Goal: Task Accomplishment & Management: Manage account settings

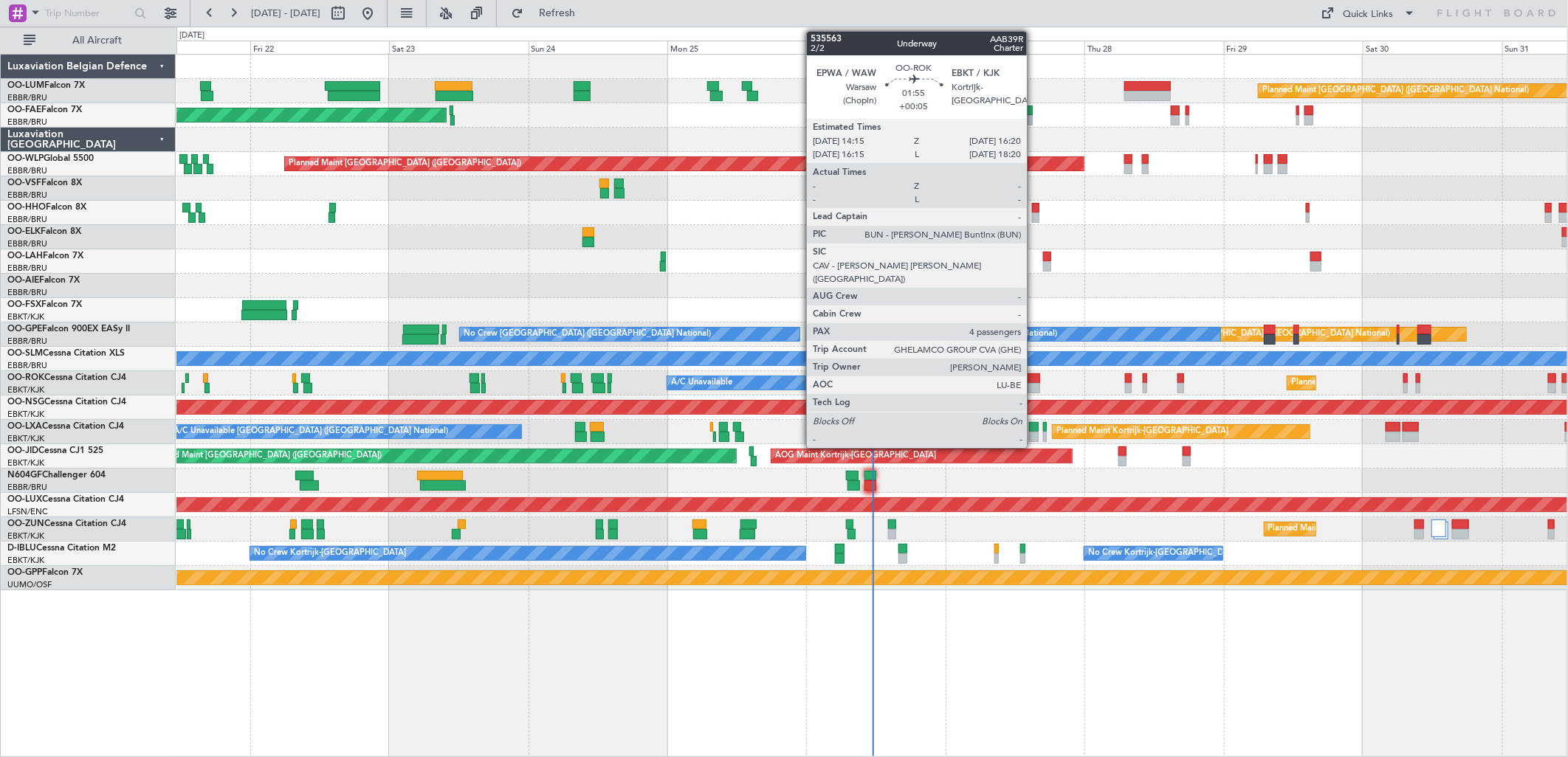
click at [1035, 381] on div at bounding box center [1034, 378] width 13 height 11
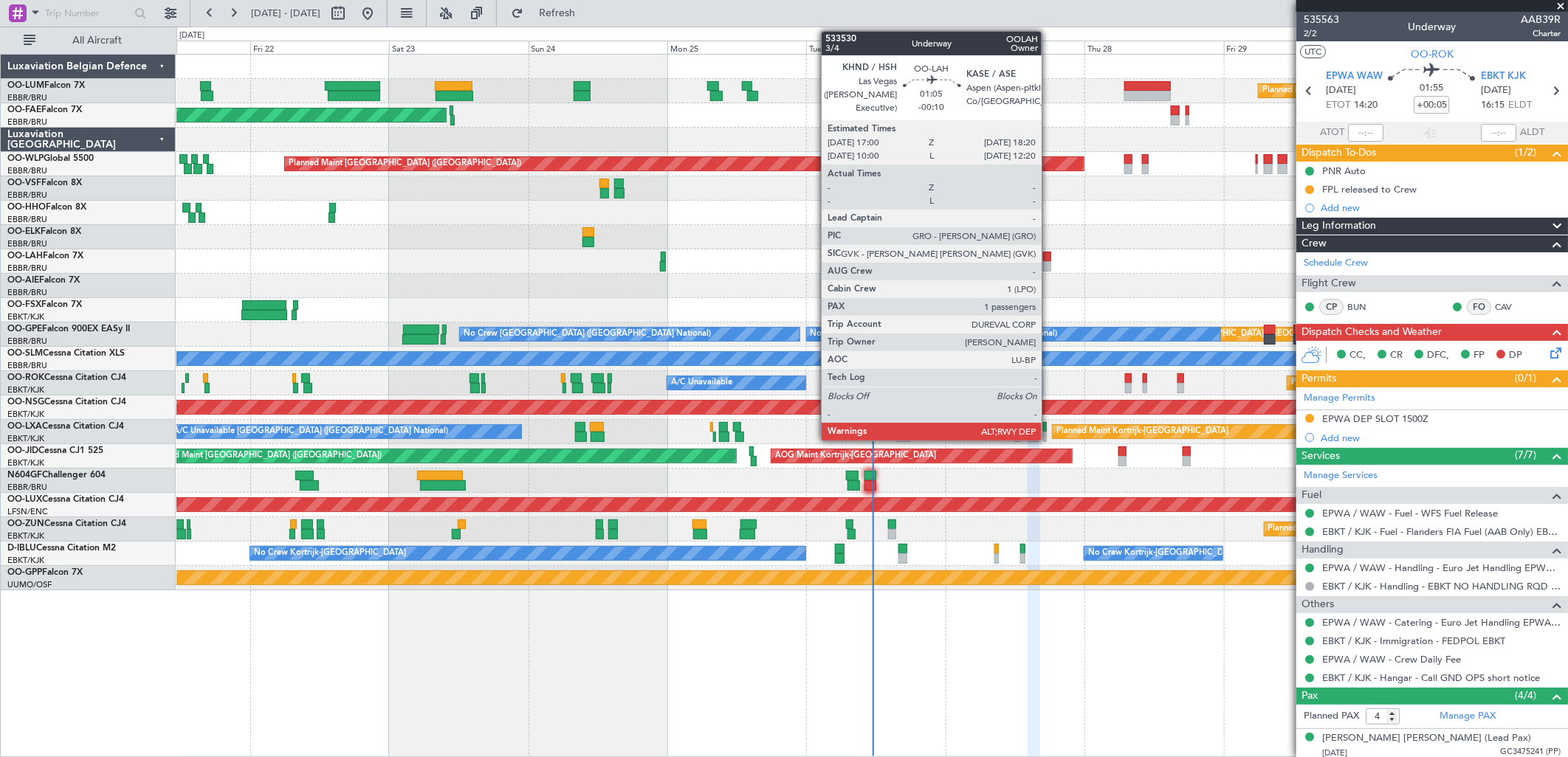
click at [1049, 264] on div at bounding box center [1047, 267] width 8 height 11
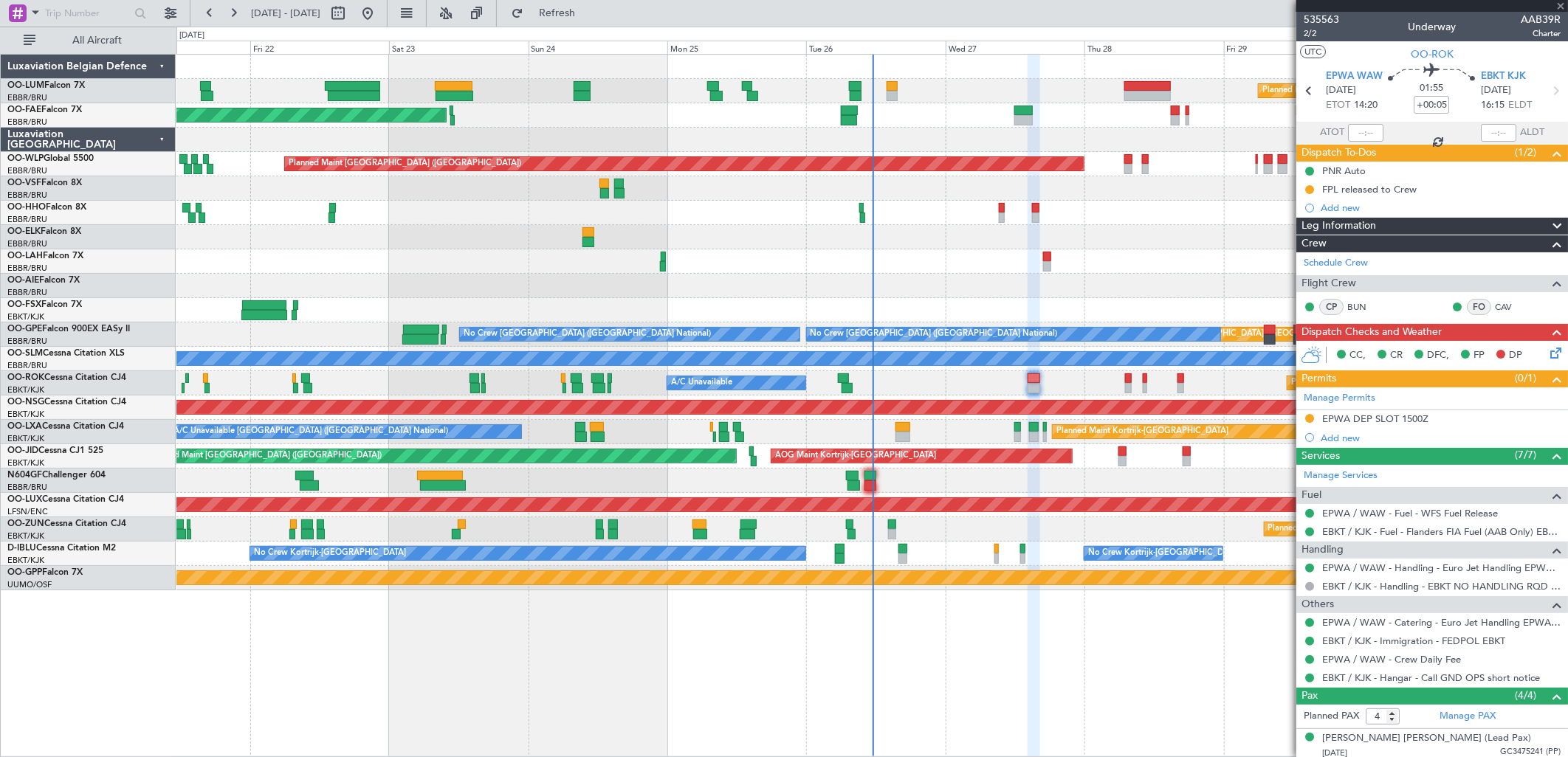
type input "-00:10"
type input "1"
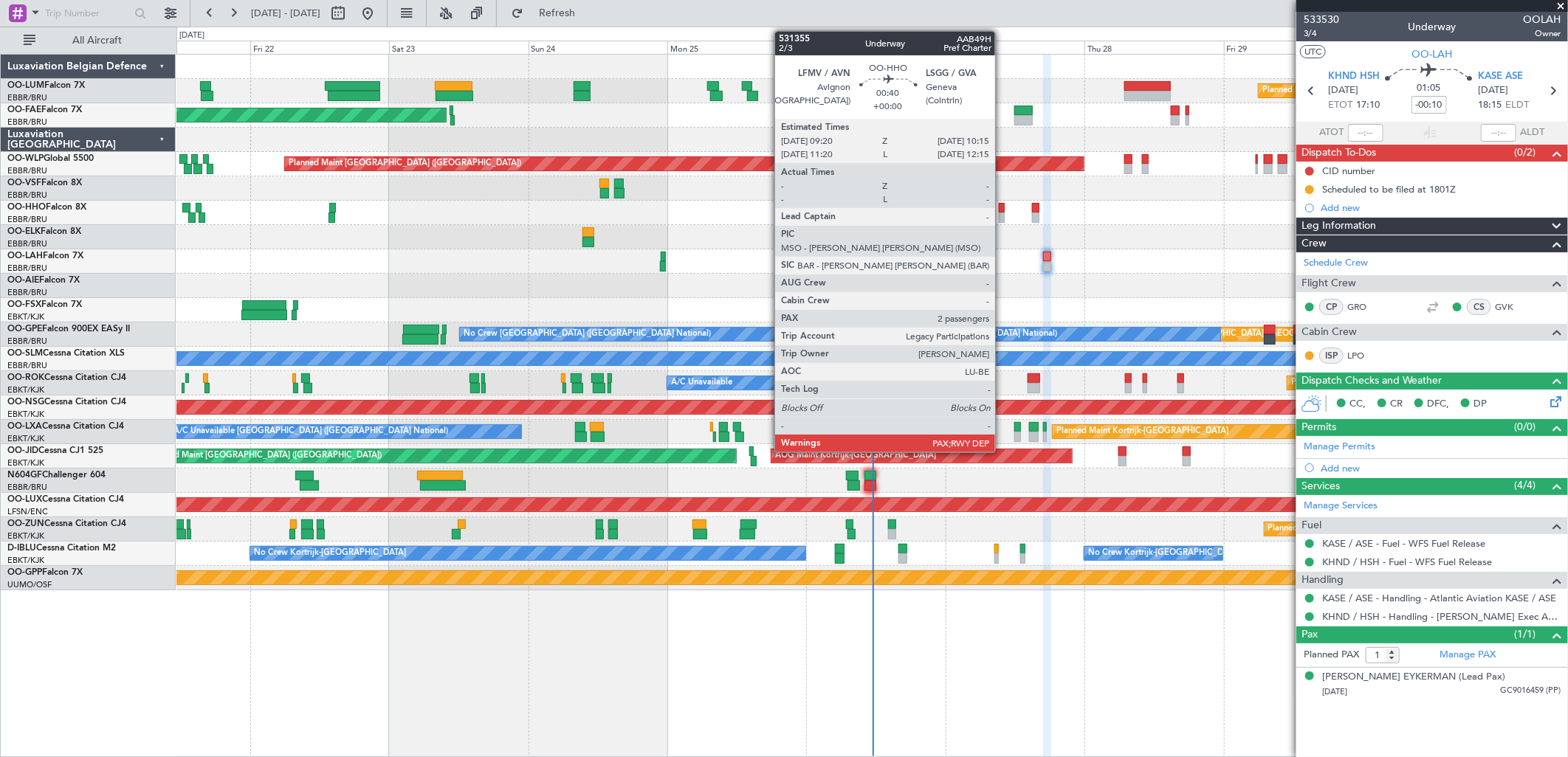
click at [1003, 216] on div at bounding box center [1002, 218] width 6 height 11
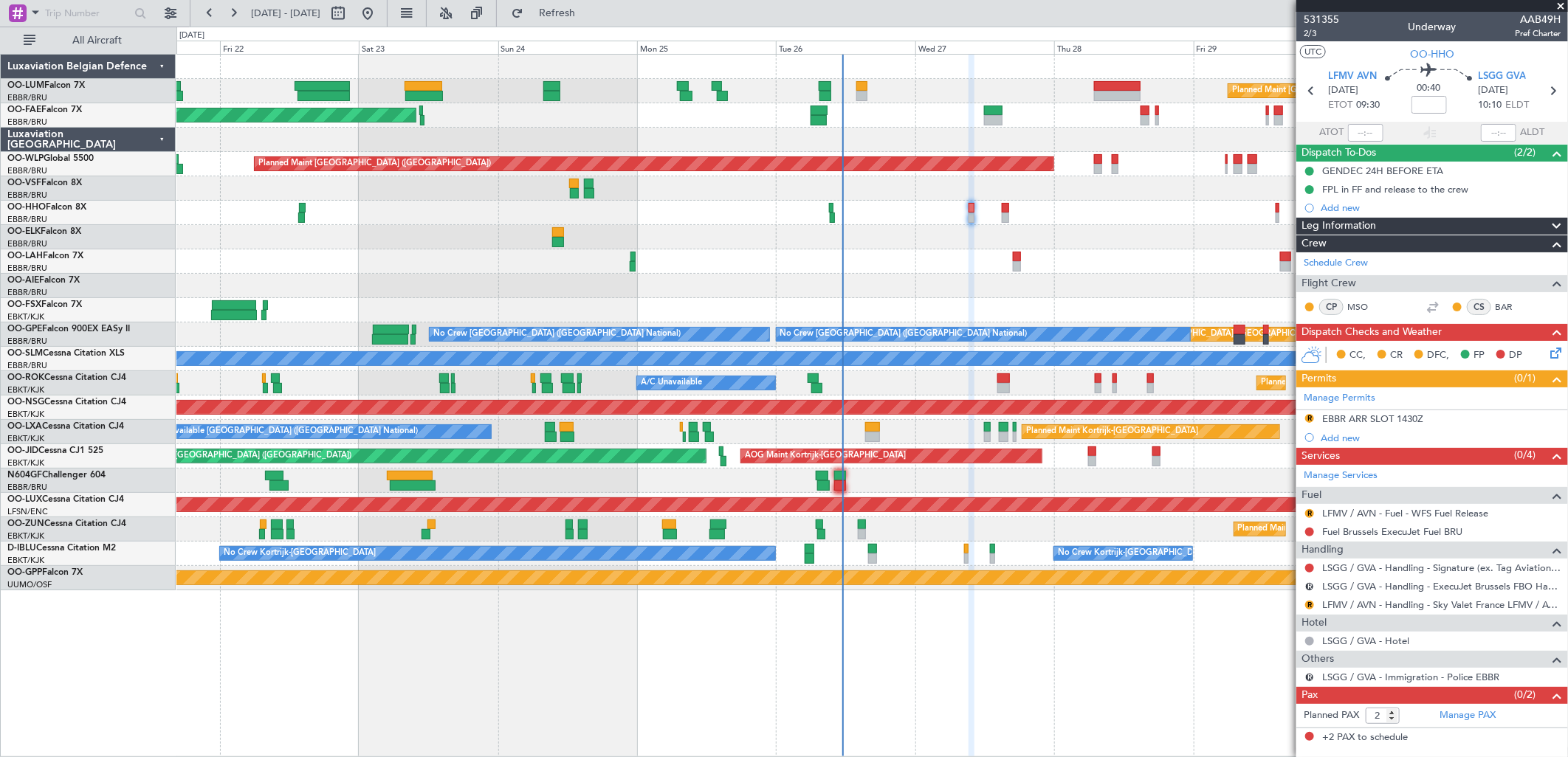
click at [1072, 262] on div "14:00 Z 02:00 Z EBBR 13:30 Z KVNY 01:15 Z Planned [GEOGRAPHIC_DATA][PERSON_NAME…" at bounding box center [872, 261] width 1391 height 24
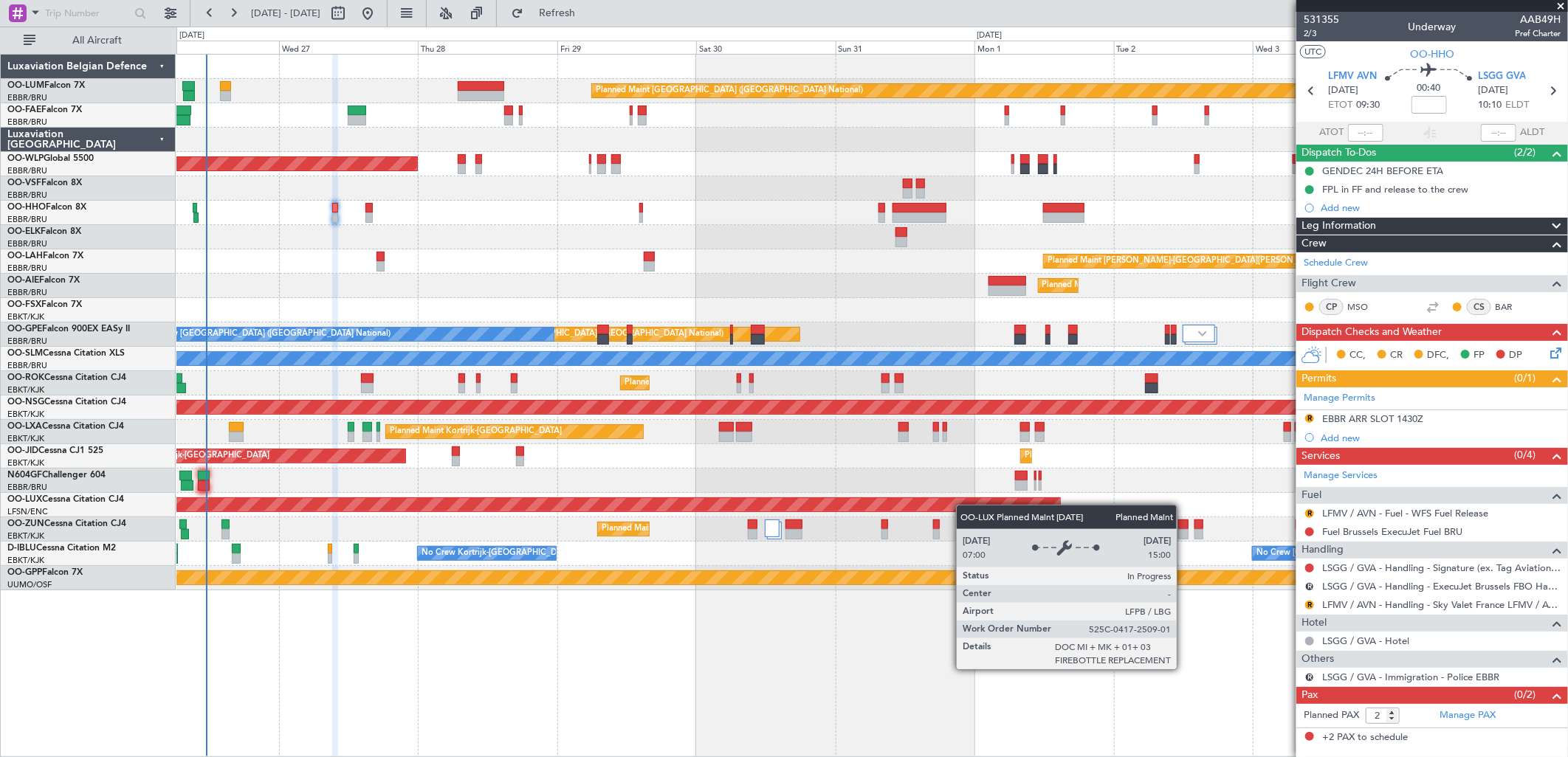
click at [485, 503] on div "Planned Maint [GEOGRAPHIC_DATA] ([GEOGRAPHIC_DATA] National) Owner [GEOGRAPHIC_…" at bounding box center [872, 322] width 1391 height 535
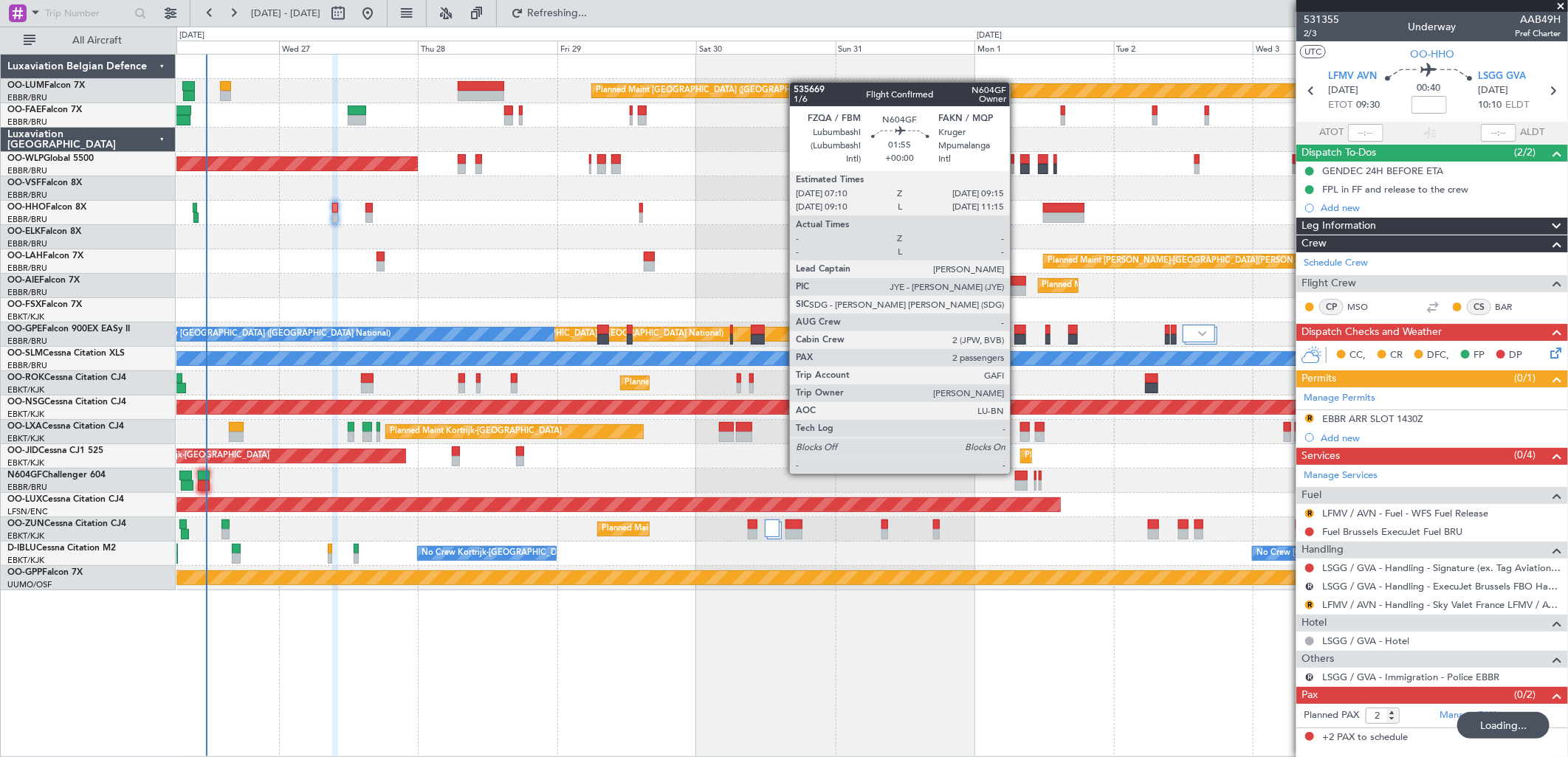
click at [1017, 472] on div at bounding box center [1021, 476] width 13 height 11
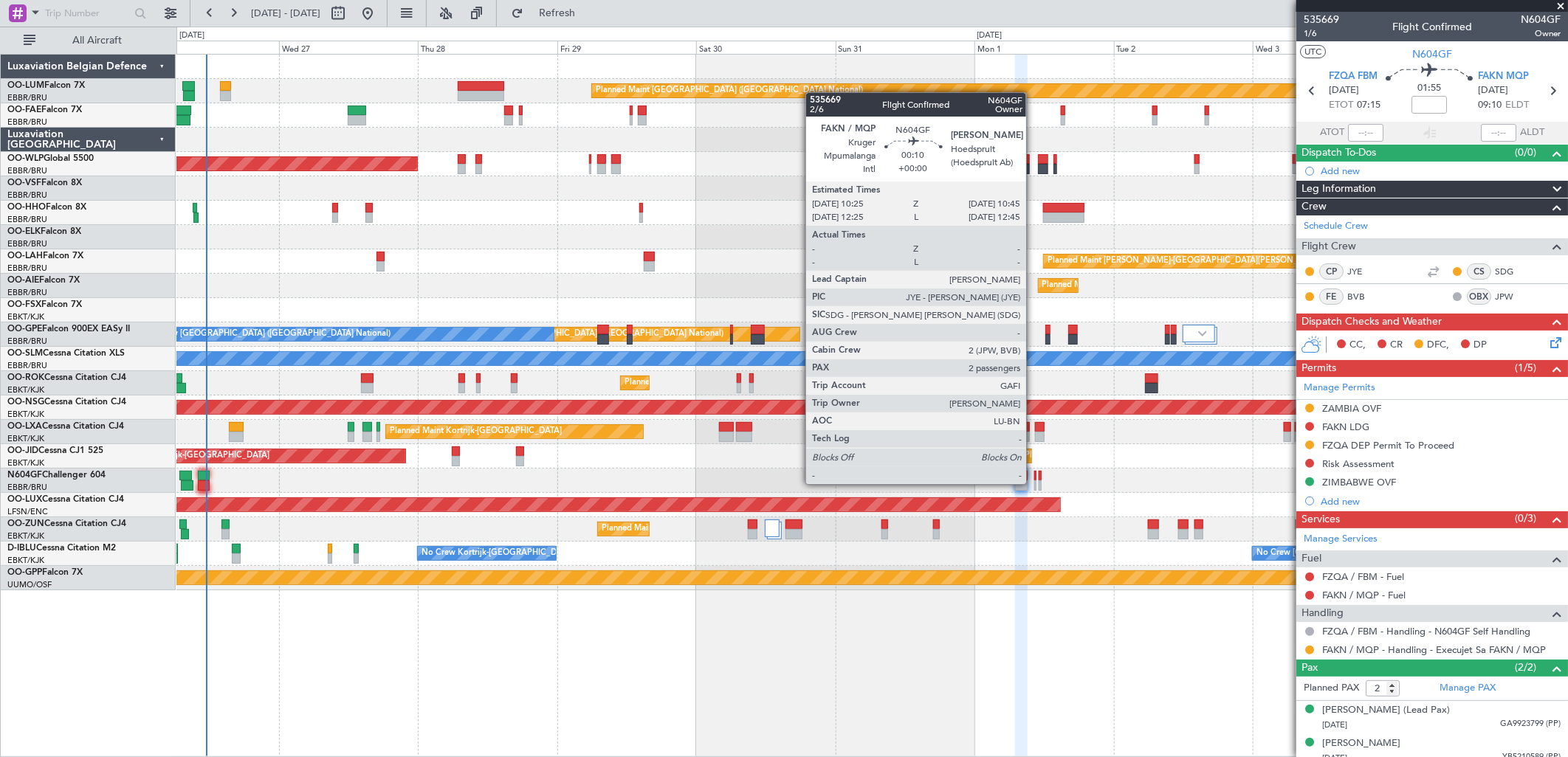
click at [1035, 483] on div at bounding box center [1035, 486] width 2 height 11
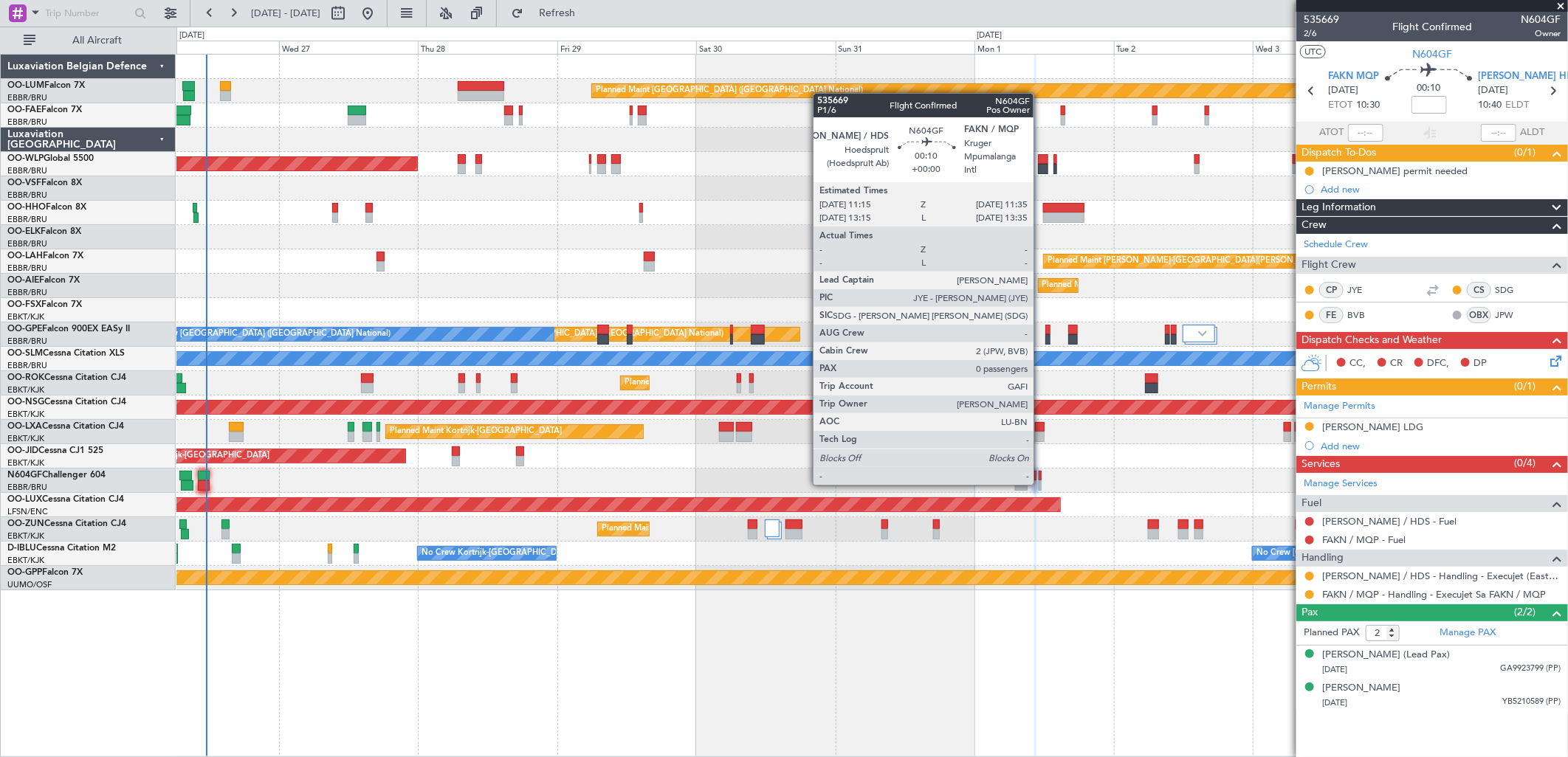
click at [1041, 484] on div at bounding box center [1040, 486] width 2 height 11
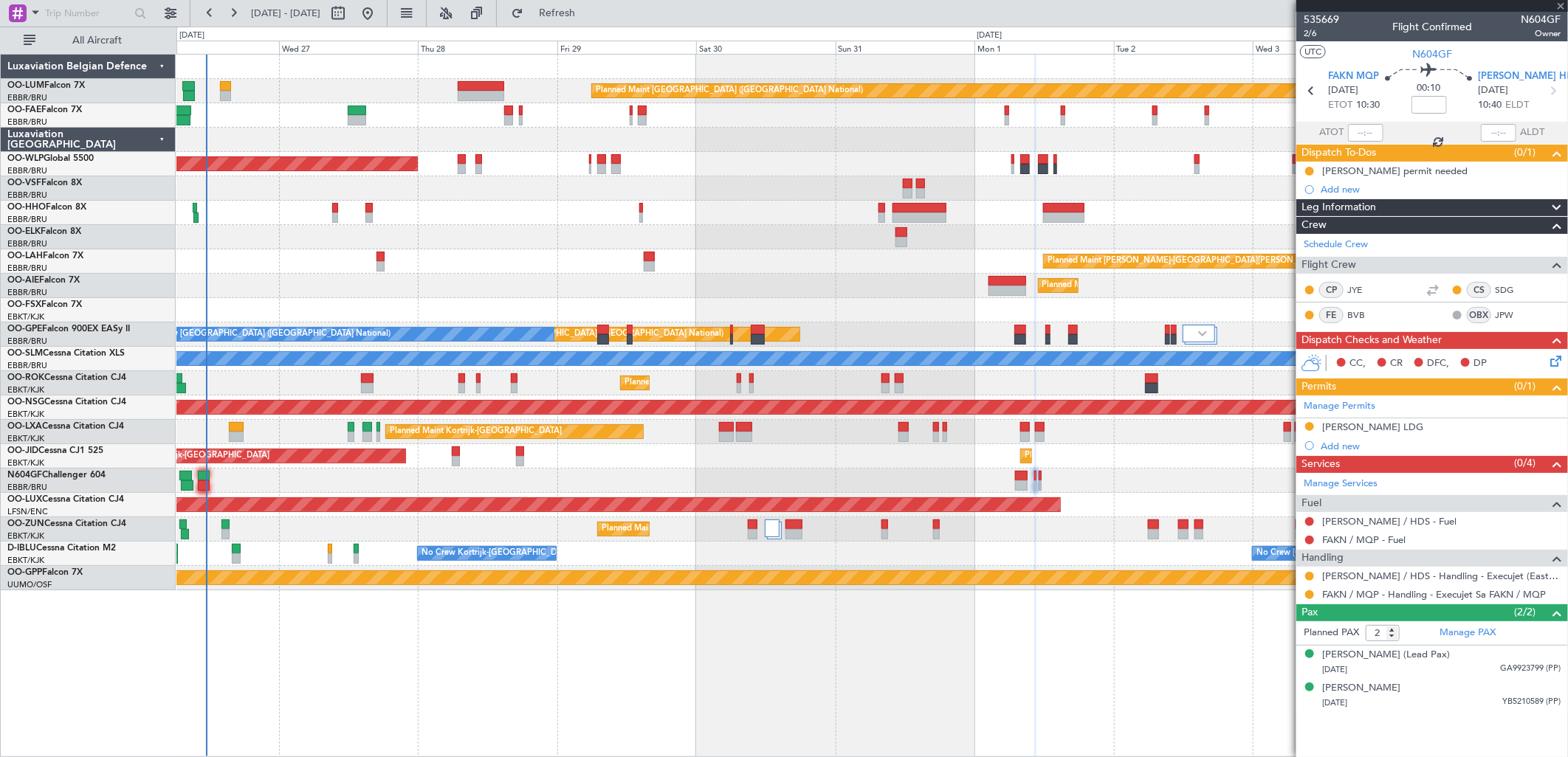
type input "0"
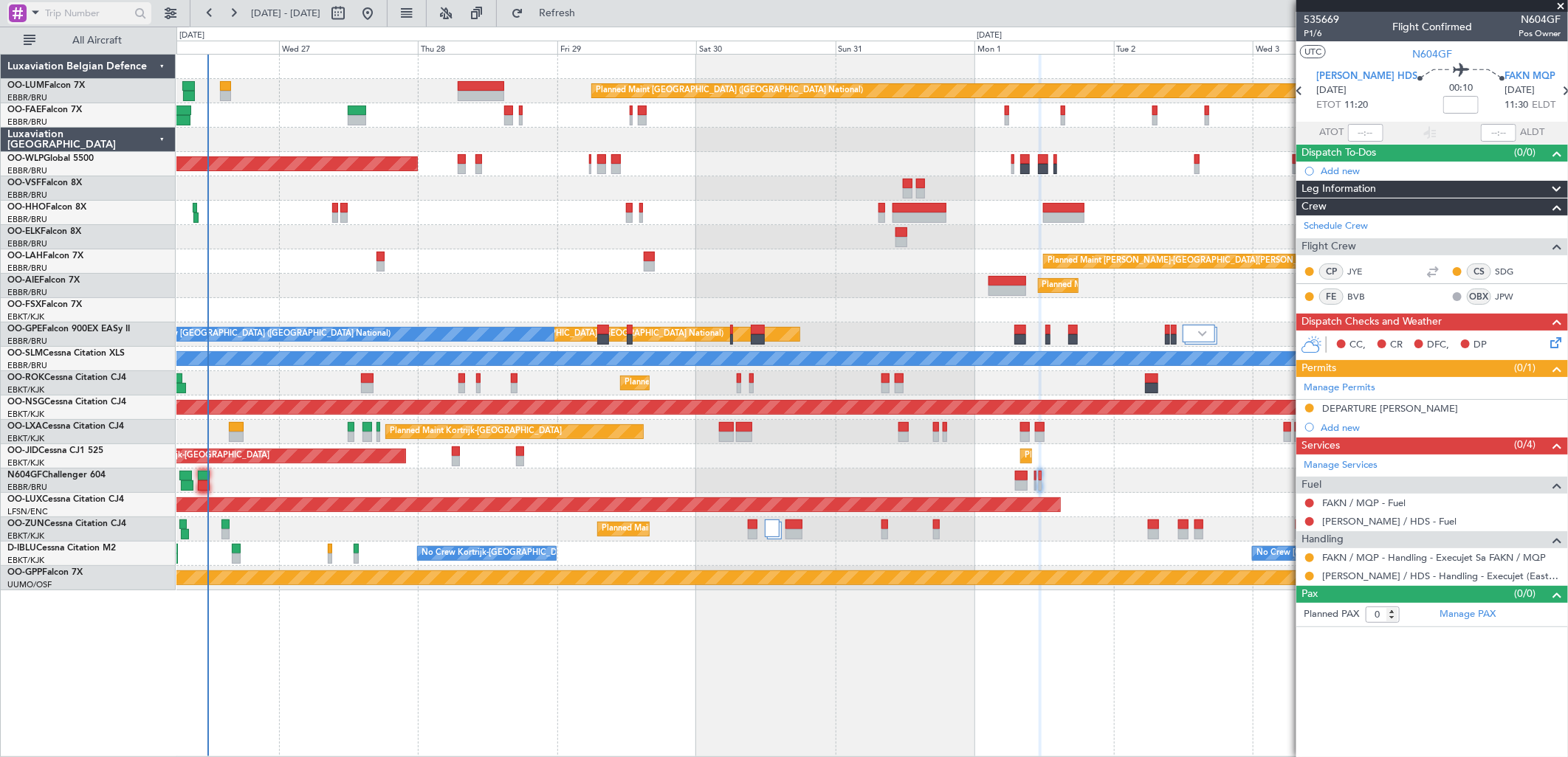
click at [24, 10] on div at bounding box center [18, 14] width 18 height 18
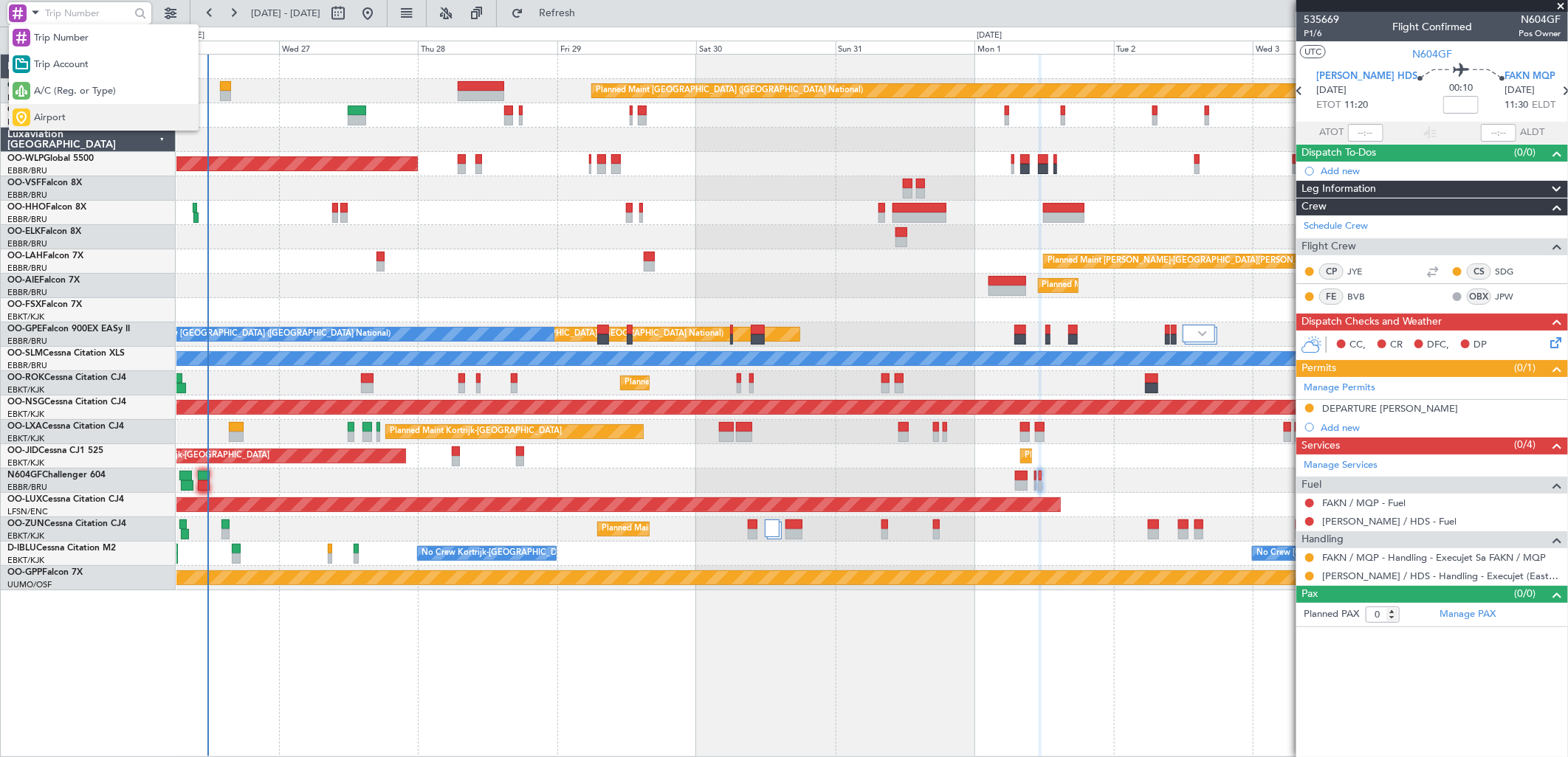
click at [49, 124] on span "Airport" at bounding box center [50, 118] width 32 height 15
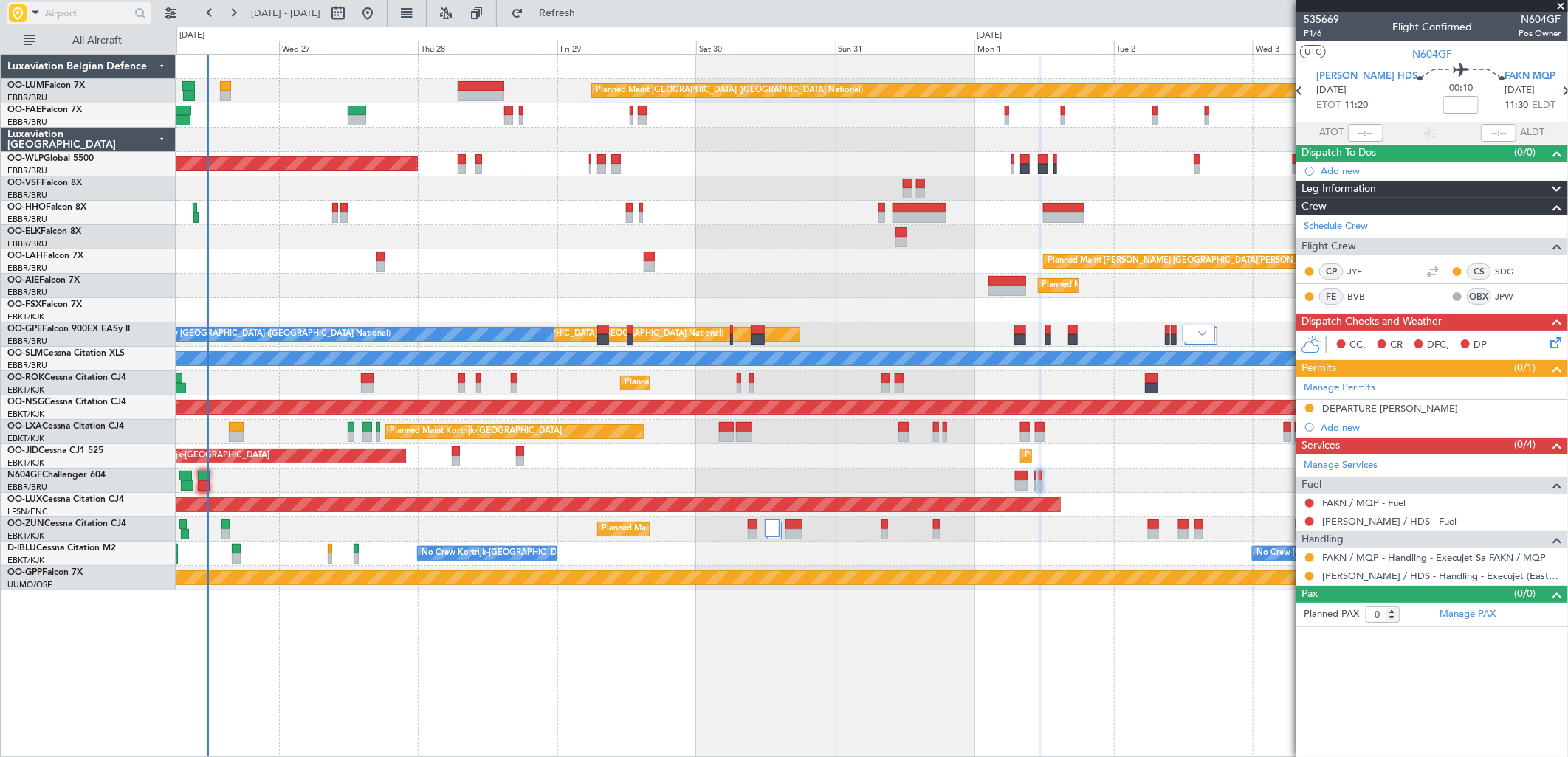
click at [86, 8] on input "text" at bounding box center [87, 13] width 85 height 22
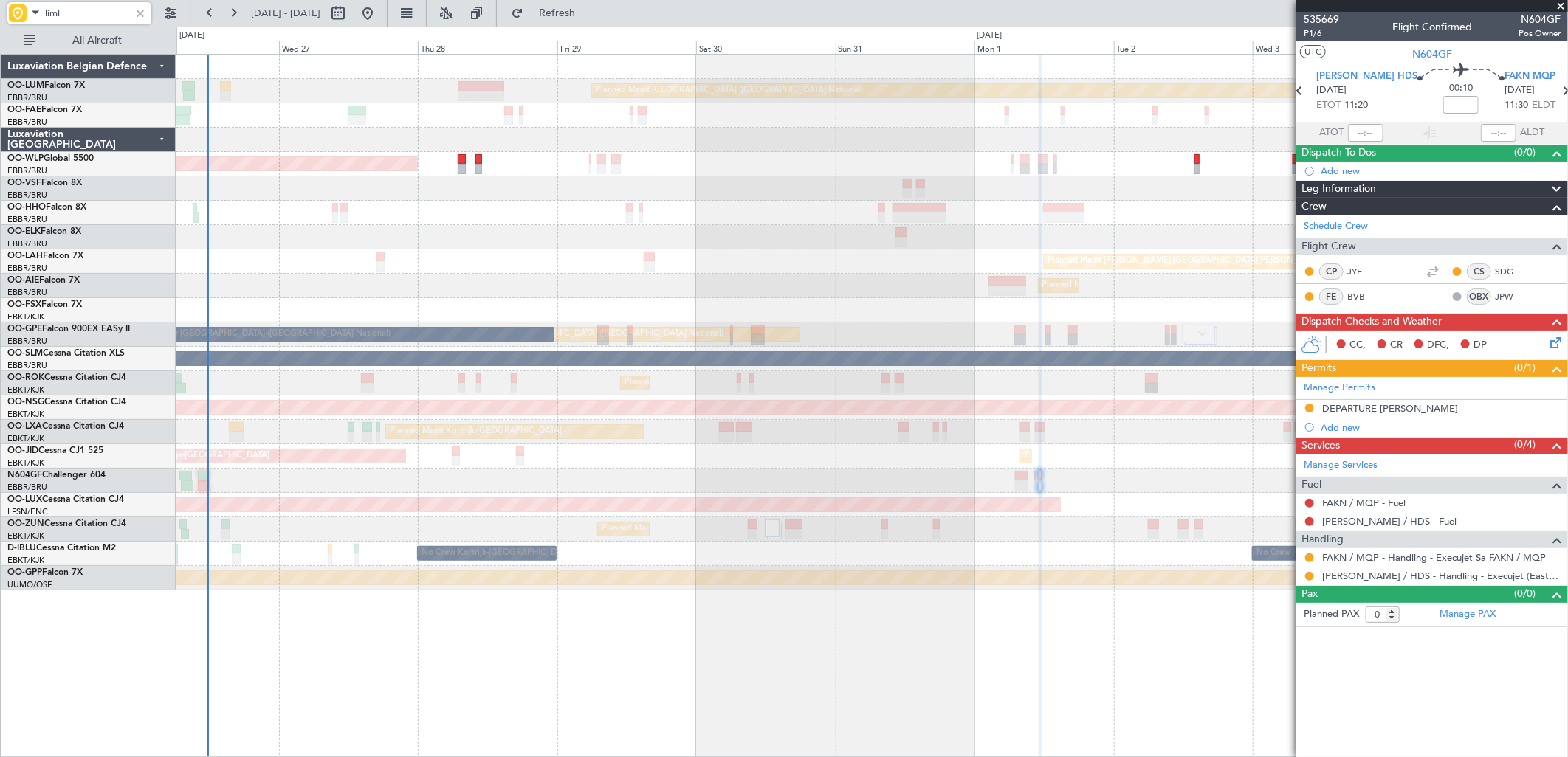
type input "liml"
click at [141, 8] on div at bounding box center [140, 14] width 17 height 17
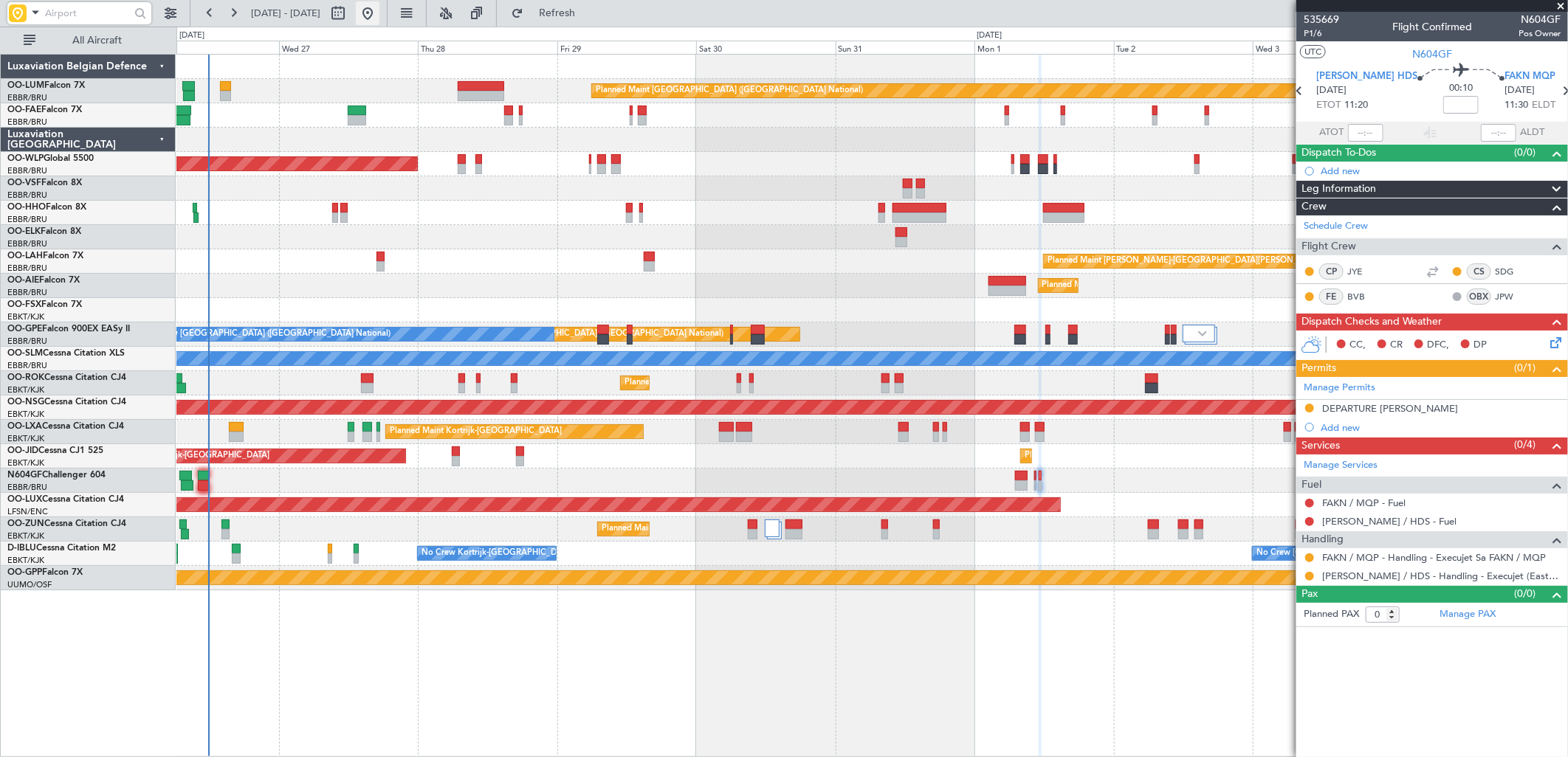
click at [379, 18] on button at bounding box center [367, 13] width 23 height 23
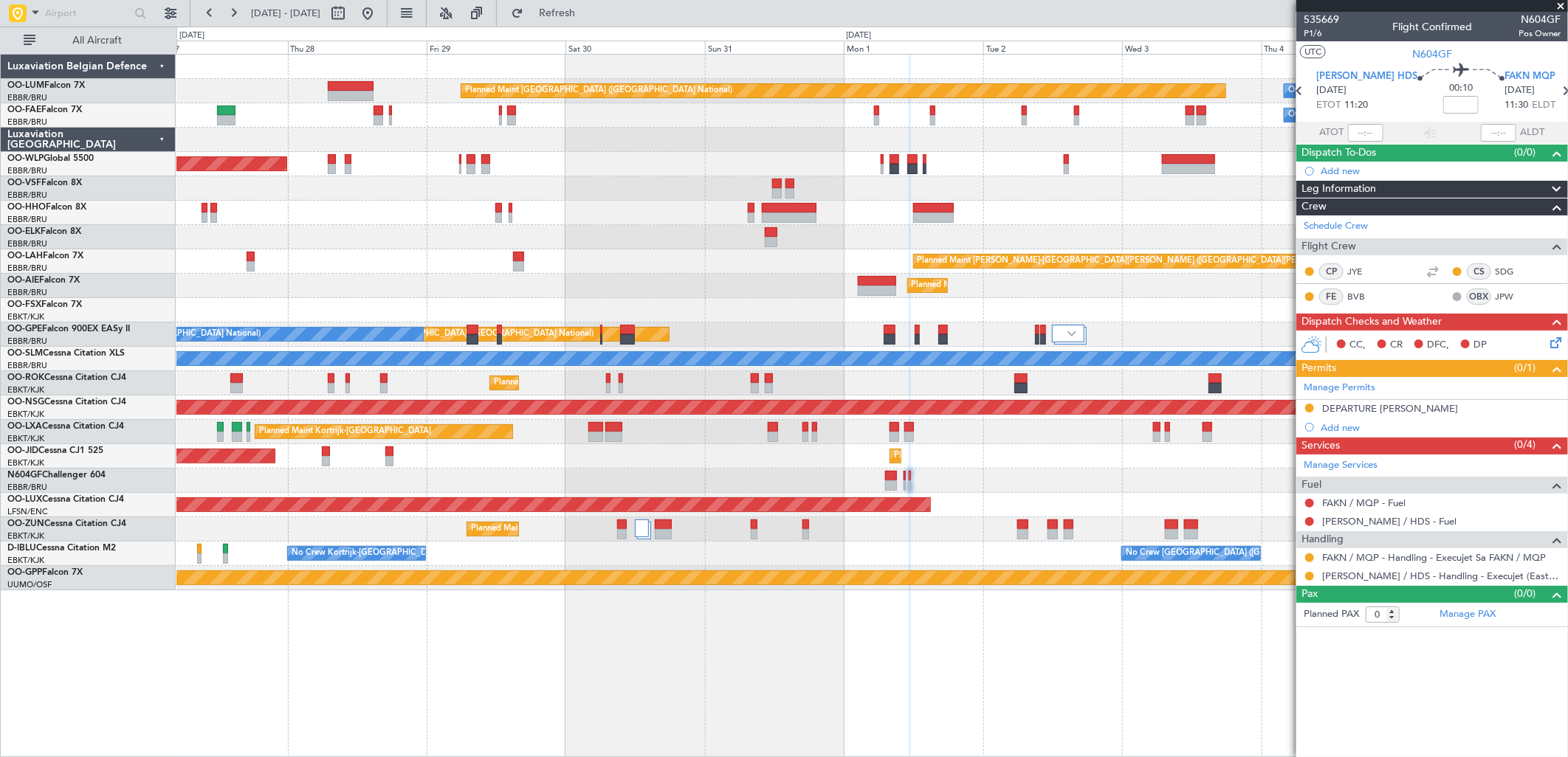
click at [604, 419] on div "Planned Maint [GEOGRAPHIC_DATA] ([GEOGRAPHIC_DATA] National) Owner [GEOGRAPHIC_…" at bounding box center [872, 322] width 1391 height 535
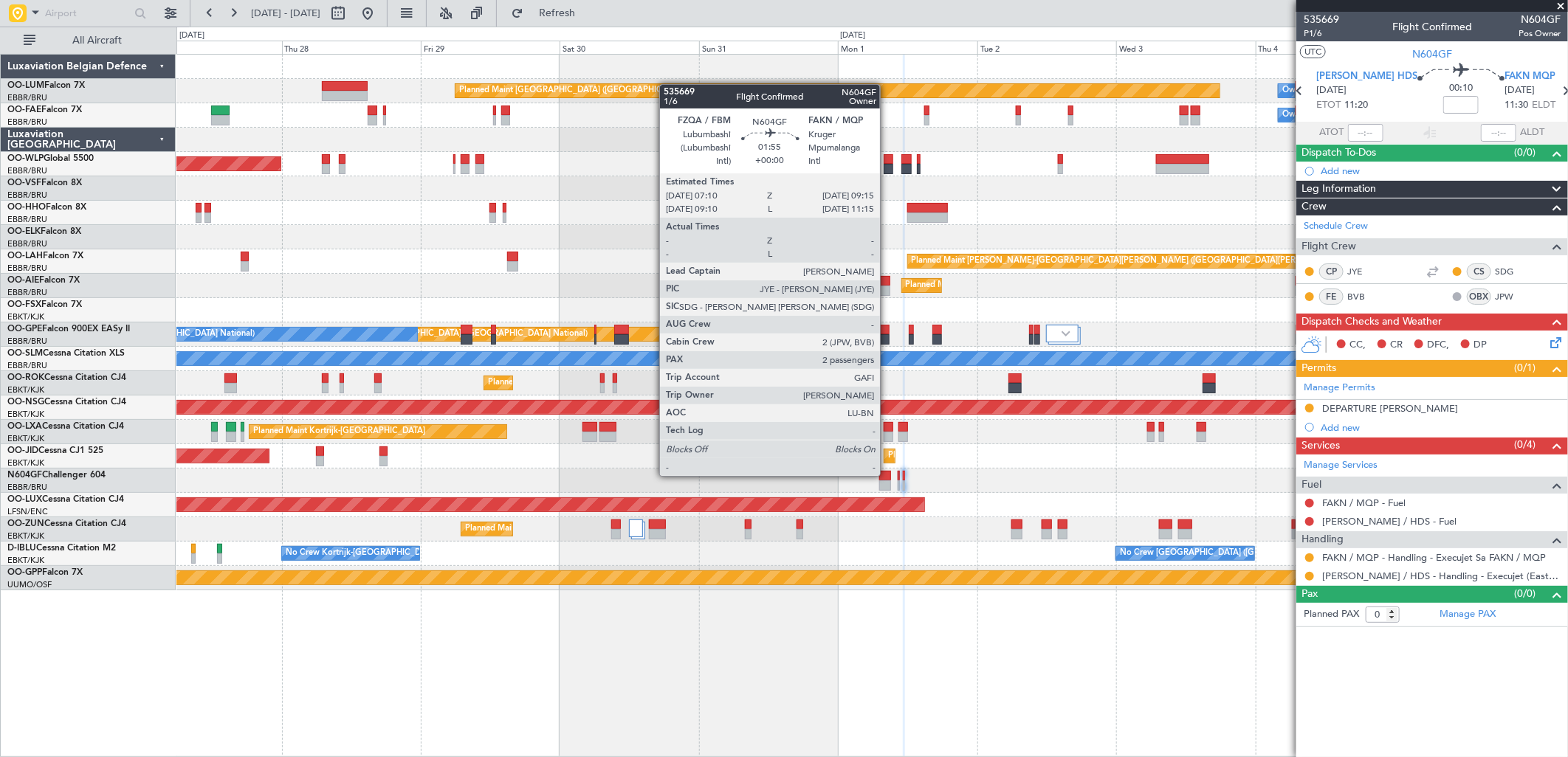
click at [887, 475] on div at bounding box center [885, 476] width 13 height 11
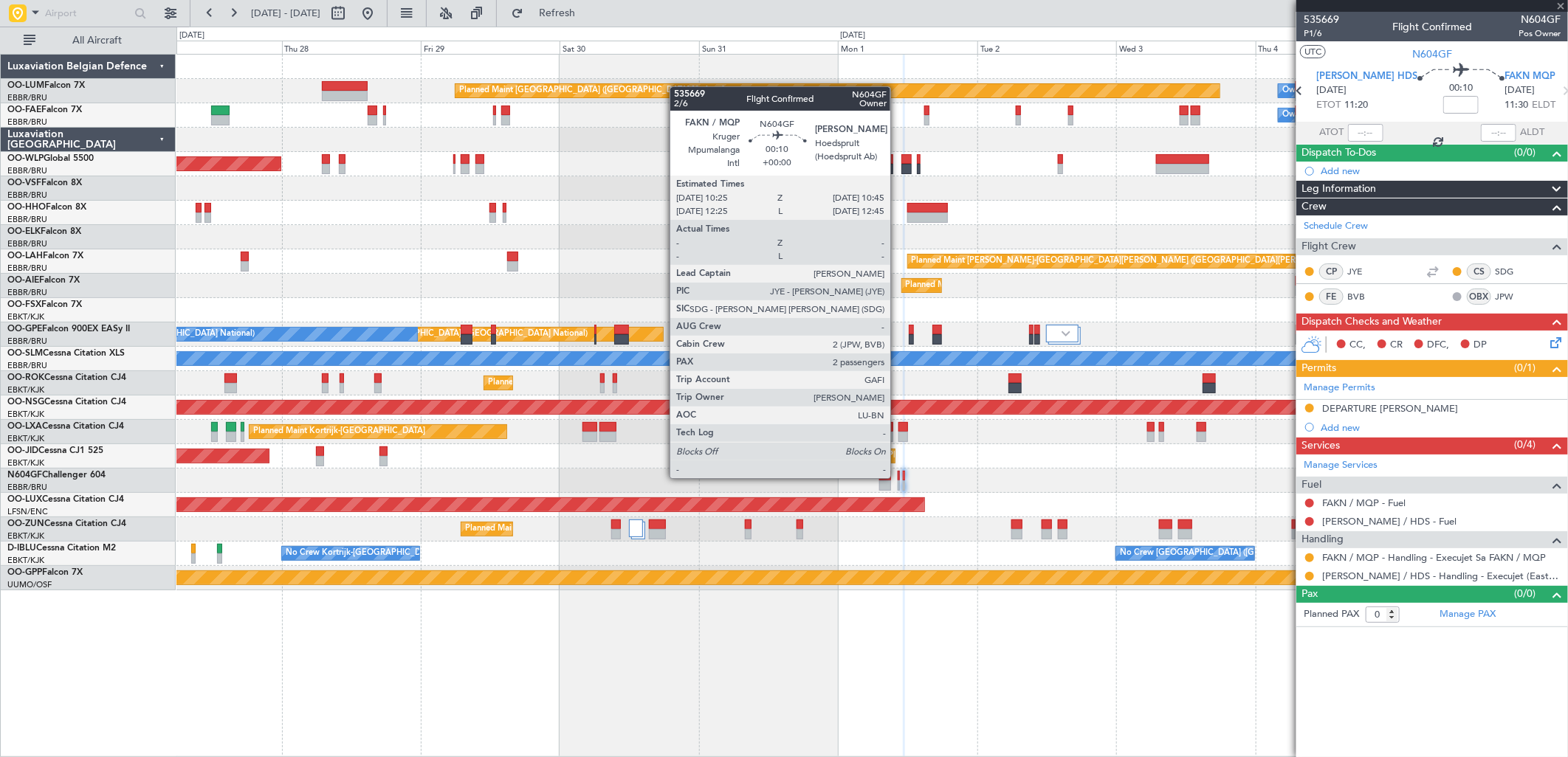
type input "2"
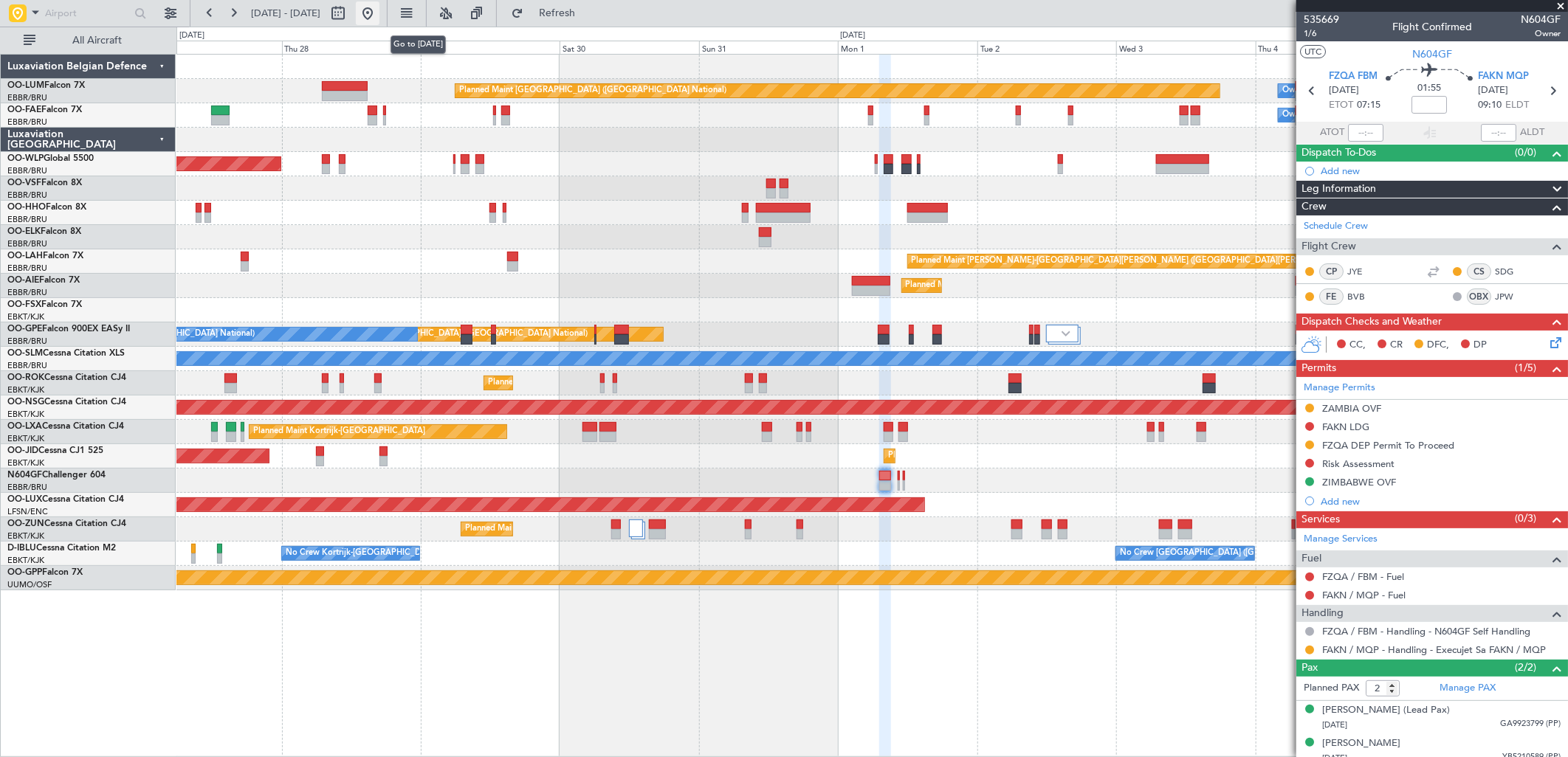
click at [379, 13] on button at bounding box center [367, 13] width 23 height 23
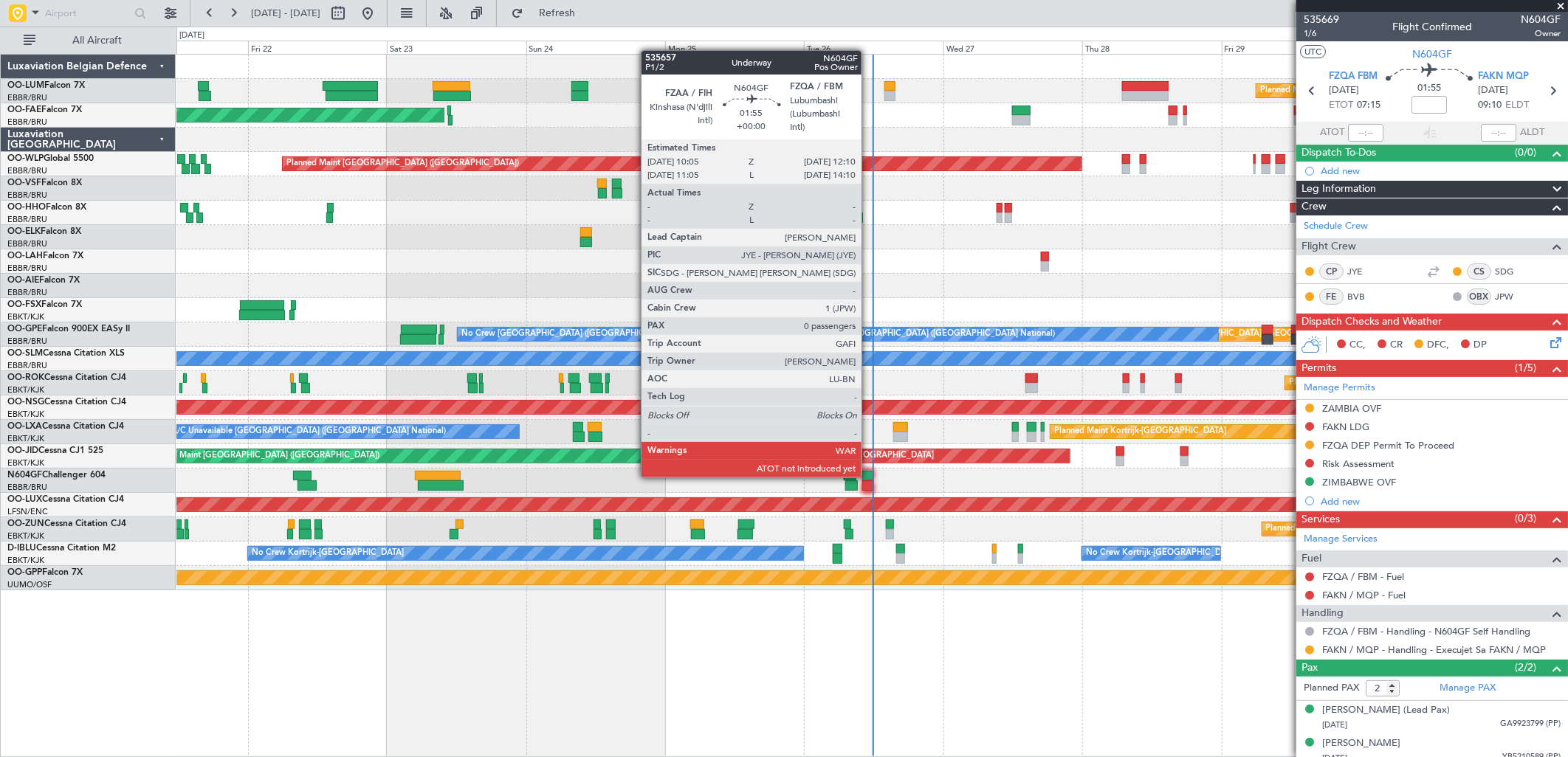
click at [869, 476] on div at bounding box center [869, 476] width 13 height 11
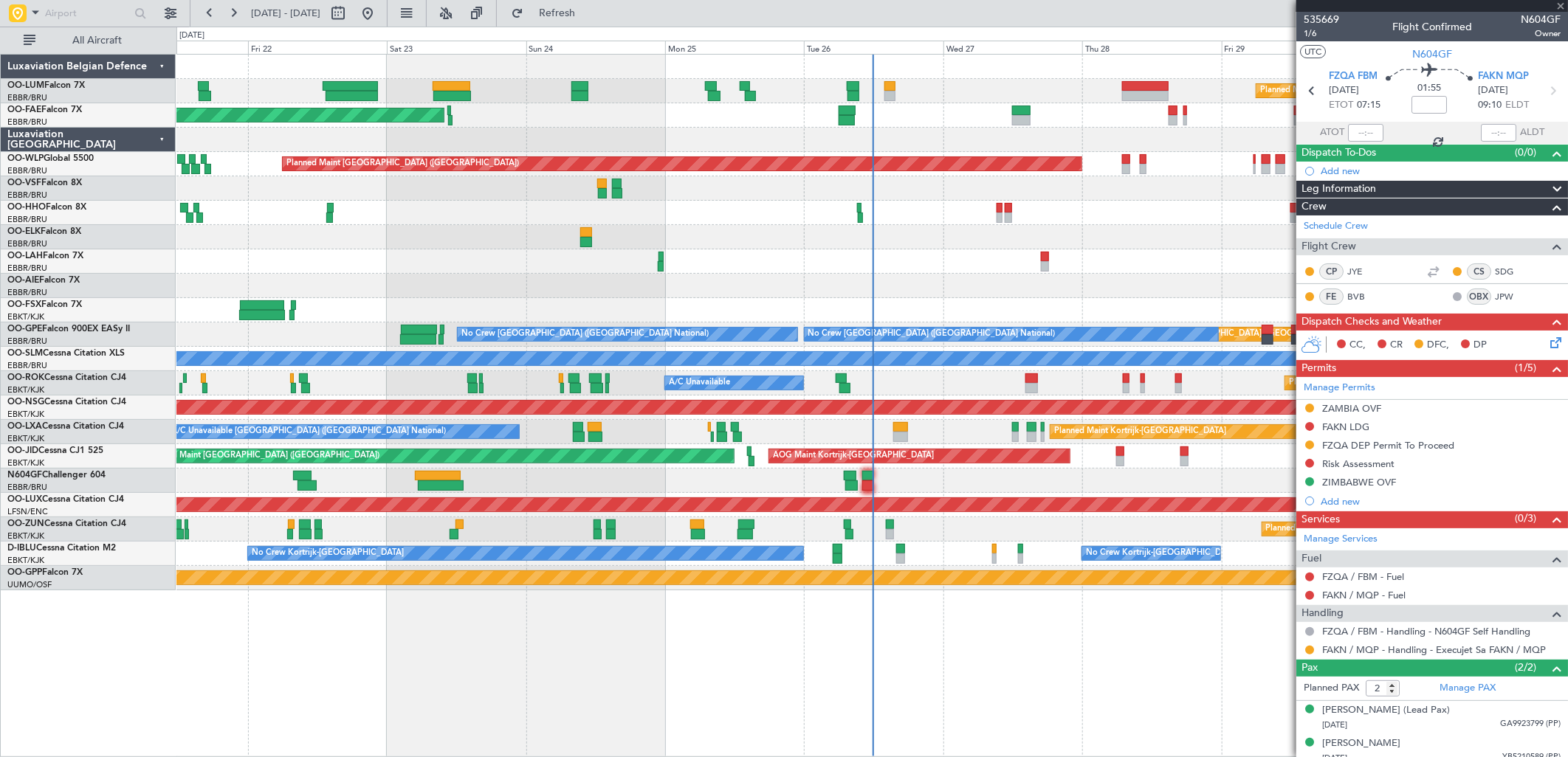
type input "0"
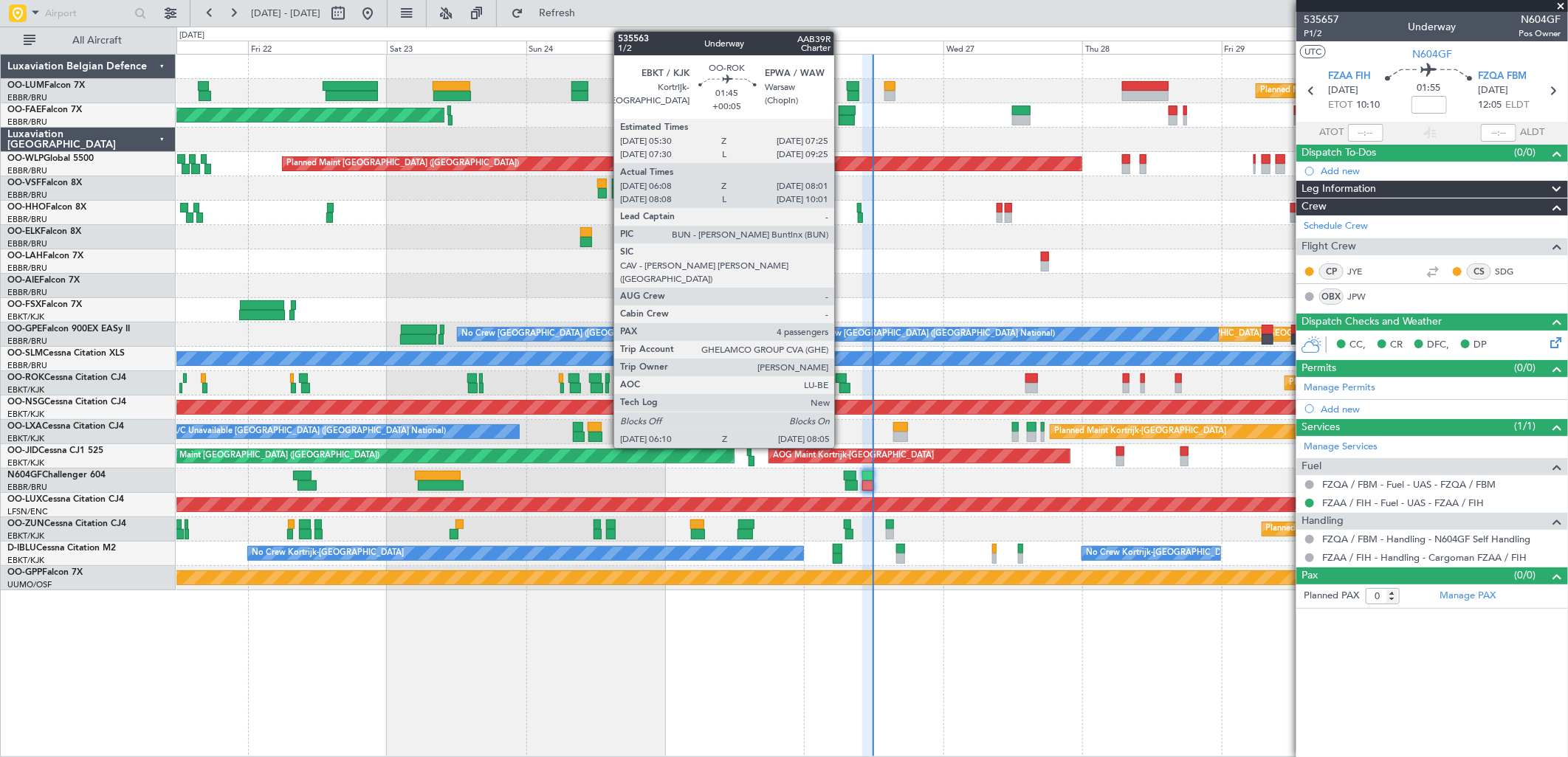
click at [841, 383] on div at bounding box center [845, 388] width 12 height 11
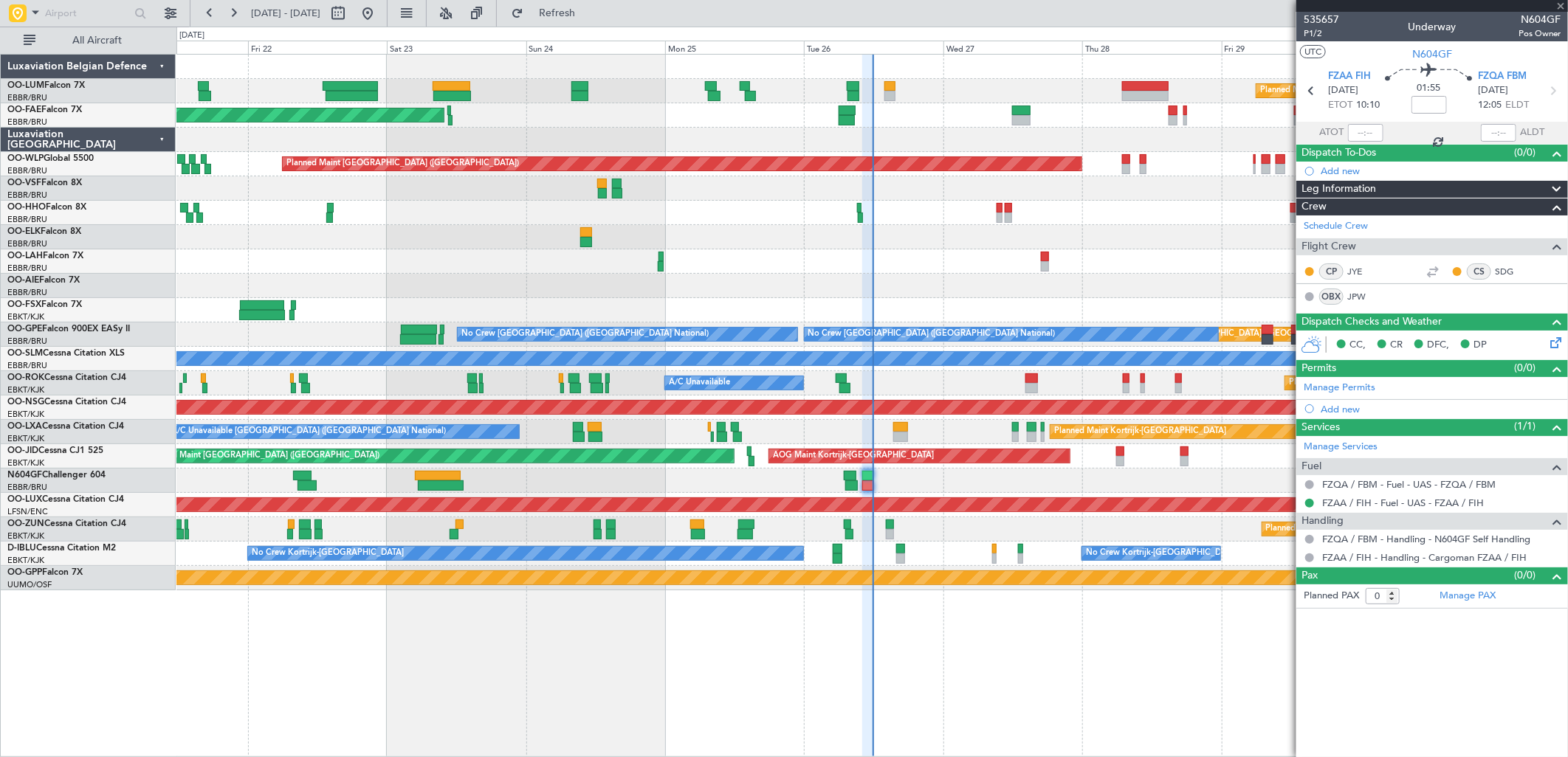
type input "+00:05"
type input "06:13"
type input "07:56"
type input "4"
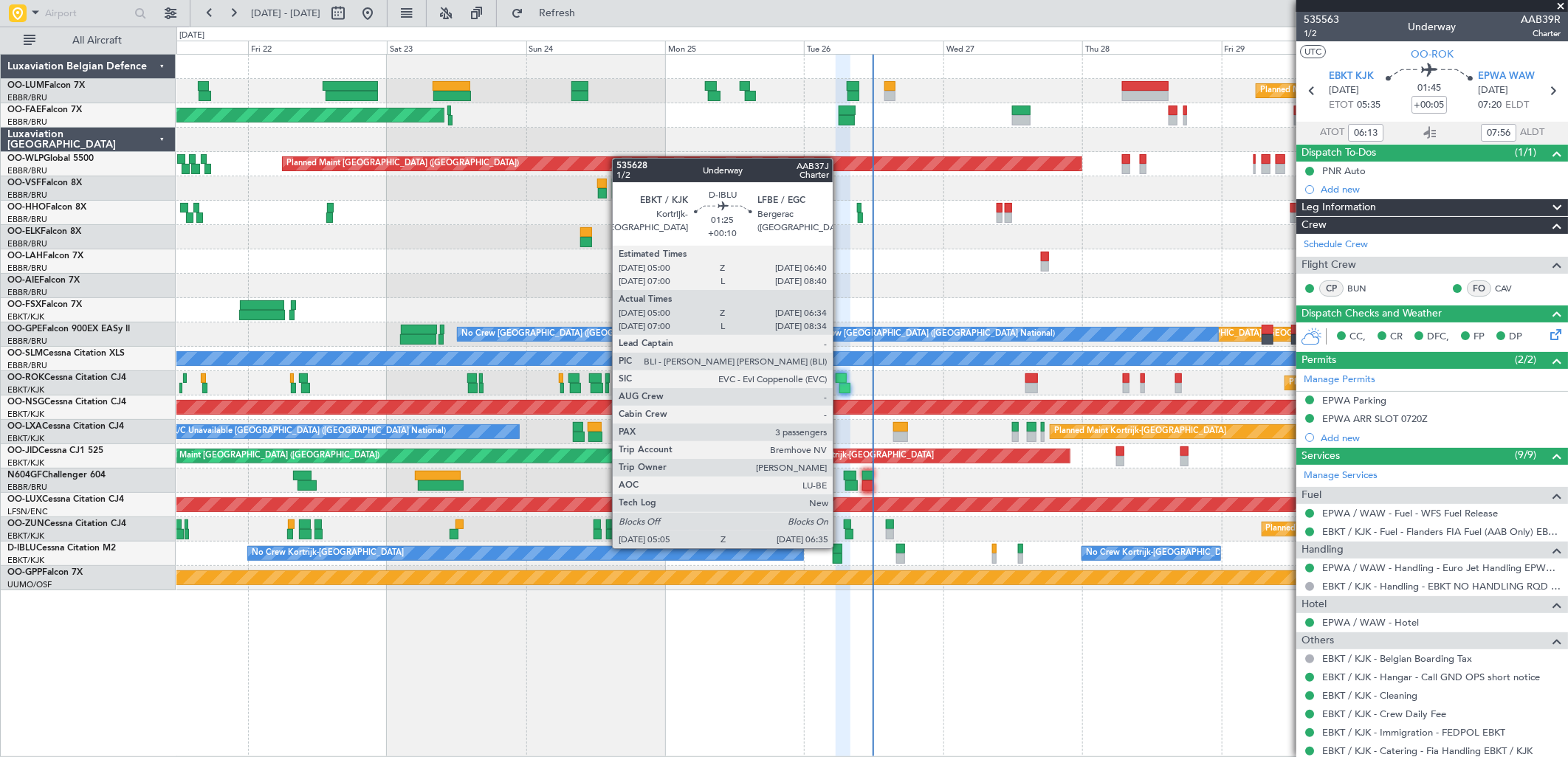
click at [840, 547] on div at bounding box center [838, 549] width 11 height 11
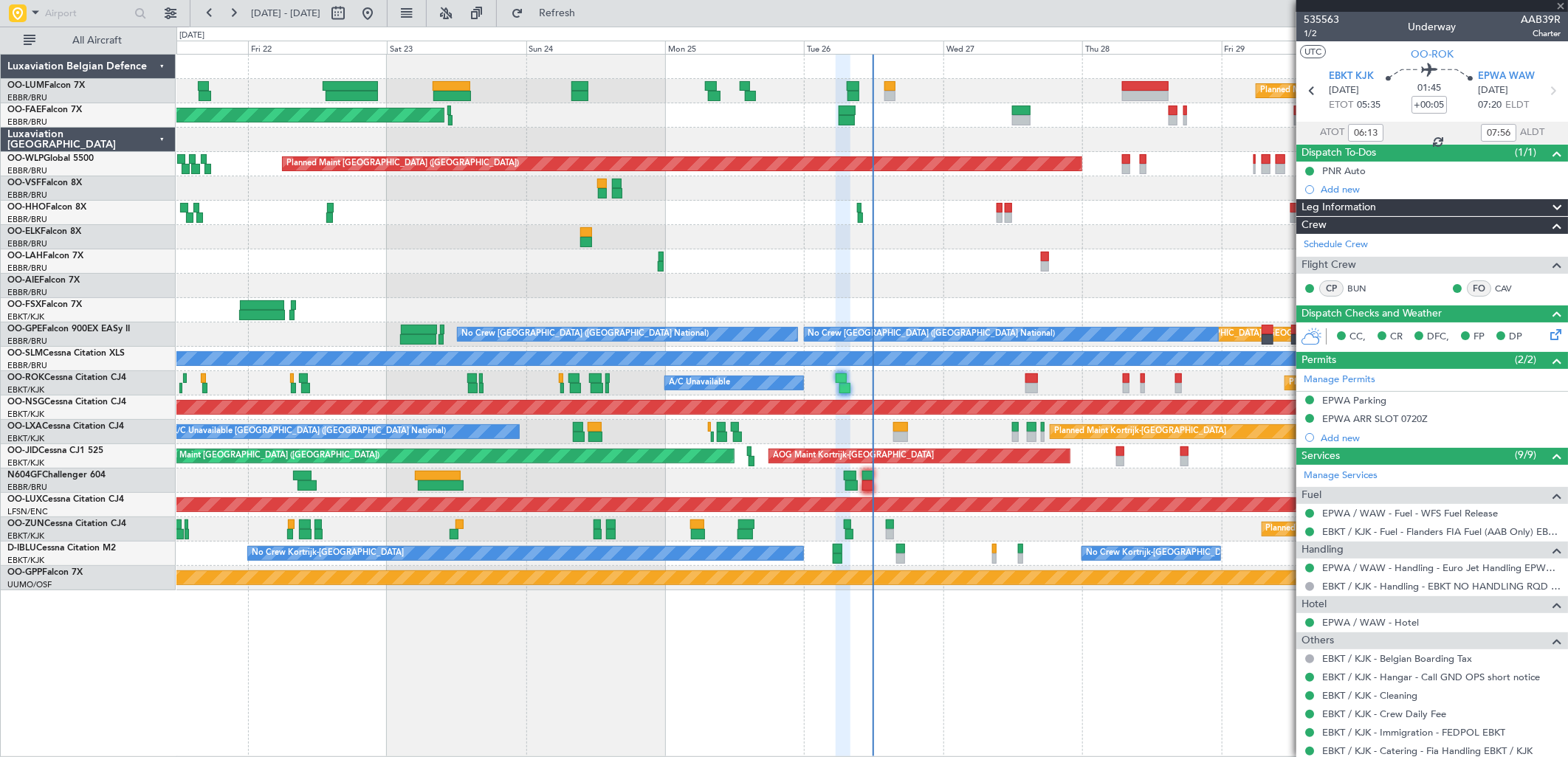
type input "+00:10"
type input "05:10"
type input "06:29"
type input "3"
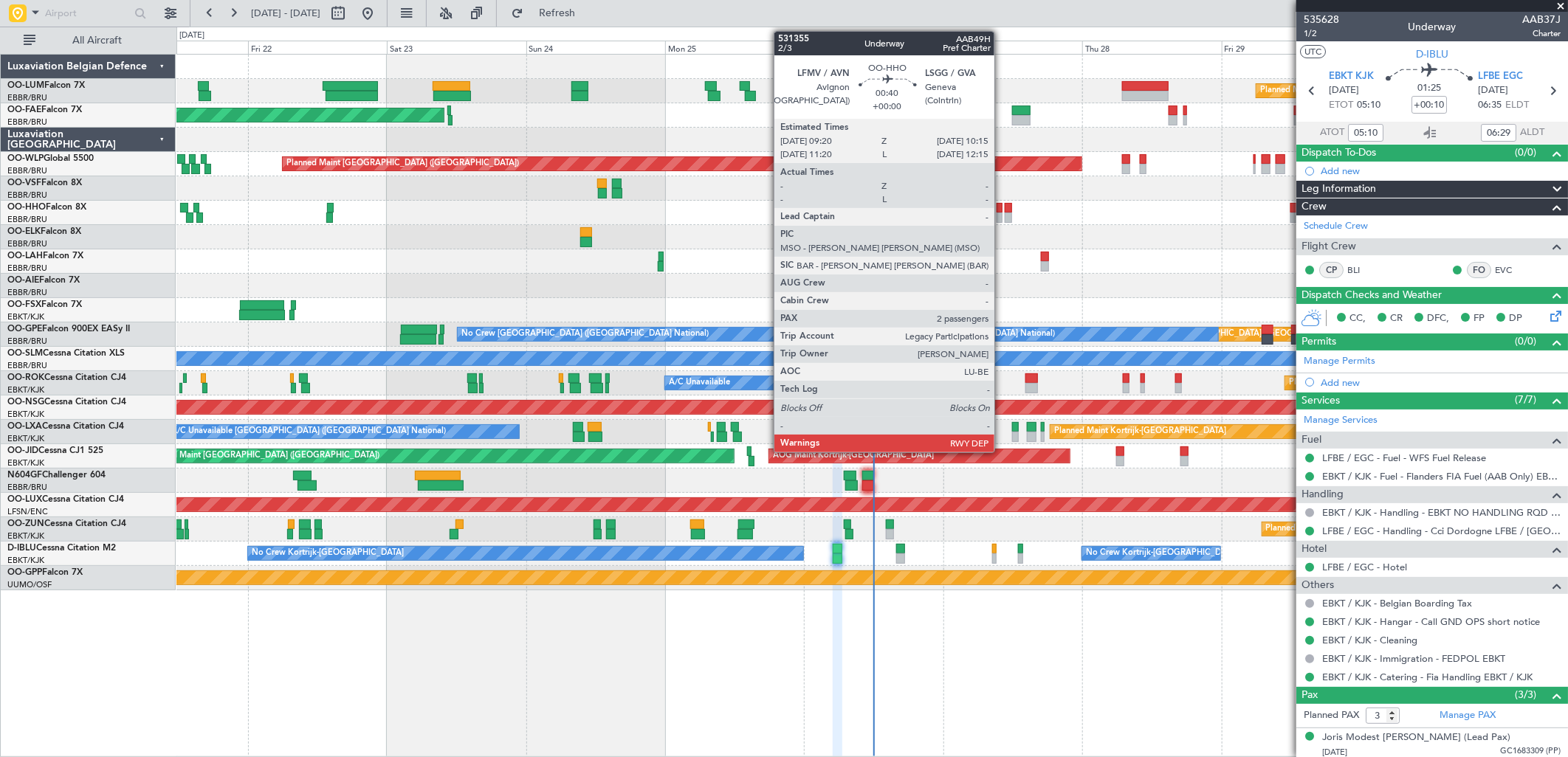
click at [1002, 211] on div at bounding box center [1000, 208] width 6 height 11
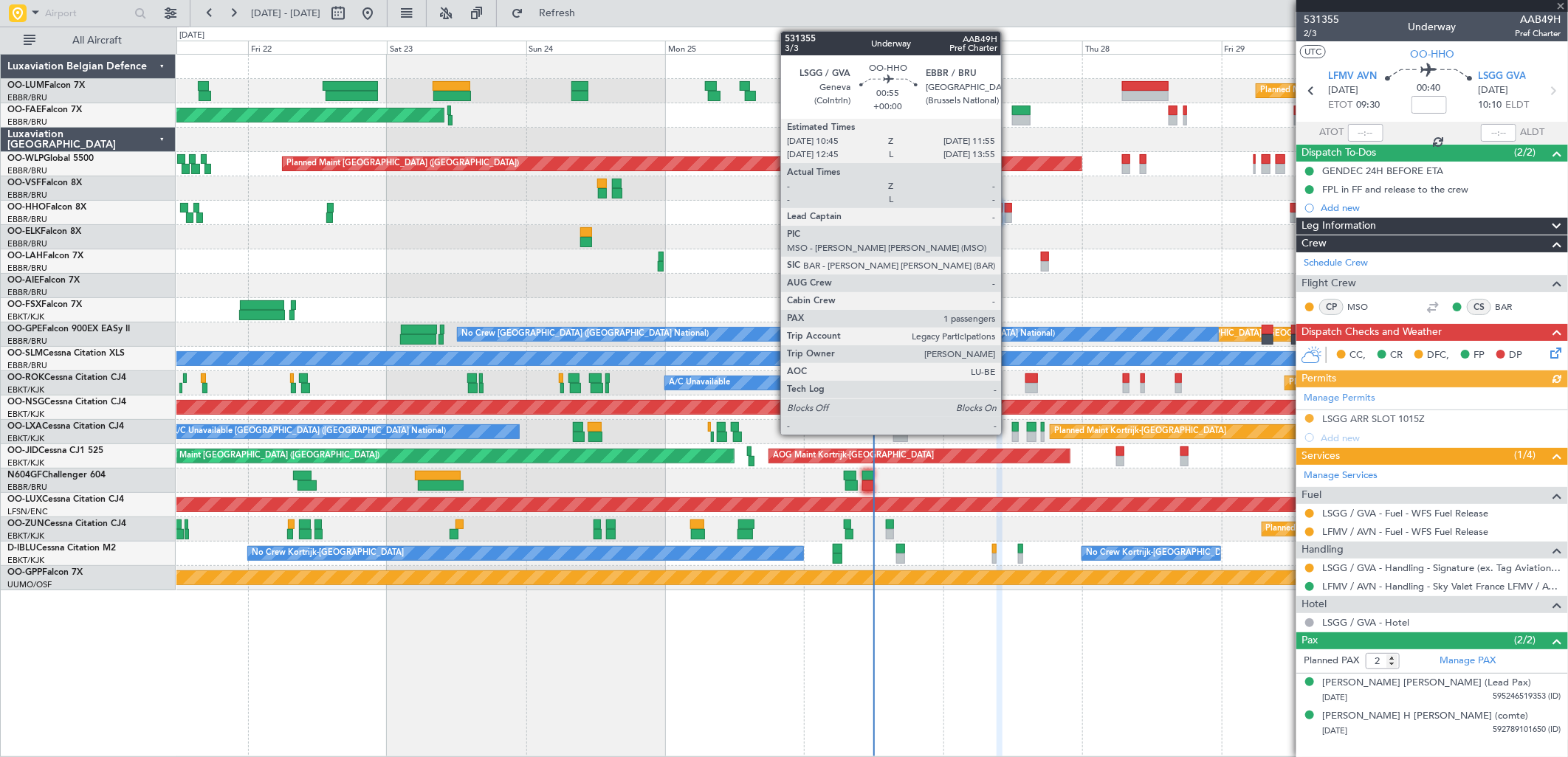
click at [1008, 210] on div at bounding box center [1008, 208] width 8 height 11
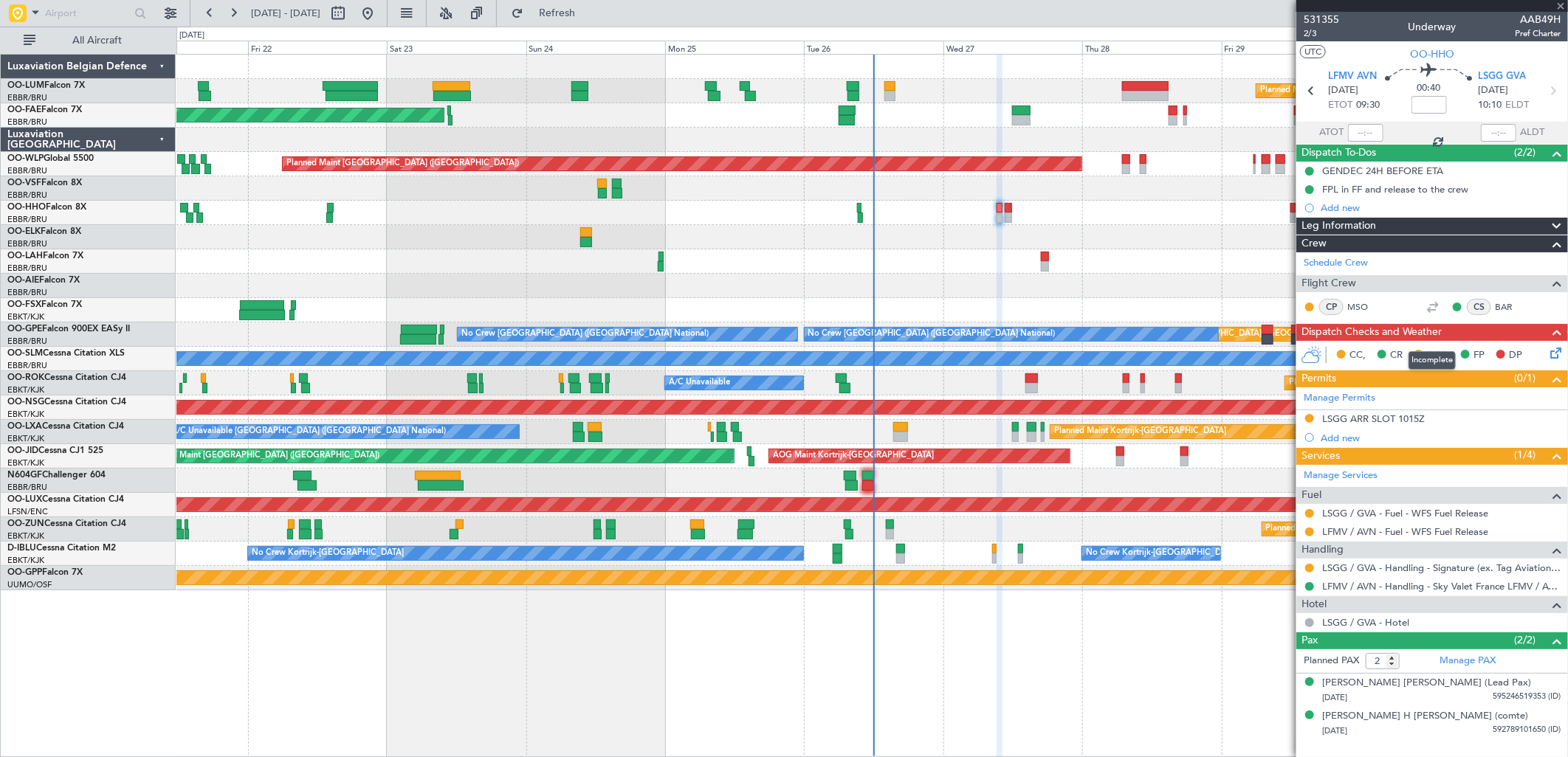
type input "1"
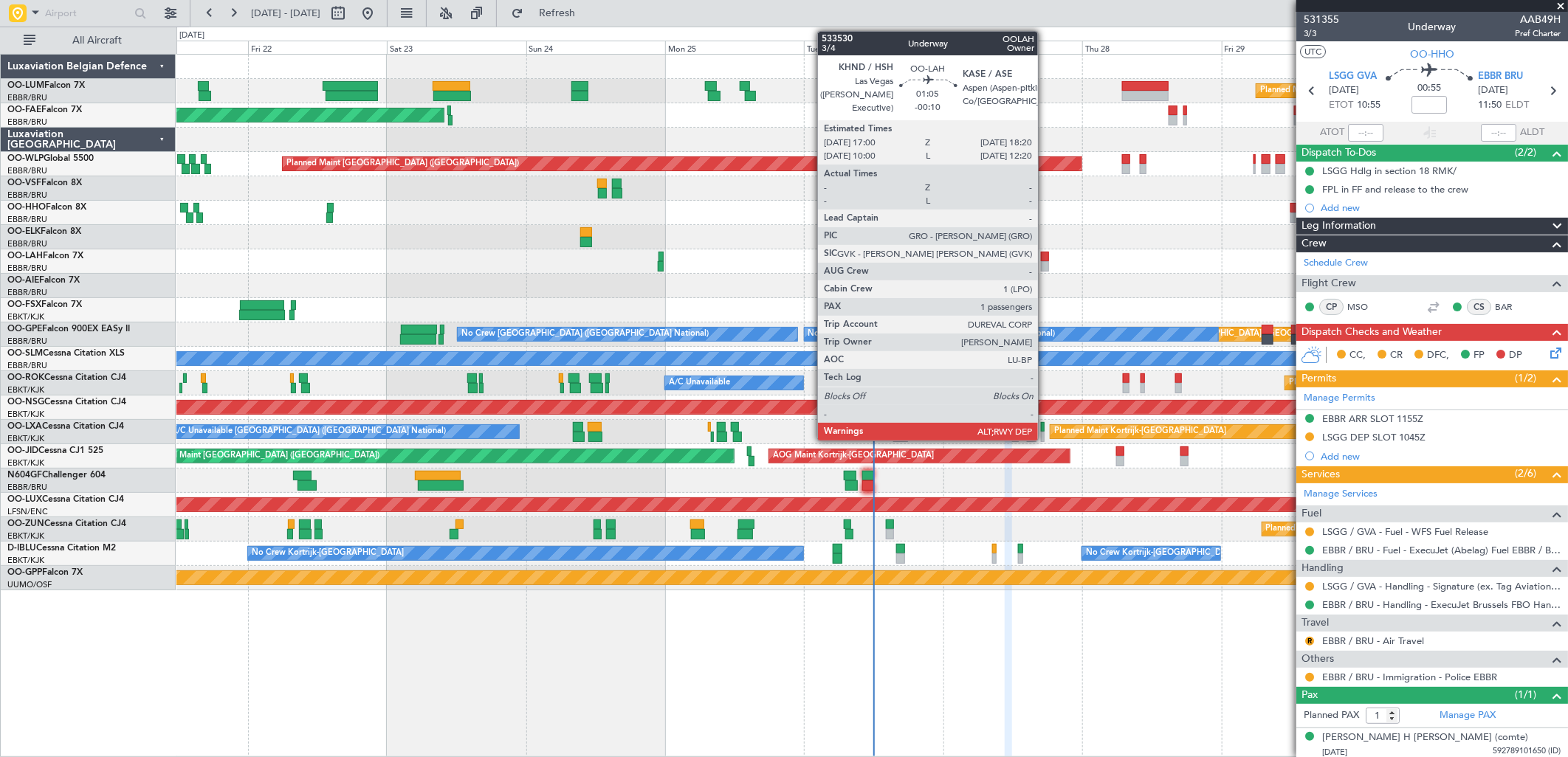
click at [1046, 261] on div at bounding box center [1045, 267] width 8 height 11
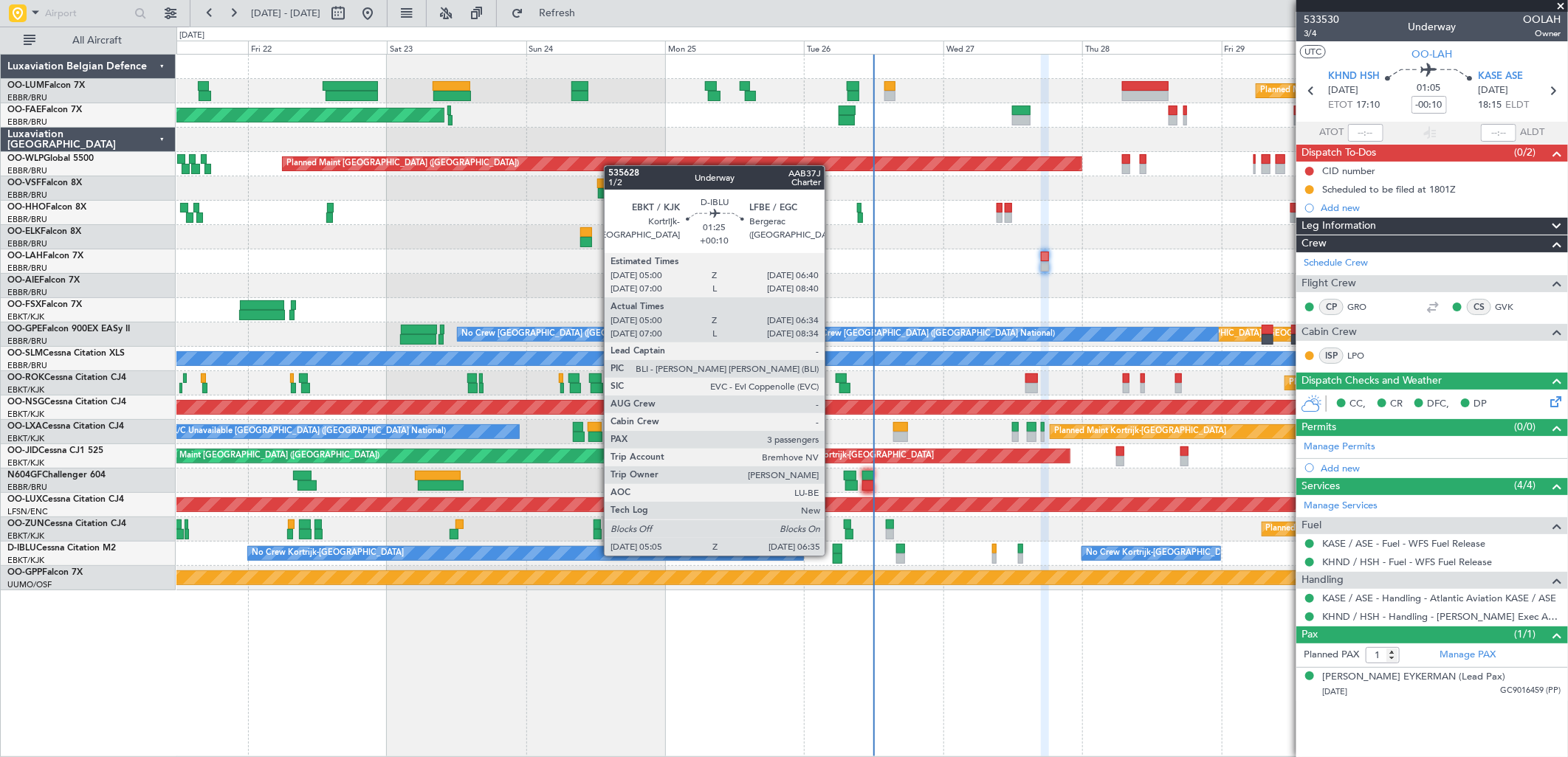
click at [832, 554] on div at bounding box center [837, 559] width 9 height 11
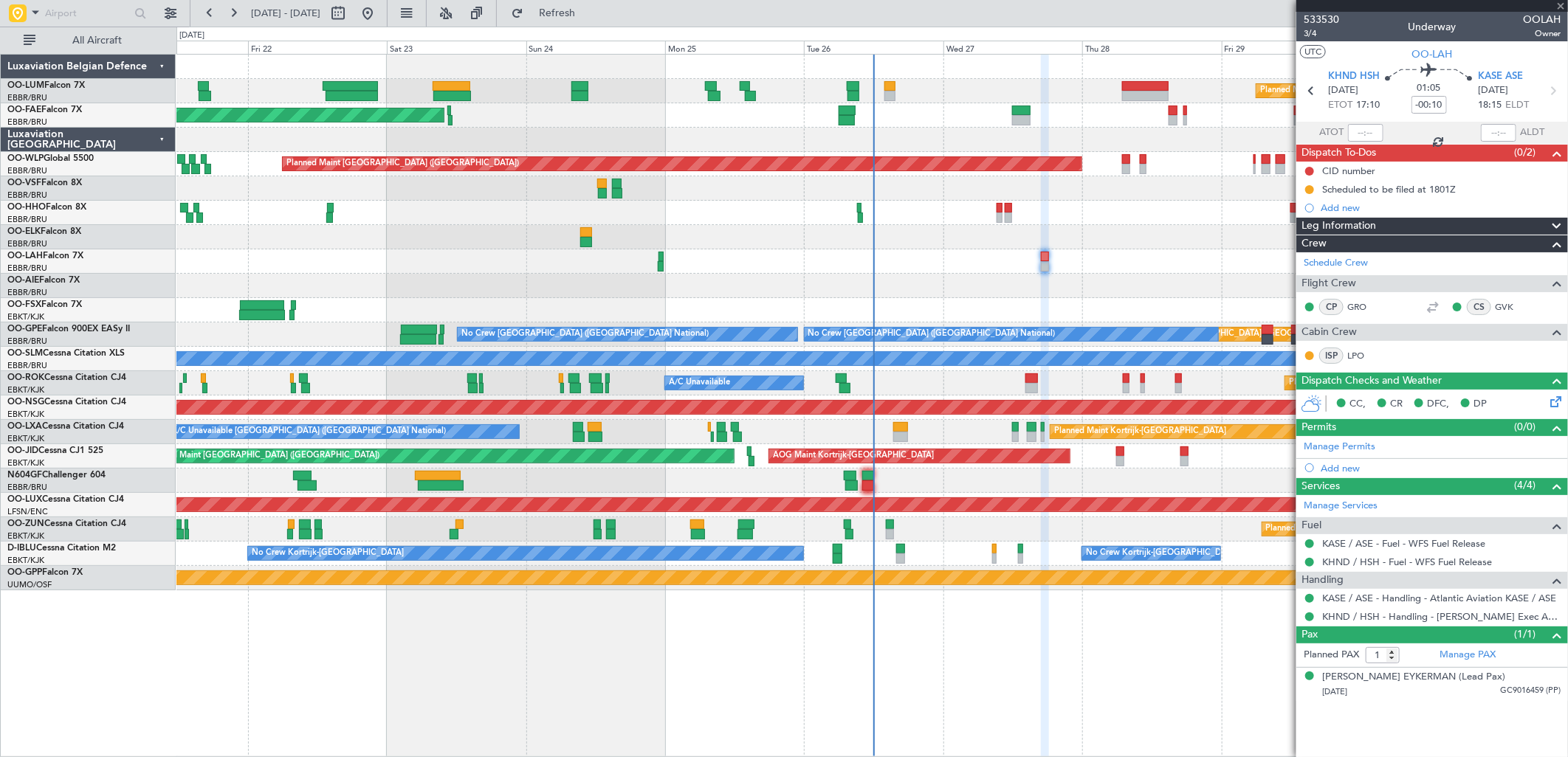
type input "+00:10"
type input "05:10"
type input "06:29"
type input "3"
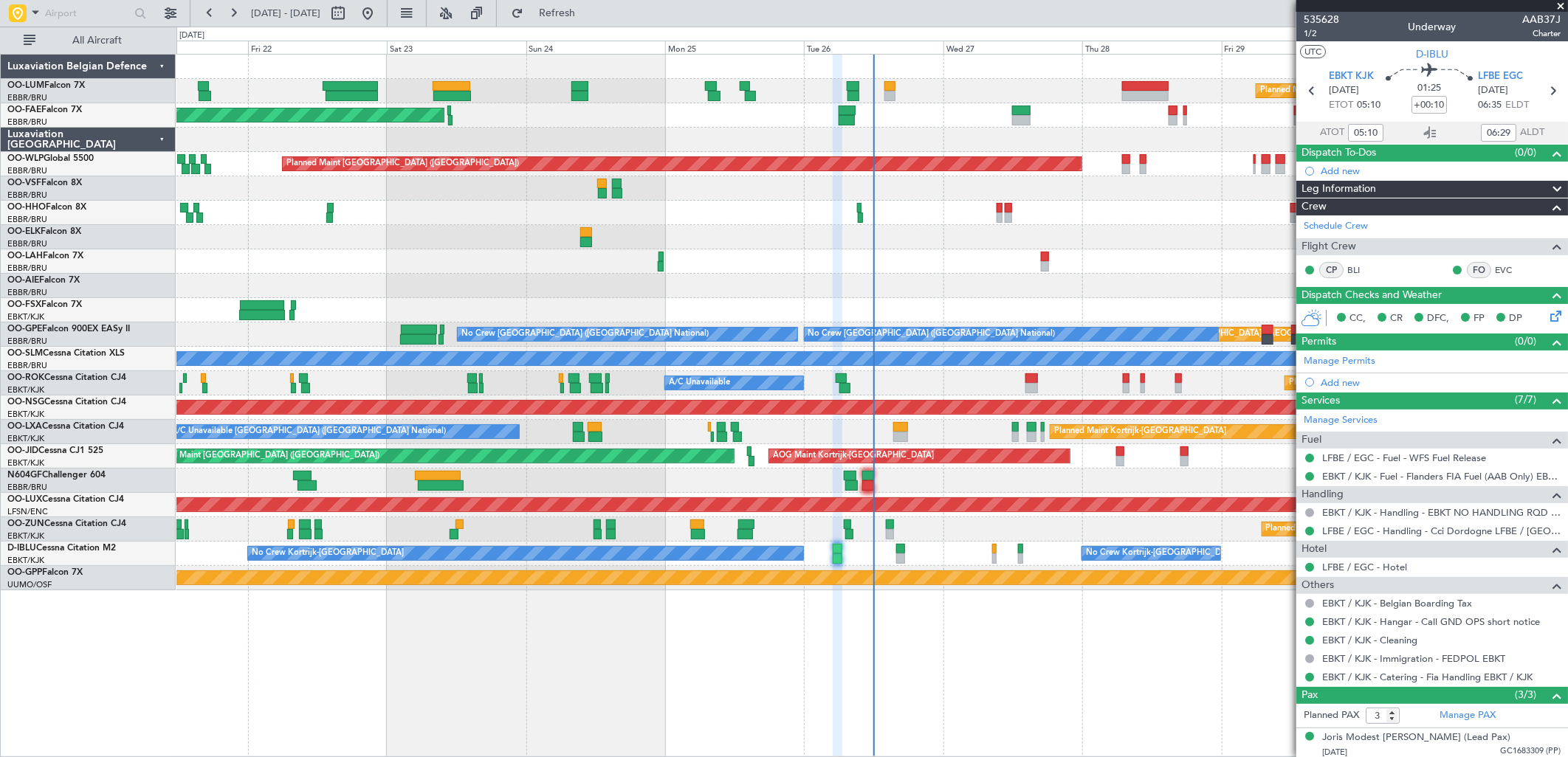
type input "07:10"
type input "08:29"
type input "05:10"
type input "06:29"
click at [1311, 32] on span "1/2" at bounding box center [1321, 33] width 35 height 13
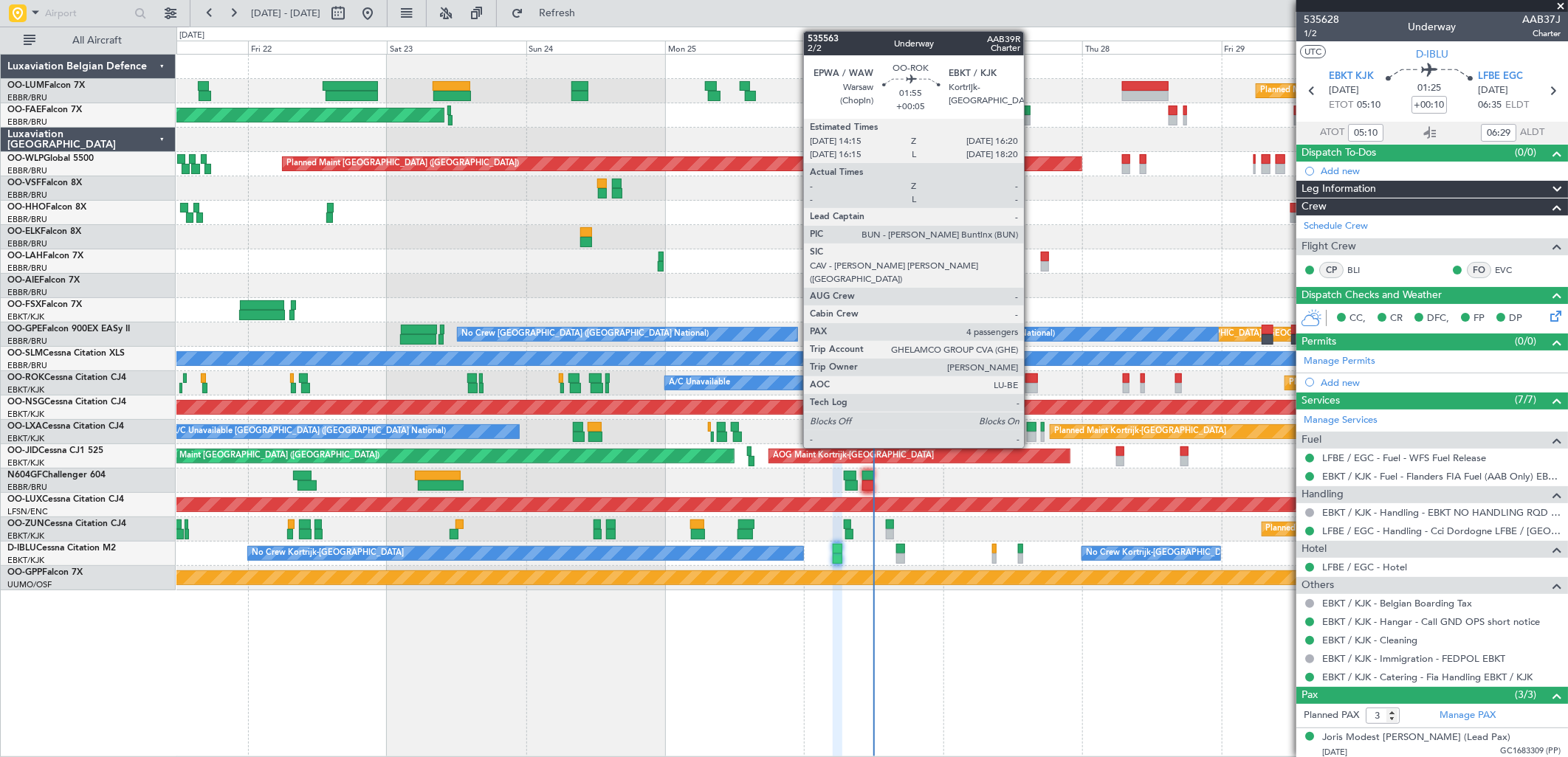
click at [1032, 382] on div at bounding box center [1032, 378] width 13 height 11
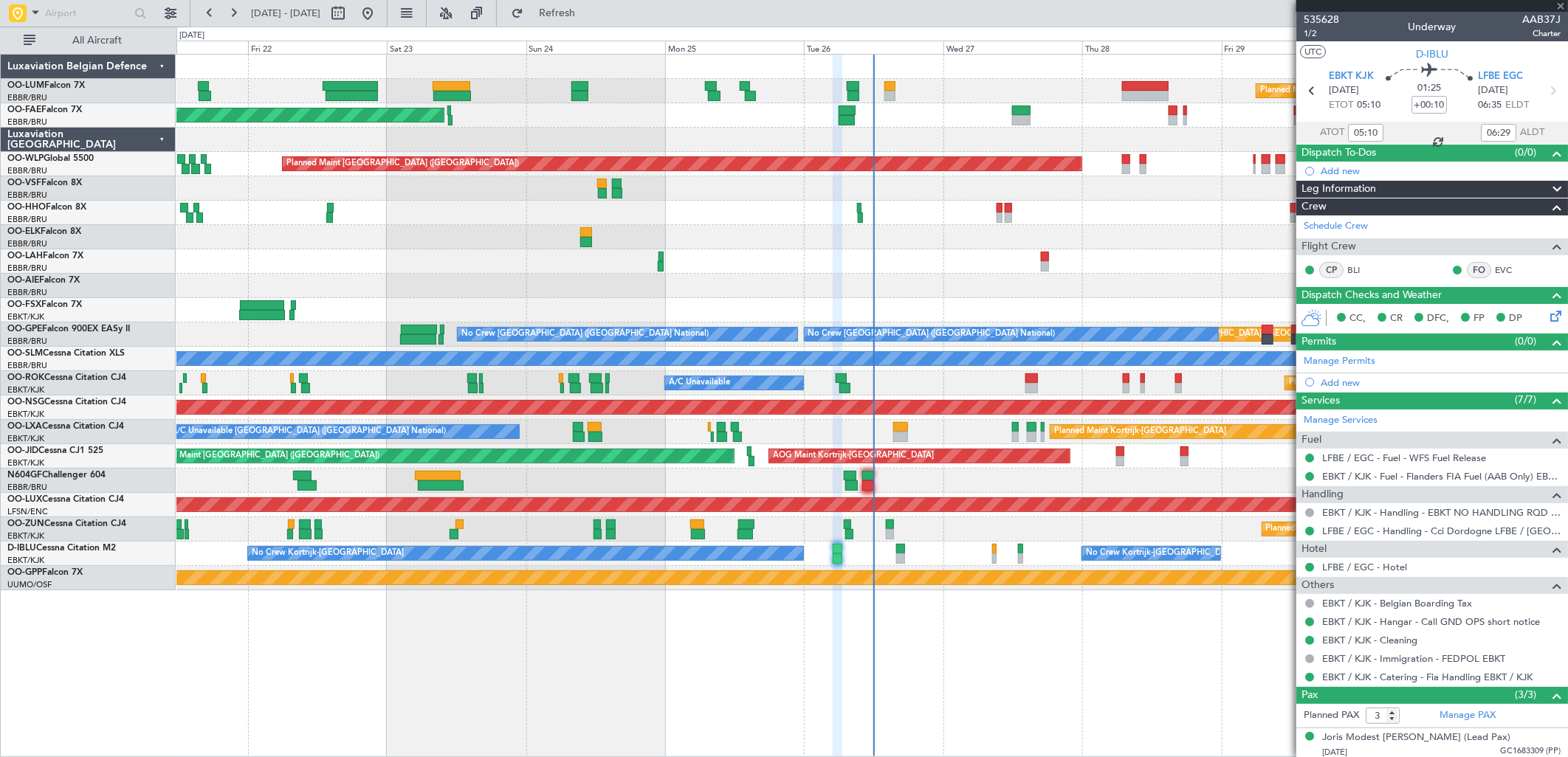
type input "+00:05"
type input "4"
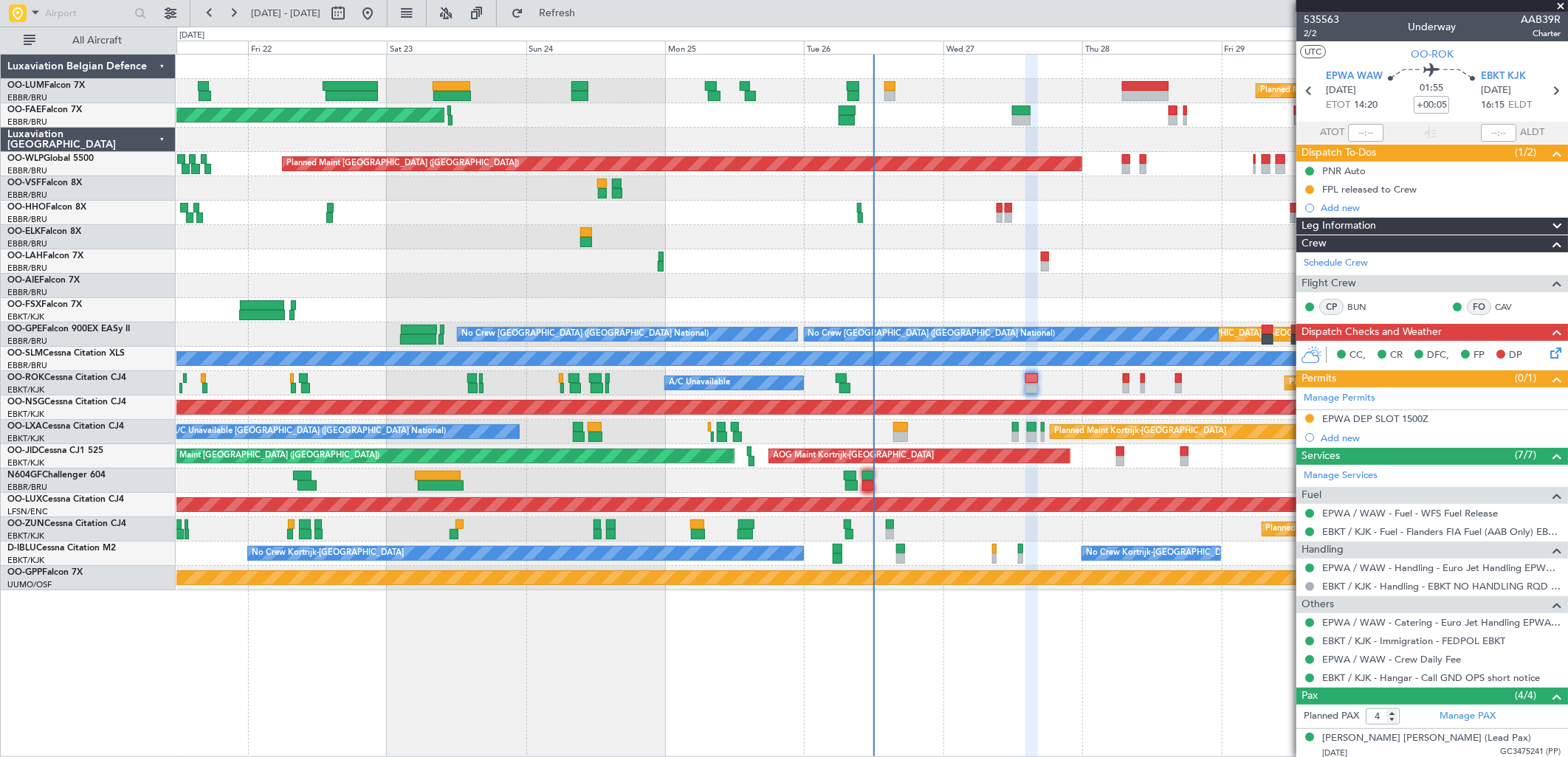
click at [1548, 352] on icon at bounding box center [1554, 351] width 12 height 12
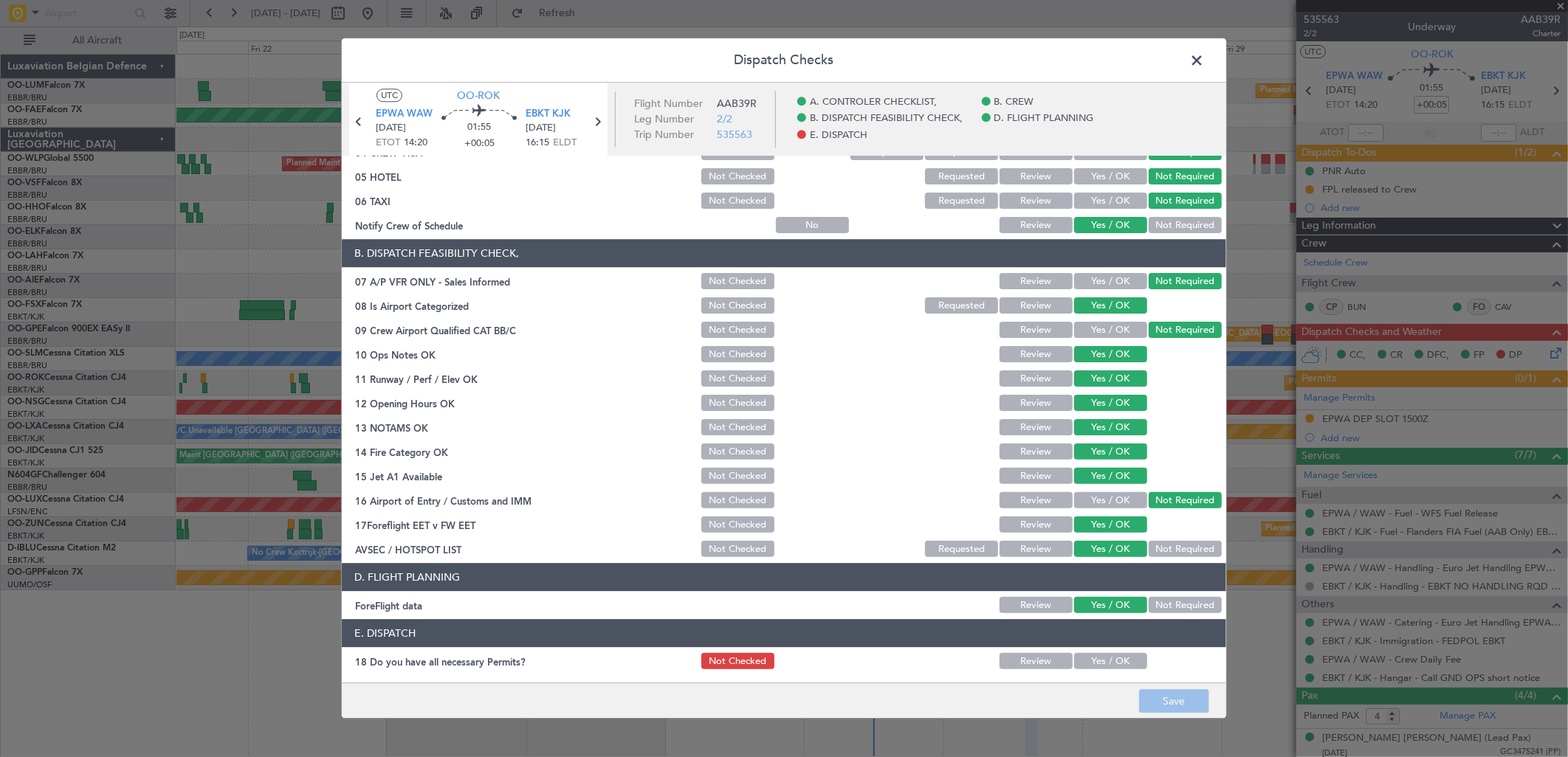
scroll to position [225, 0]
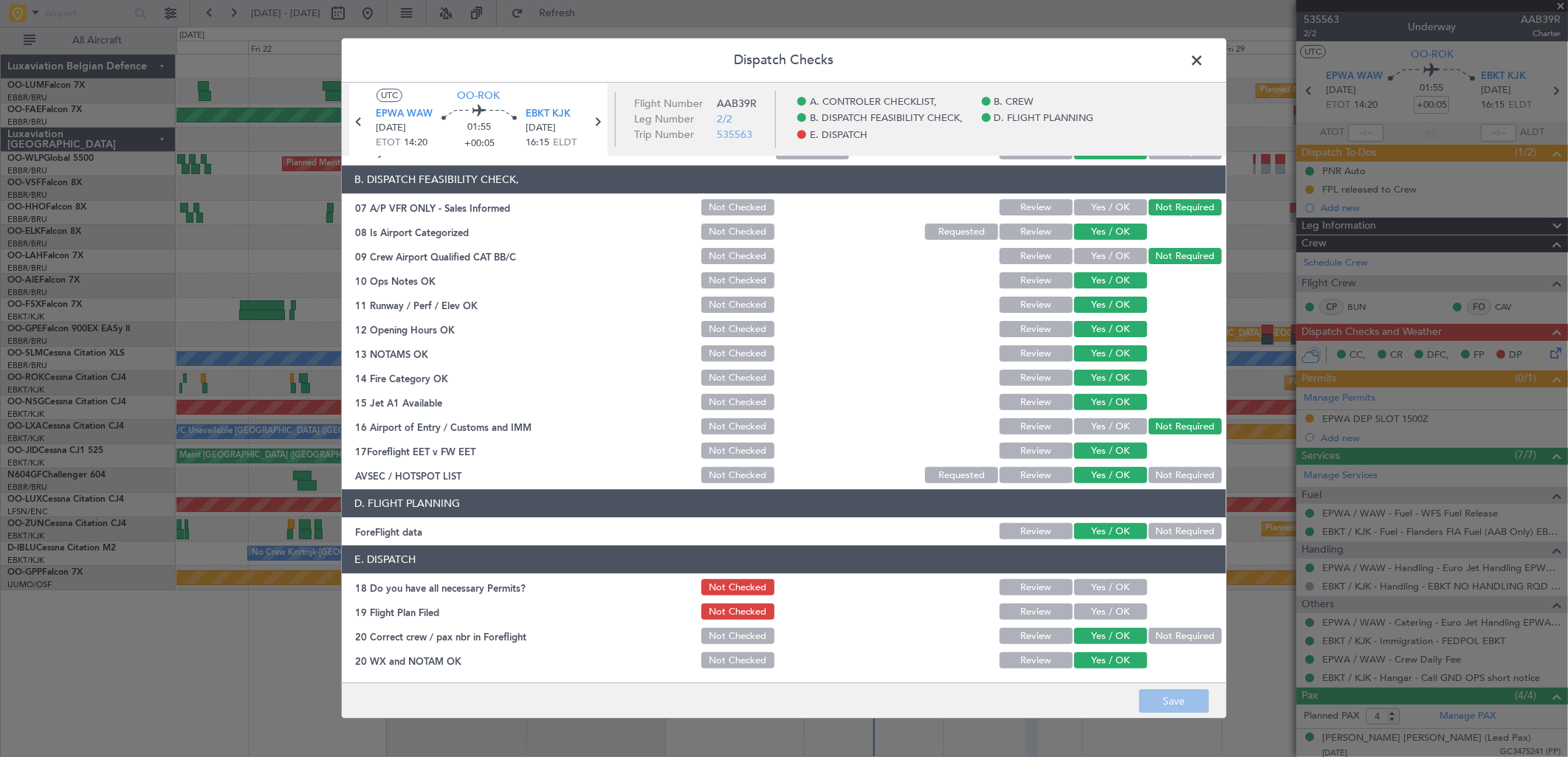
click at [1204, 60] on span at bounding box center [1204, 64] width 0 height 29
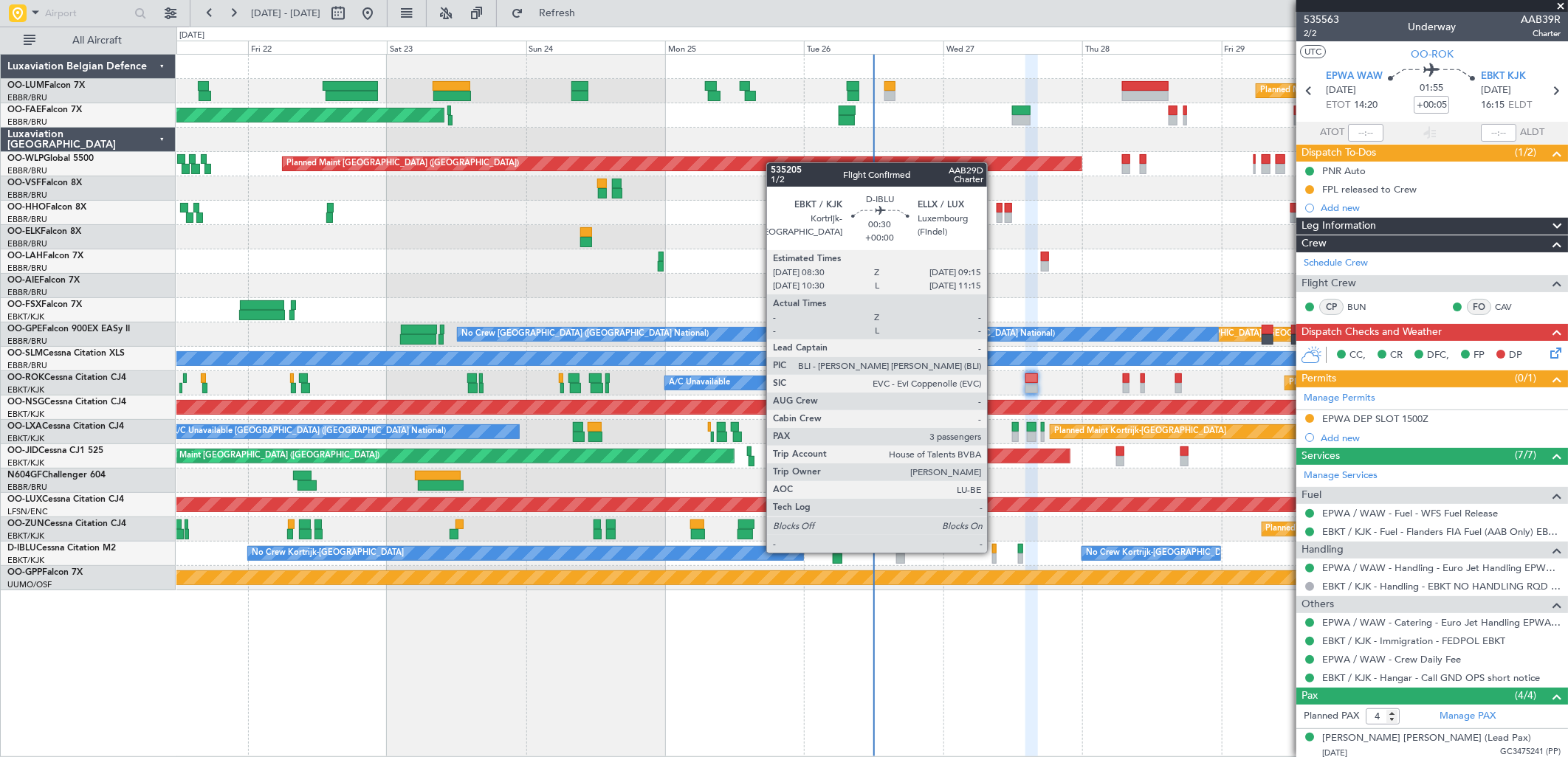
click at [995, 551] on div at bounding box center [995, 549] width 5 height 11
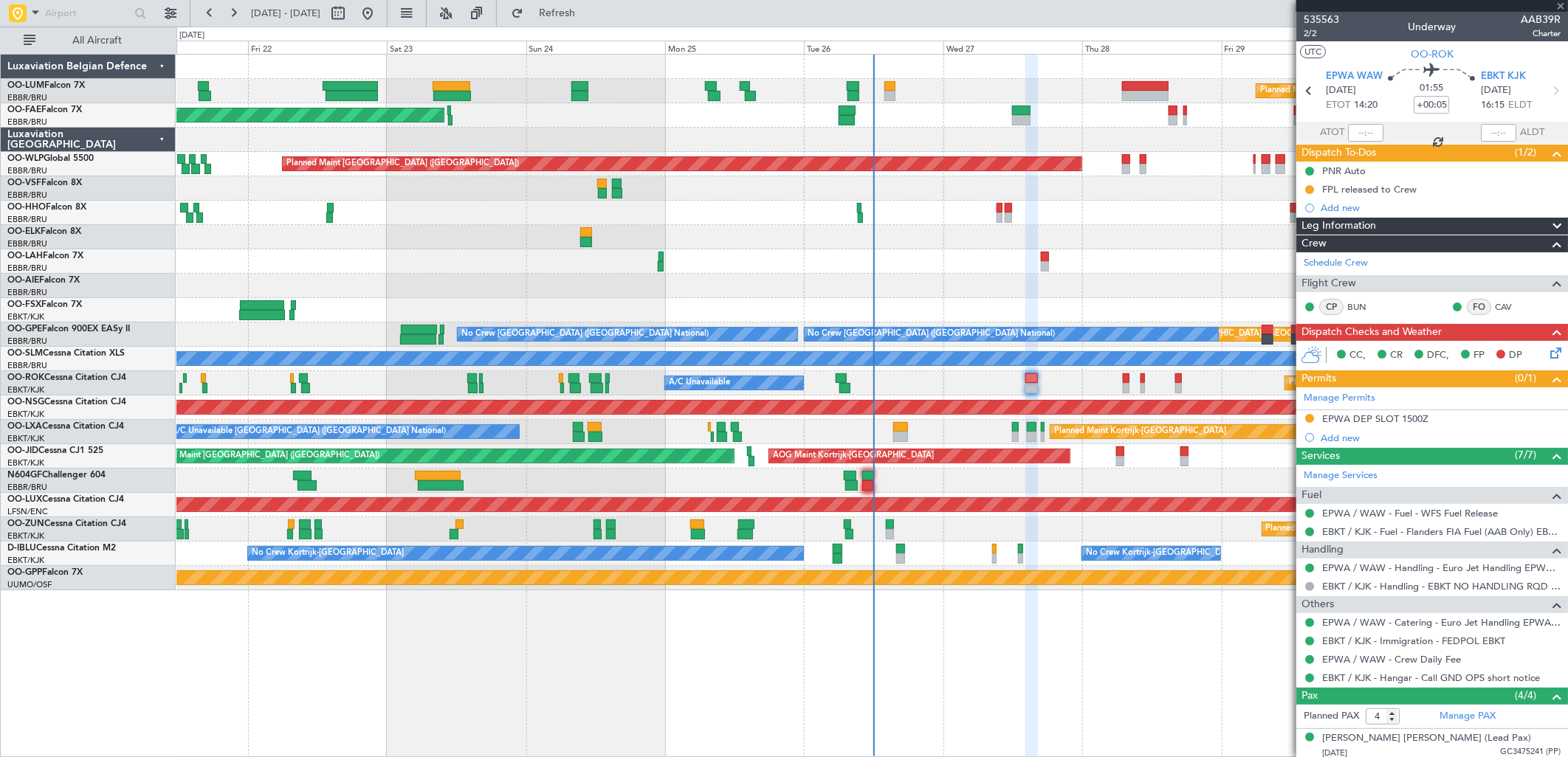
type input "3"
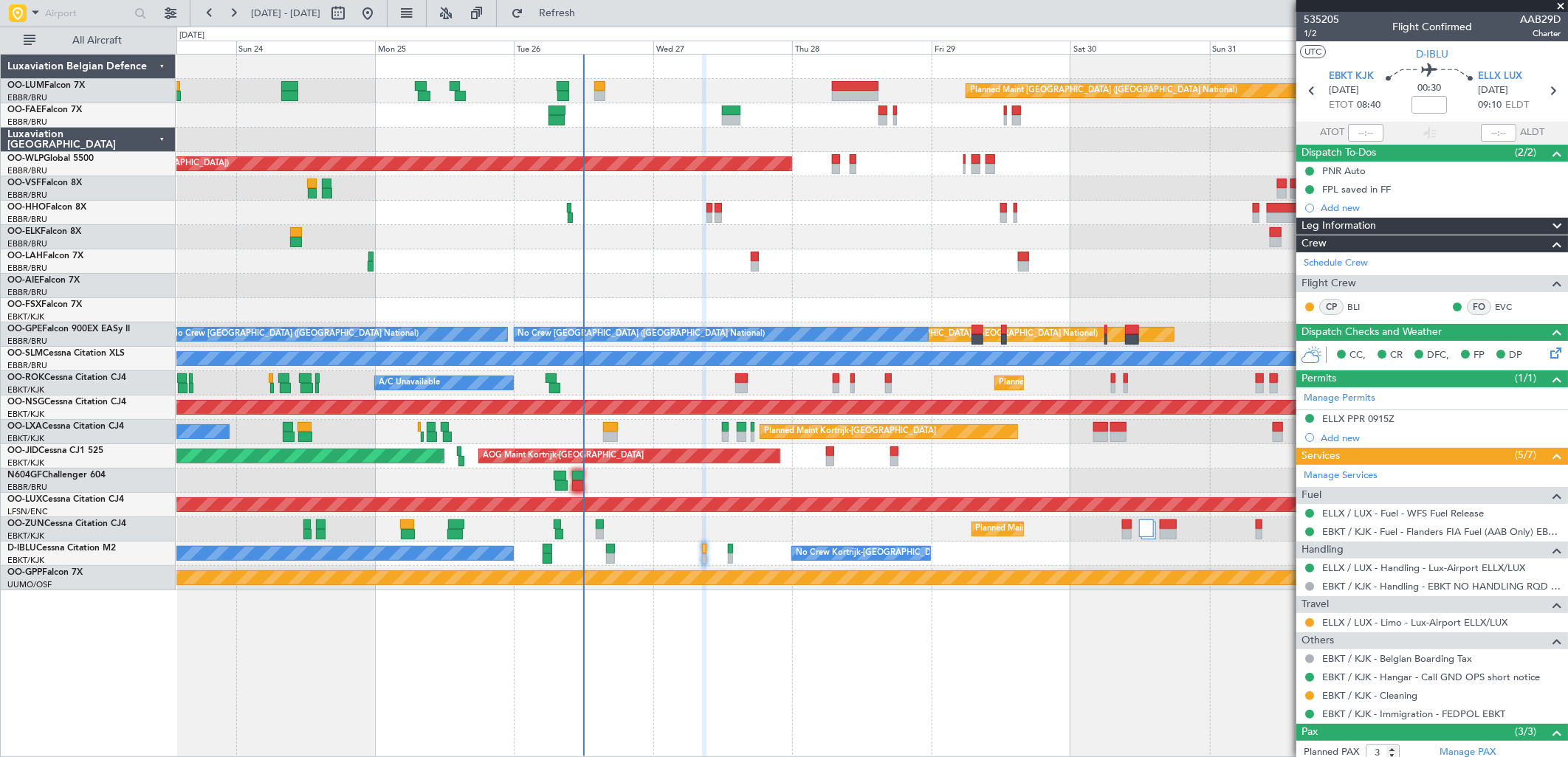
click at [648, 234] on div "Planned Maint Brussels (Brussels National) Owner Melsbroek Air Base Owner Melsb…" at bounding box center [872, 322] width 1391 height 535
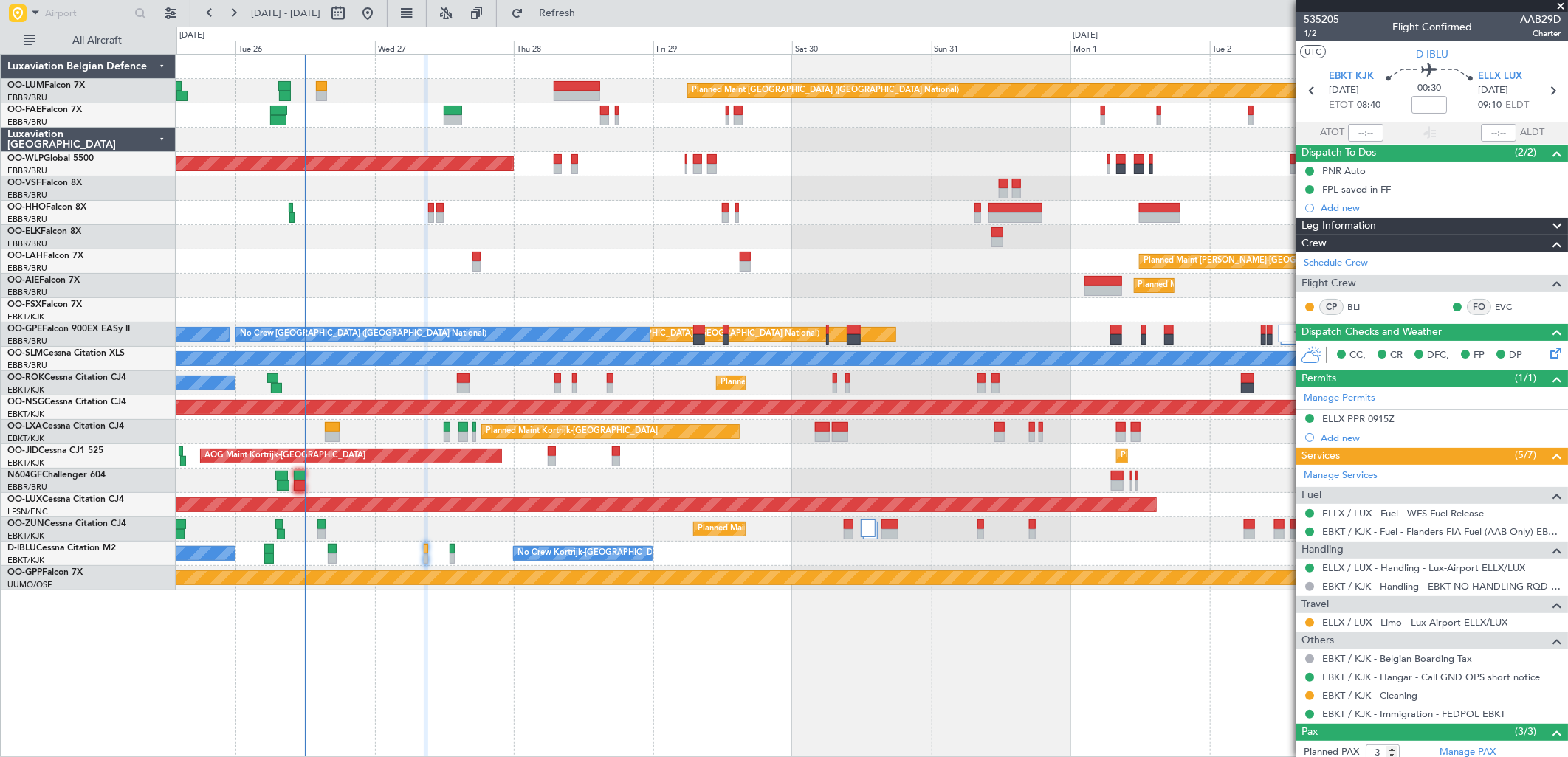
click at [869, 448] on div "AOG Maint Kortrijk-Wevelgem Planned Maint Kortrijk-Wevelgem Planned Maint Paris…" at bounding box center [872, 457] width 1391 height 24
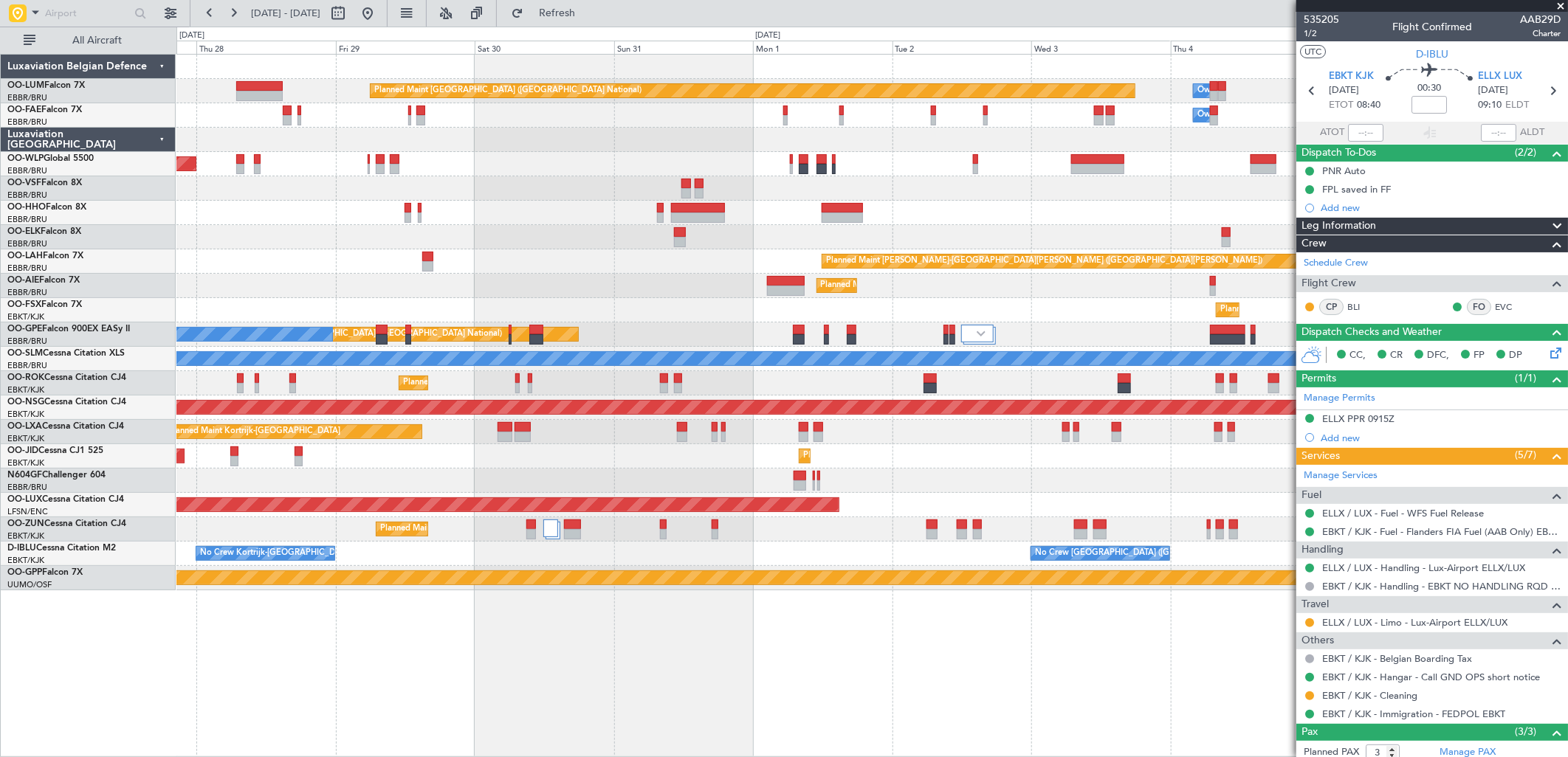
click at [837, 460] on div "Planned Maint Brussels (Brussels National) Owner Melsbroek Air Base Owner Melsb…" at bounding box center [872, 322] width 1391 height 535
click at [1059, 277] on div "Planned Maint Brussels (Brussels National) Owner Melsbroek Air Base Owner Melsb…" at bounding box center [872, 322] width 1391 height 535
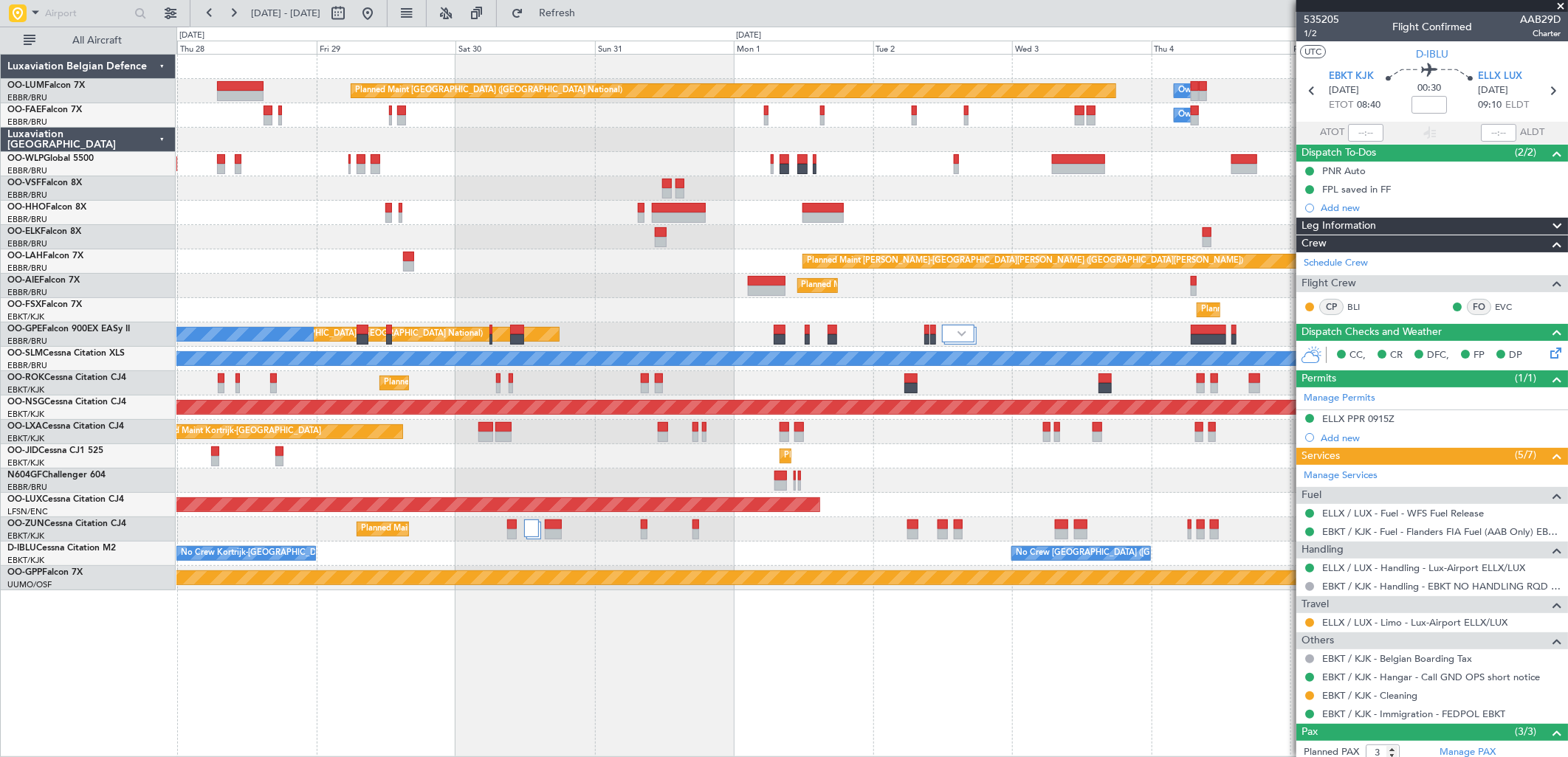
click at [974, 213] on div "Planned Maint Brussels (Brussels National) Owner Melsbroek Air Base Owner Melsb…" at bounding box center [872, 322] width 1391 height 535
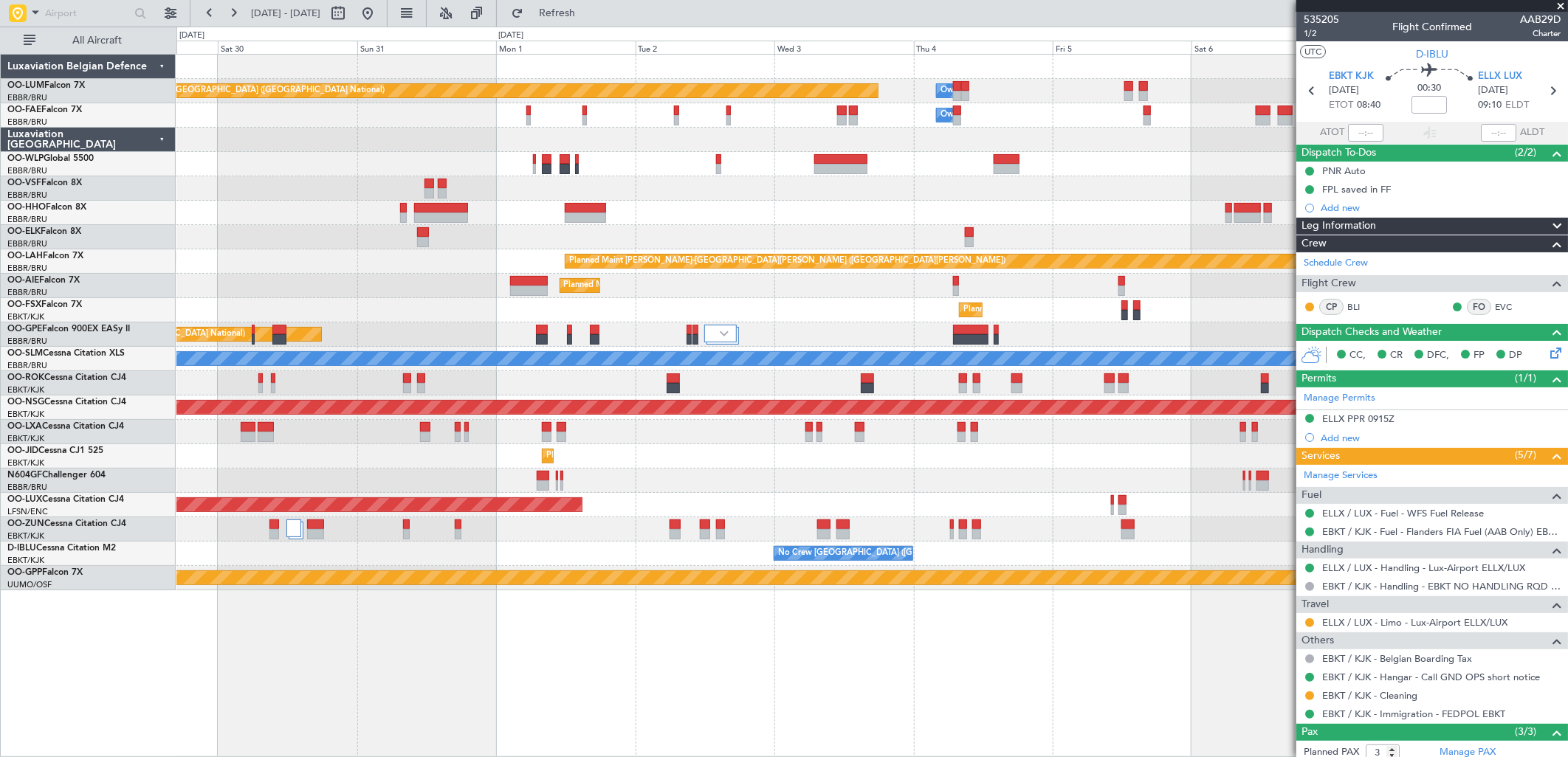
click at [214, 167] on div "Planned Maint Brussels (Brussels National) Owner Melsbroek Air Base Owner Melsb…" at bounding box center [872, 322] width 1391 height 535
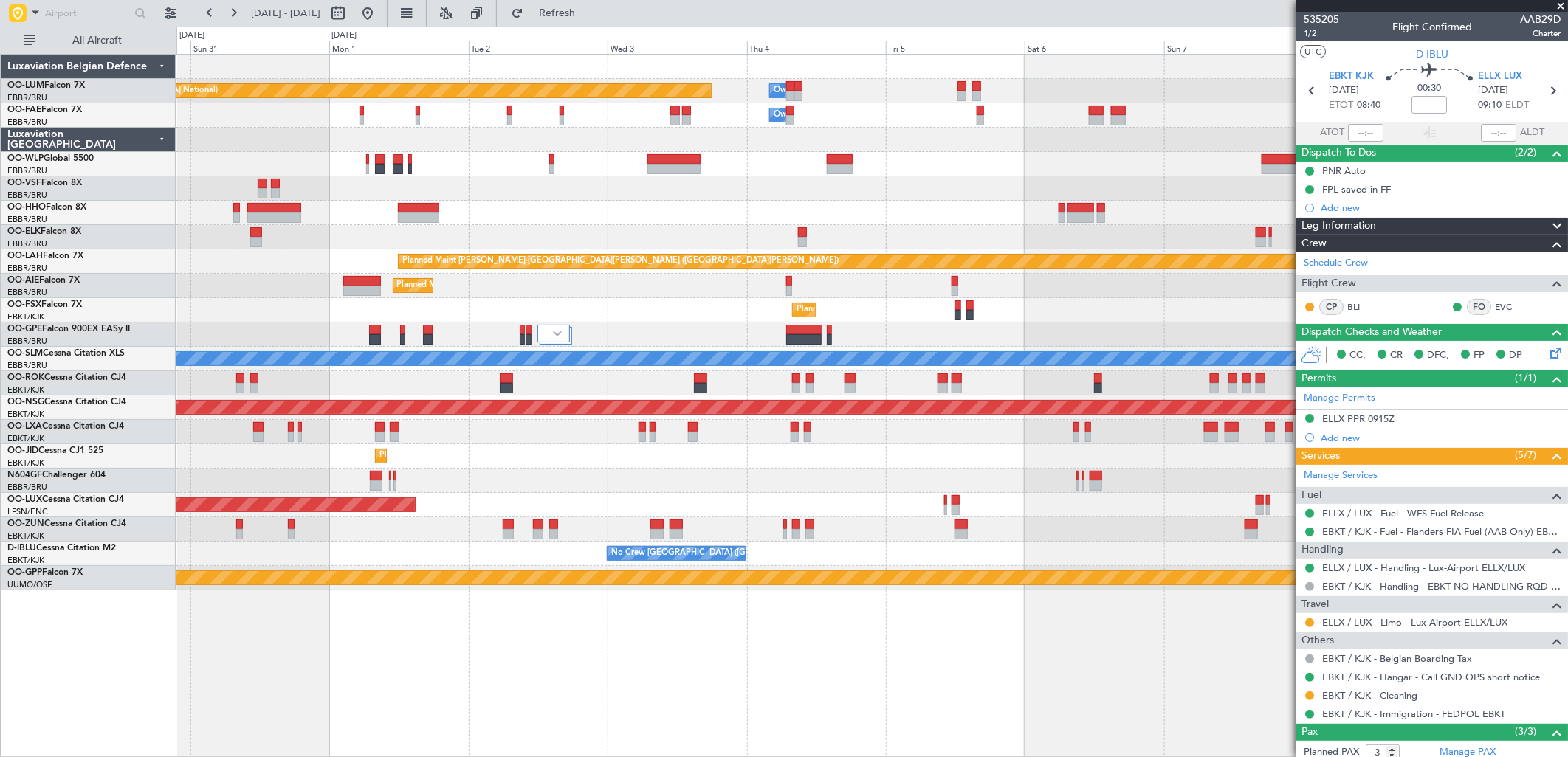
click at [688, 208] on div at bounding box center [872, 213] width 1391 height 24
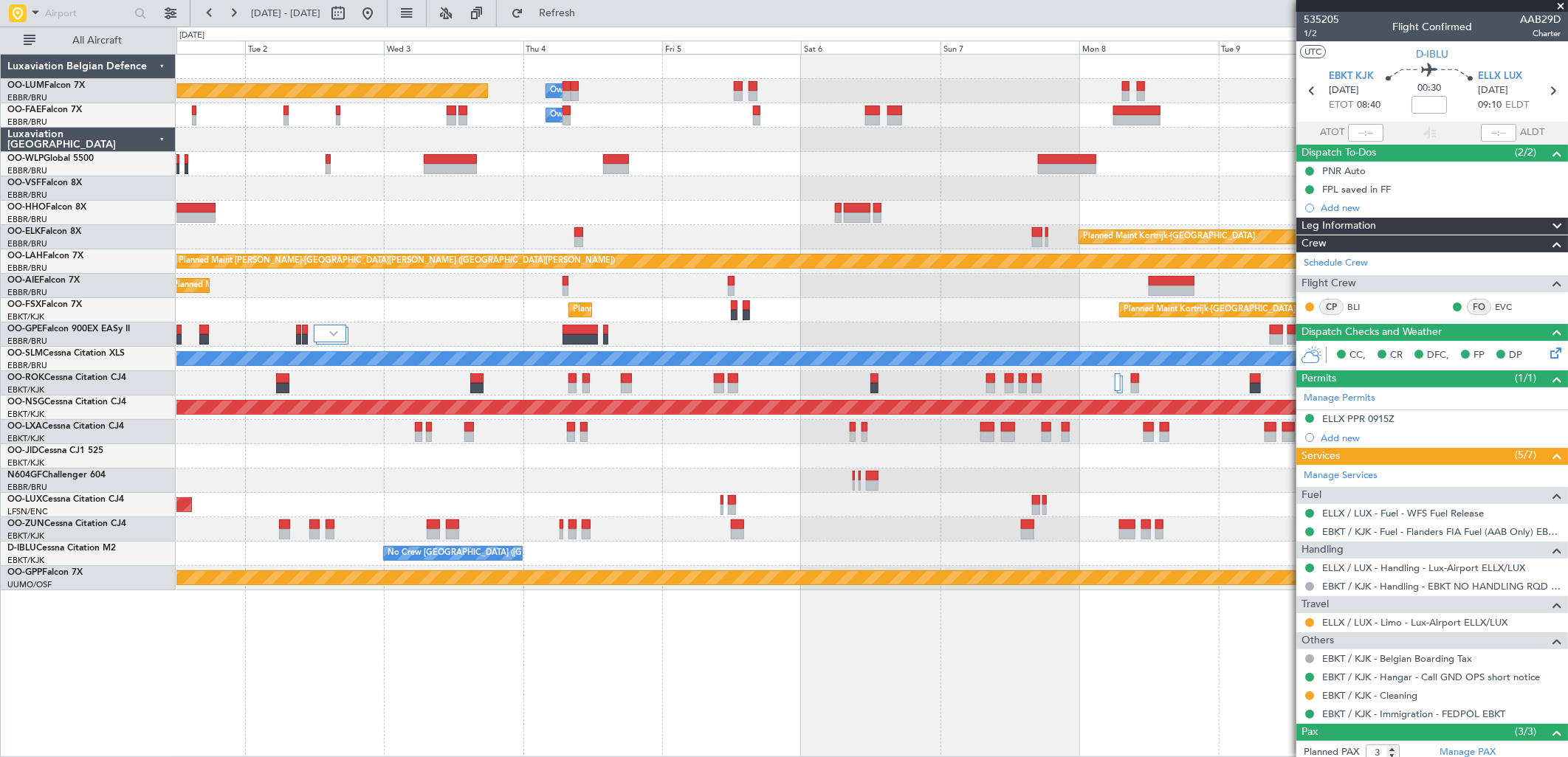
click at [699, 163] on div "Planned Maint Brussels (Brussels National) Owner Melsbroek Air Base Owner Melsb…" at bounding box center [872, 322] width 1391 height 535
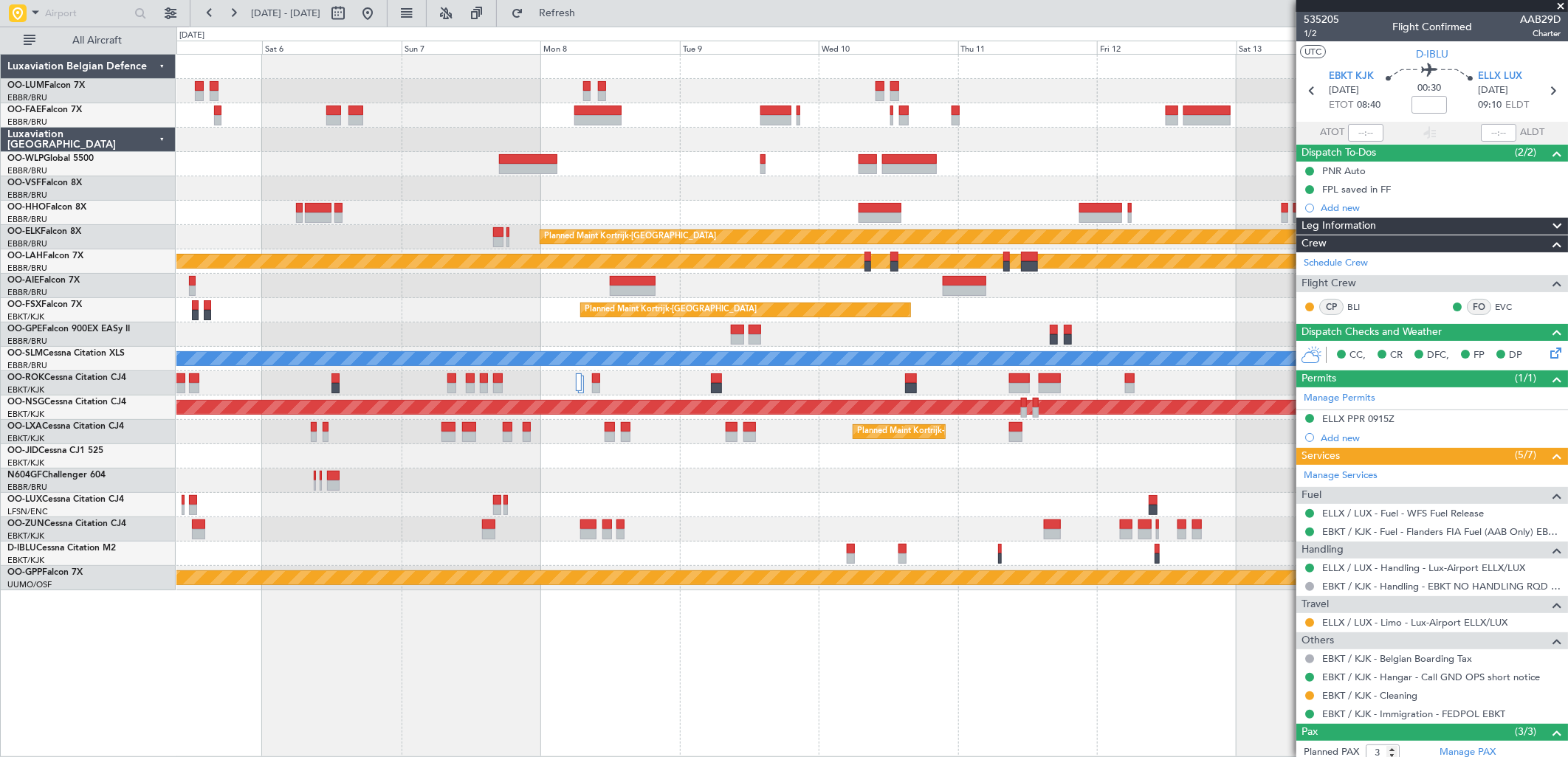
click at [632, 158] on div "Owner Melsbroek Air Base Planned Maint Brussels (Brussels National) Owner Melsb…" at bounding box center [872, 322] width 1391 height 535
click at [379, 12] on button at bounding box center [367, 13] width 23 height 23
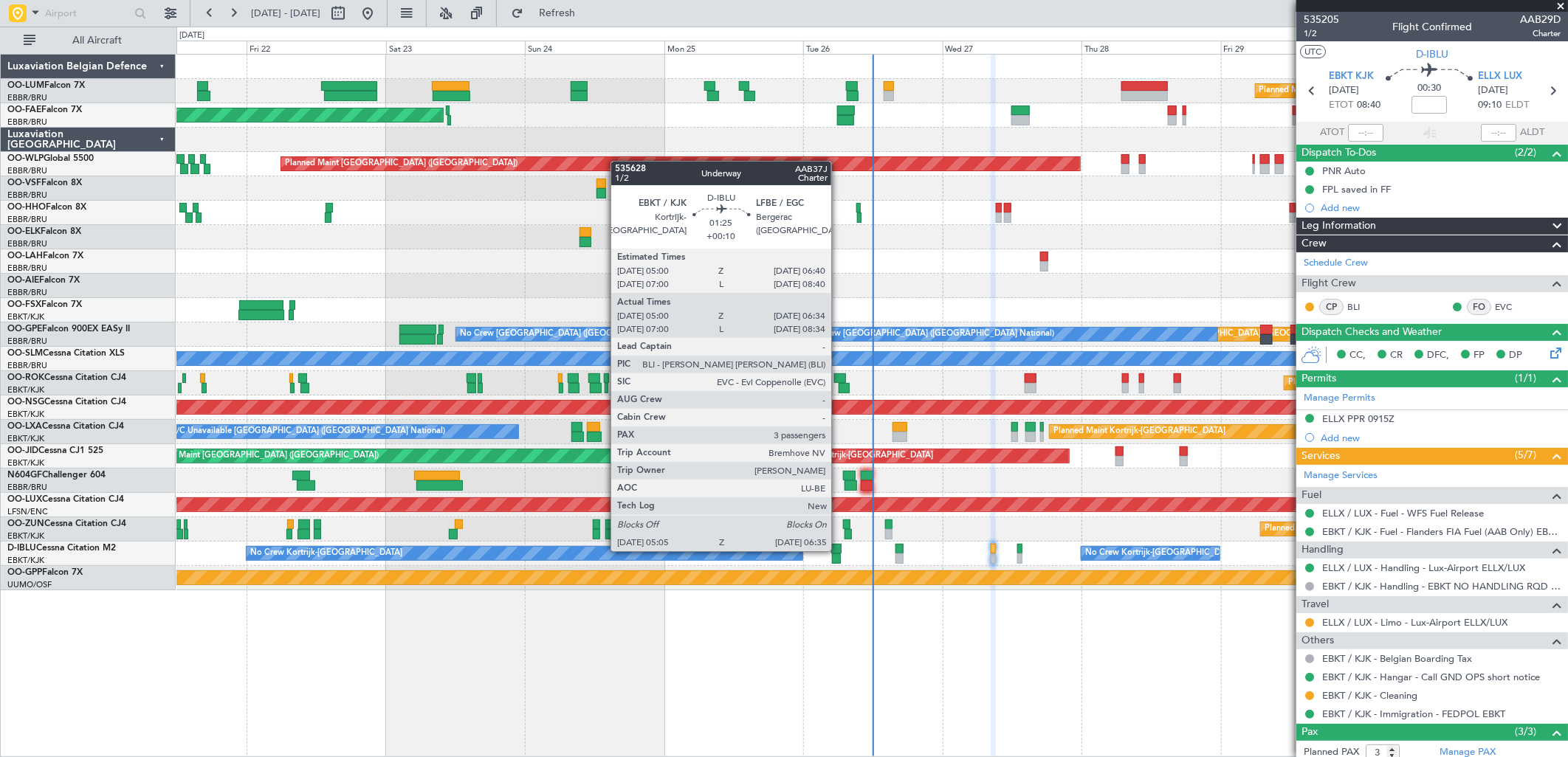
click at [838, 550] on div at bounding box center [837, 549] width 11 height 11
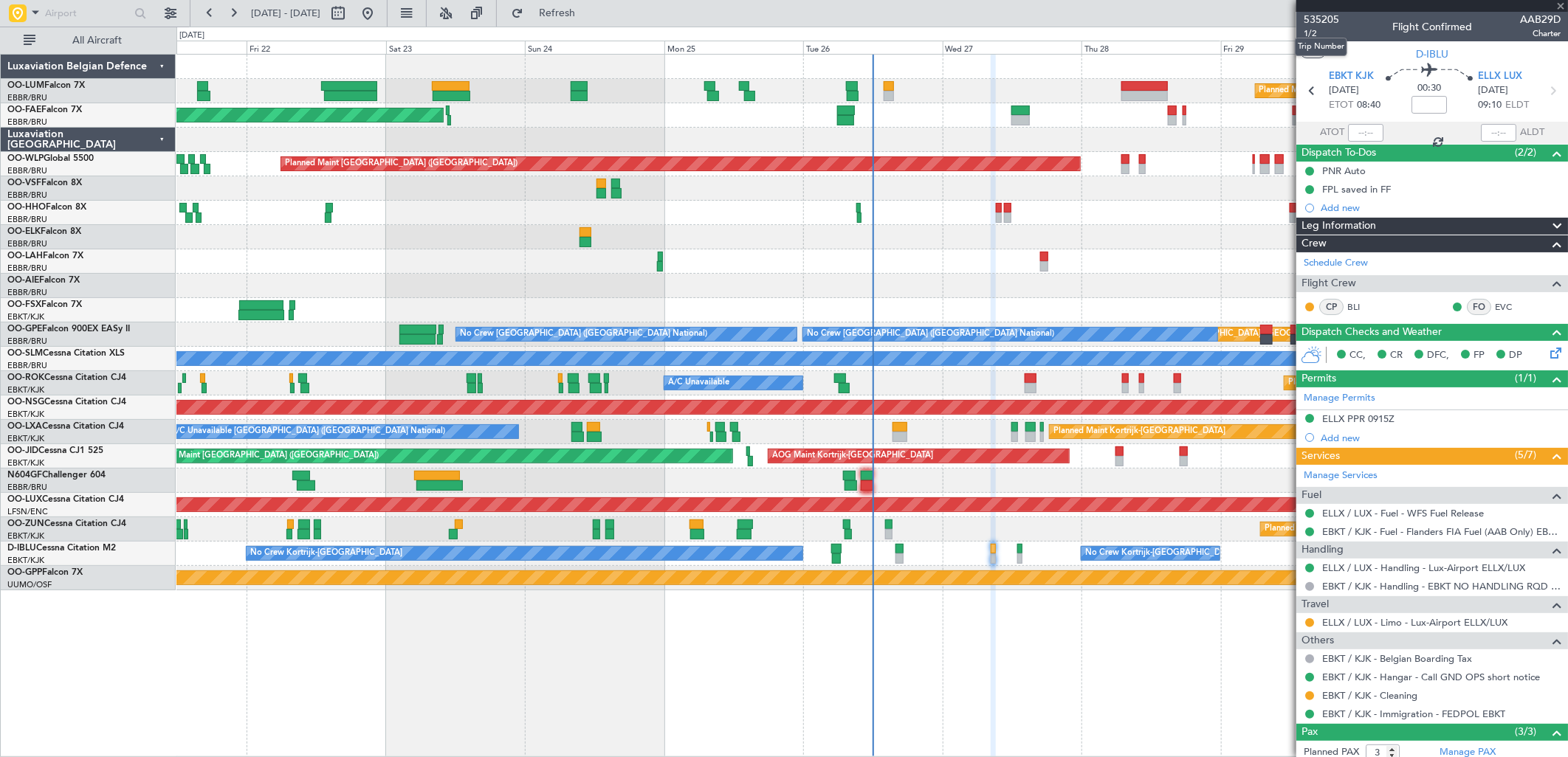
type input "+00:10"
type input "05:10"
type input "06:29"
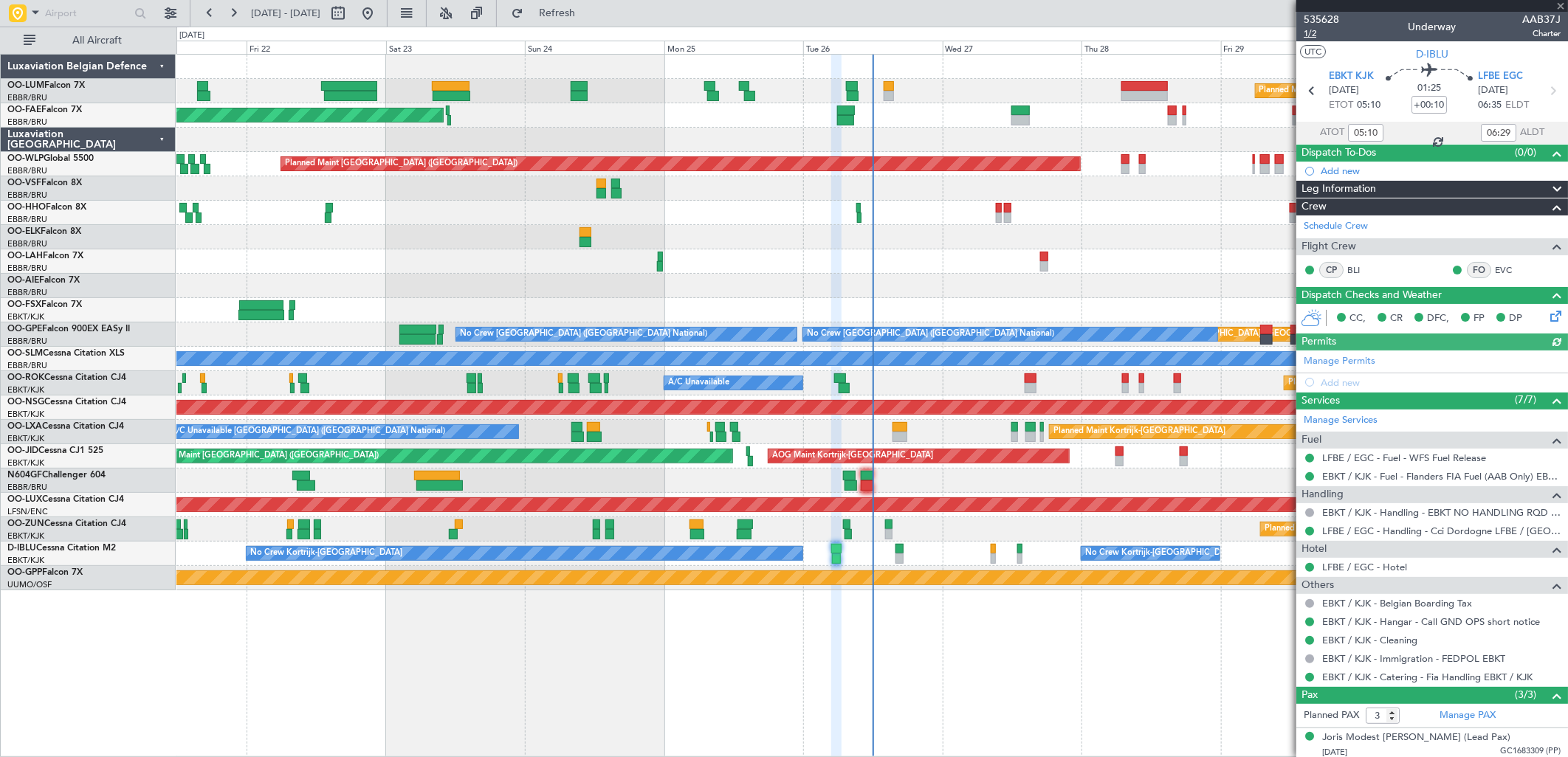
click at [1315, 28] on span "1/2" at bounding box center [1321, 33] width 35 height 13
click at [583, 3] on button "Refresh" at bounding box center [548, 13] width 89 height 23
click at [350, 13] on button at bounding box center [337, 13] width 23 height 23
select select "8"
select select "2025"
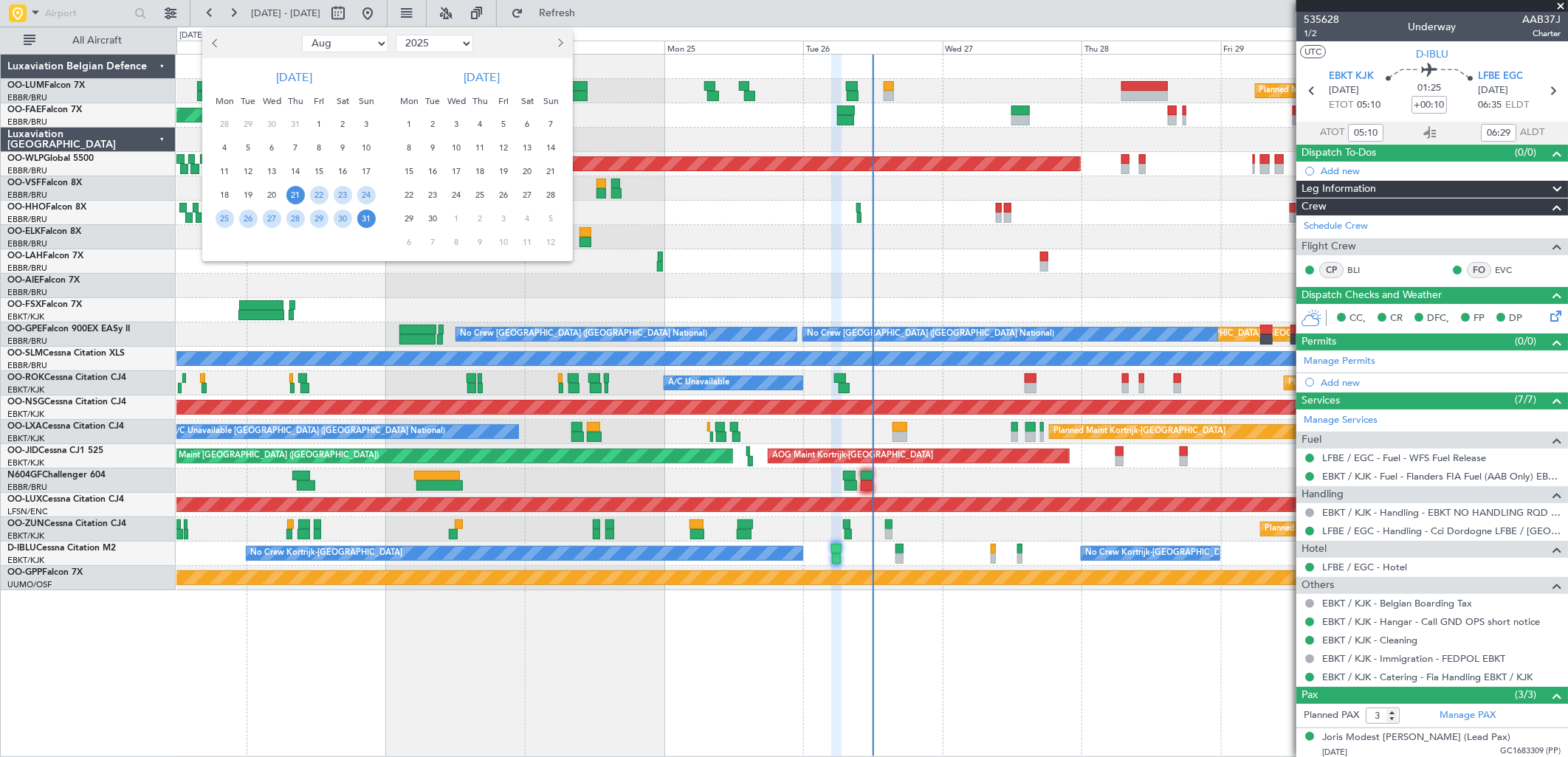
click at [554, 42] on span "Next month" at bounding box center [559, 43] width 9 height 9
click at [410, 165] on span "13" at bounding box center [409, 171] width 19 height 19
click at [551, 173] on span "19" at bounding box center [551, 171] width 19 height 19
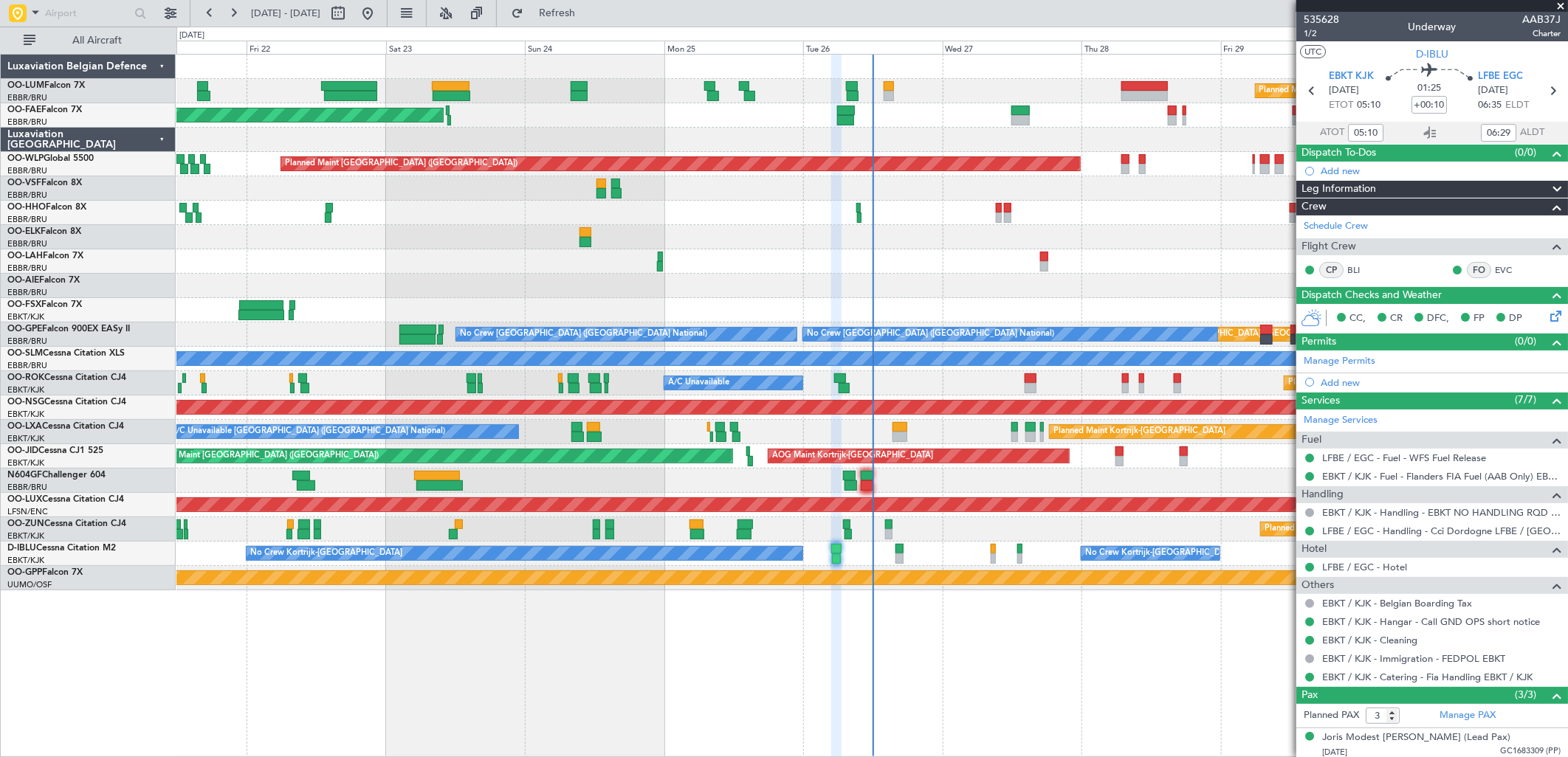
select select "10"
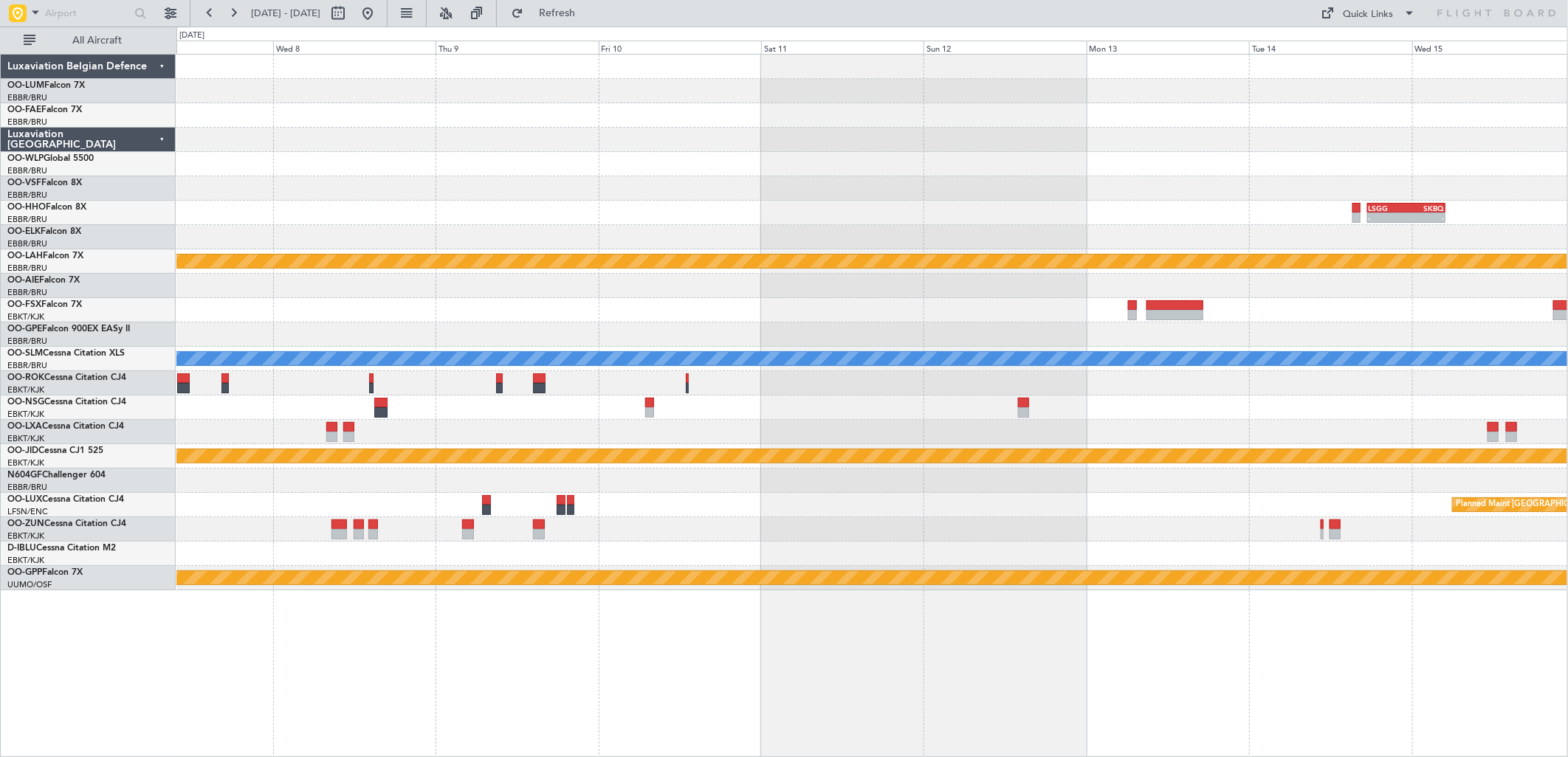
click at [1567, 182] on html "12 Oct 2025 - 21 Oct 2025 Refresh Quick Links All Aircraft - - LSGG 17:30 Z SKB…" at bounding box center [784, 378] width 1568 height 757
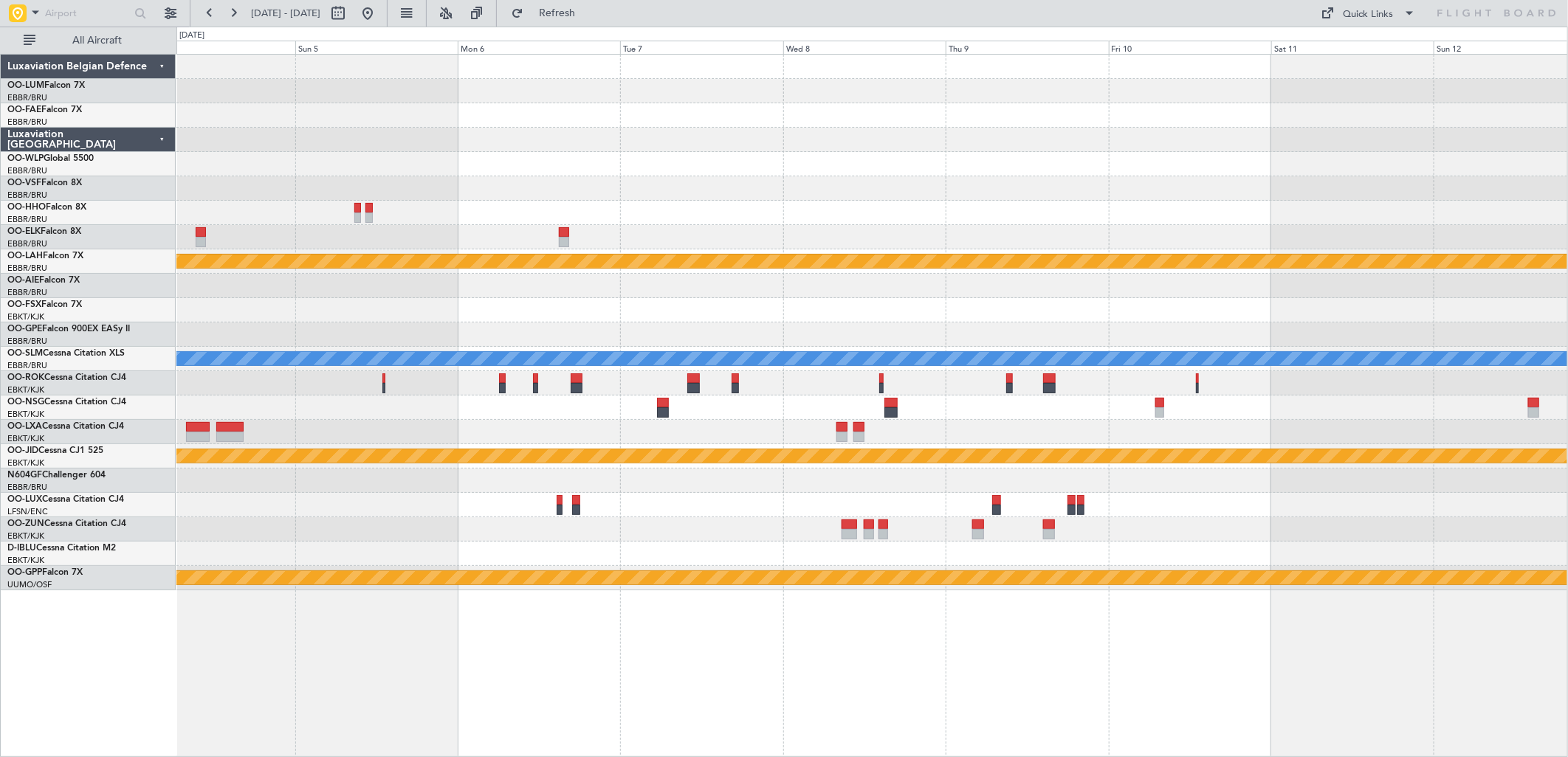
click at [1394, 160] on div "- - LSGG 17:30 Z SKBQ 05:00 Z Planned Maint Alton-st Louis (St Louis Regl) A/C …" at bounding box center [872, 322] width 1391 height 535
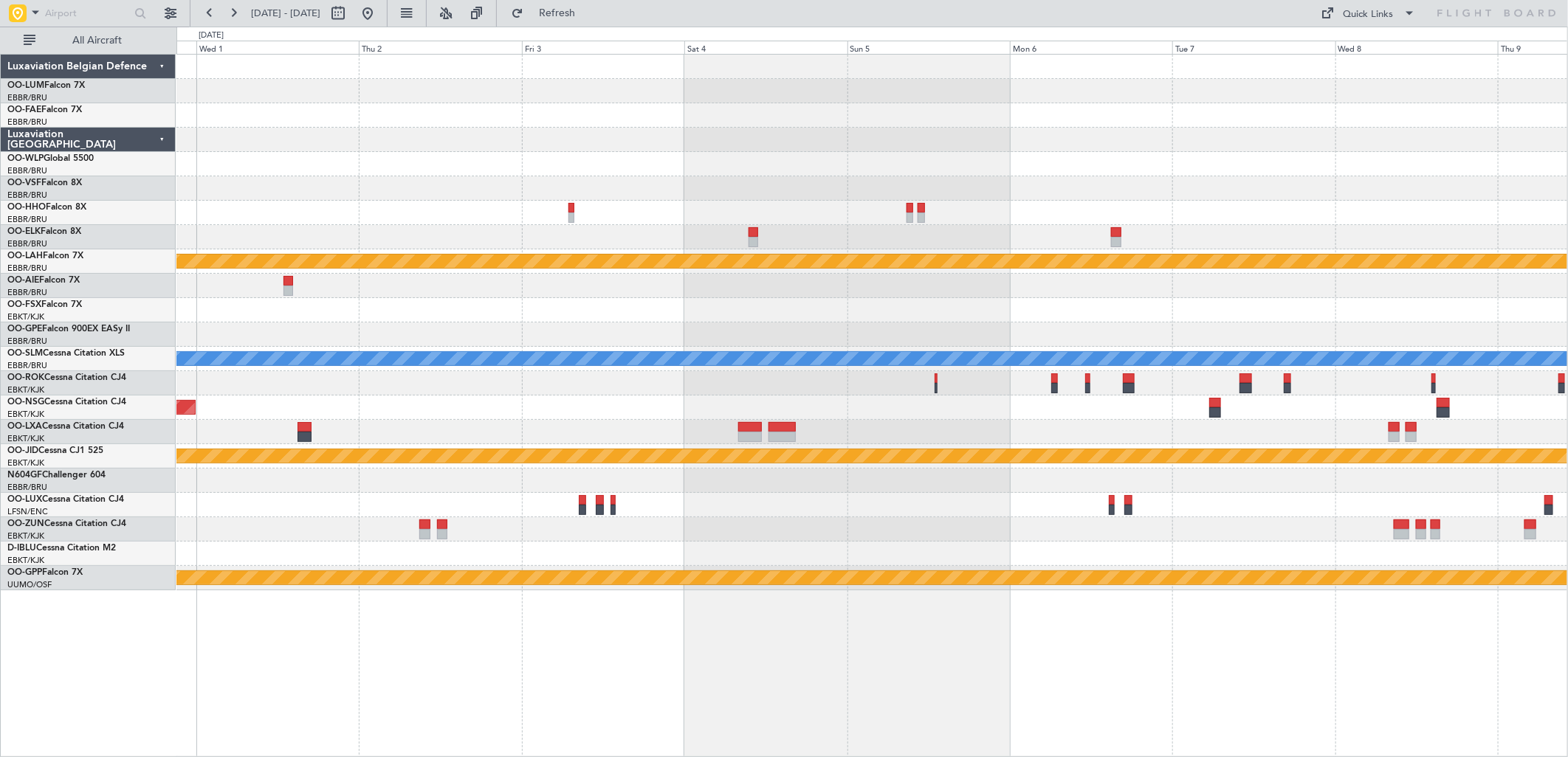
click at [1272, 188] on div "Owner Melsbroek Air Base Owner Melsbroek Air Base Planned Maint Alton-st Louis …" at bounding box center [872, 322] width 1391 height 535
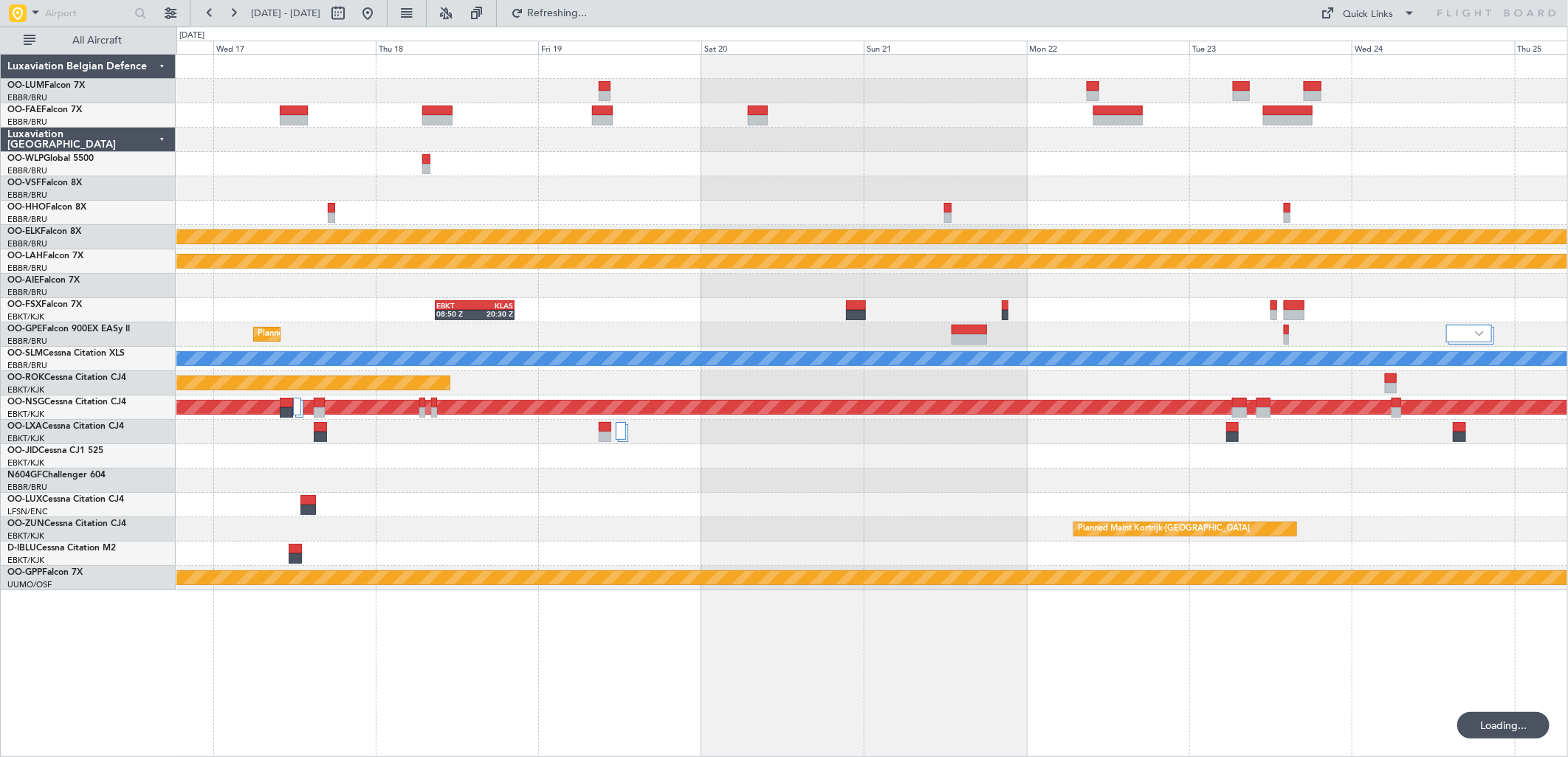
click at [1567, 165] on html "21 Sep 2025 - 29 Sep 2025 Refreshing... Quick Links All Aircraft Planned Maint …" at bounding box center [784, 378] width 1568 height 757
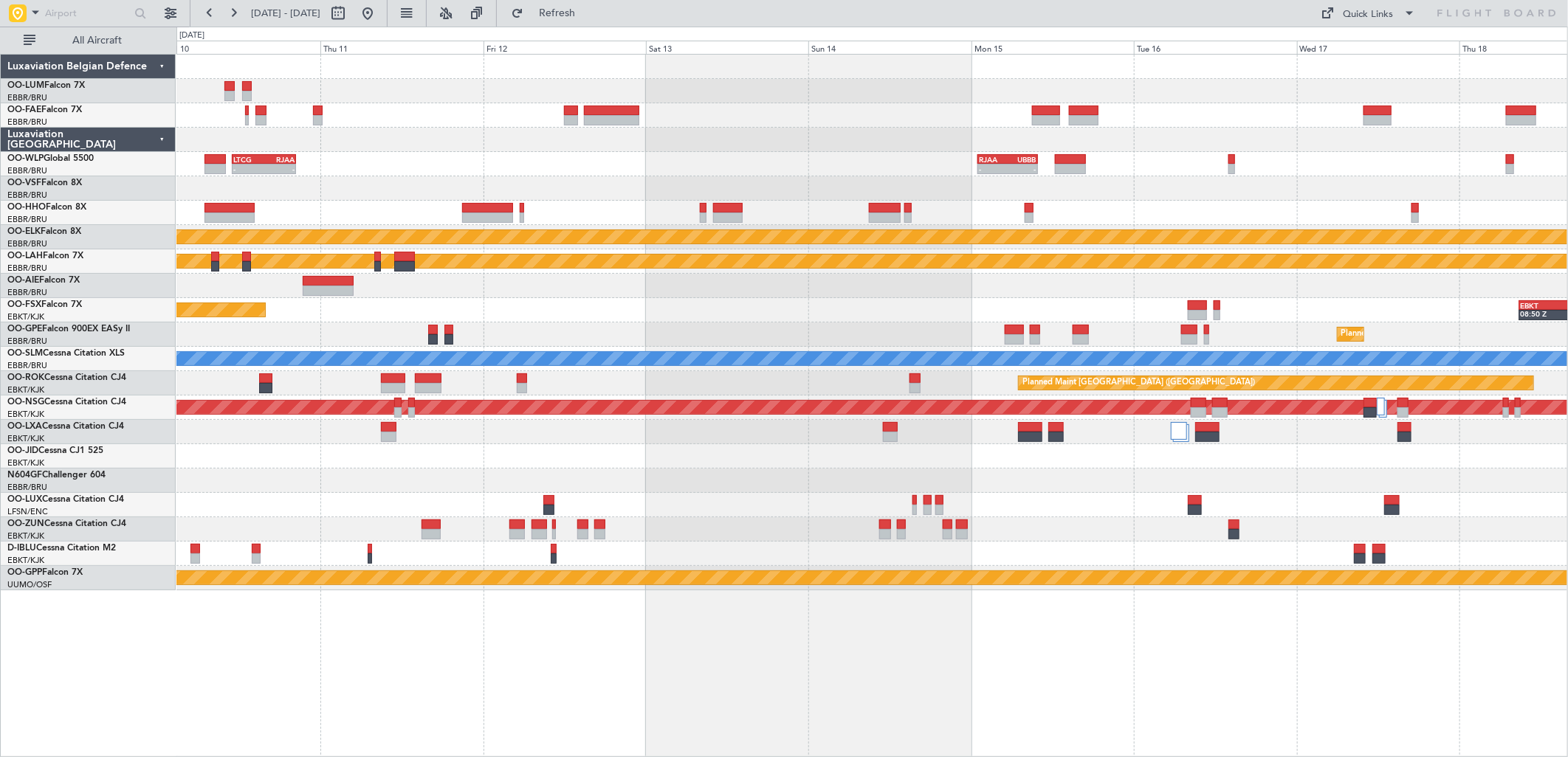
click at [834, 417] on div "- - RJAA 01:00 Z UBBB 09:50 Z - - LTCG 11:00 Z RJAA 20:25 Z KTMT 17:00 Z ELLX 0…" at bounding box center [872, 322] width 1391 height 535
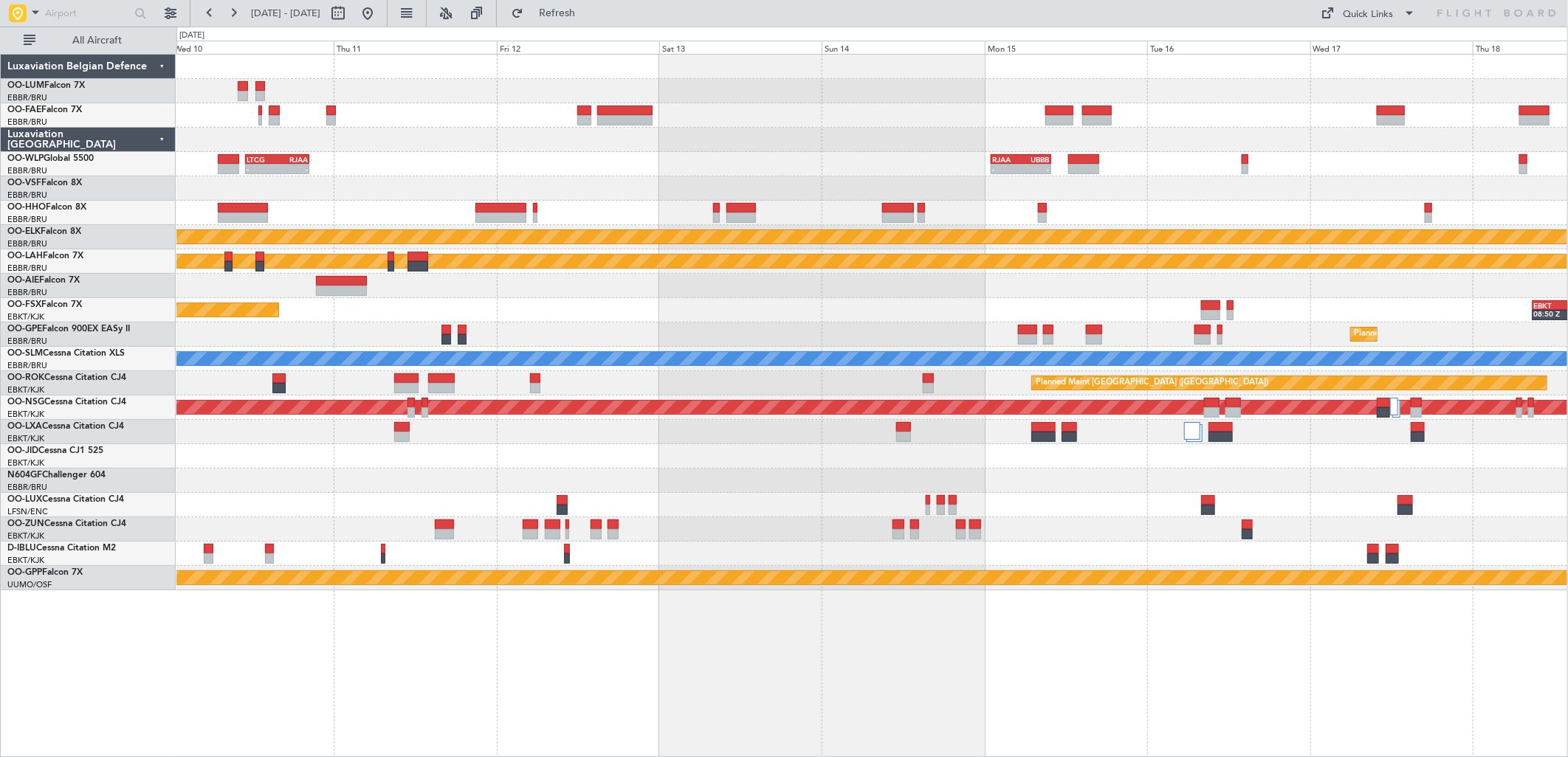
click at [409, 433] on div at bounding box center [872, 432] width 1391 height 24
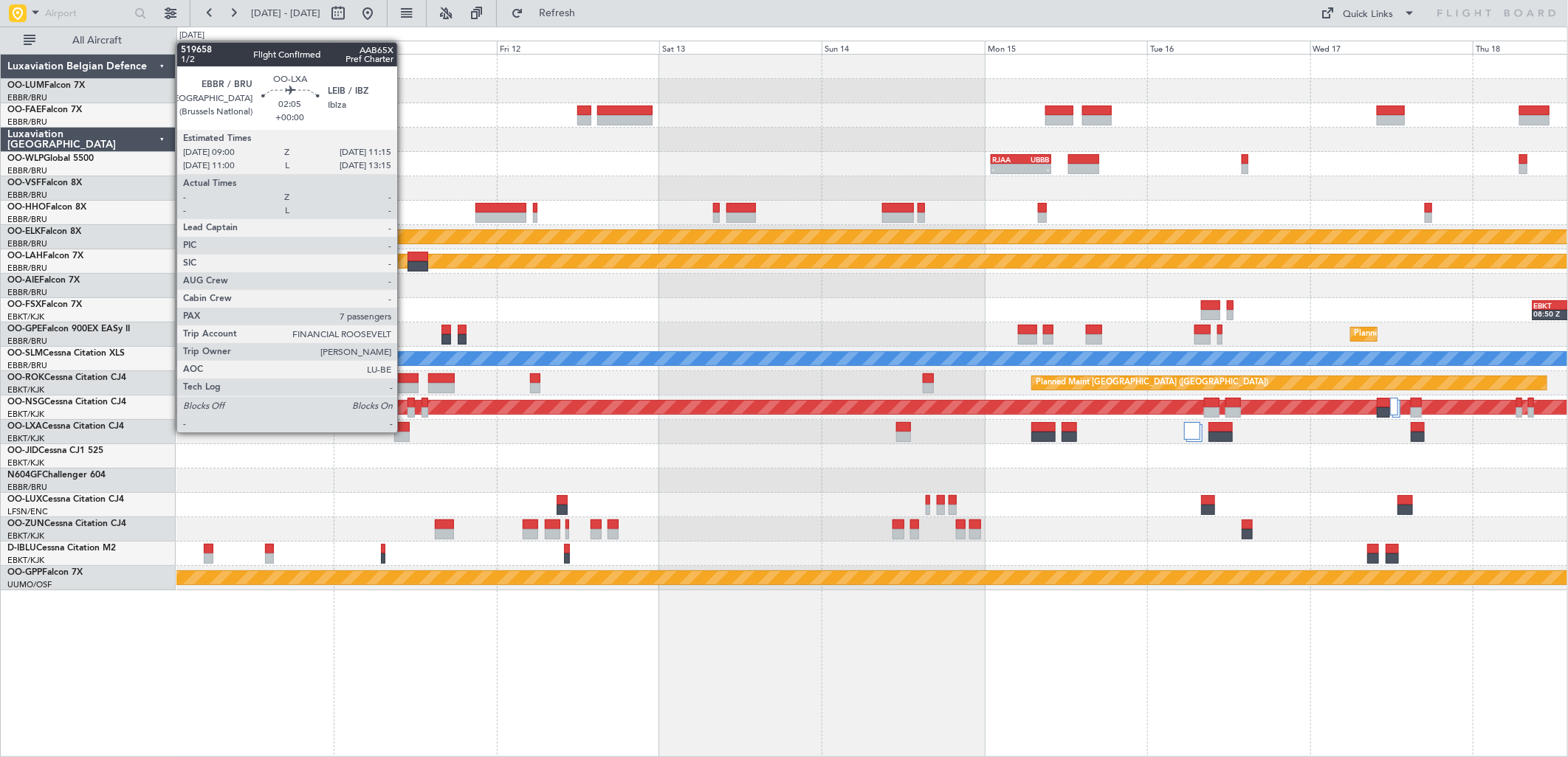
click at [403, 433] on div at bounding box center [402, 437] width 16 height 11
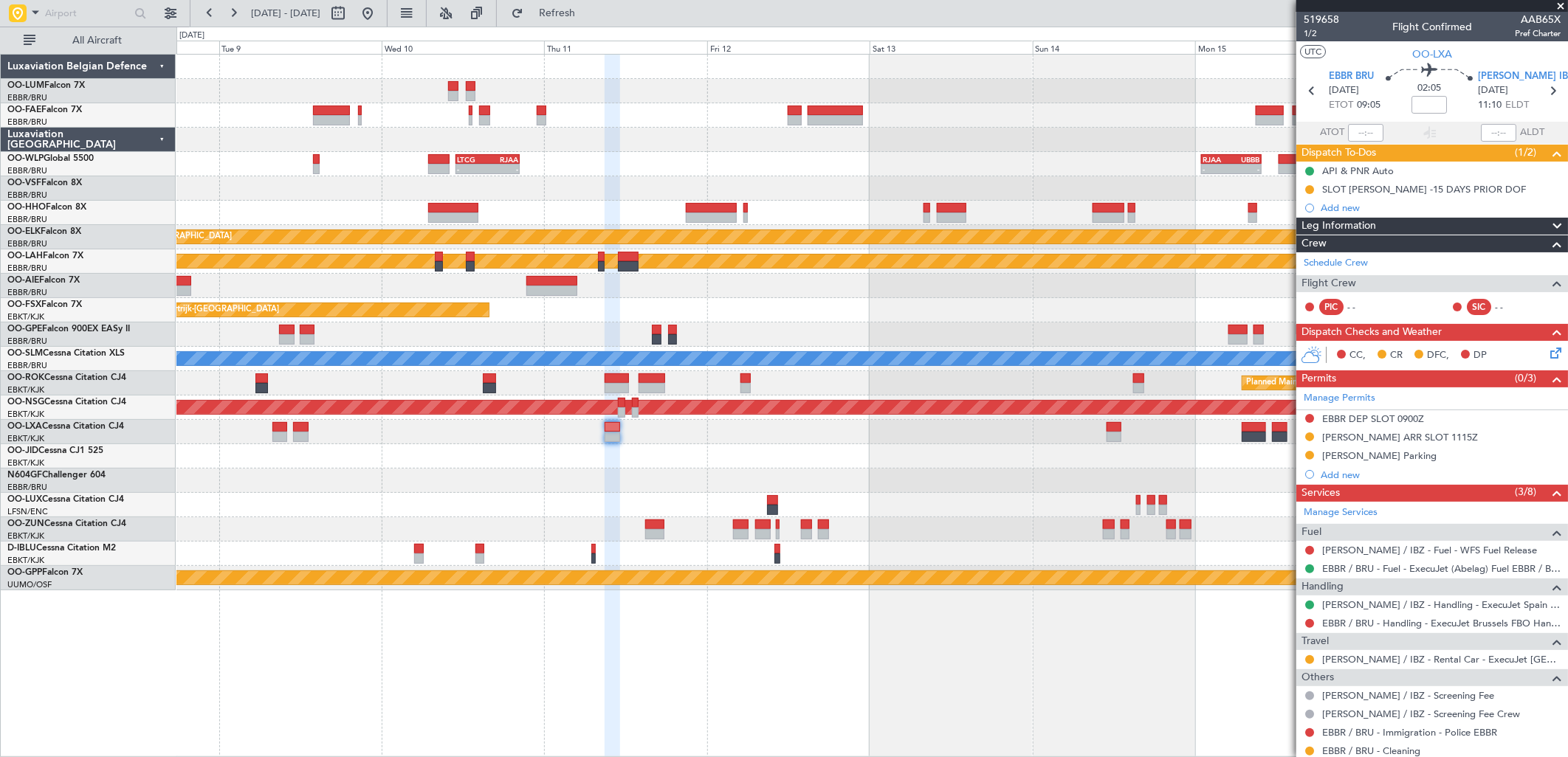
click at [990, 425] on div at bounding box center [872, 432] width 1391 height 24
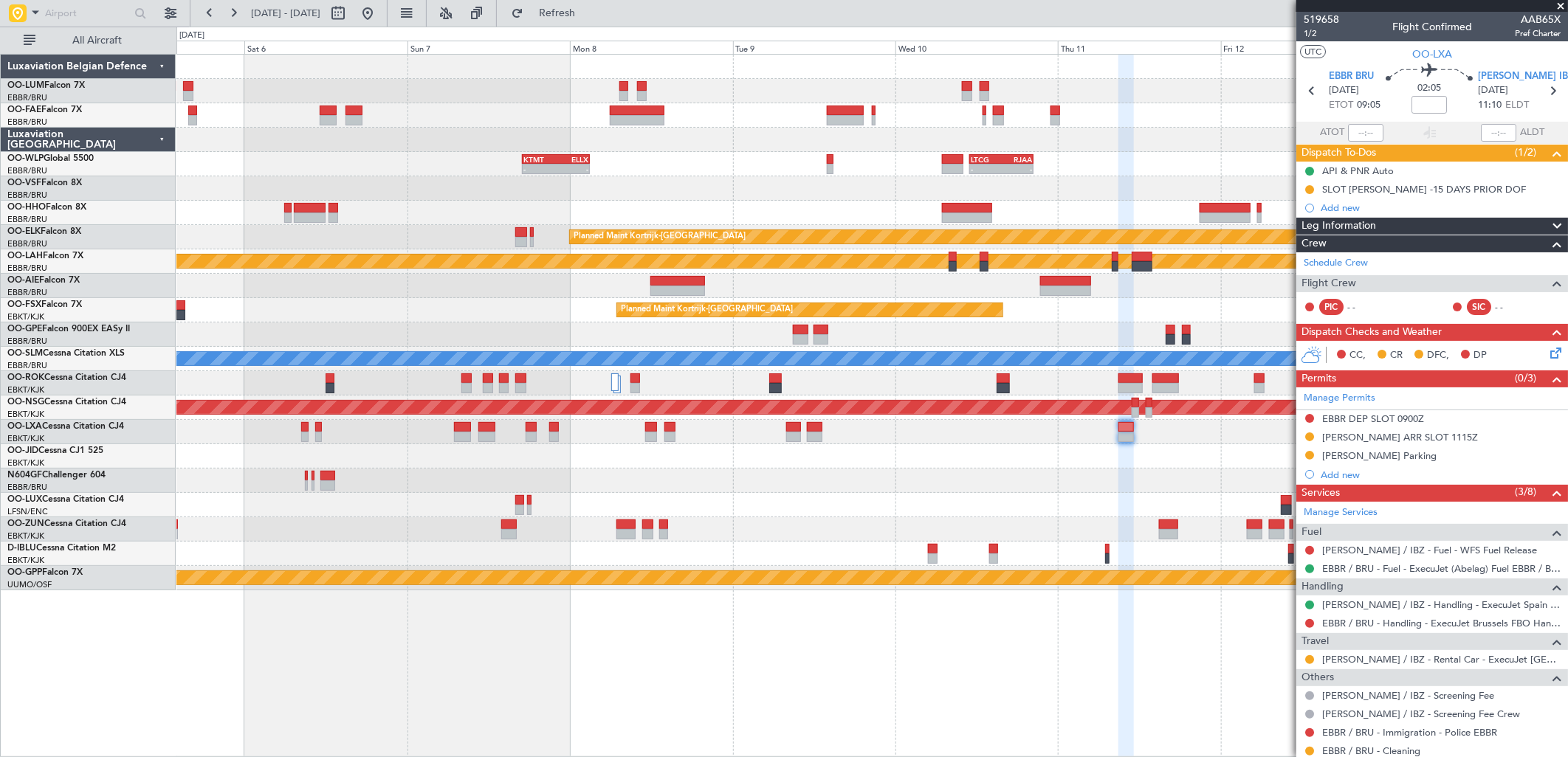
click at [959, 416] on div "Owner Melsbroek Air Base Planned Maint Brussels (Brussels National) Owner Melsb…" at bounding box center [872, 322] width 1391 height 535
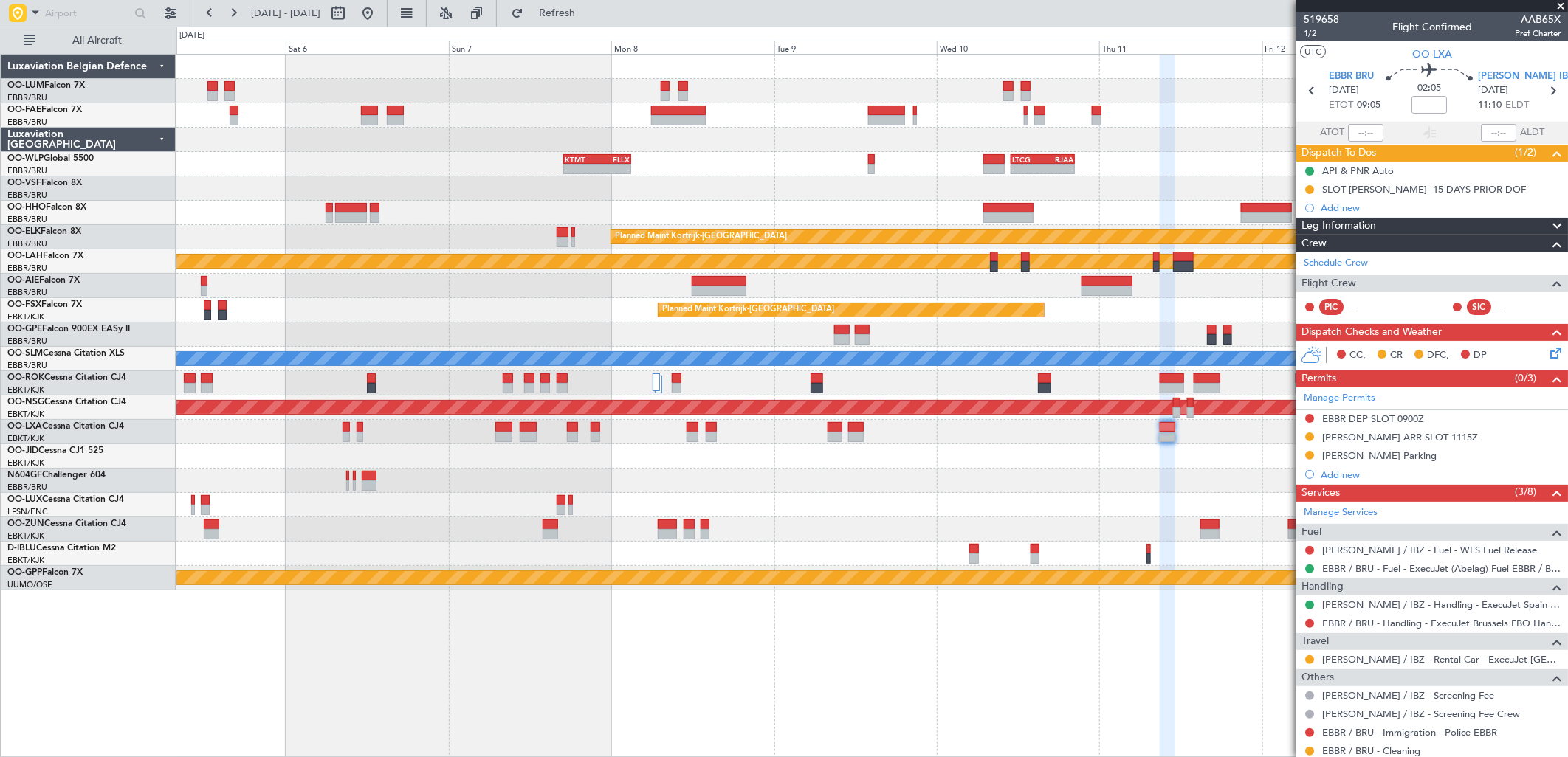
click at [980, 389] on div "Owner Melsbroek Air Base Planned Maint Brussels (Brussels National) Owner Melsb…" at bounding box center [872, 322] width 1391 height 535
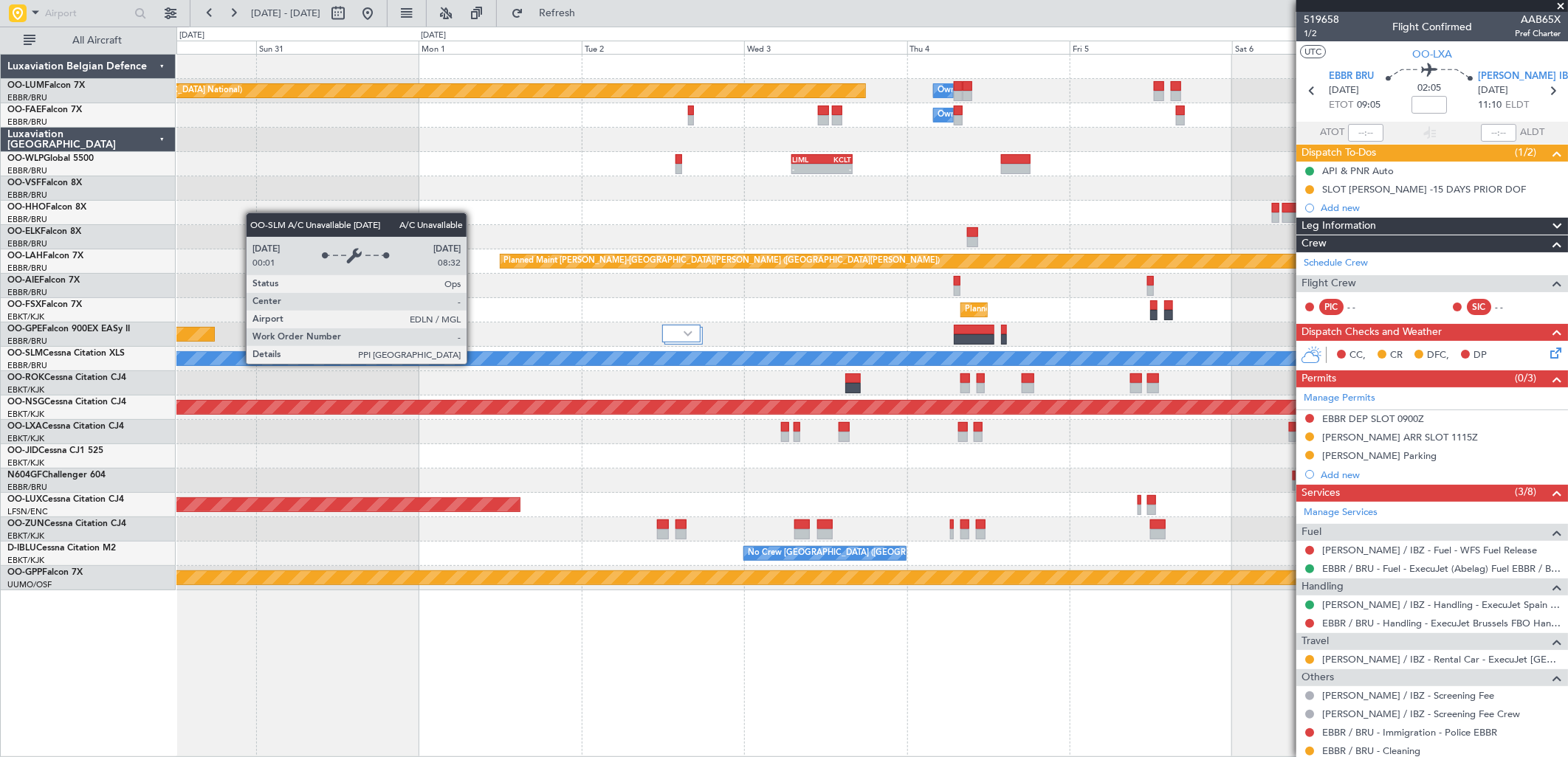
click at [1038, 357] on div "A/C Unavailable [GEOGRAPHIC_DATA]" at bounding box center [872, 359] width 4170 height 14
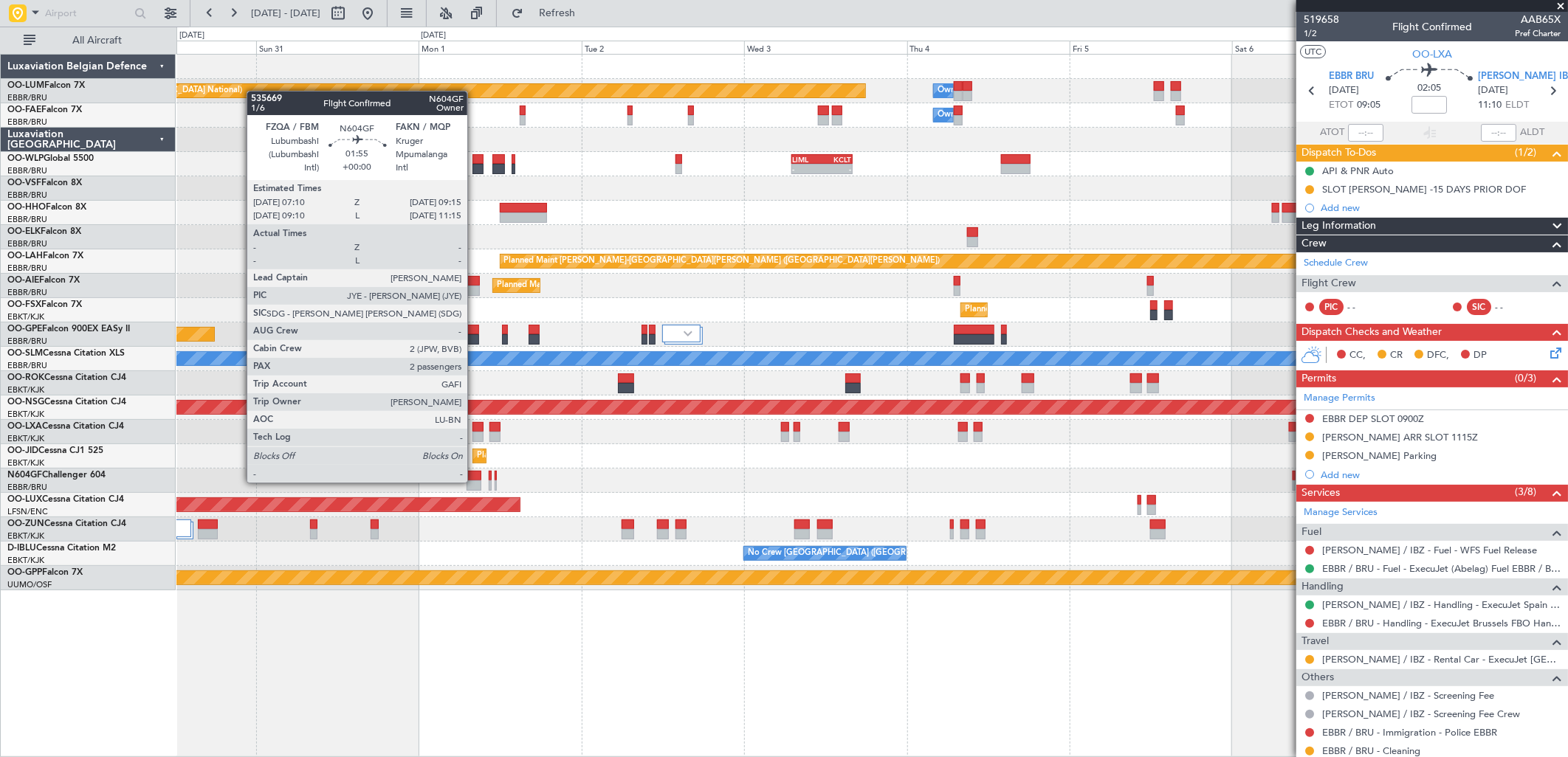
click at [476, 481] on div at bounding box center [474, 486] width 15 height 11
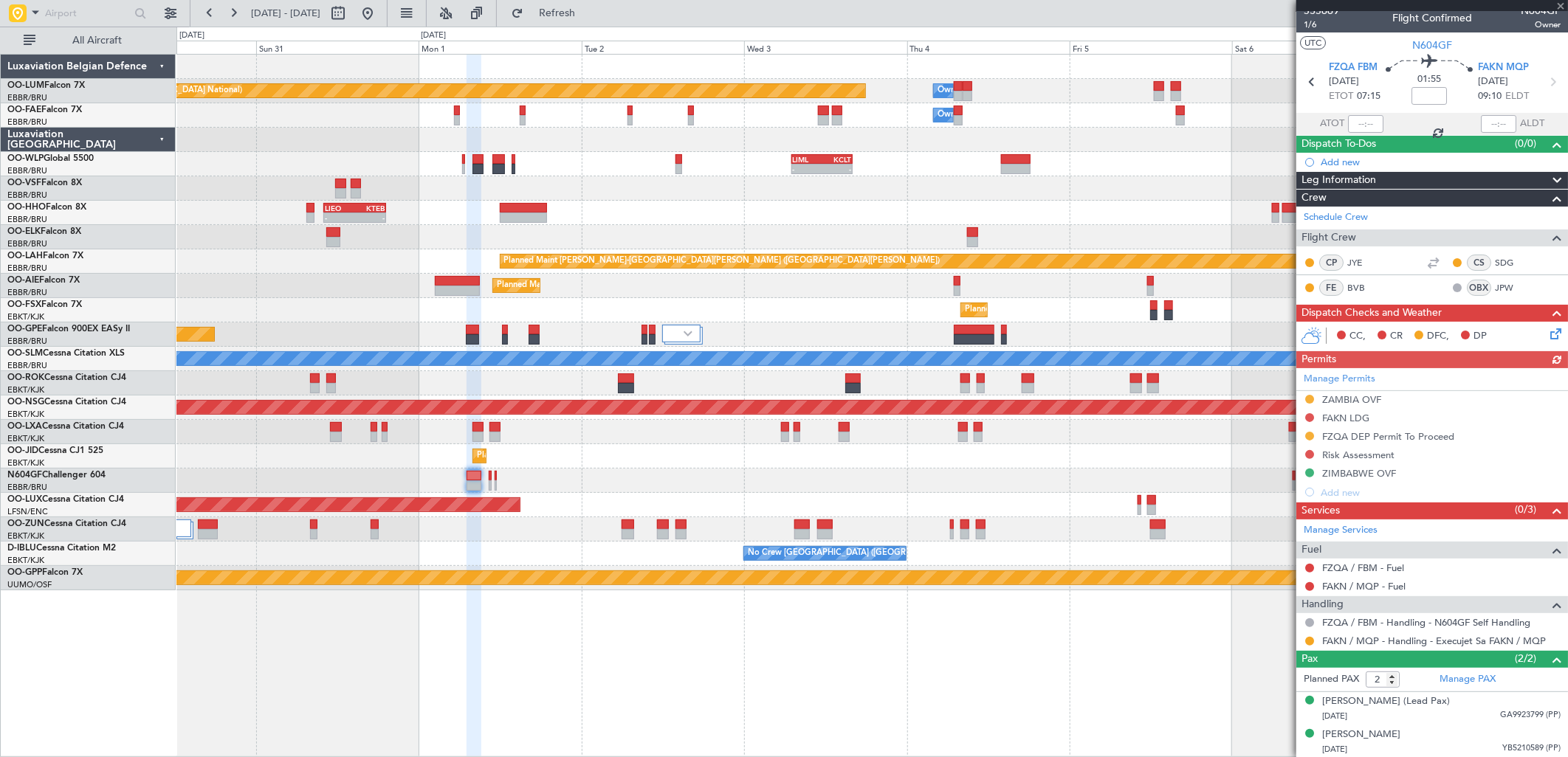
scroll to position [10, 0]
click at [488, 484] on div at bounding box center [872, 481] width 1391 height 24
click at [488, 484] on div at bounding box center [872, 481] width 1391 height 24
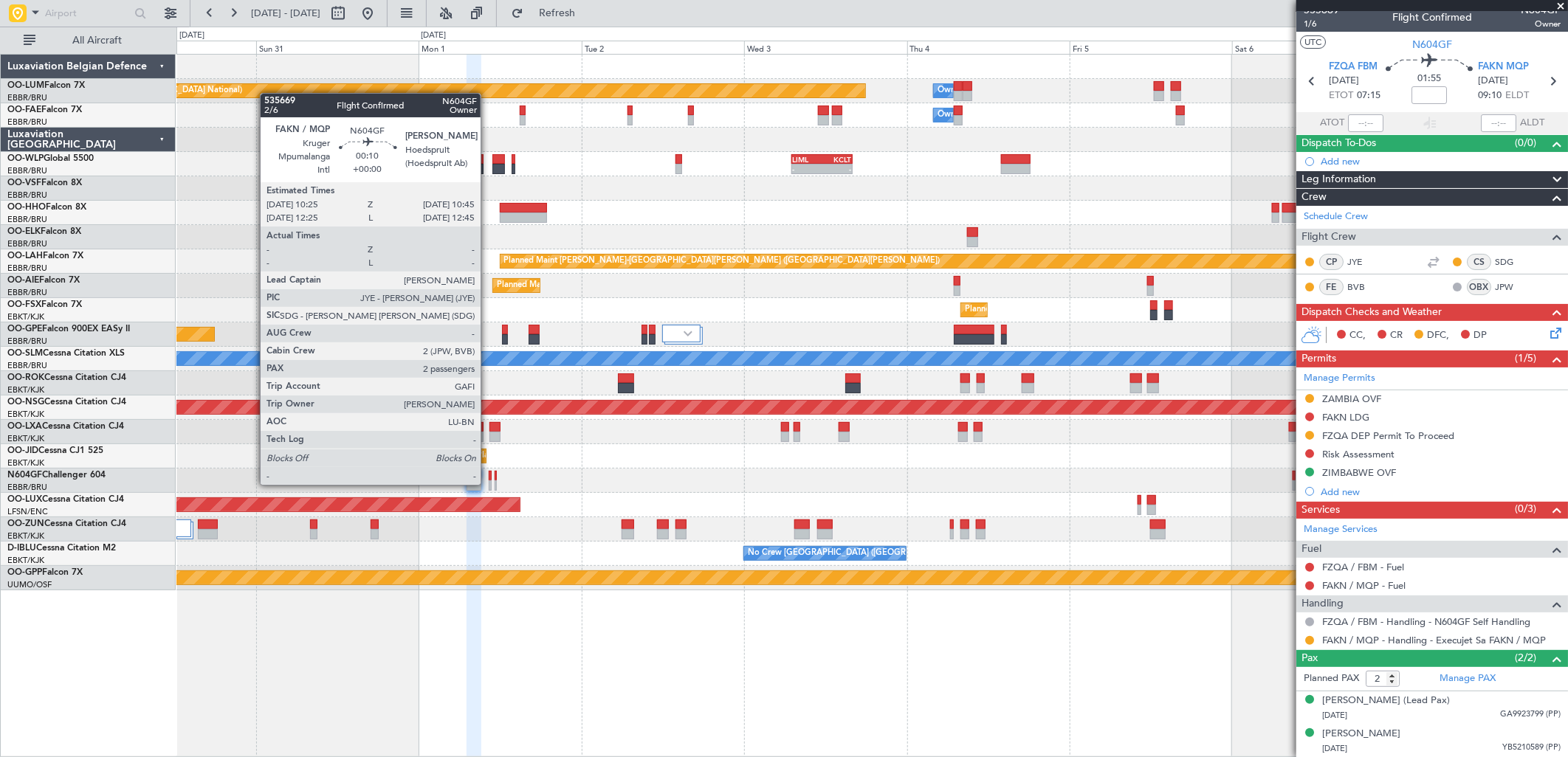
click at [489, 484] on div at bounding box center [491, 486] width 3 height 11
click at [490, 478] on div at bounding box center [491, 476] width 3 height 11
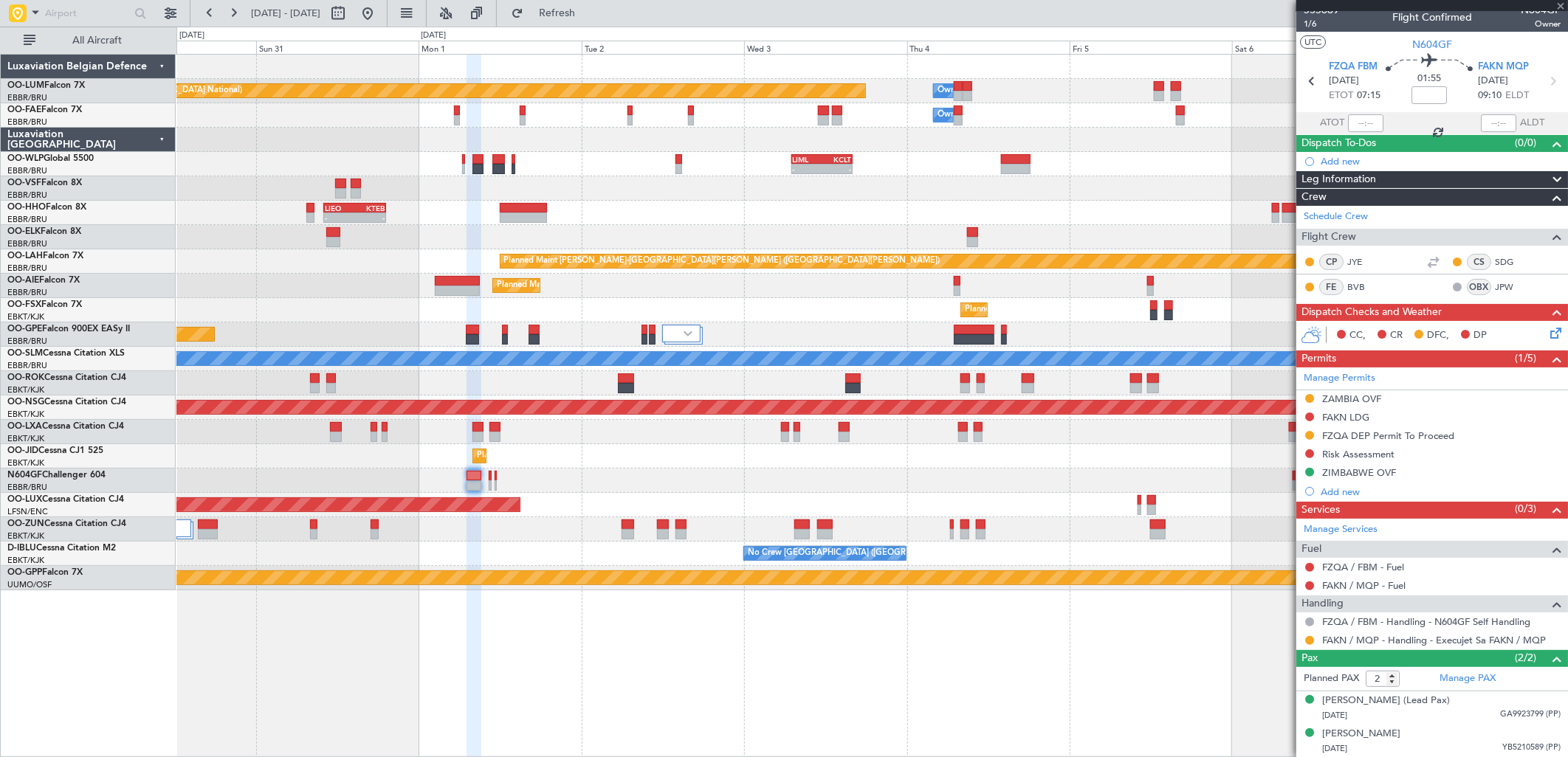
scroll to position [0, 0]
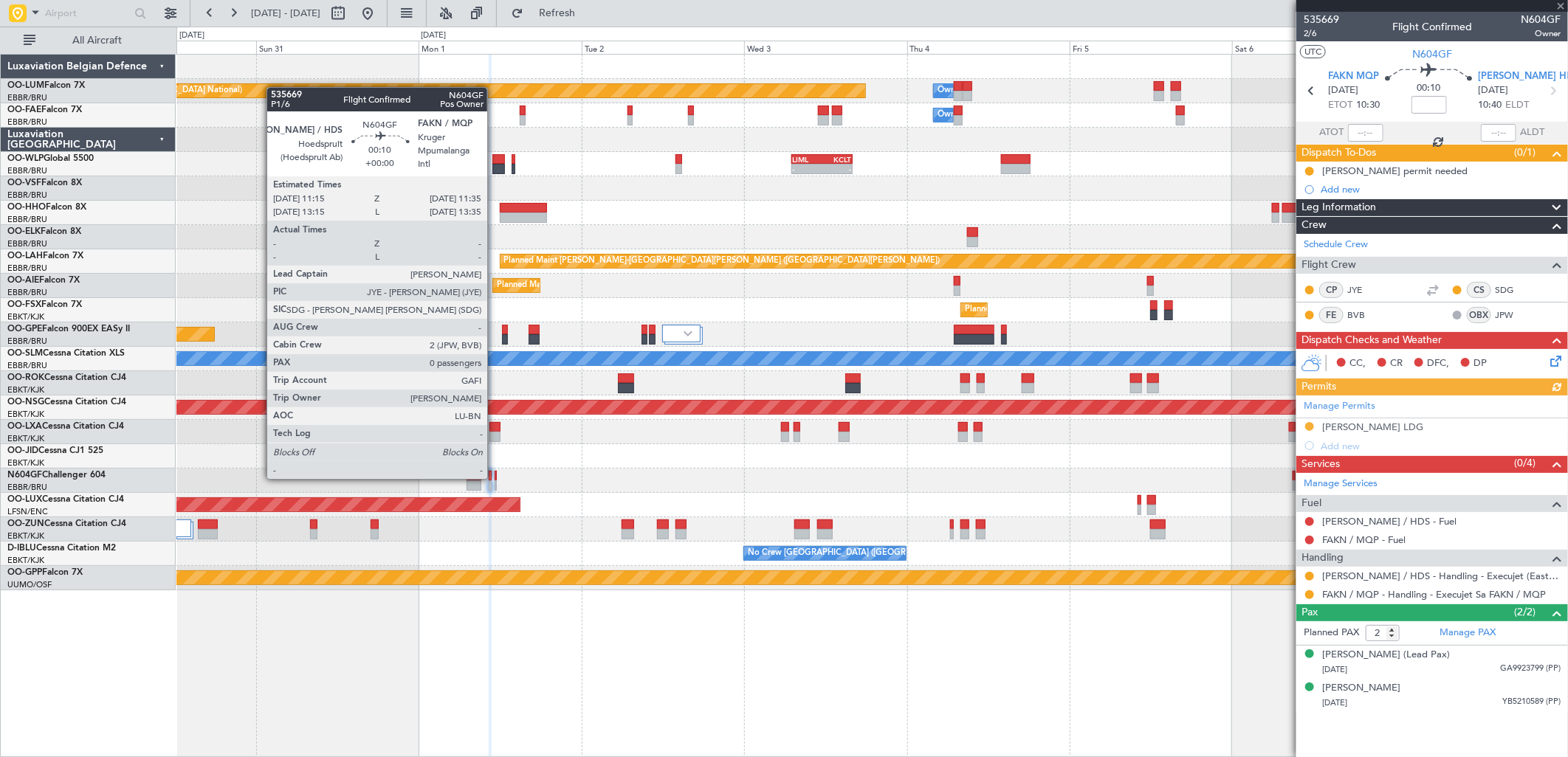
click at [494, 478] on div at bounding box center [496, 476] width 3 height 11
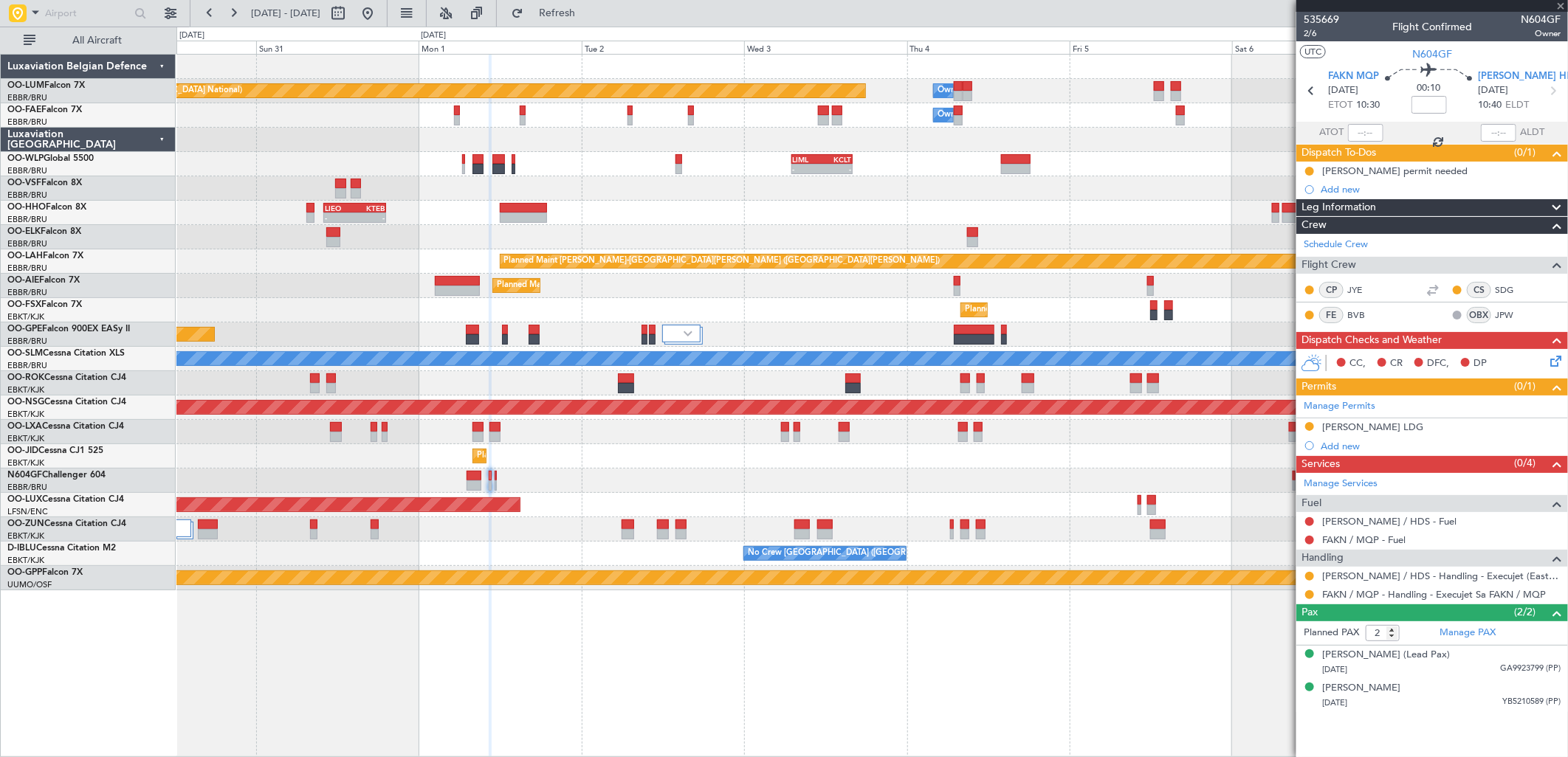
type input "0"
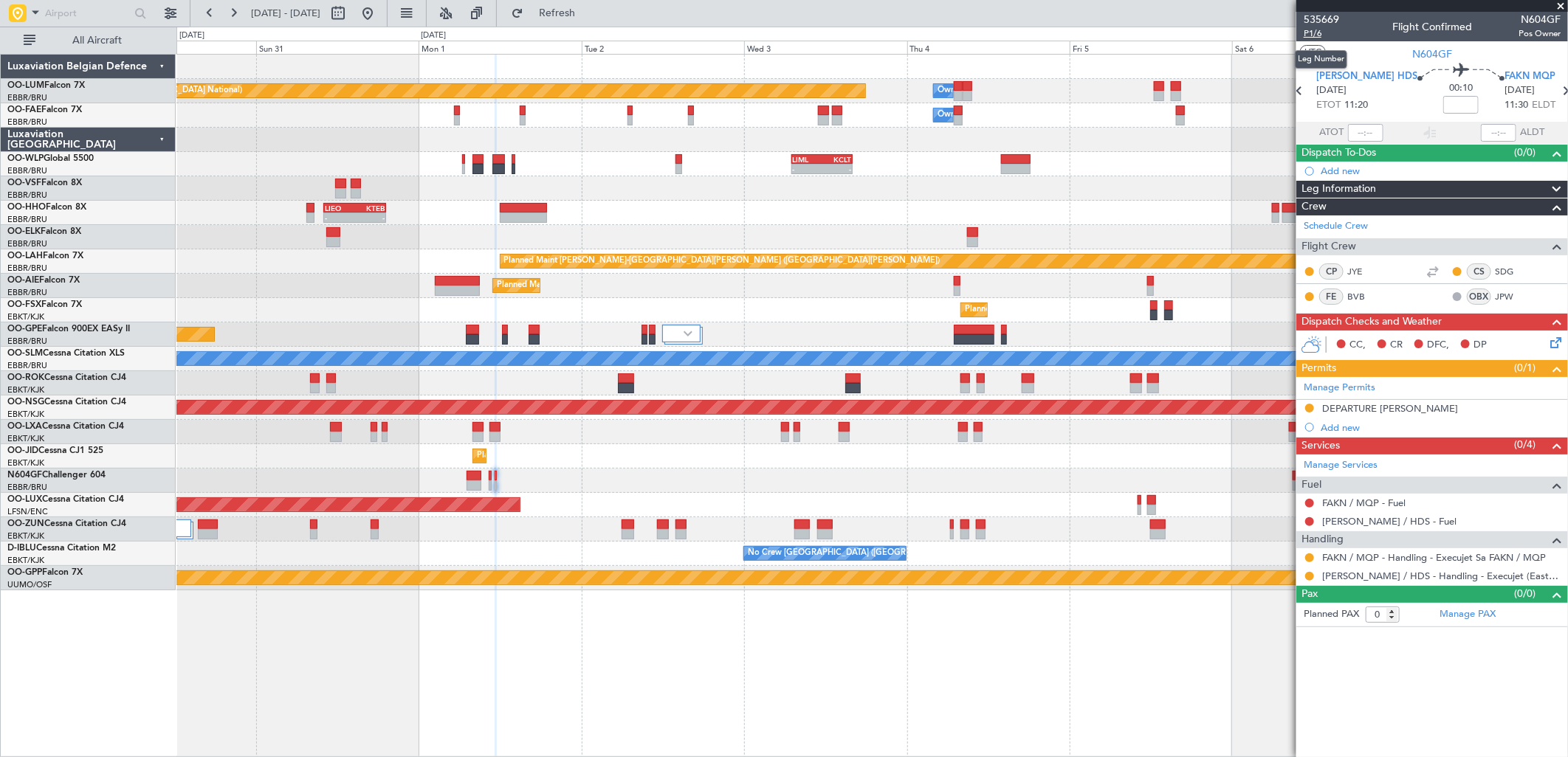
click at [1312, 32] on span "P1/6" at bounding box center [1321, 33] width 35 height 13
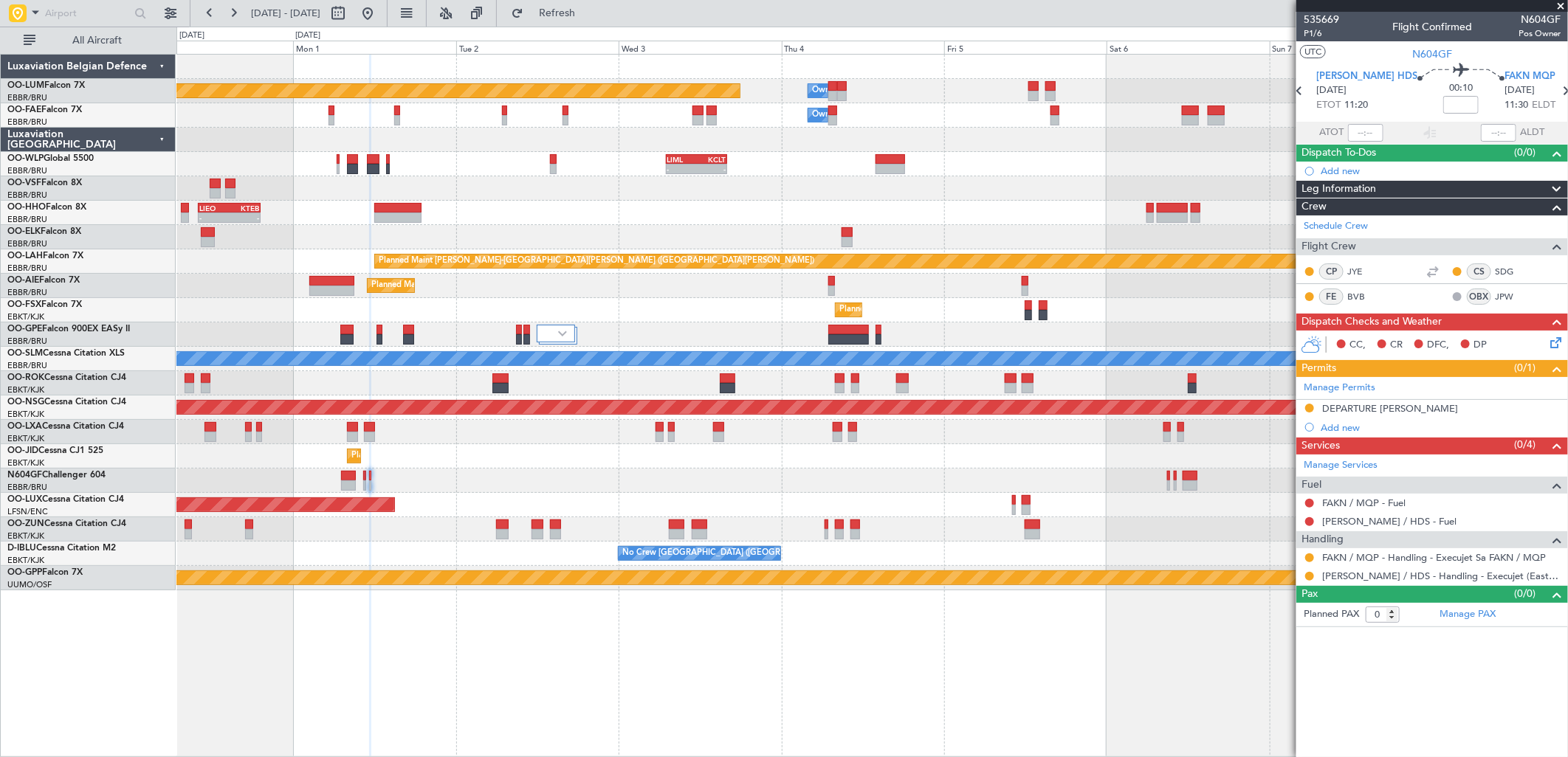
click at [566, 372] on div "Planned Maint Brussels (Brussels National) Owner Melsbroek Air Base Owner Melsb…" at bounding box center [872, 322] width 1391 height 535
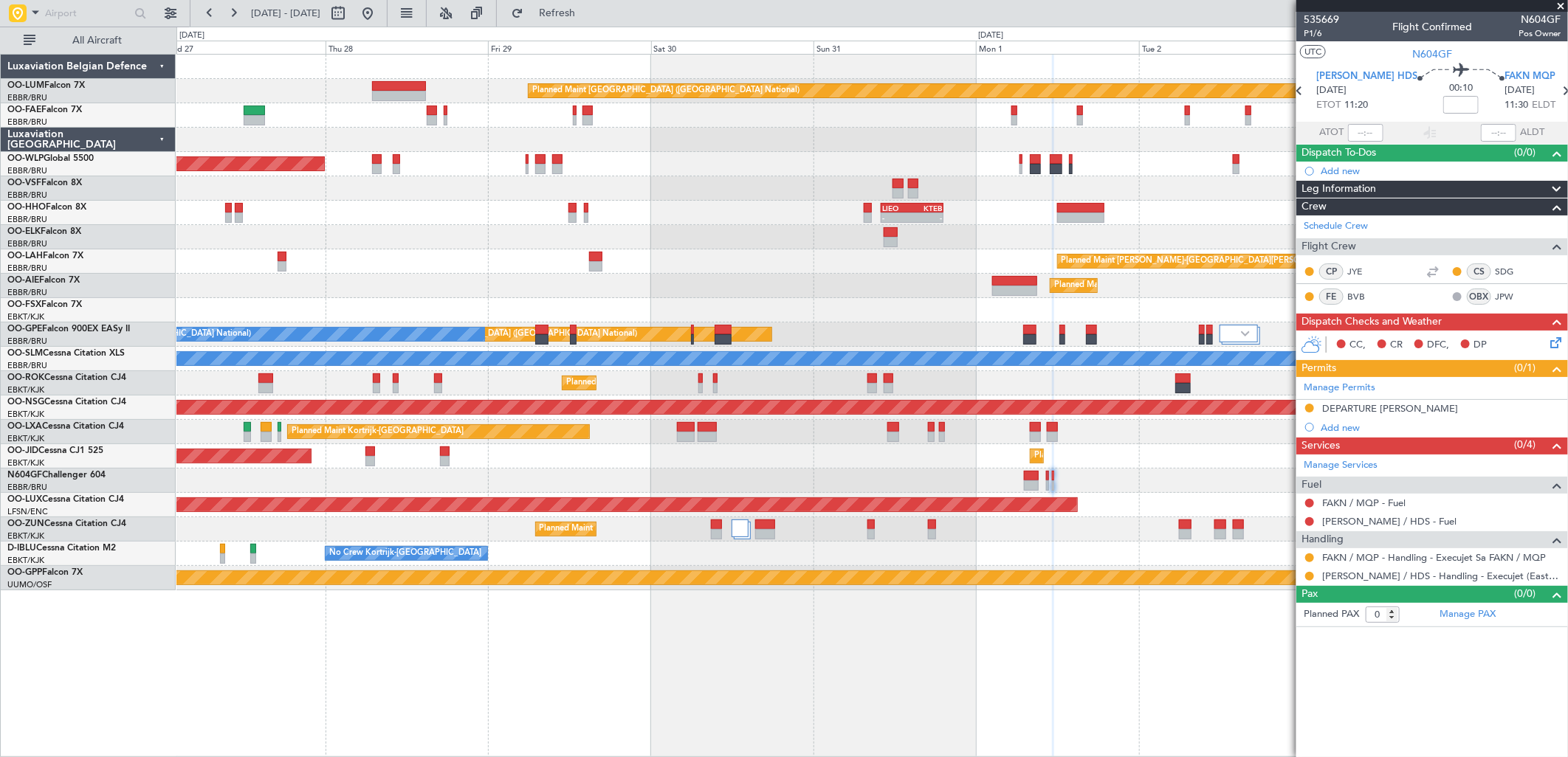
click at [1150, 167] on div "- - LIML 07:00 Z KCLT 16:05 Z Planned Maint Berlin (Brandenburg)" at bounding box center [872, 164] width 1391 height 24
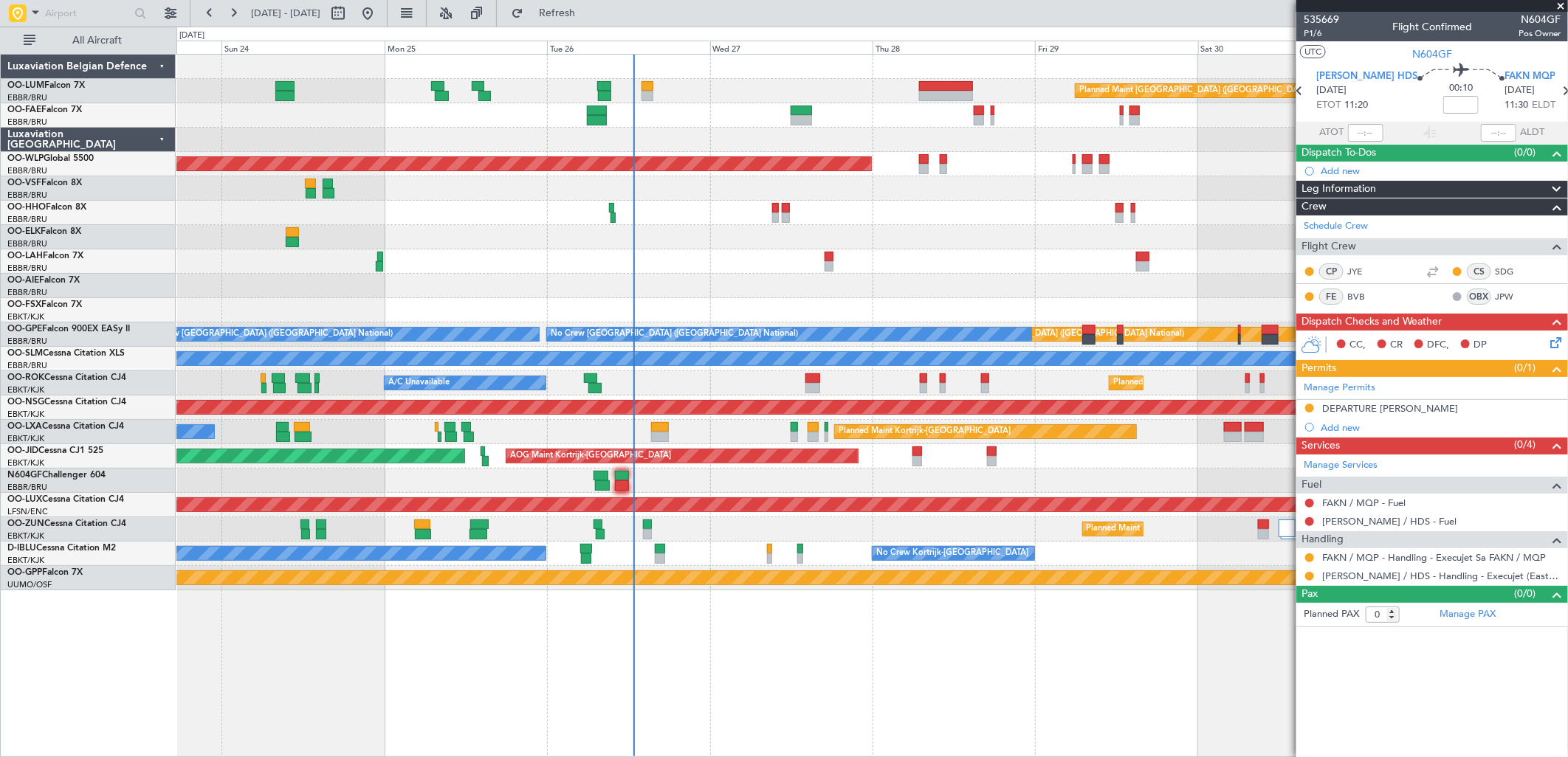
click at [962, 151] on div "Planned Maint Brussels (Brussels National) Planned Maint Kortrijk-Wevelgem Plan…" at bounding box center [872, 322] width 1391 height 535
click at [1376, 510] on mat-tooltip-component "FAKN / MQP - Fuel" at bounding box center [1364, 529] width 97 height 39
click at [1375, 505] on link "FAKN / MQP - Fuel" at bounding box center [1364, 502] width 83 height 13
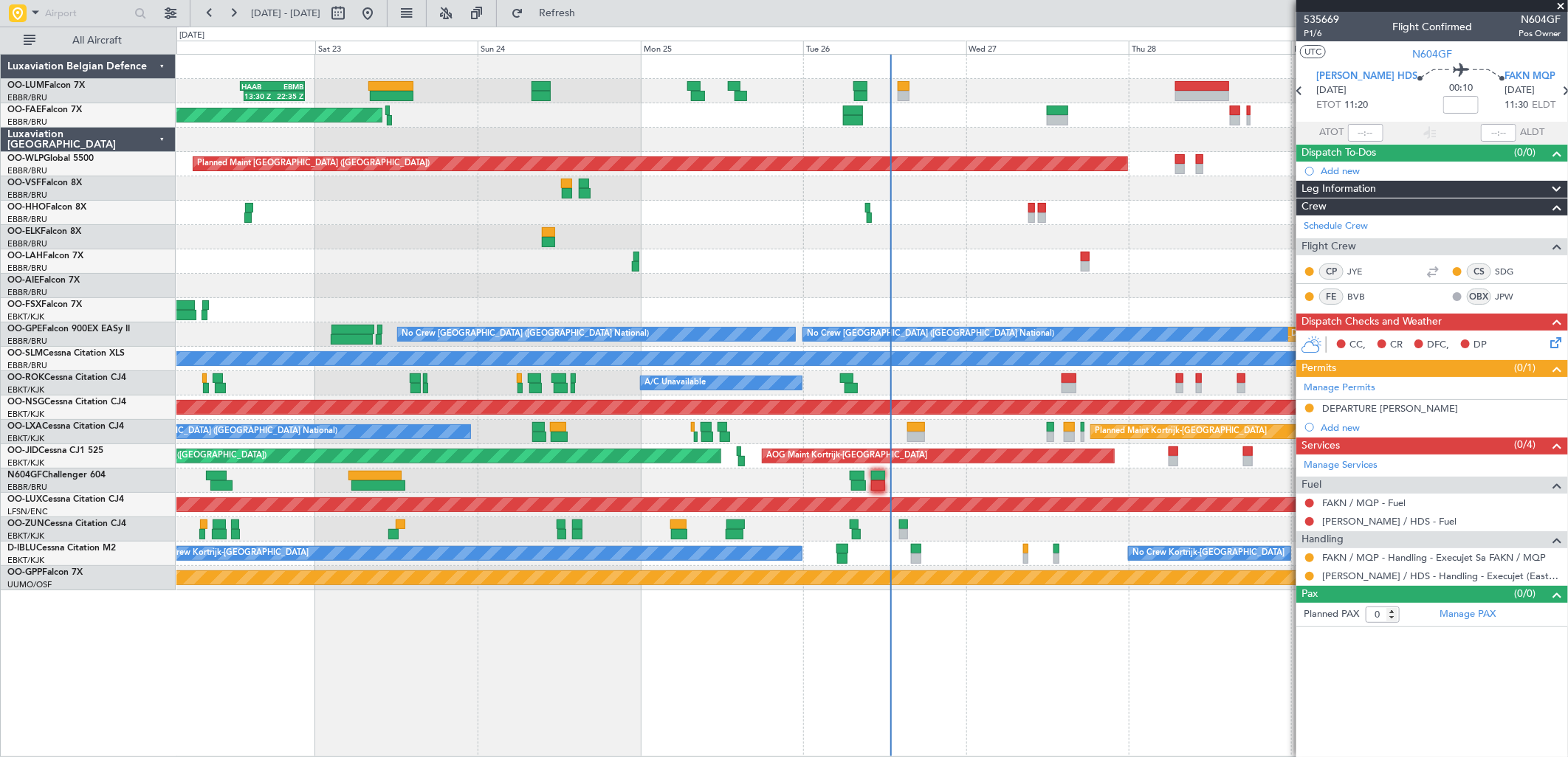
click at [988, 490] on div at bounding box center [872, 481] width 1391 height 24
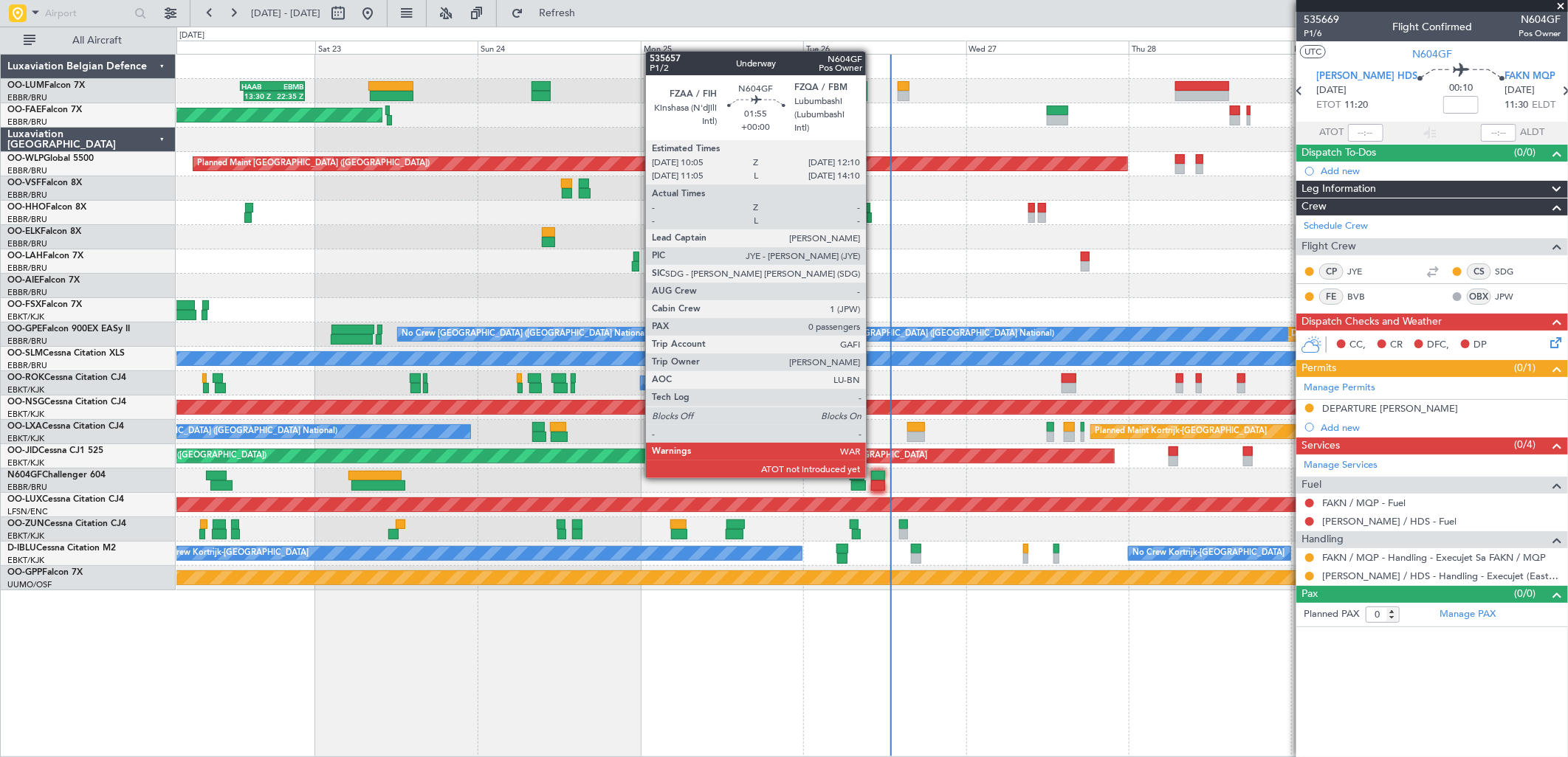
click at [874, 477] on div at bounding box center [879, 476] width 15 height 11
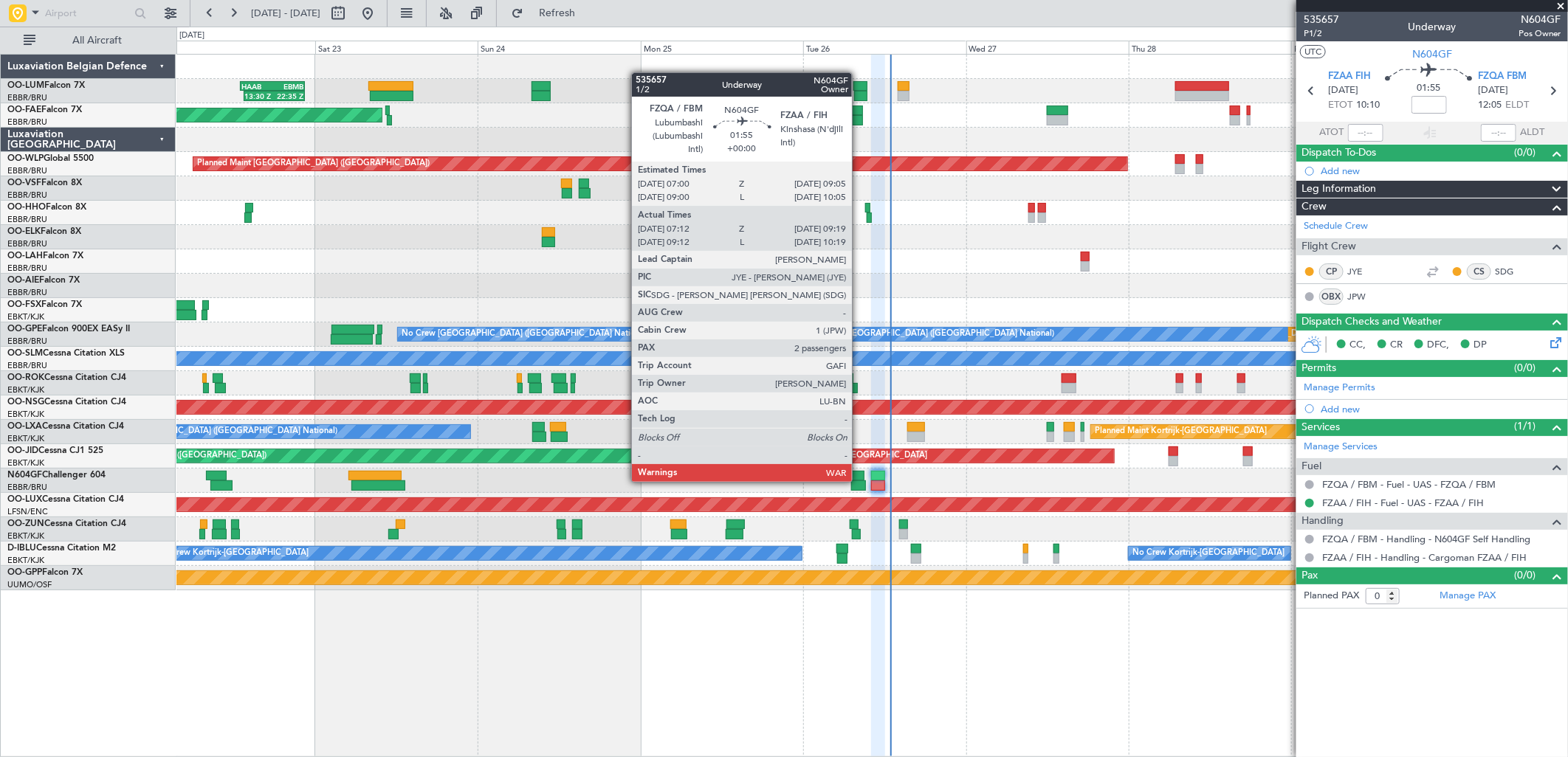
click at [860, 481] on div at bounding box center [859, 486] width 15 height 11
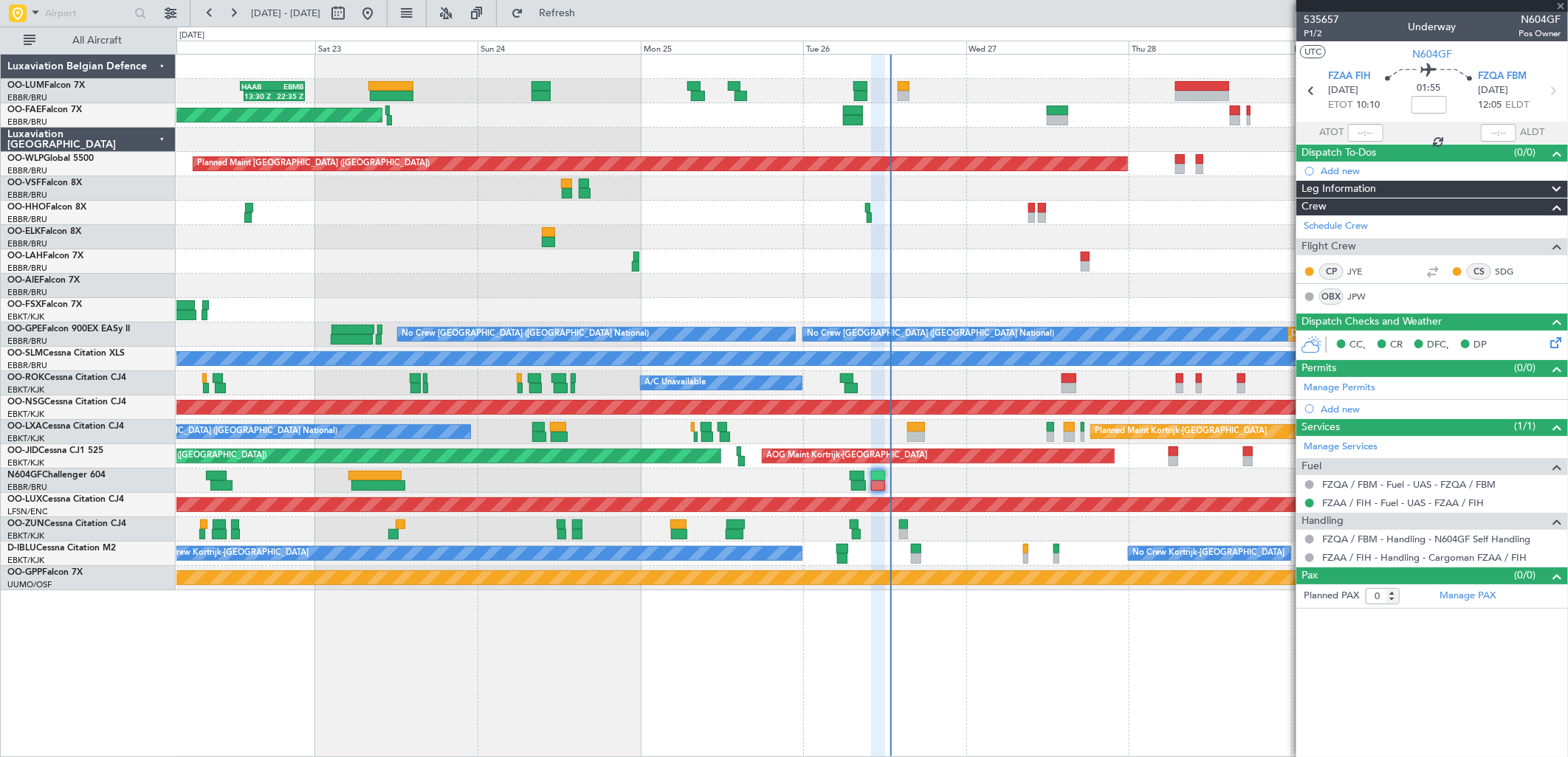
type input "07:17"
type input "09:14"
type input "2"
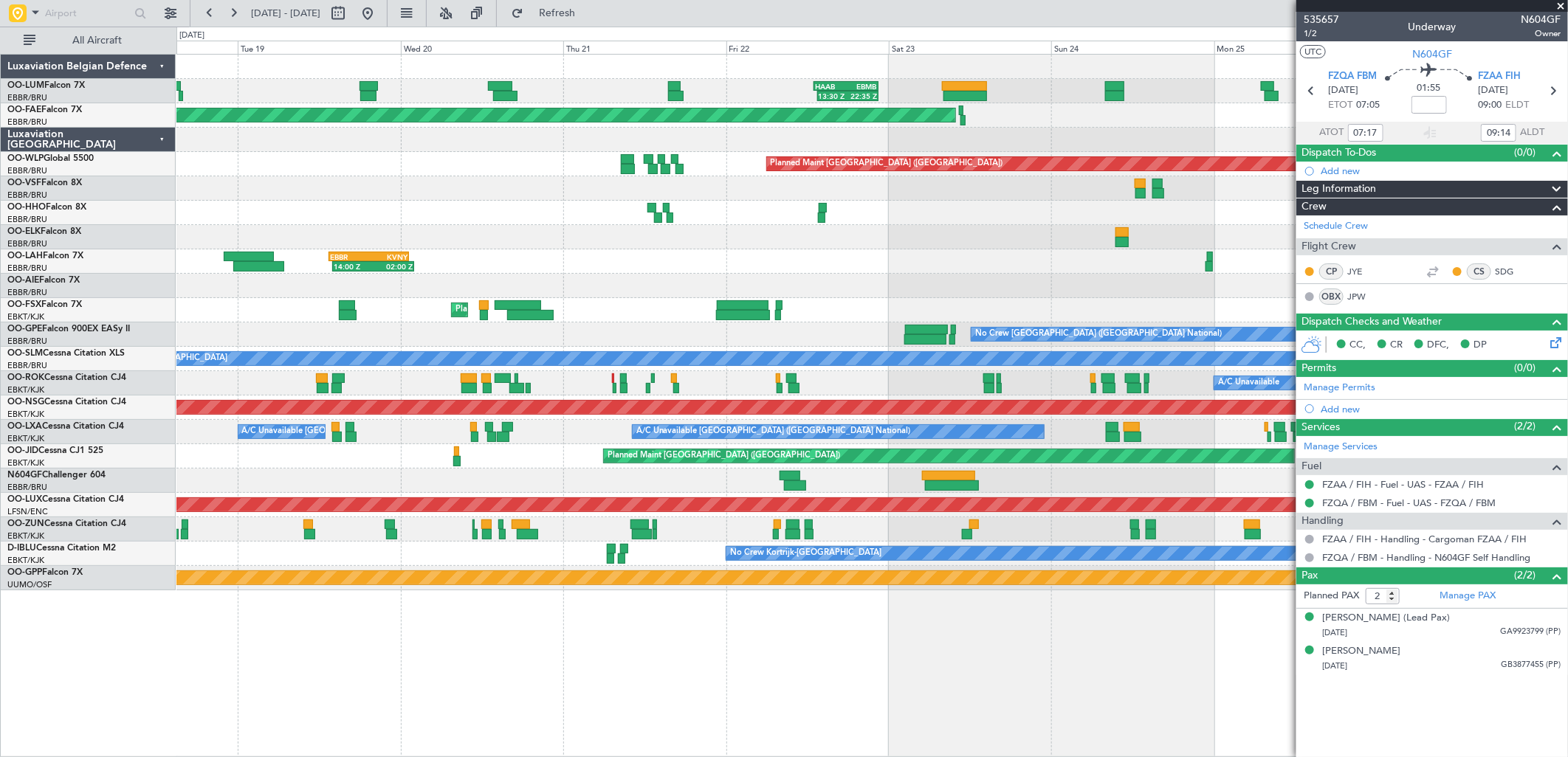
click at [1065, 481] on div at bounding box center [872, 481] width 1391 height 24
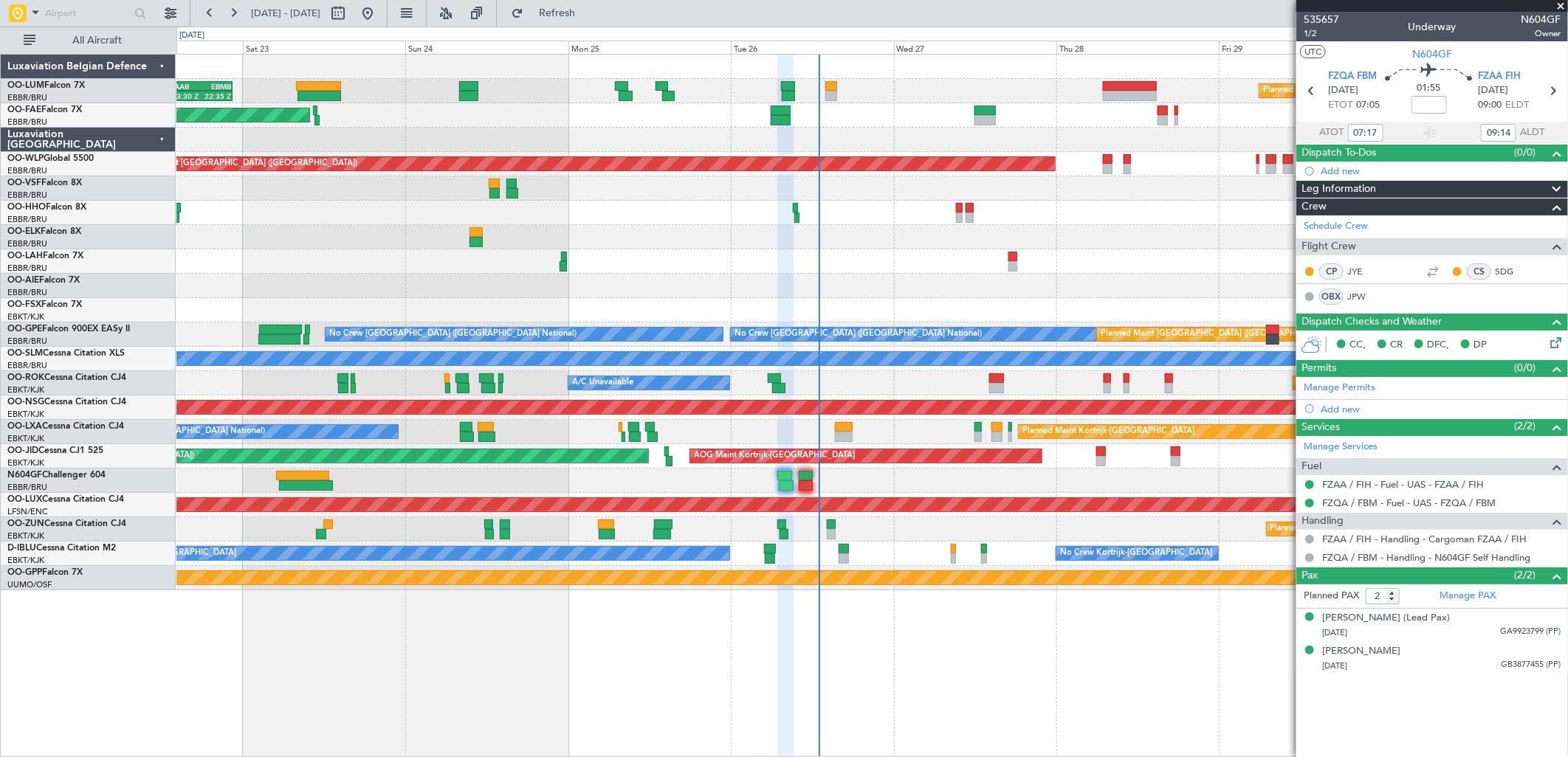
click at [279, 493] on div "13:30 Z 22:35 Z HAAB 13:00 Z EBMB 22:30 Z Planned Maint Brussels (Brussels Nati…" at bounding box center [872, 322] width 1391 height 535
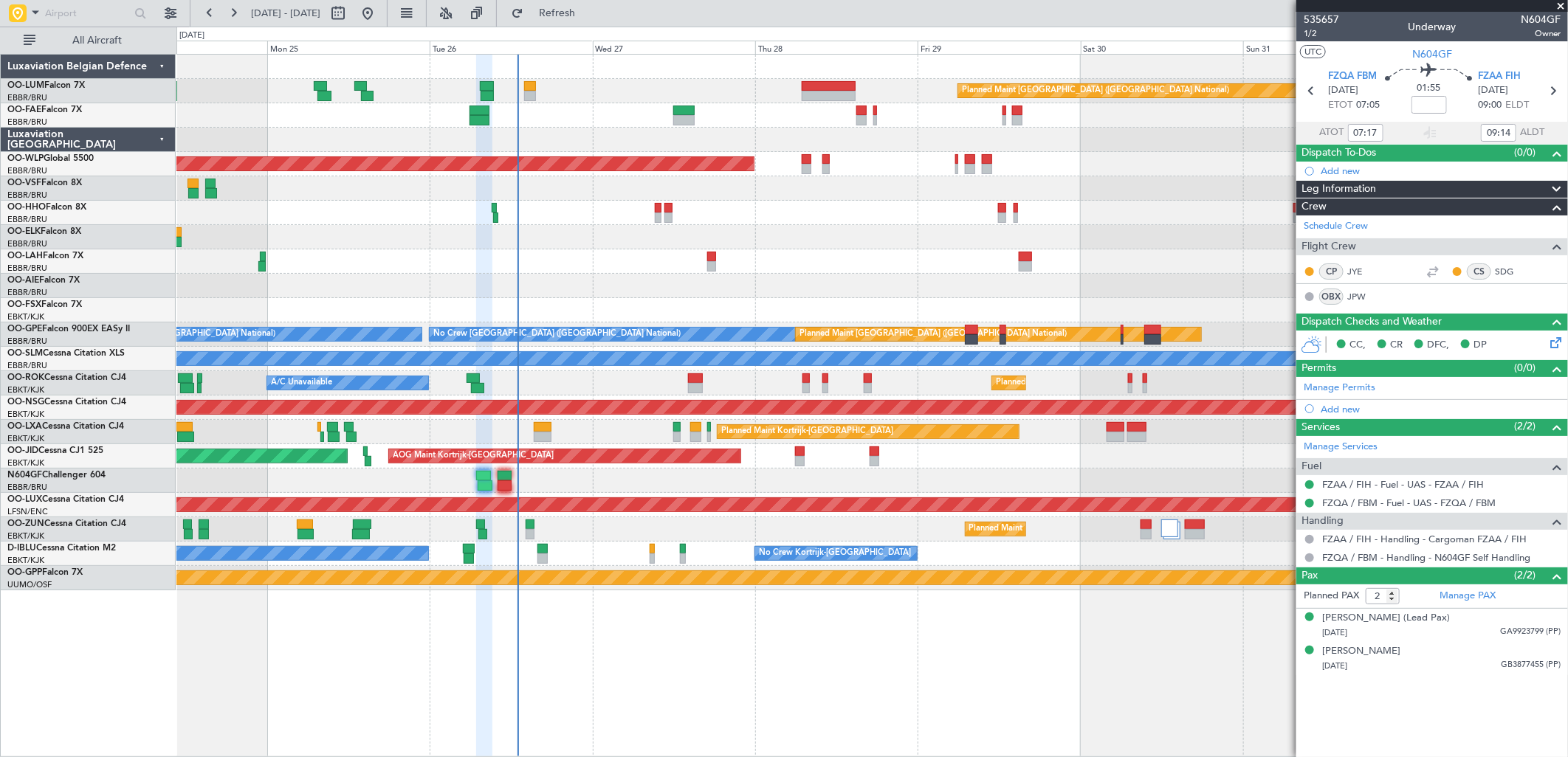
click at [624, 424] on div "Planned Maint Kortrijk-Wevelgem A/C Unavailable Brussels (Brussels National)" at bounding box center [872, 432] width 1391 height 24
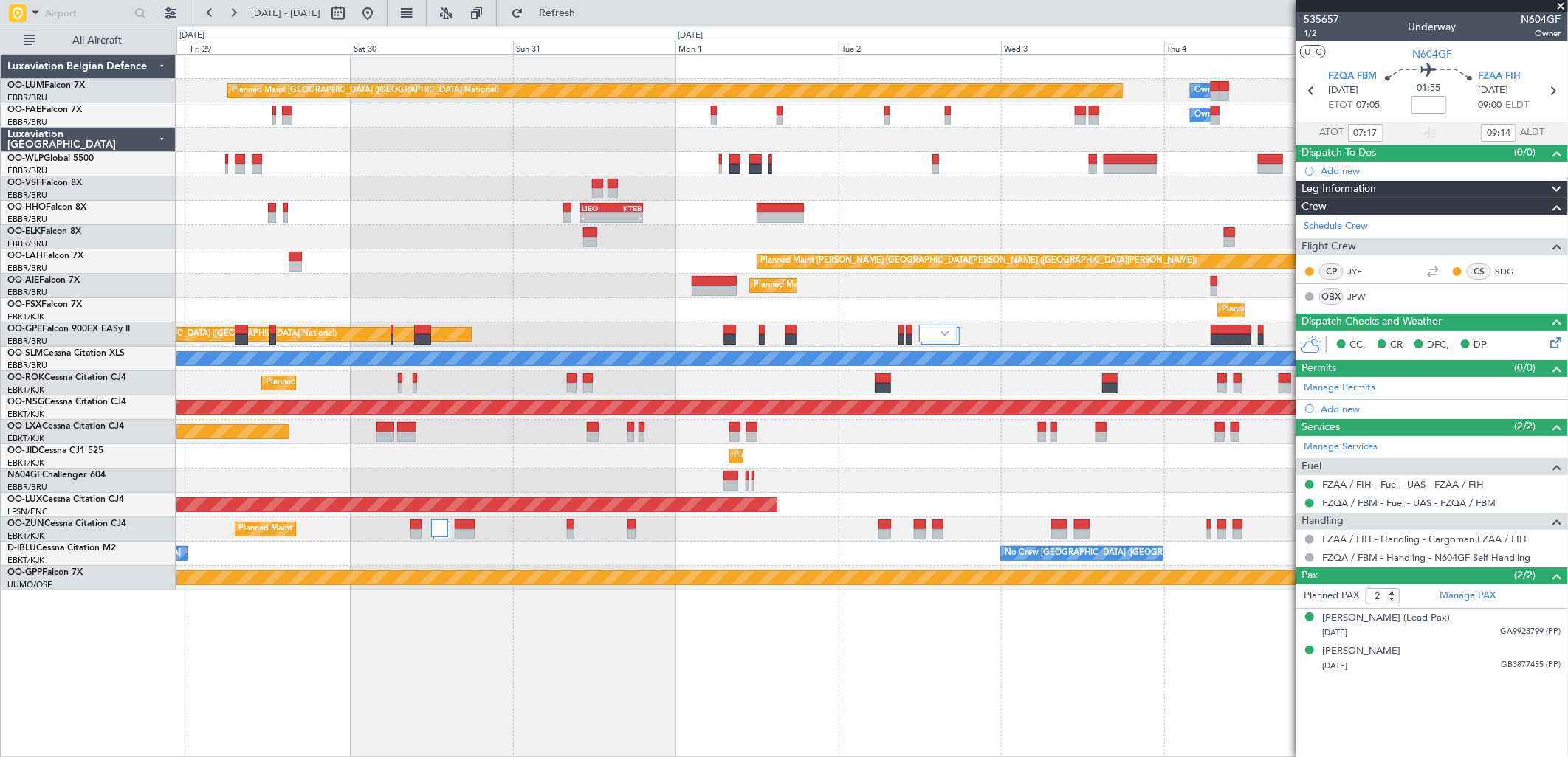
click at [191, 421] on div "Planned Maint Brussels (Brussels National) Owner Melsbroek Air Base Owner Melsb…" at bounding box center [872, 322] width 1391 height 535
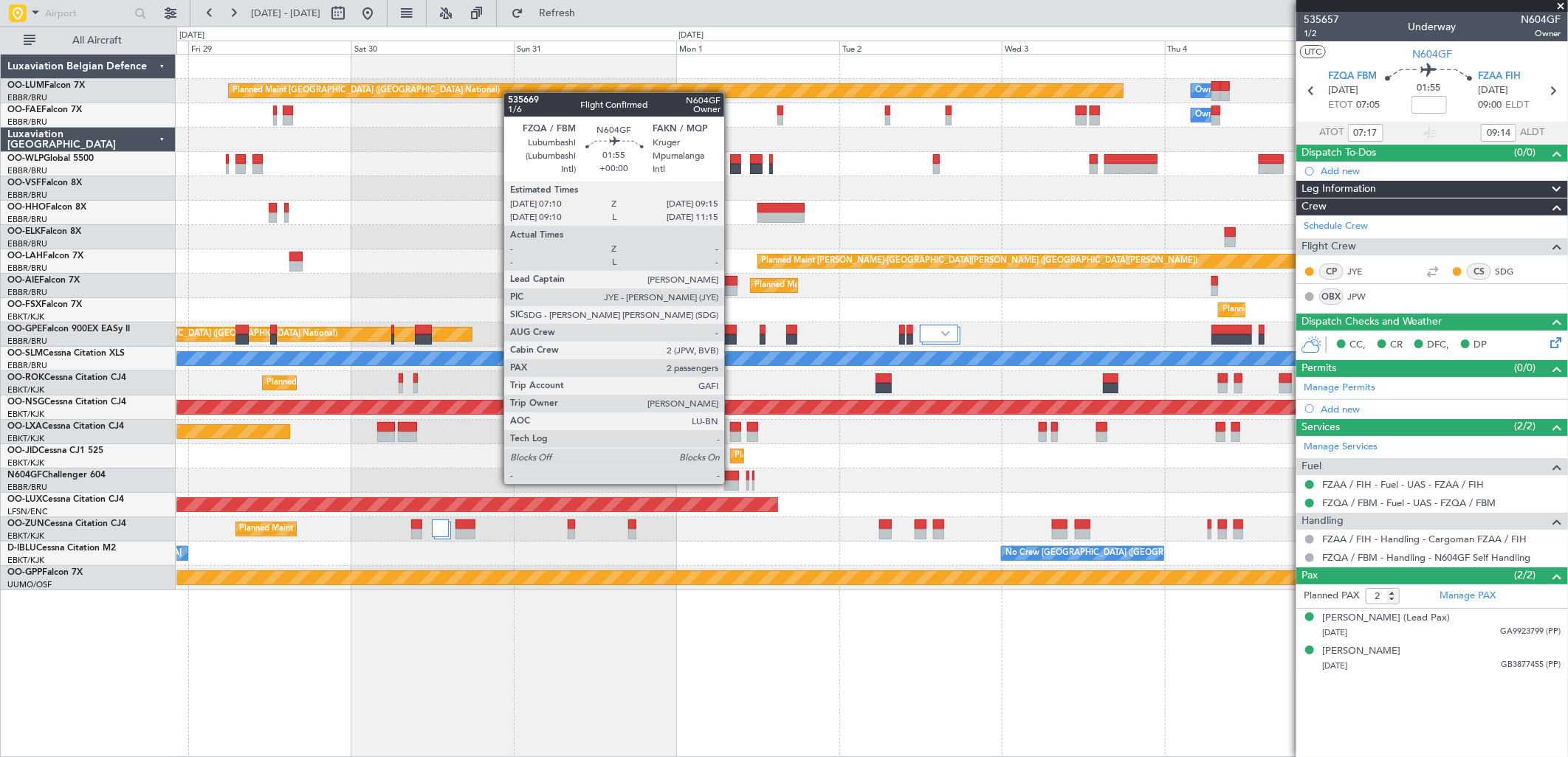
click at [732, 483] on div at bounding box center [732, 486] width 15 height 11
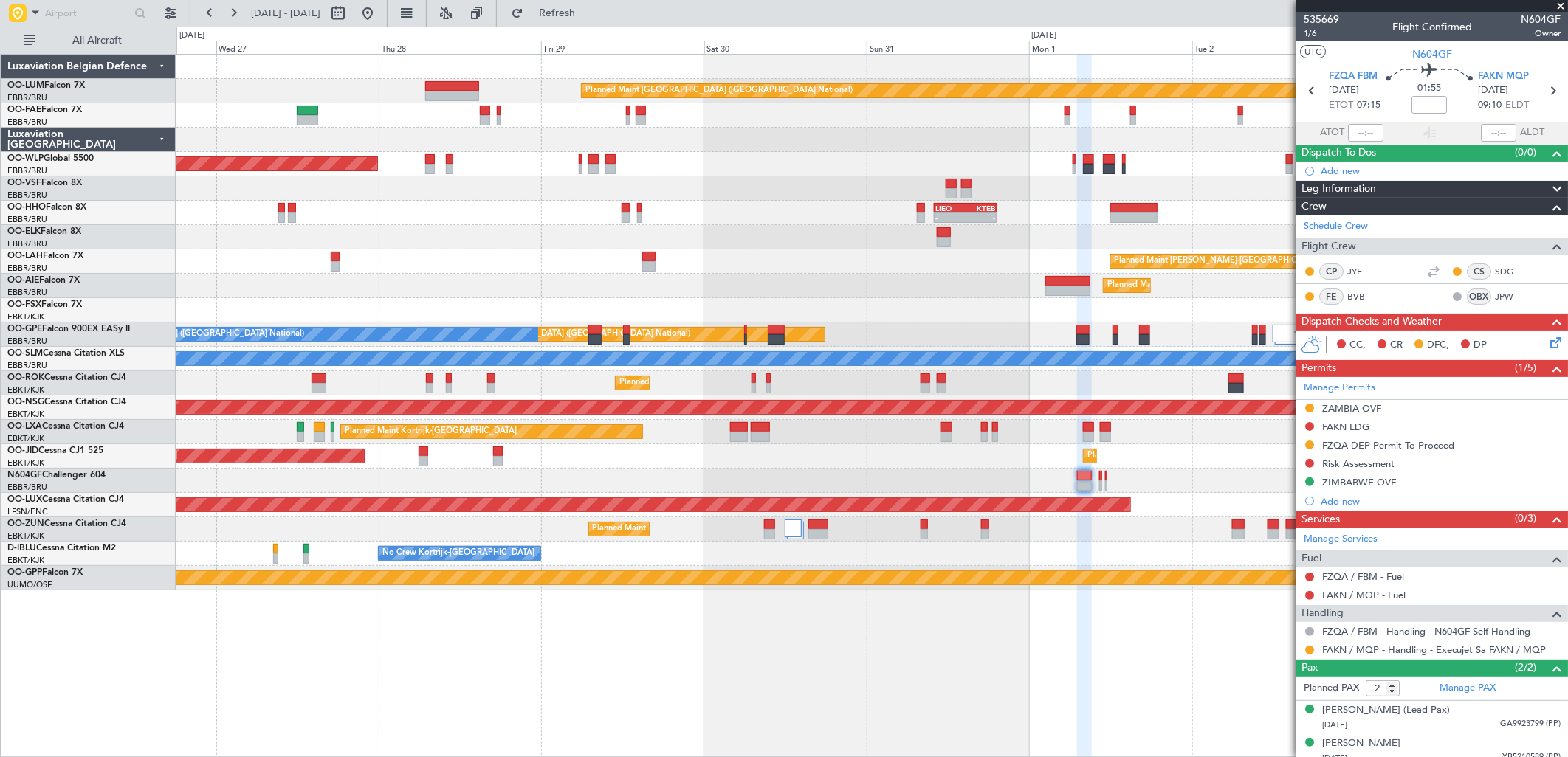
click at [816, 469] on div "Planned Maint Brussels (Brussels National) Owner Melsbroek Air Base Owner Melsb…" at bounding box center [872, 322] width 1391 height 535
click at [1061, 499] on div "Planned Maint [GEOGRAPHIC_DATA] ([GEOGRAPHIC_DATA])" at bounding box center [872, 505] width 1391 height 24
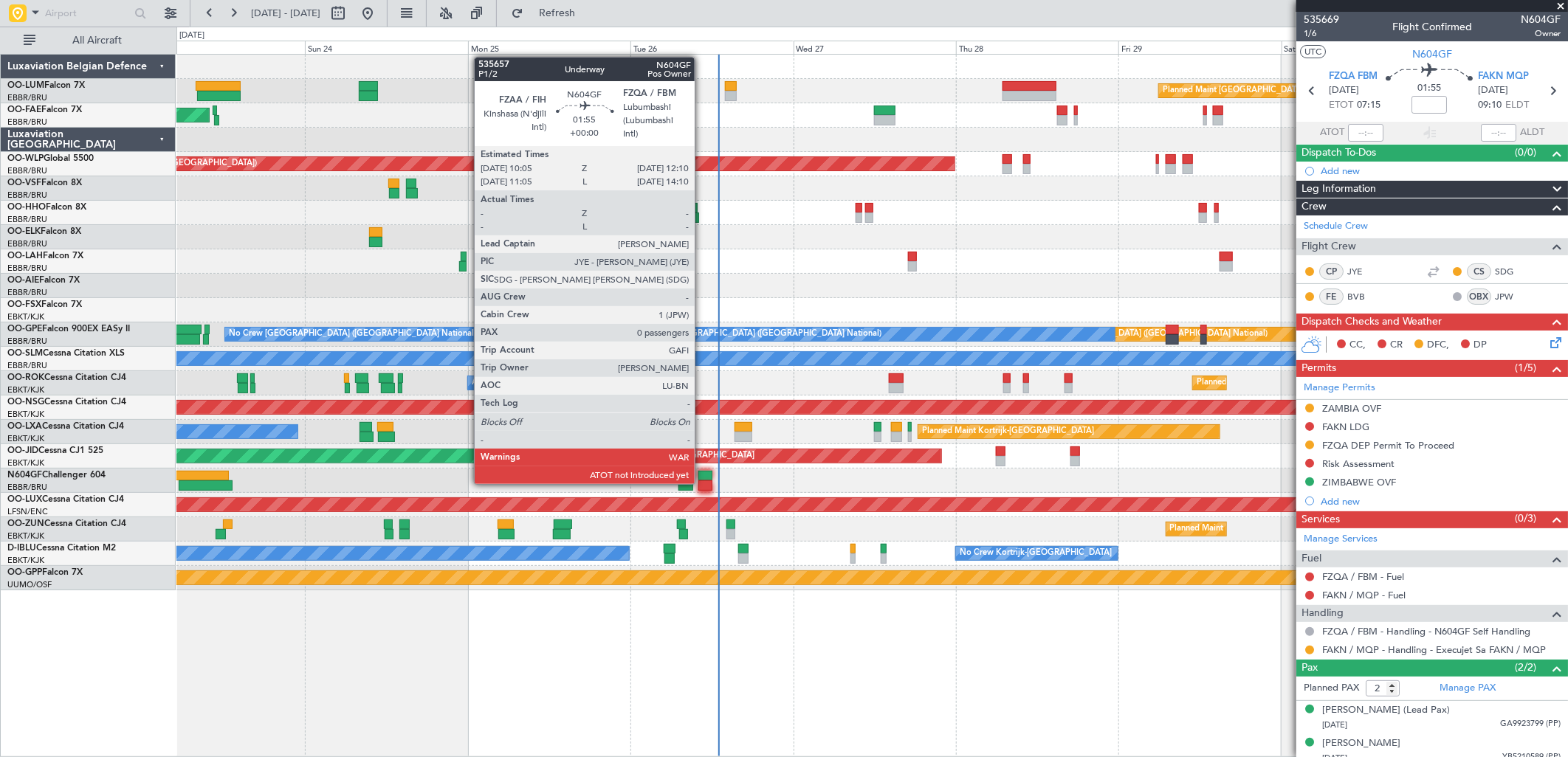
click at [702, 483] on div at bounding box center [706, 486] width 15 height 11
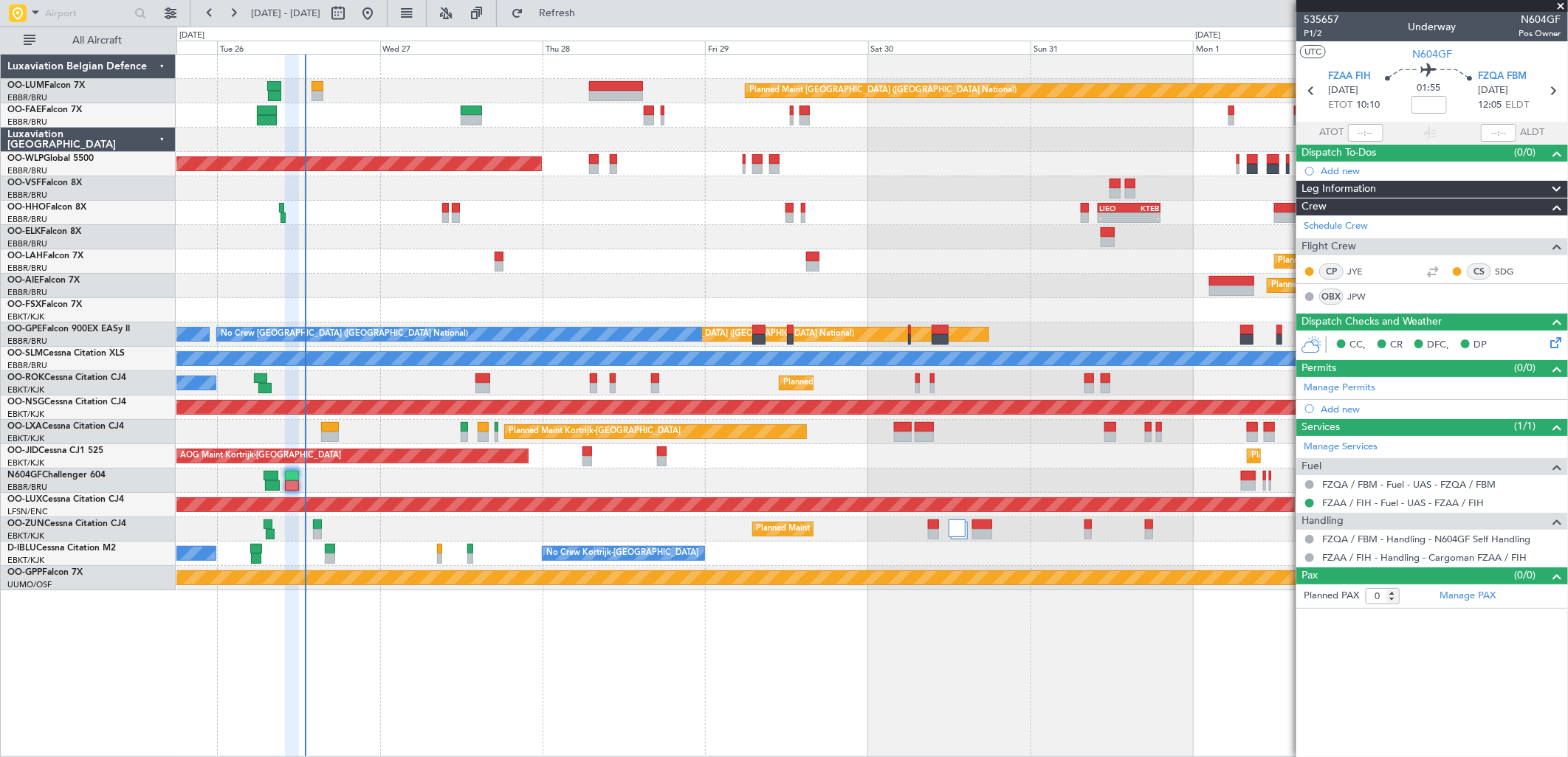
click at [451, 425] on div "Planned Maint Brussels (Brussels National) Owner Melsbroek Air Base Owner Melsb…" at bounding box center [872, 322] width 1391 height 535
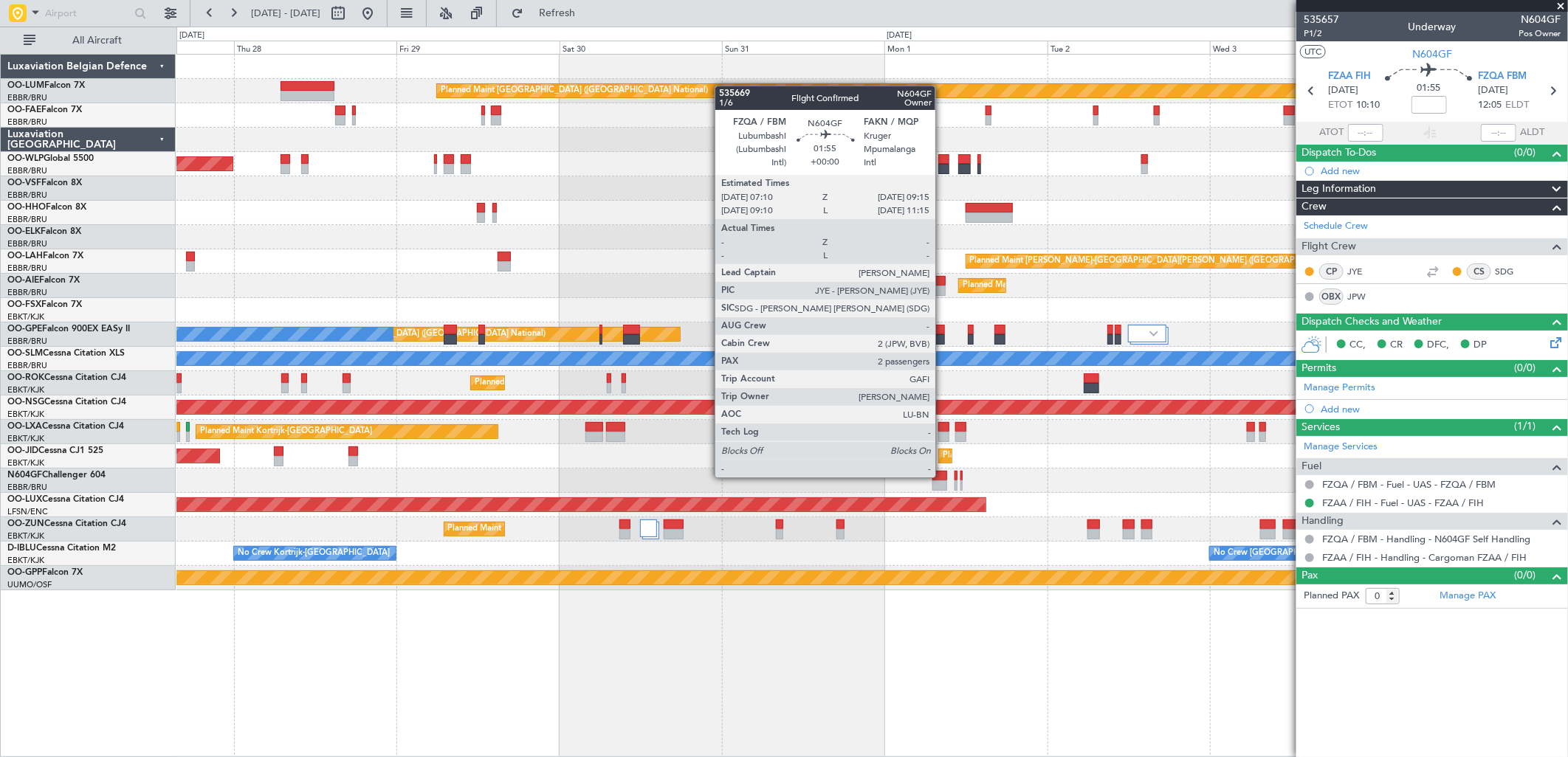
click at [943, 477] on div at bounding box center [940, 476] width 15 height 11
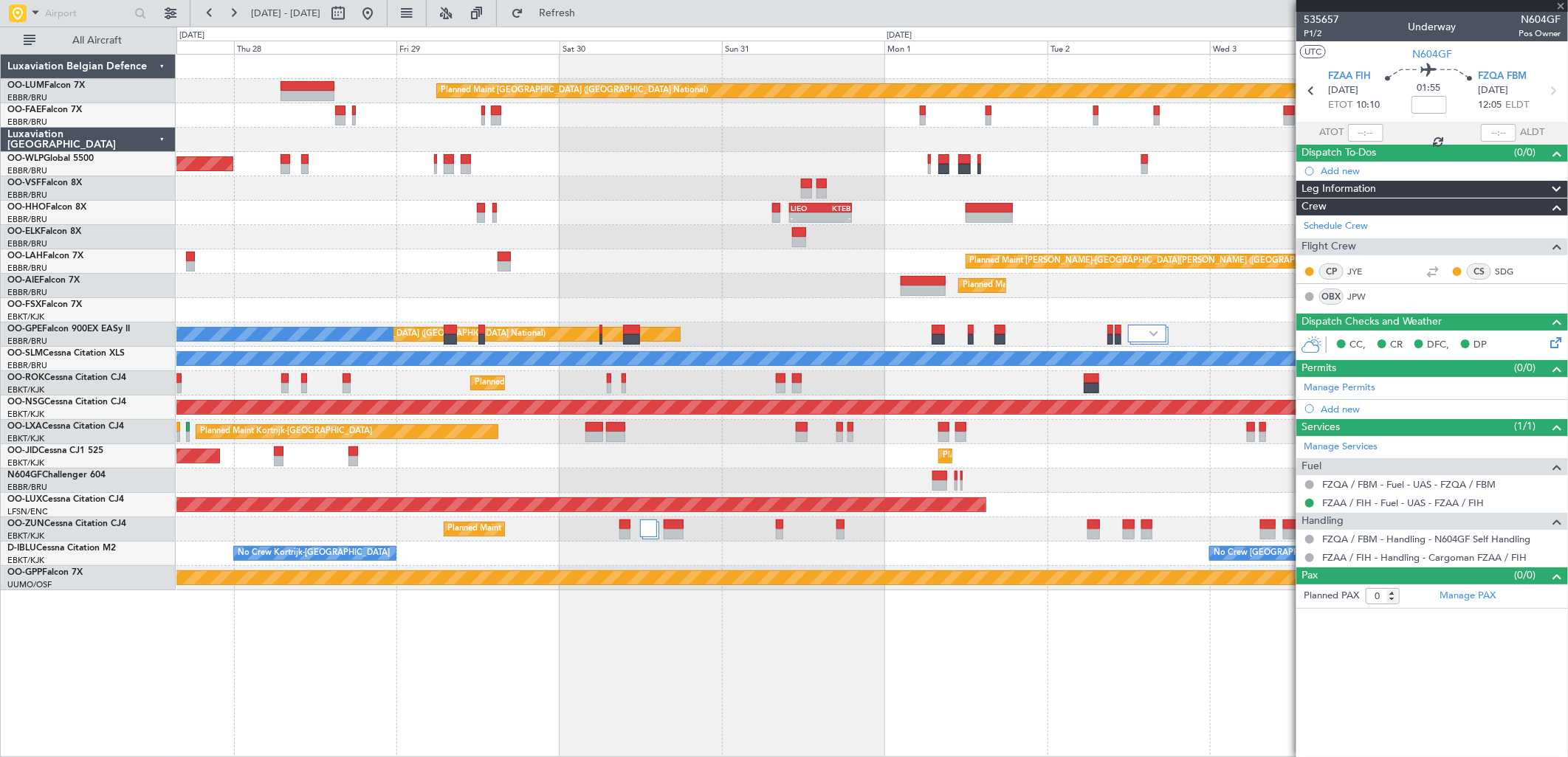
type input "2"
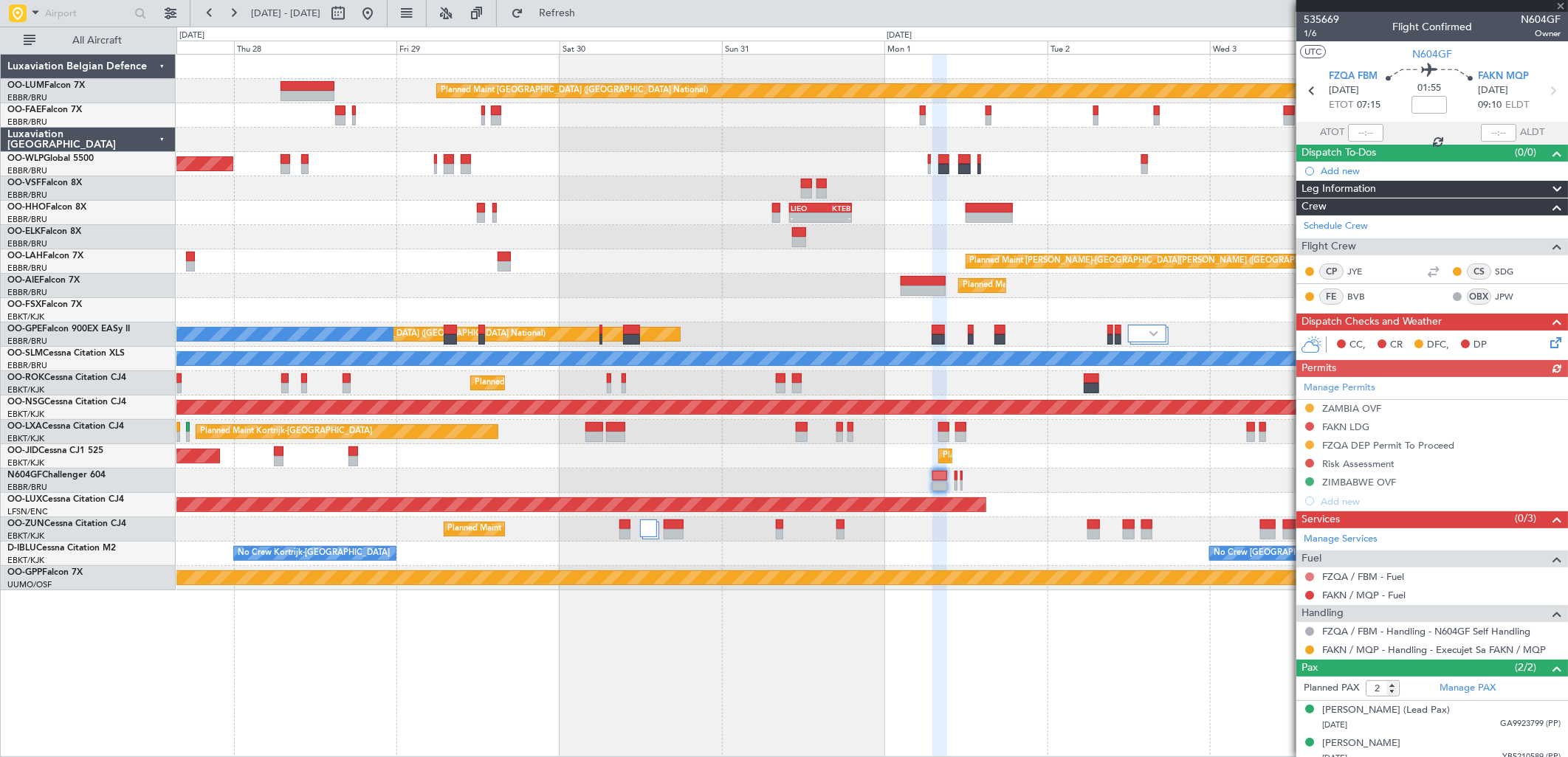
click at [1307, 576] on button at bounding box center [1310, 578] width 9 height 9
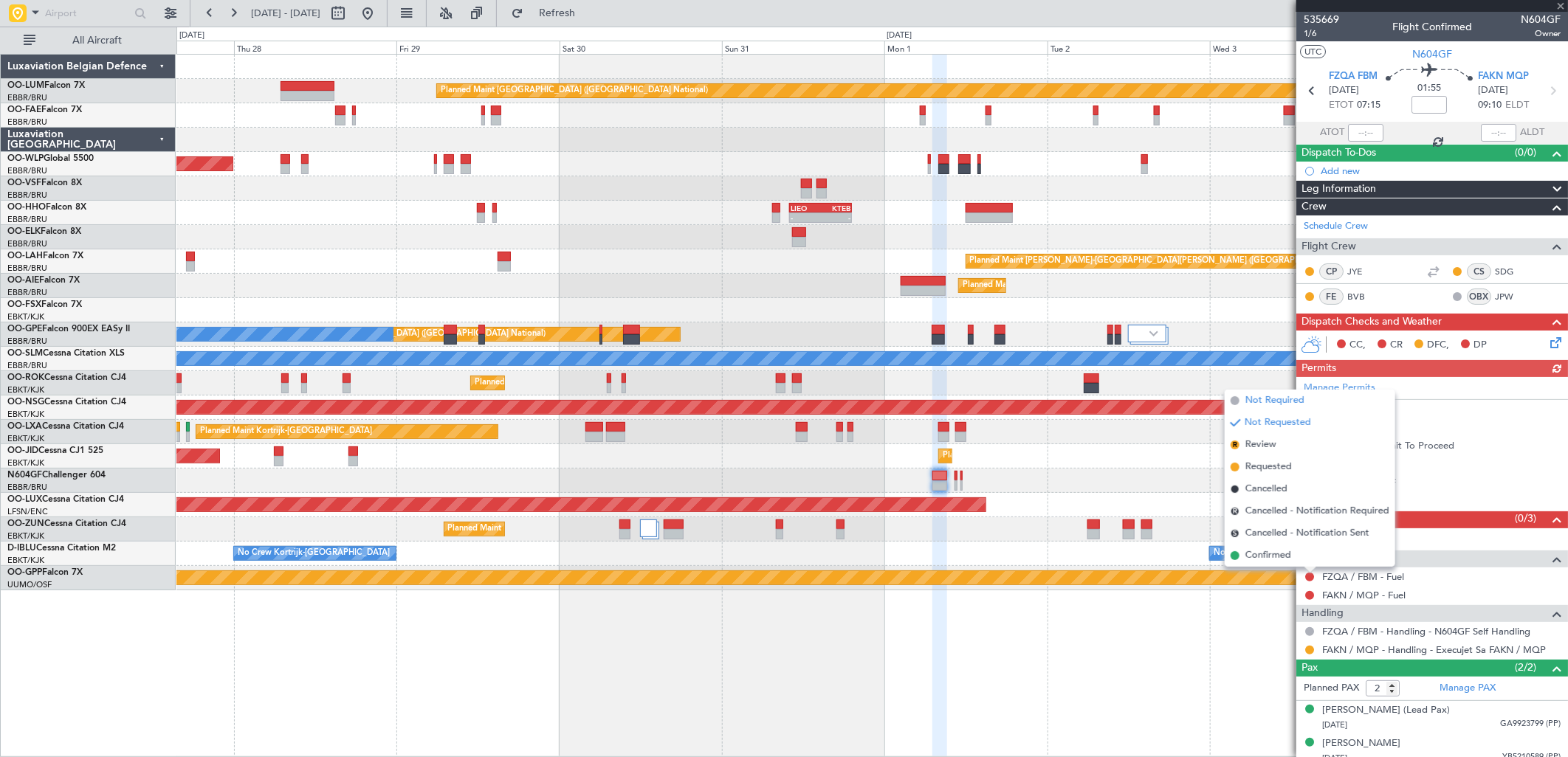
click at [1282, 397] on span "Not Required" at bounding box center [1275, 401] width 59 height 15
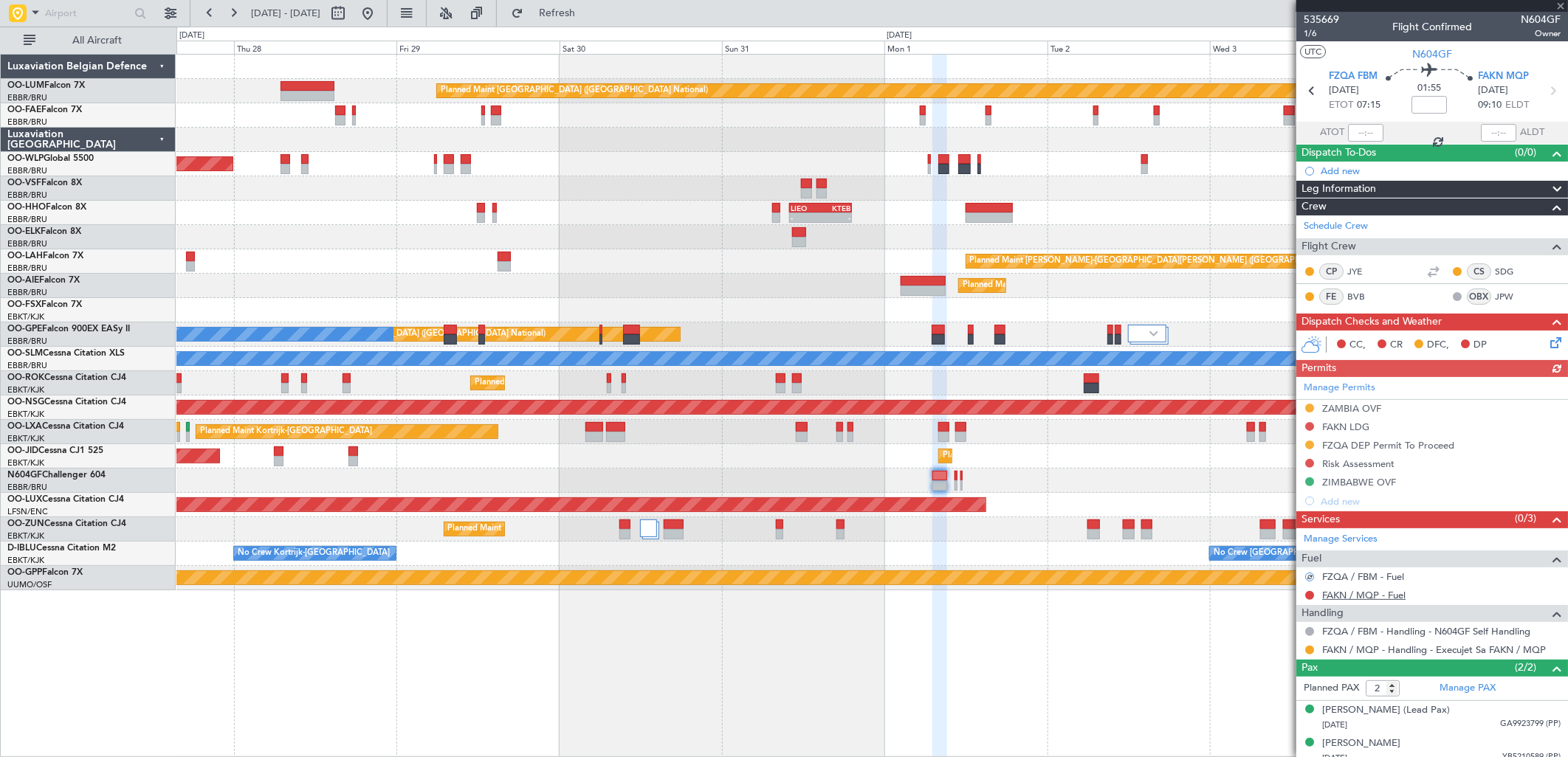
click at [1344, 592] on link "FAKN / MQP - Fuel" at bounding box center [1364, 595] width 83 height 13
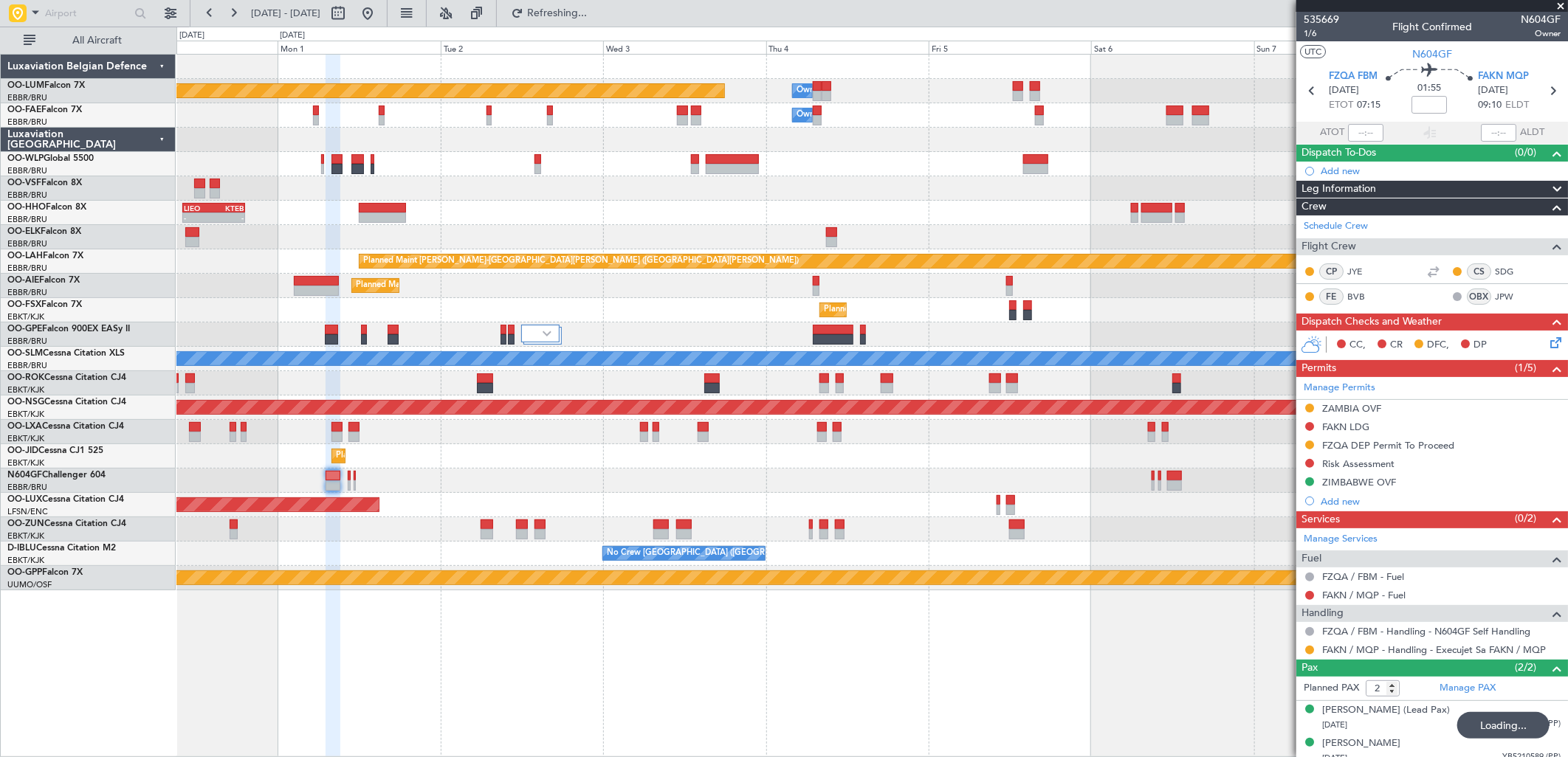
click at [175, 251] on div "Planned Maint Brussels (Brussels National) Owner Melsbroek Air Base Owner Melsb…" at bounding box center [784, 391] width 1568 height 731
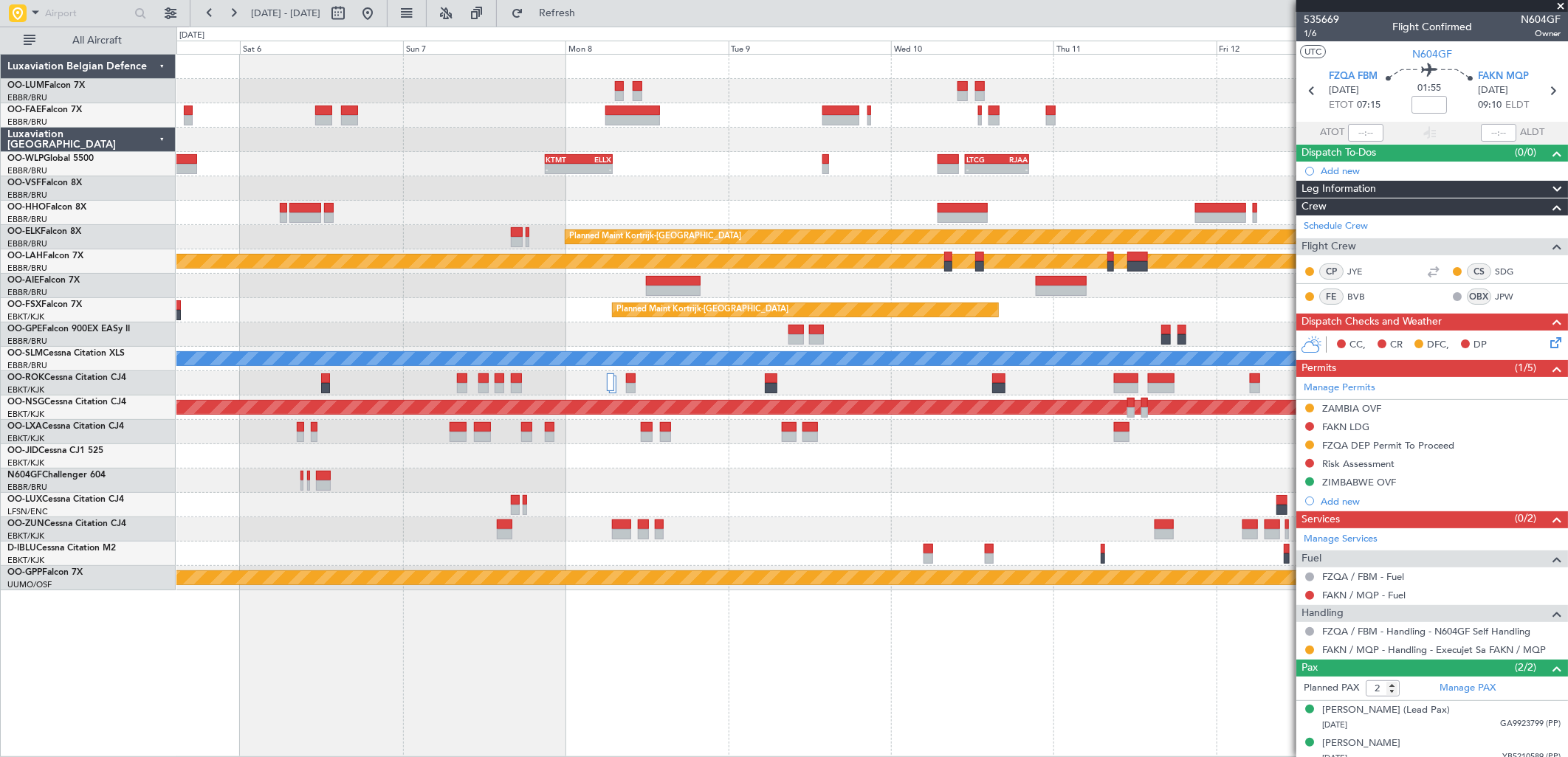
click at [405, 194] on div at bounding box center [872, 188] width 1391 height 24
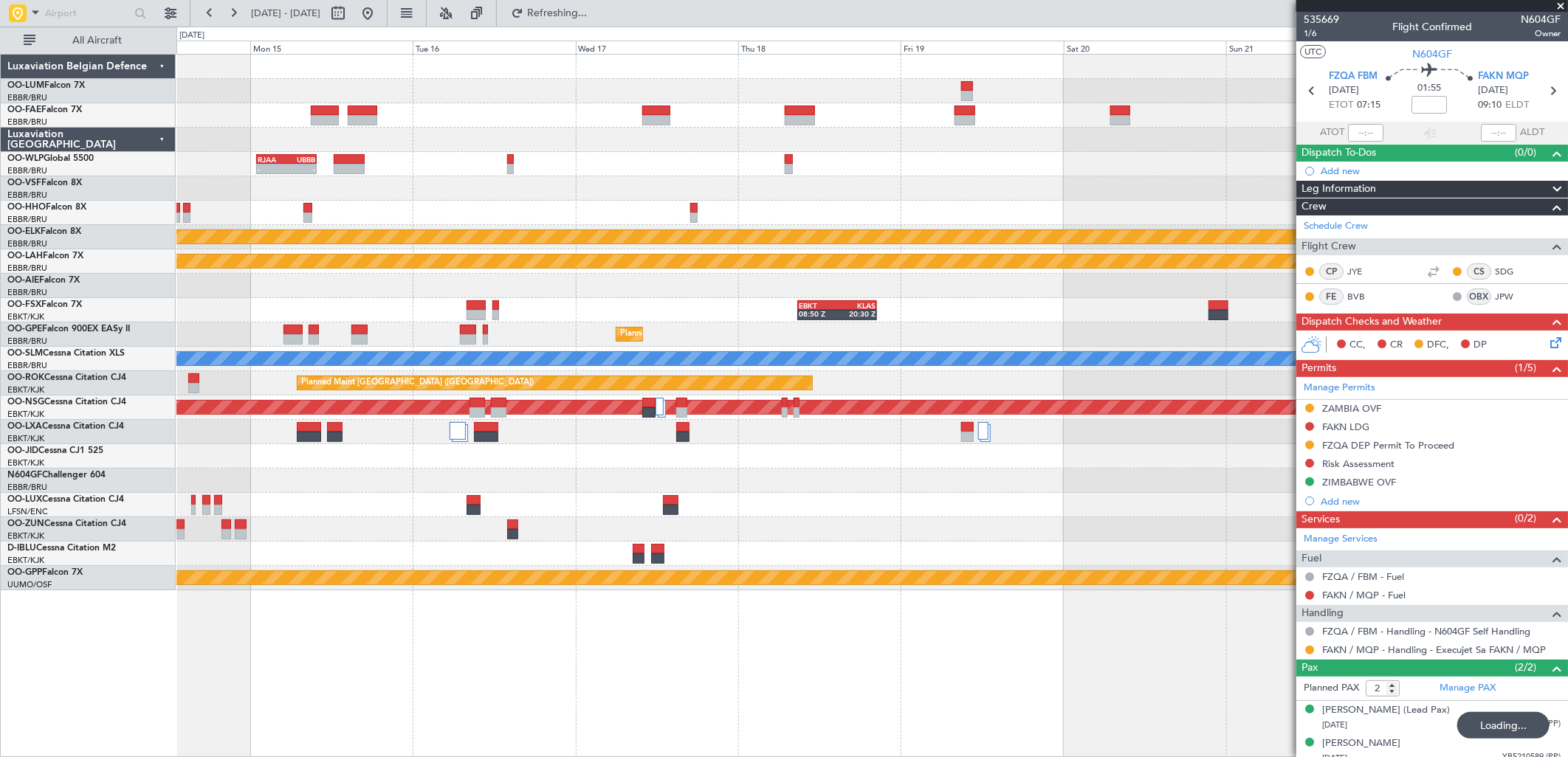
click at [56, 275] on div "- - RJAA 01:00 Z UBBB 09:50 Z Planned Maint Kortrijk-Wevelgem Planned Maint Alt…" at bounding box center [784, 391] width 1568 height 731
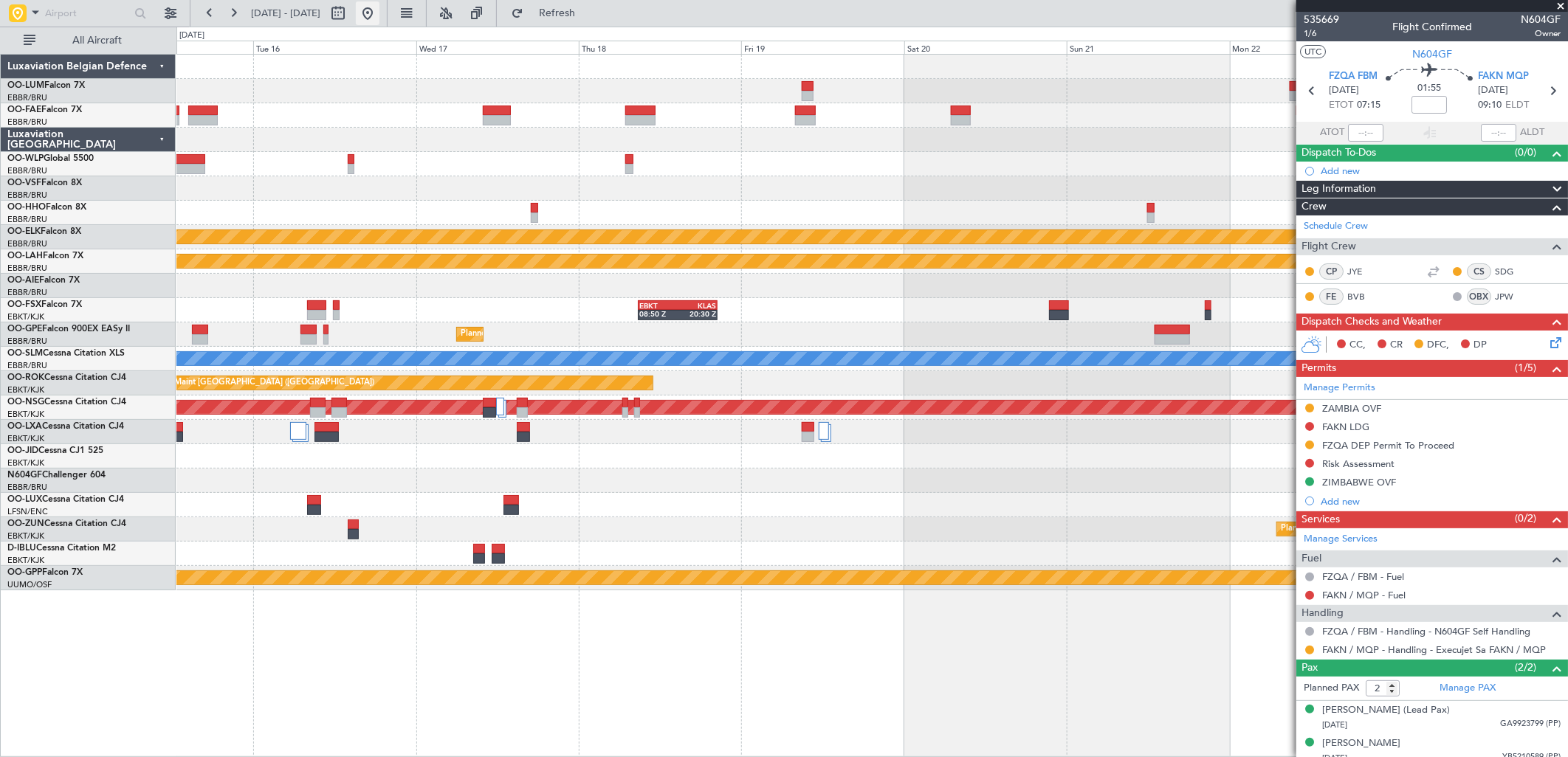
click at [379, 15] on button at bounding box center [367, 13] width 23 height 23
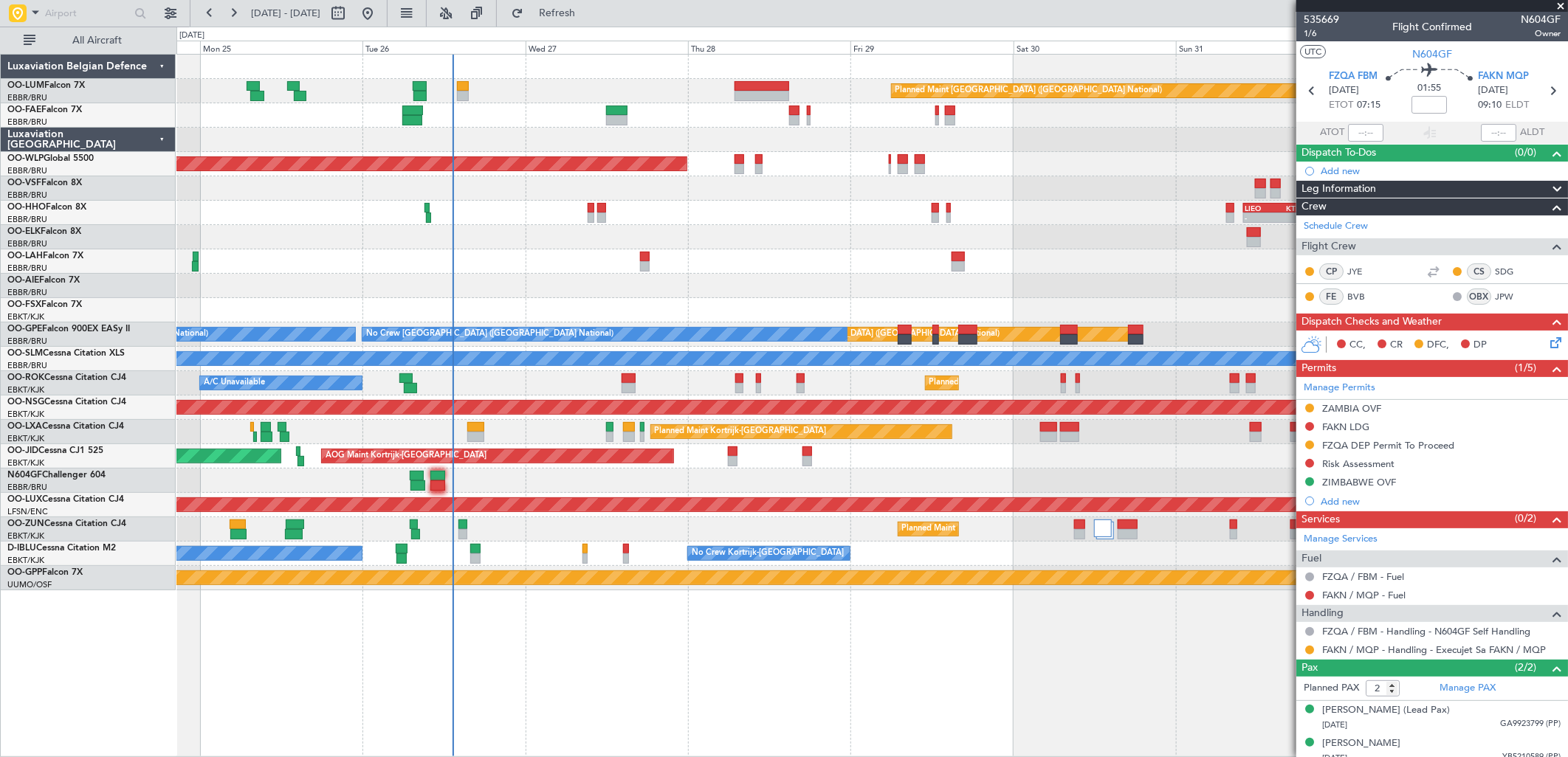
click at [542, 490] on div at bounding box center [872, 481] width 1391 height 24
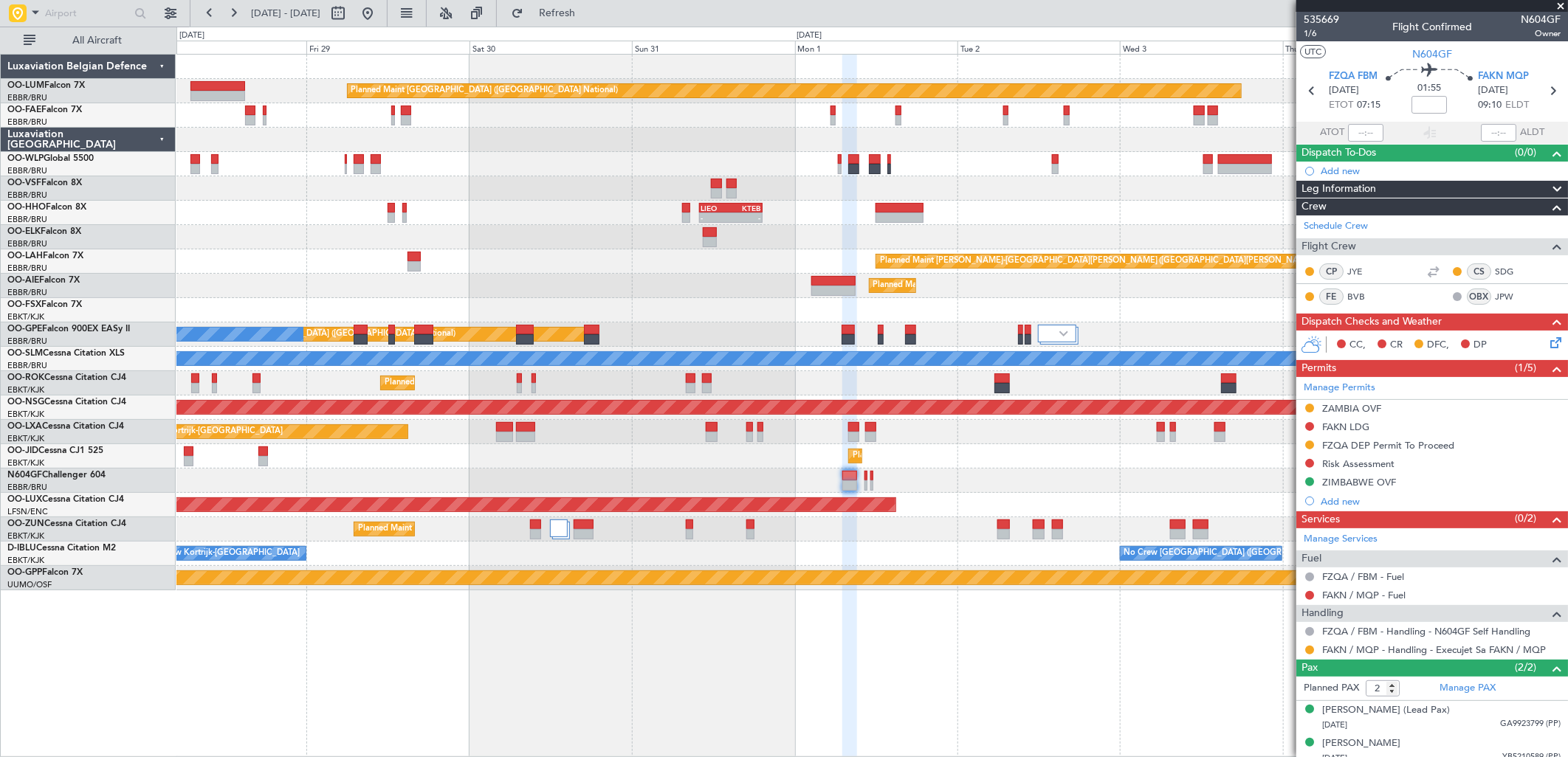
click at [646, 490] on div at bounding box center [872, 481] width 1391 height 24
click at [1379, 592] on link "FAKN / MQP - Fuel" at bounding box center [1364, 595] width 83 height 13
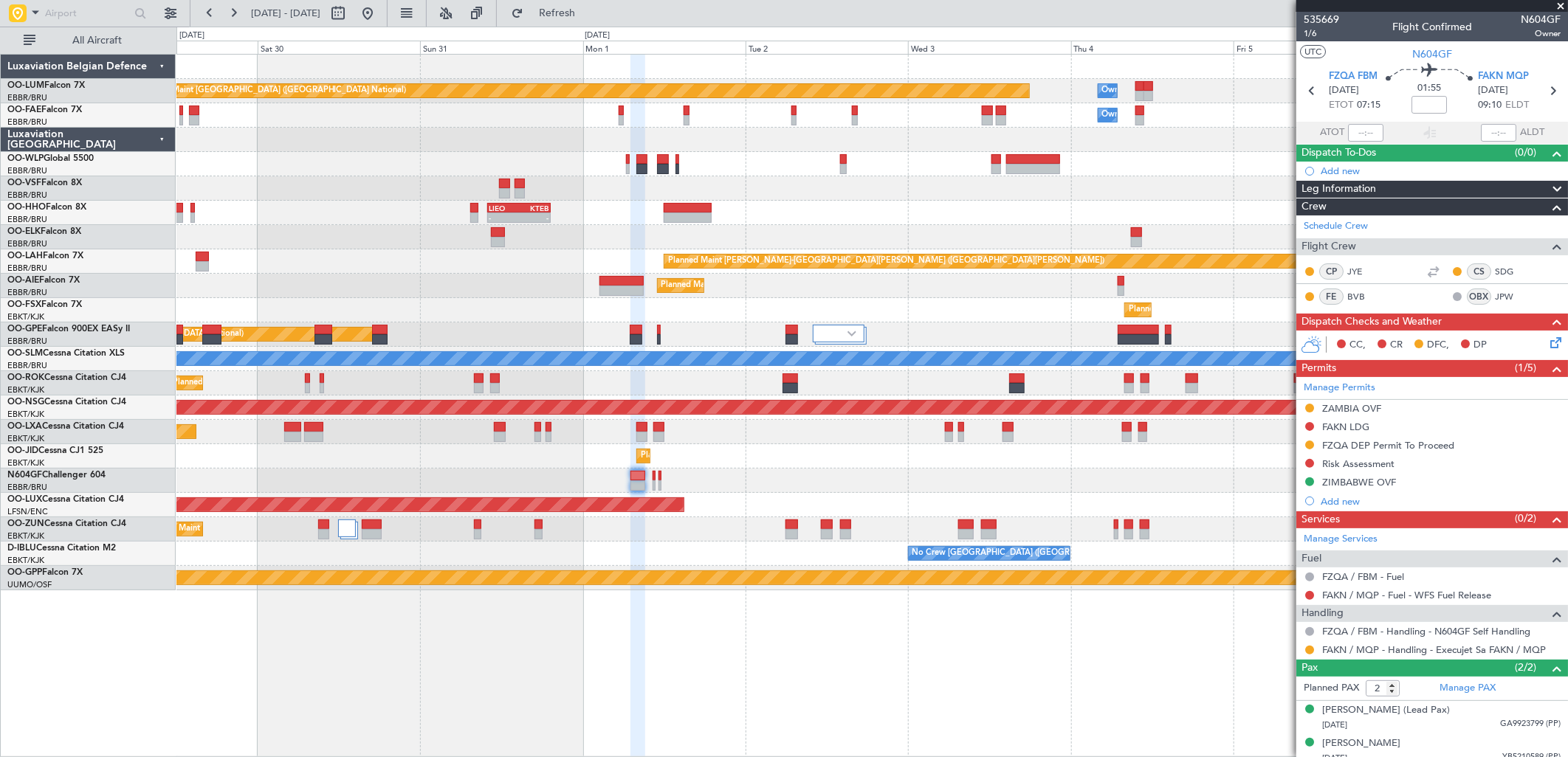
click at [899, 157] on div "- - KTMT 21:00 Z ELLX 07:00 Z Planned Maint Berlin (Brandenburg)" at bounding box center [872, 164] width 1391 height 24
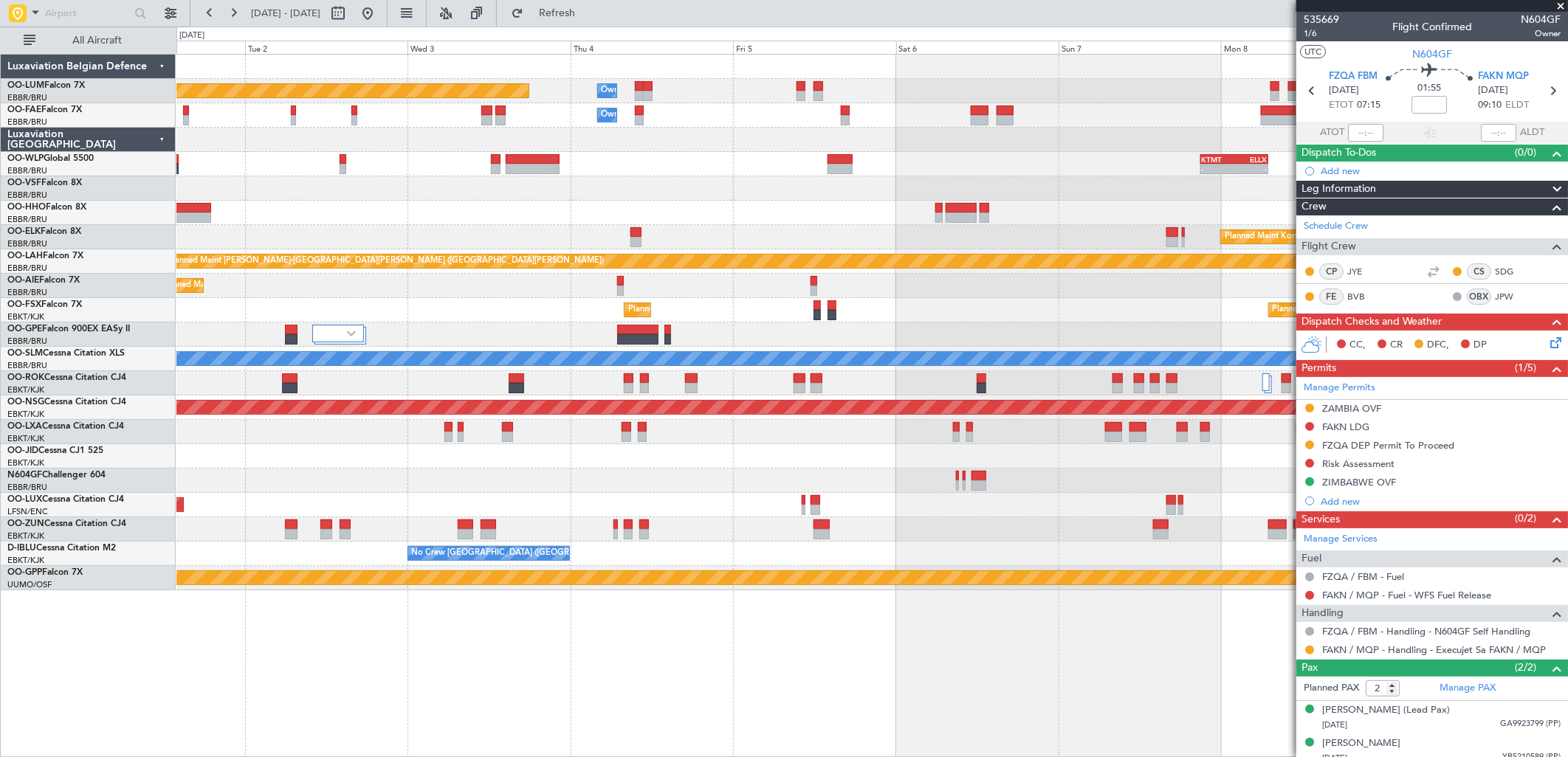
click at [615, 192] on div at bounding box center [872, 188] width 1391 height 24
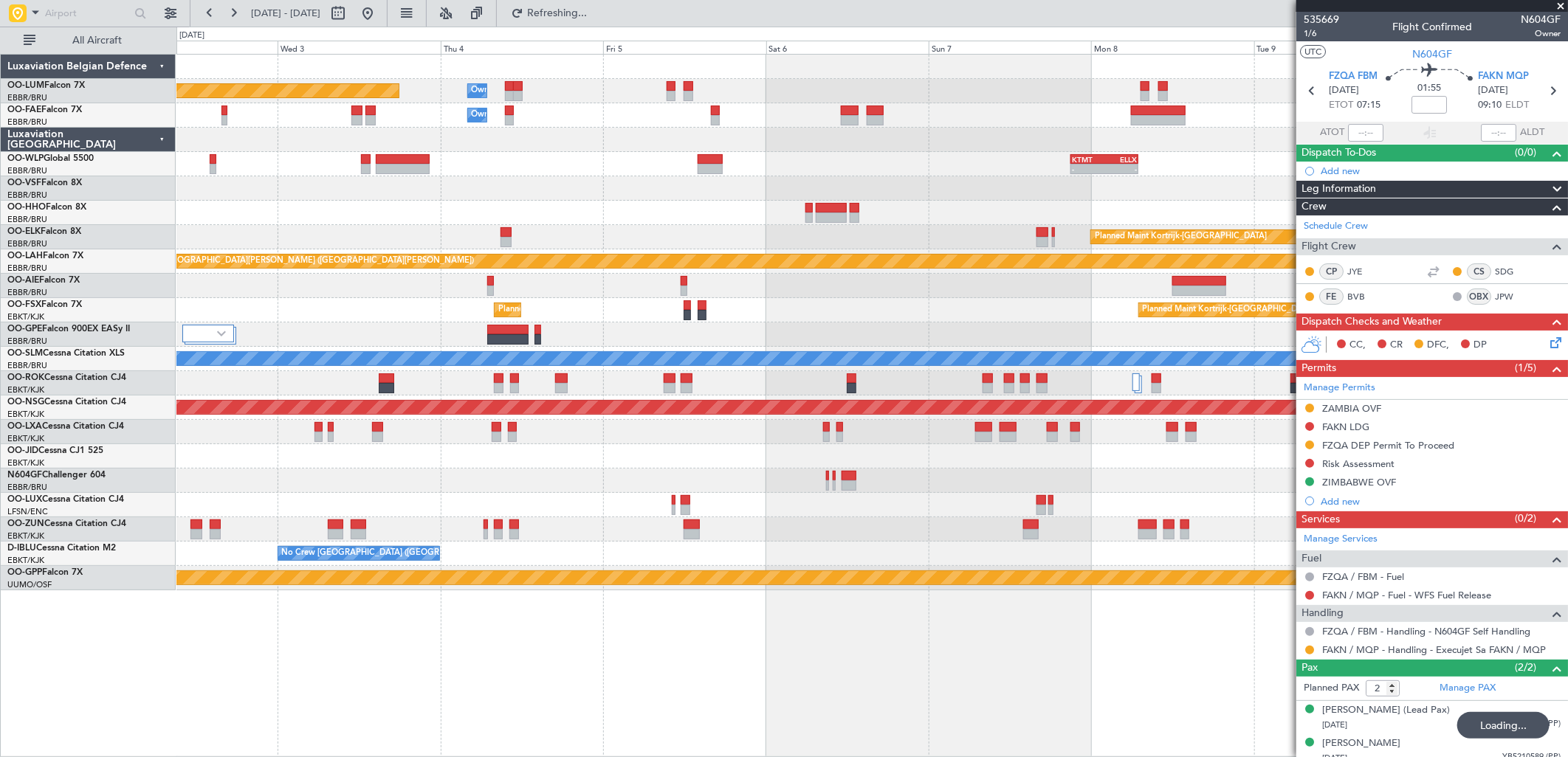
click at [464, 222] on div "Planned Maint Brussels (Brussels National) Owner Melsbroek Air Base Owner Melsb…" at bounding box center [872, 322] width 1391 height 535
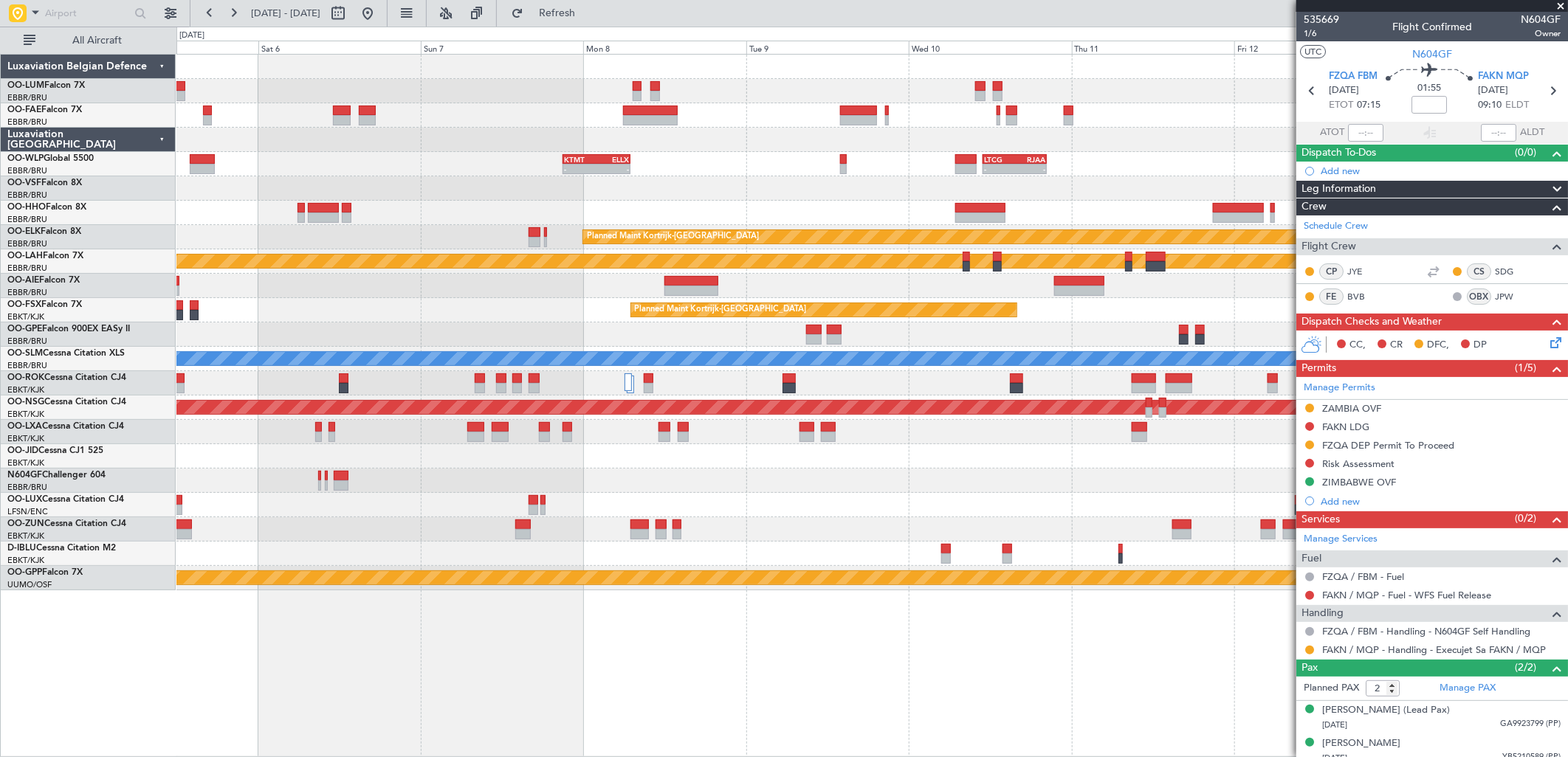
click at [444, 200] on div "Owner Melsbroek Air Base Planned Maint Brussels (Brussels National) Owner Melsb…" at bounding box center [872, 322] width 1391 height 535
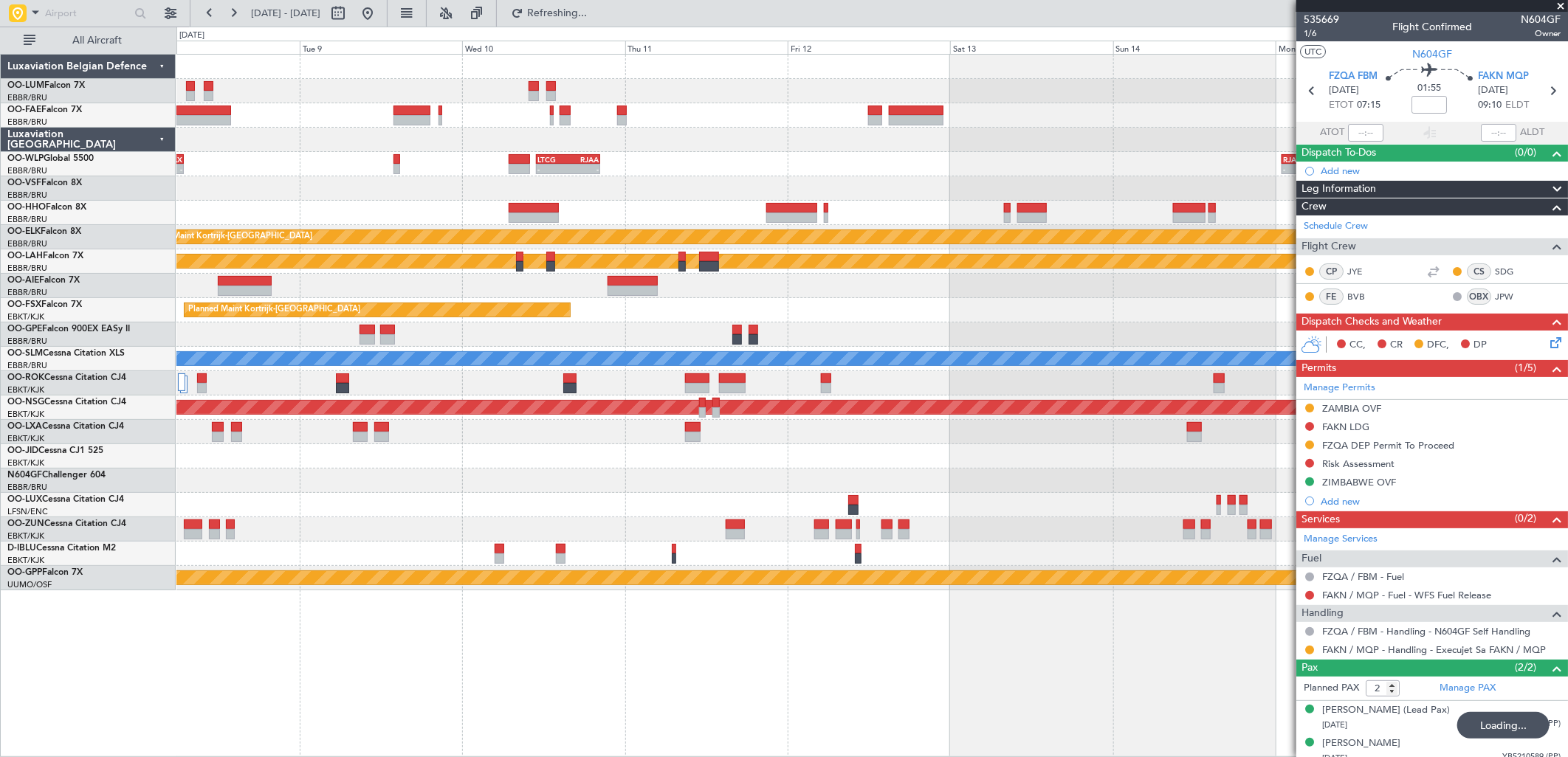
click at [889, 247] on div "- - KTMT 21:00 Z ELLX 07:00 Z - - LTCG 11:00 Z RJAA 20:25 Z - - RJAA 01:00 Z UB…" at bounding box center [872, 322] width 1391 height 535
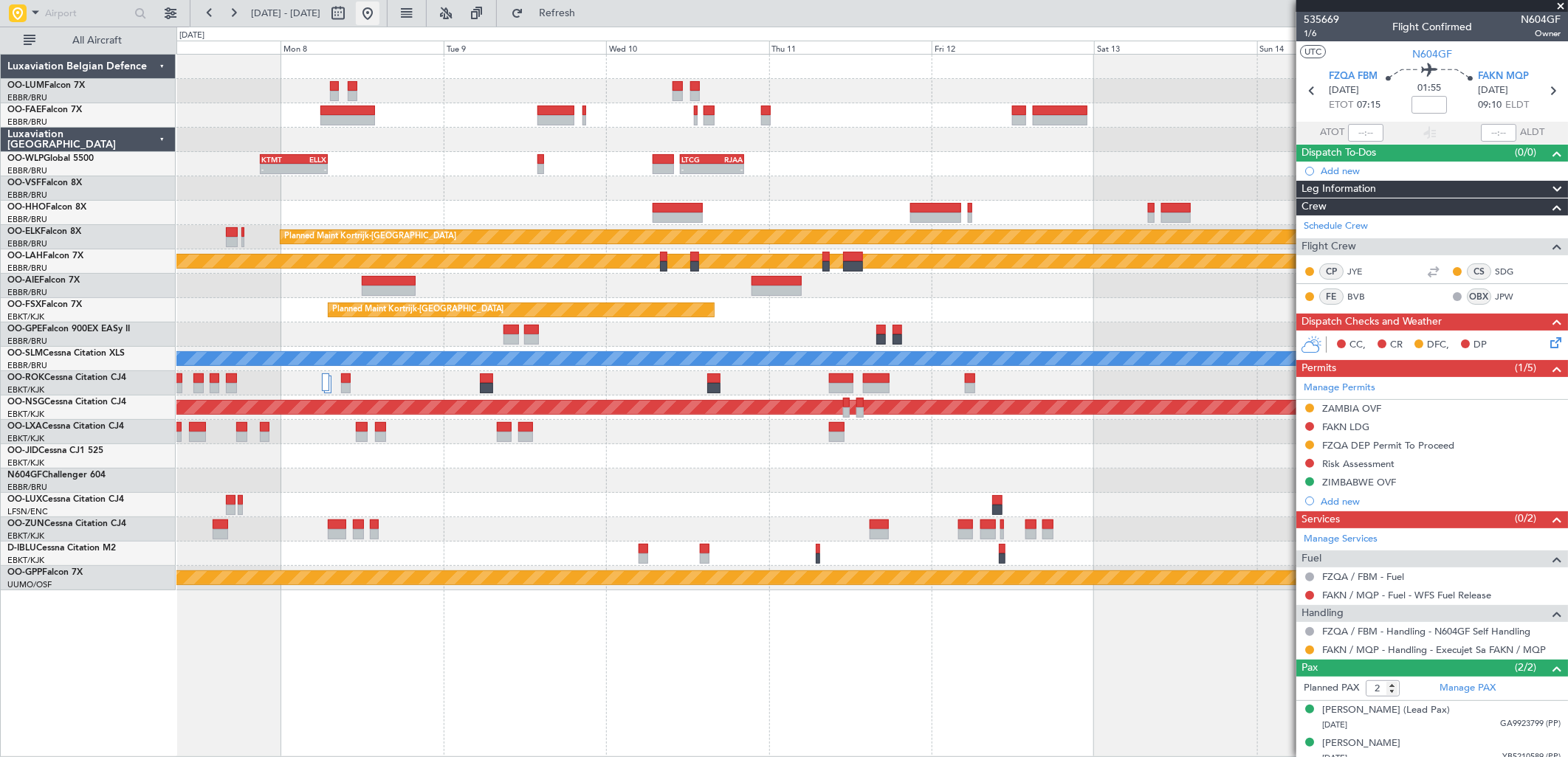
click at [379, 12] on button at bounding box center [367, 13] width 23 height 23
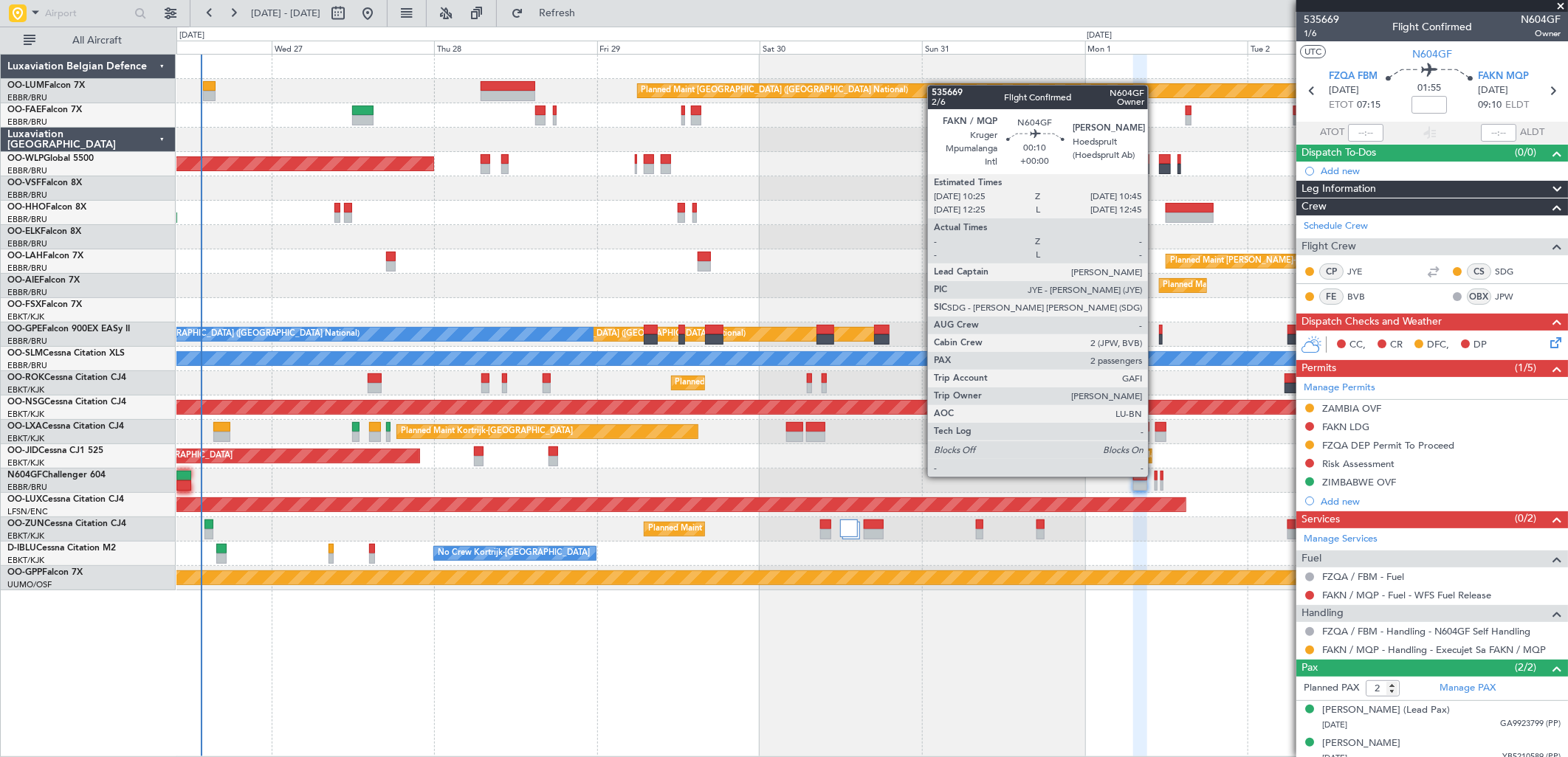
click at [1156, 475] on div at bounding box center [1156, 476] width 3 height 11
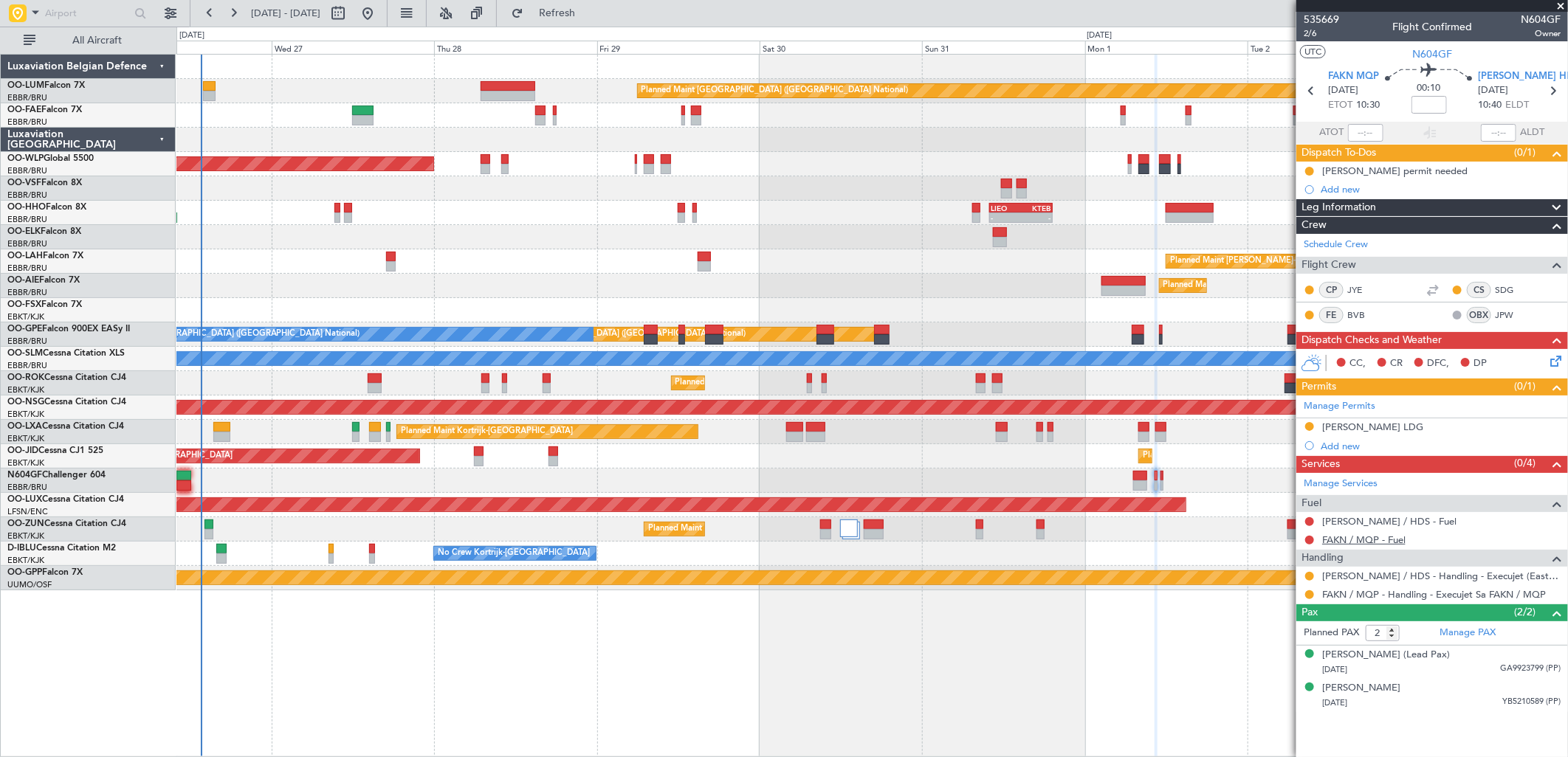
click at [1367, 541] on link "FAKN / MQP - Fuel" at bounding box center [1364, 539] width 83 height 13
click at [588, 15] on span "Refresh" at bounding box center [557, 14] width 62 height 11
click at [1400, 526] on link "[PERSON_NAME] / HDS - Fuel" at bounding box center [1389, 521] width 134 height 13
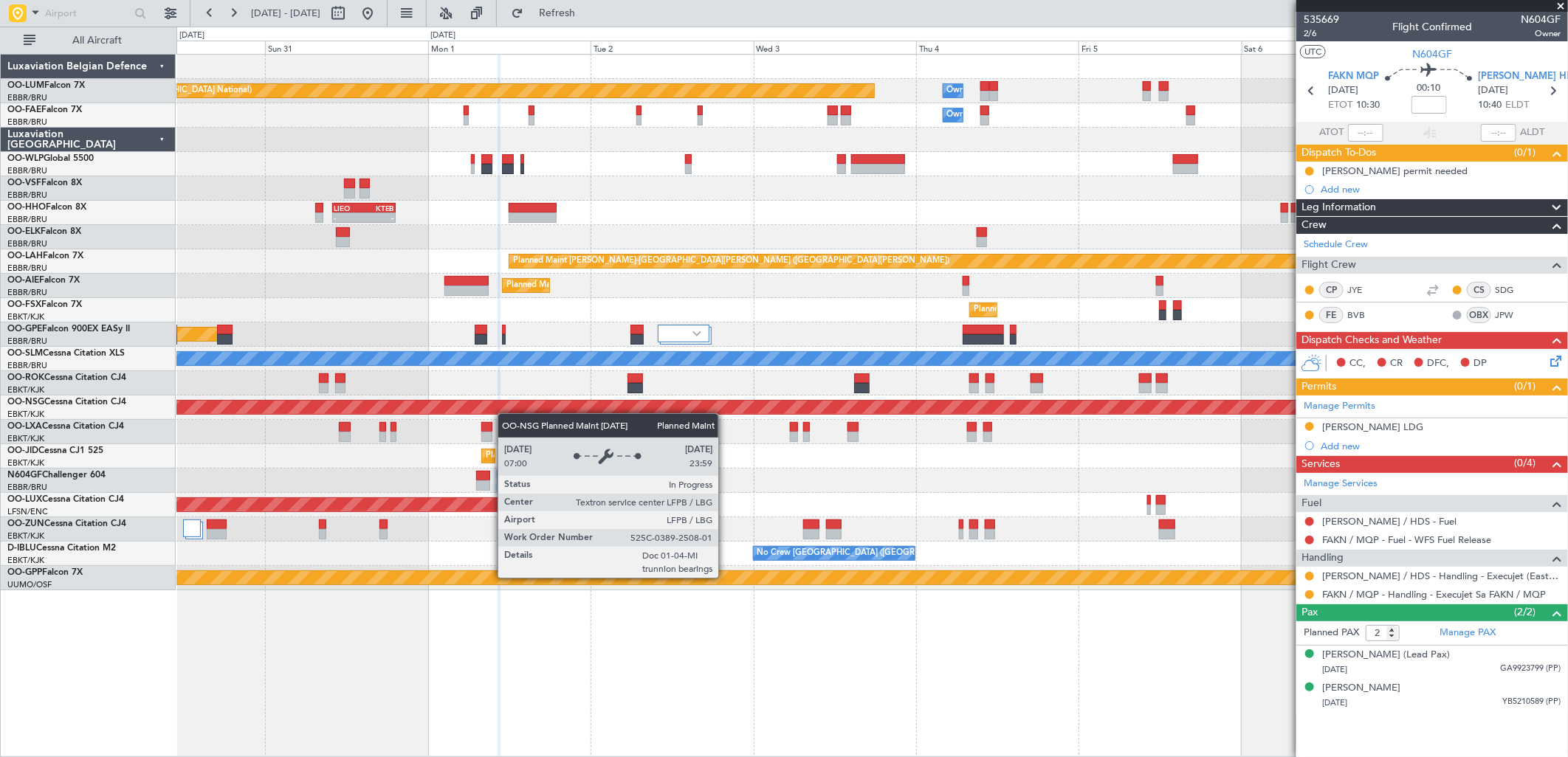
click at [297, 401] on div "Planned Maint Brussels (Brussels National) Owner Melsbroek Air Base Owner Melsb…" at bounding box center [872, 322] width 1391 height 535
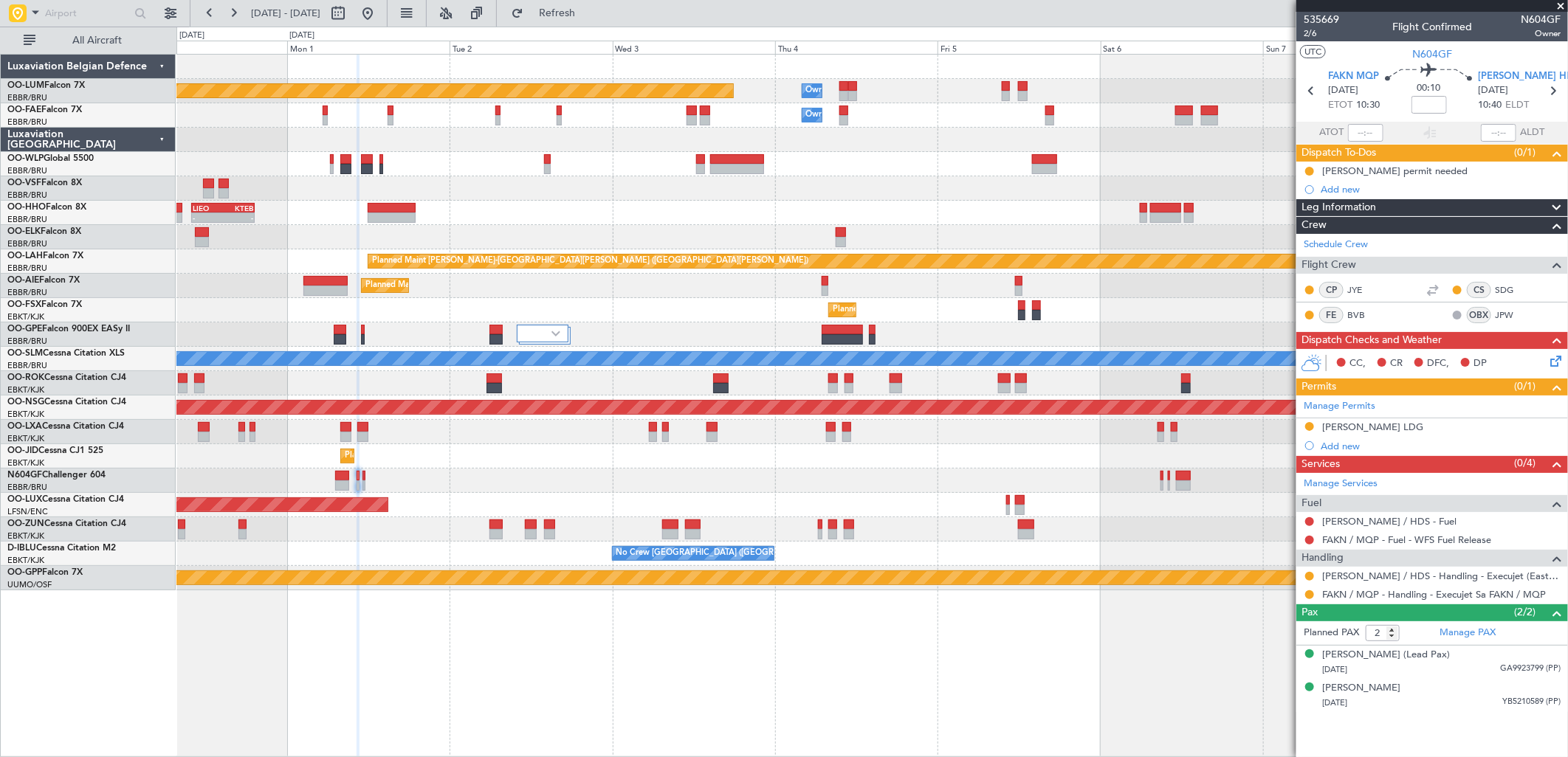
click at [747, 470] on div at bounding box center [872, 481] width 1391 height 24
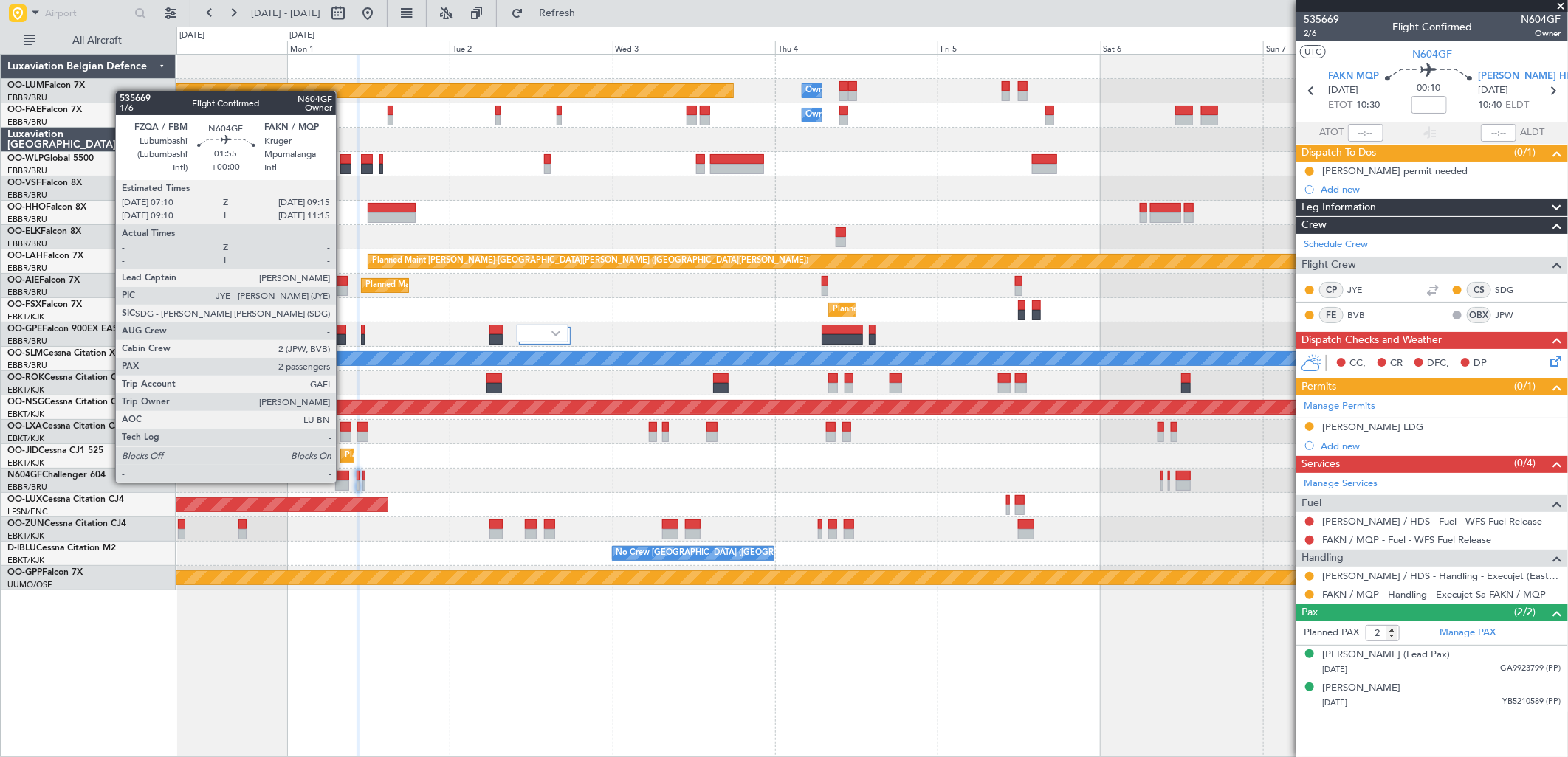
click at [343, 481] on div at bounding box center [343, 486] width 15 height 11
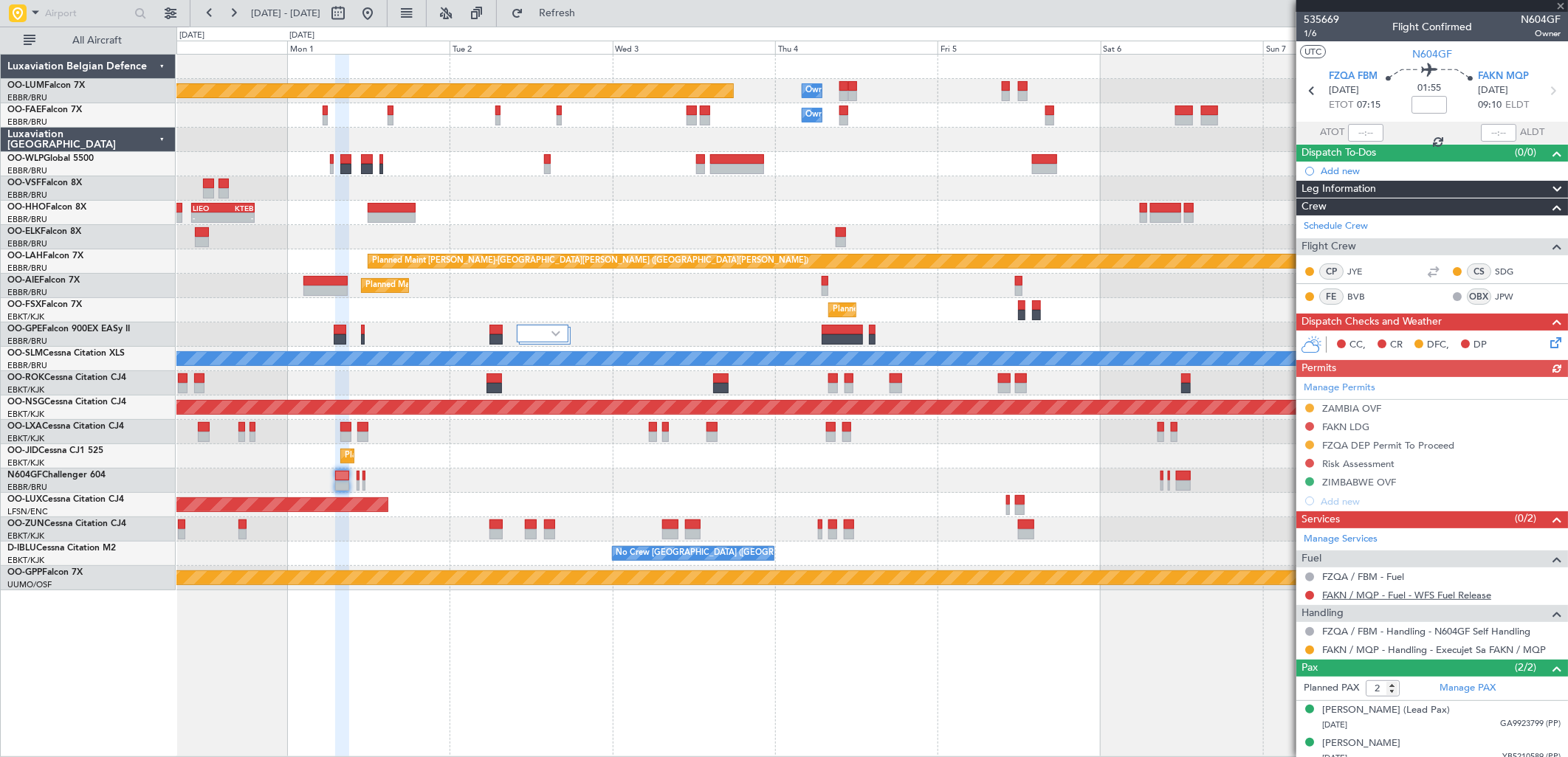
click at [1377, 598] on link "FAKN / MQP - Fuel - WFS Fuel Release" at bounding box center [1406, 595] width 169 height 13
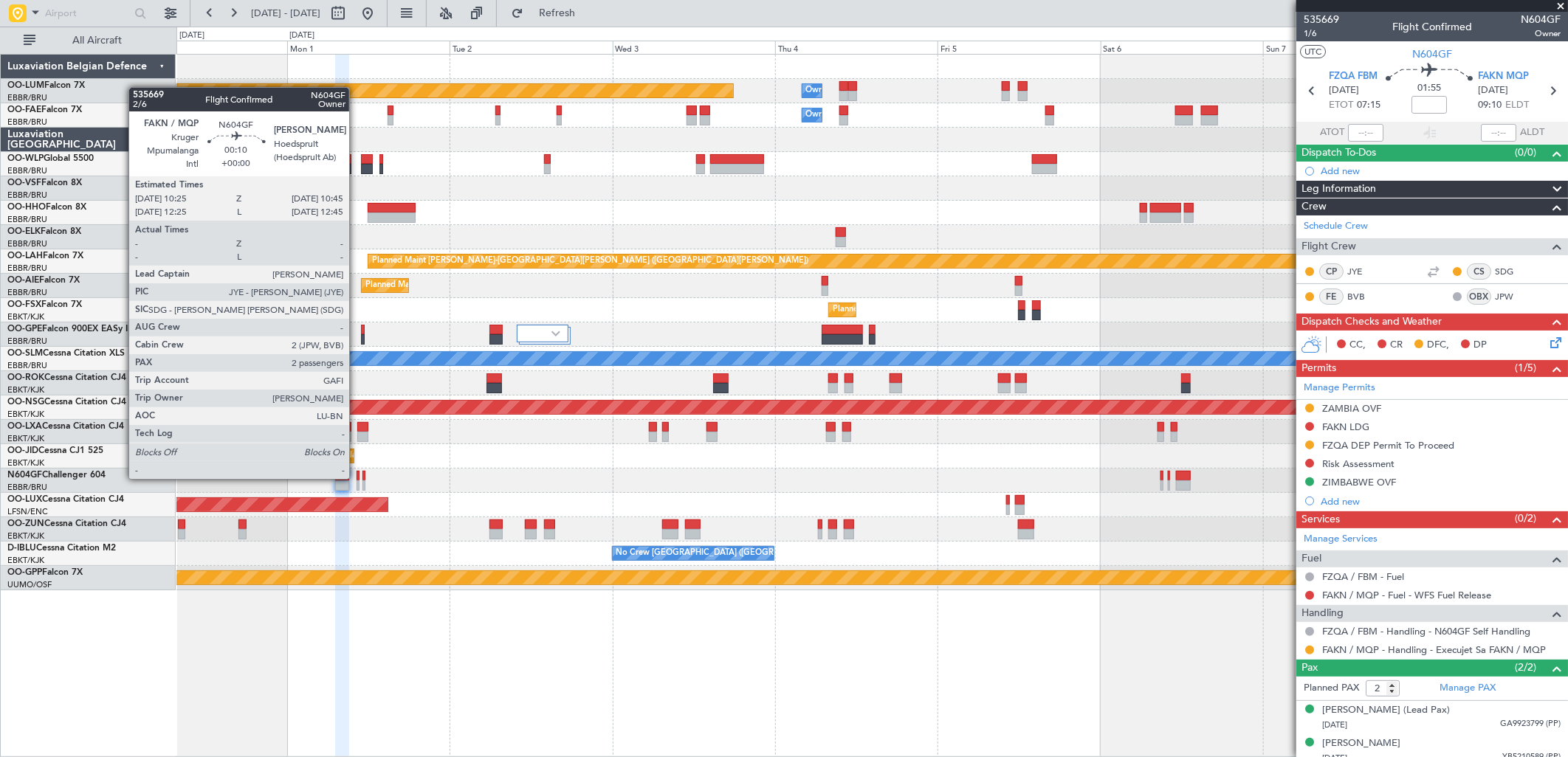
click at [357, 478] on div at bounding box center [358, 476] width 3 height 11
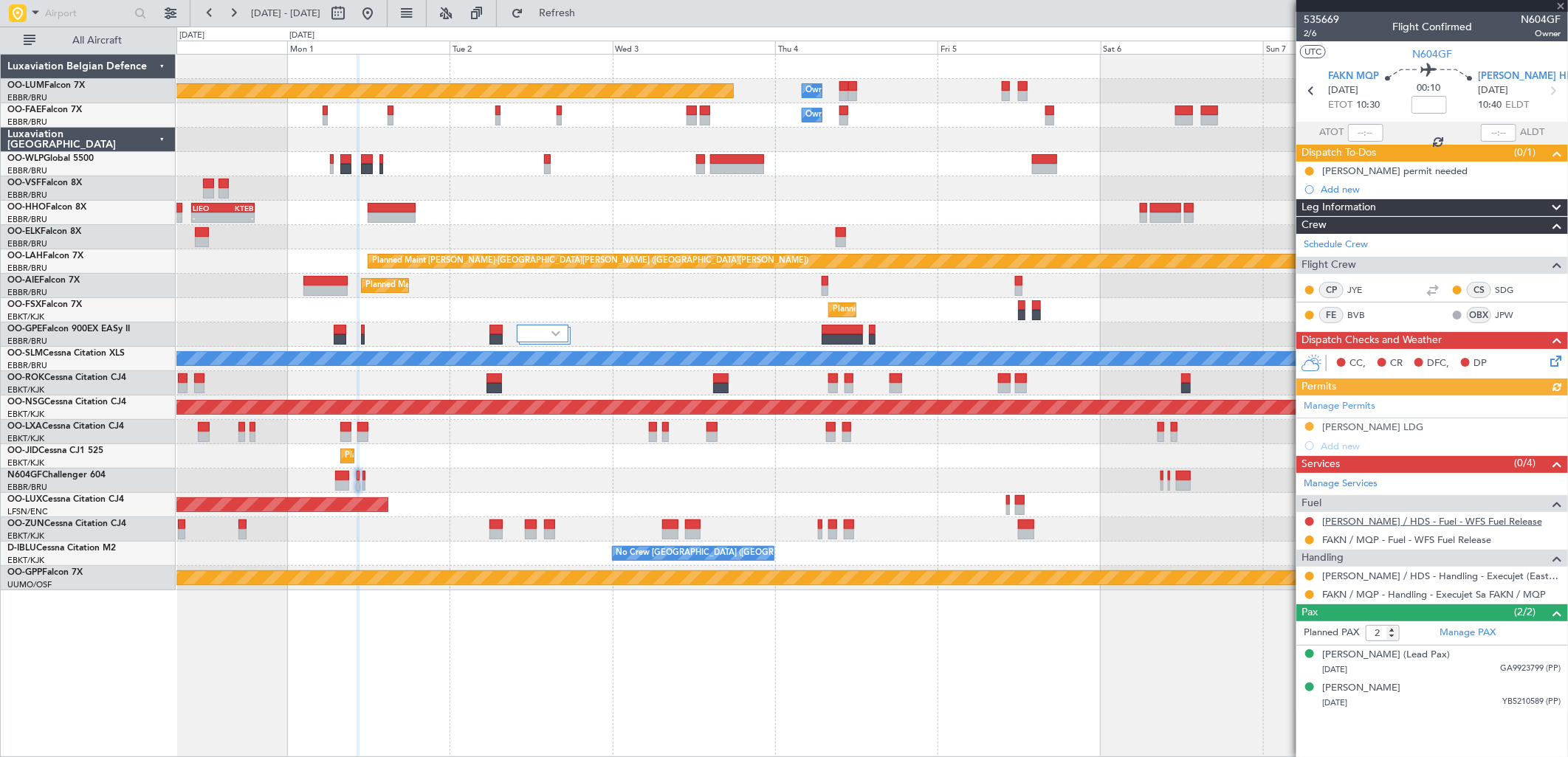
click at [1406, 515] on link "FAHS / HDS - Fuel - WFS Fuel Release" at bounding box center [1432, 521] width 220 height 13
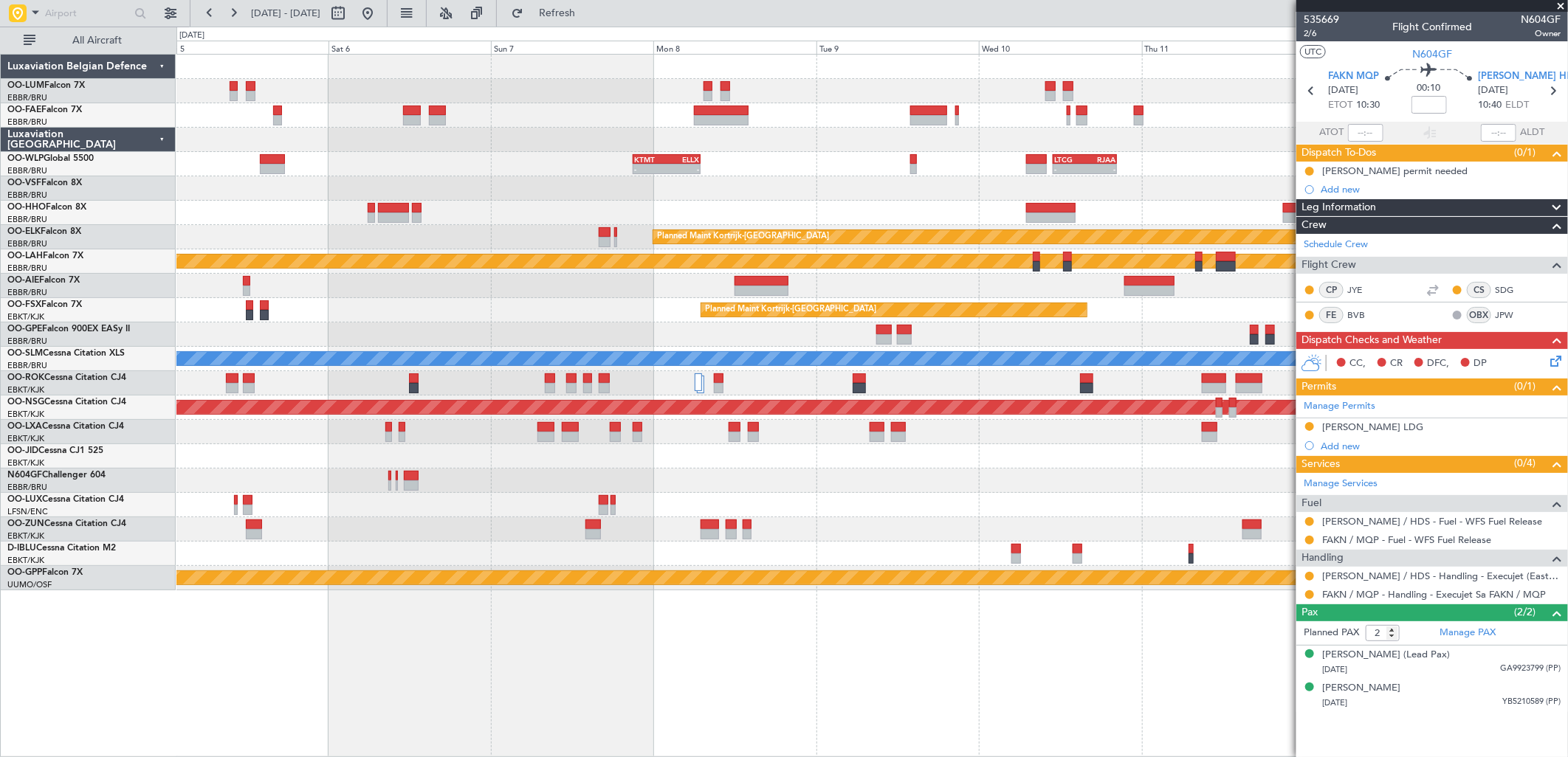
click at [316, 281] on div "Owner Melsbroek Air Base Planned Maint Brussels (Brussels National) Owner Melsb…" at bounding box center [872, 322] width 1391 height 535
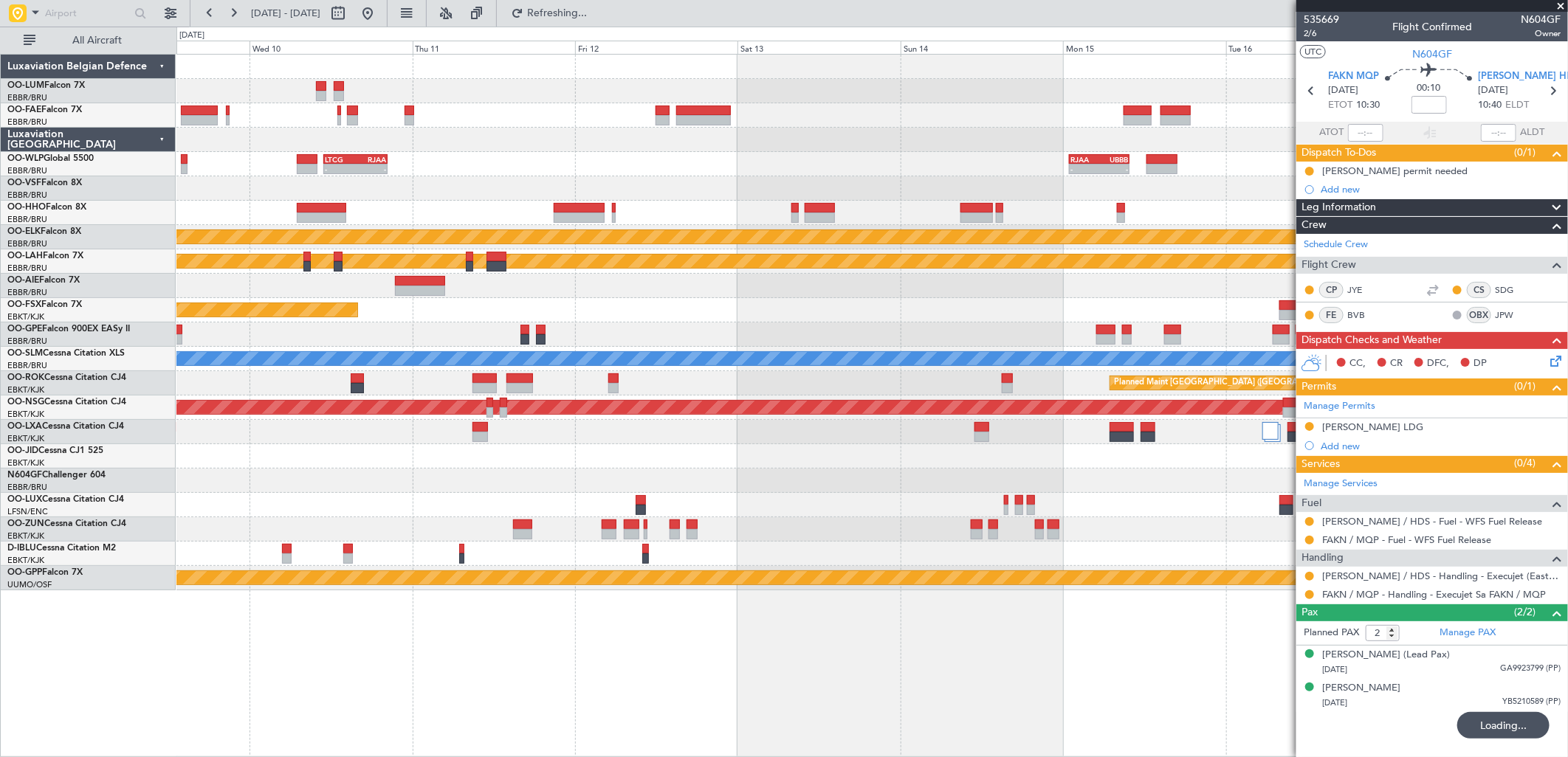
click at [188, 280] on div at bounding box center [872, 286] width 1391 height 24
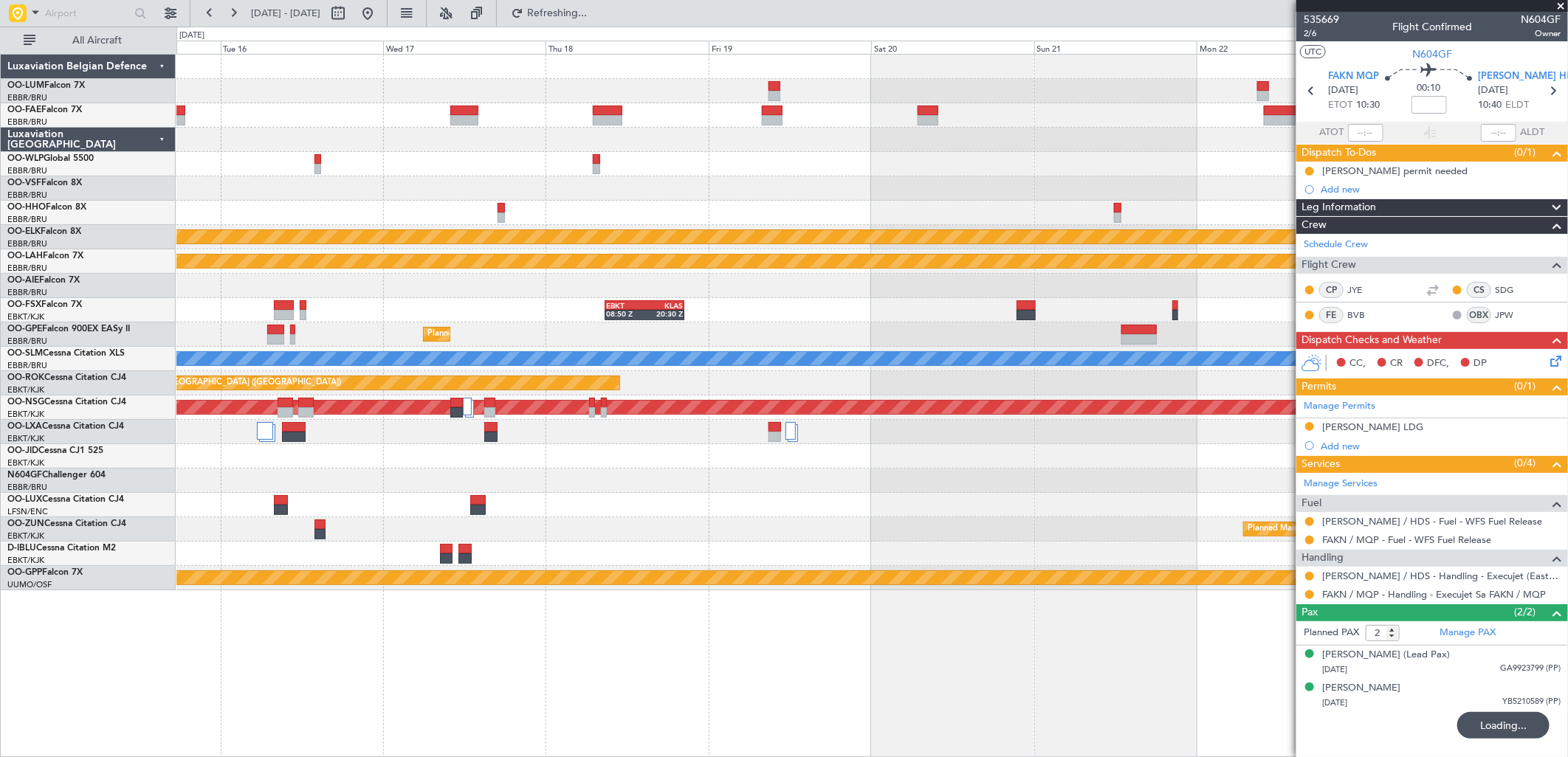
click at [0, 336] on html "09 Sep 2025 - 18 Sep 2025 Refreshing... Quick Links All Aircraft RJAA 01:00 Z U…" at bounding box center [784, 378] width 1568 height 757
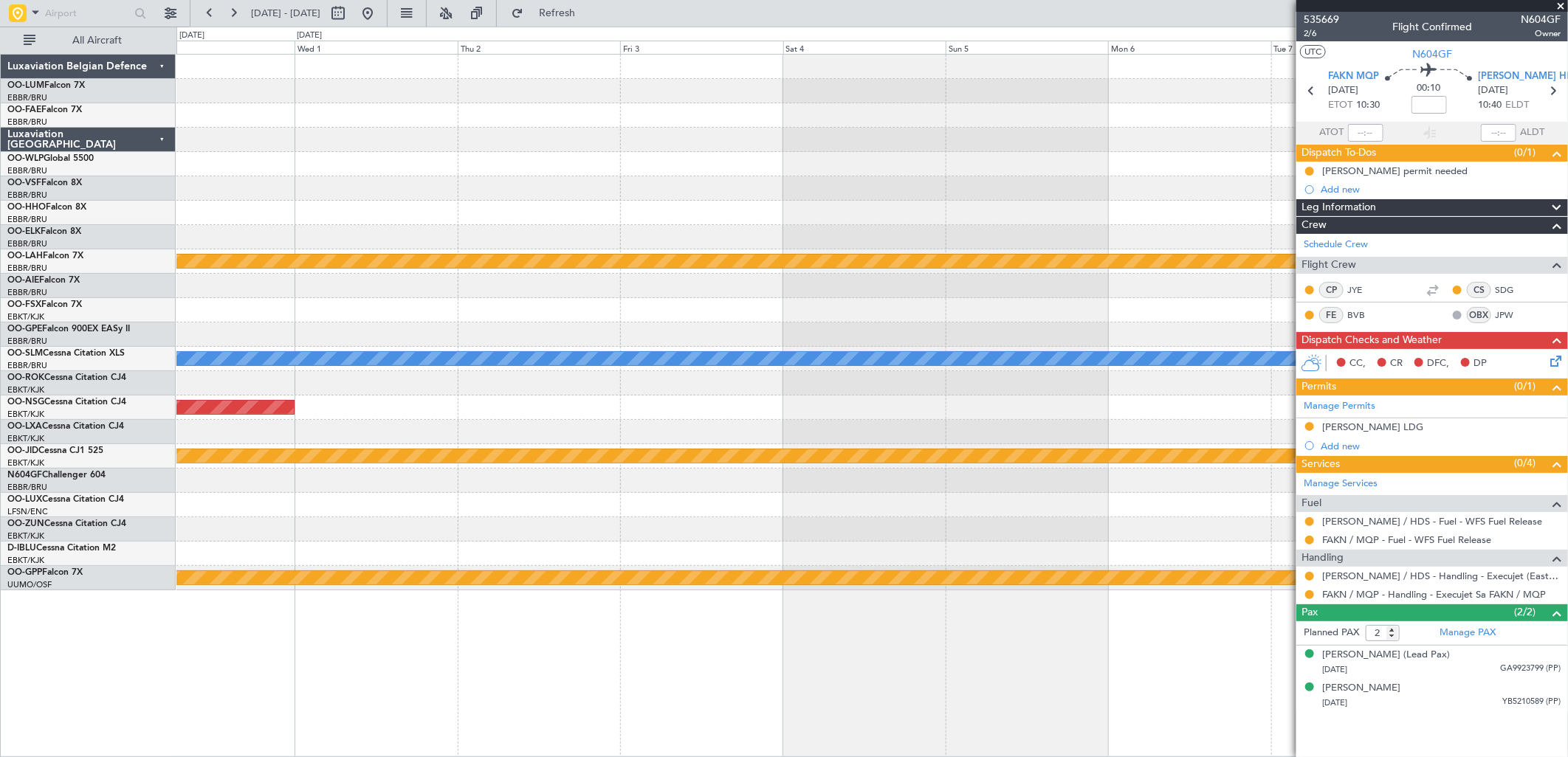
click at [0, 299] on html "17 Sep 2025 - 25 Sep 2025 Refresh Quick Links All Aircraft Planned Maint Alton-…" at bounding box center [784, 378] width 1568 height 757
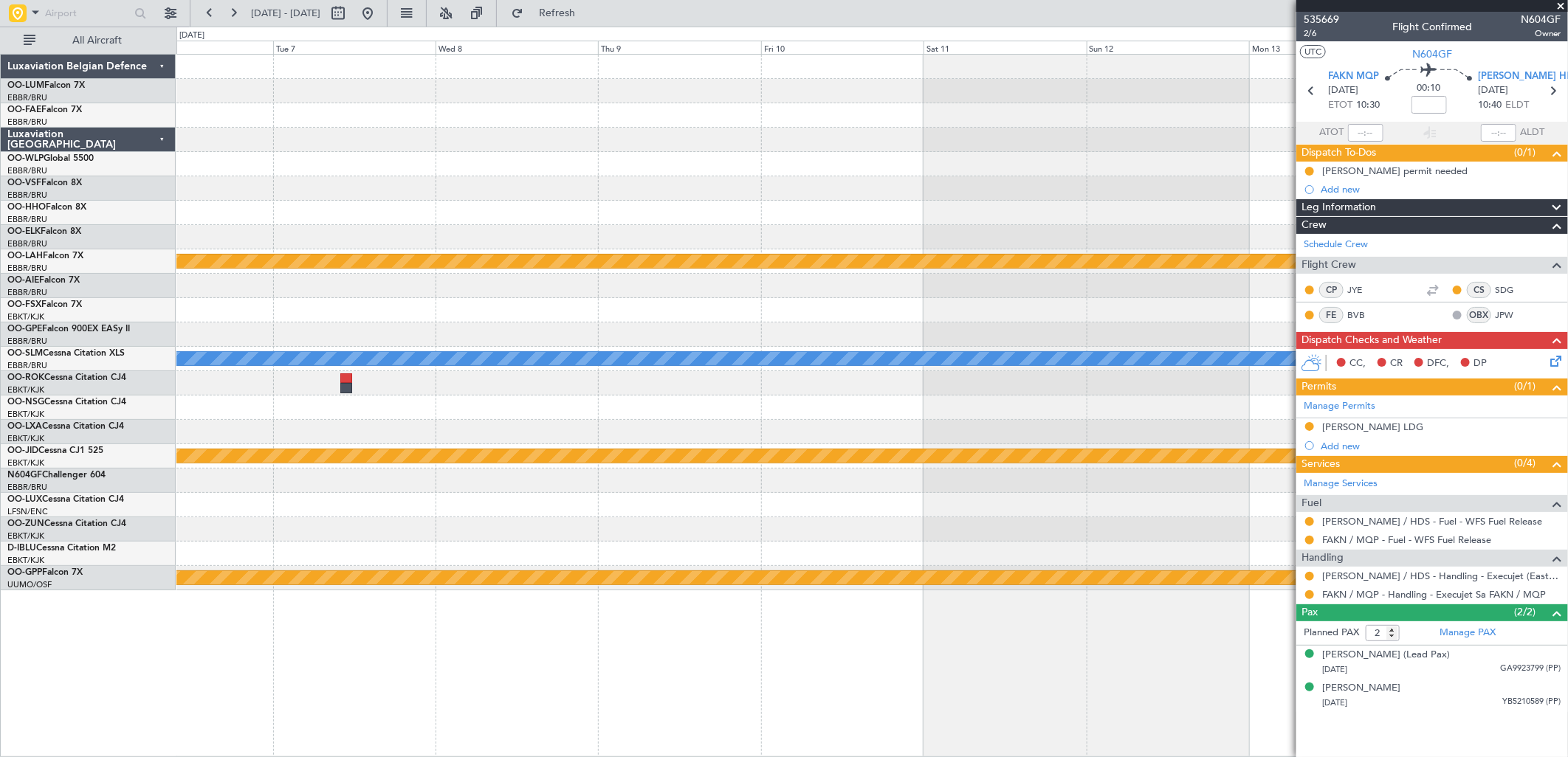
click at [0, 295] on html "17 Sep 2025 - 25 Sep 2025 Refresh Quick Links All Aircraft Planned Maint Alton-…" at bounding box center [784, 378] width 1568 height 757
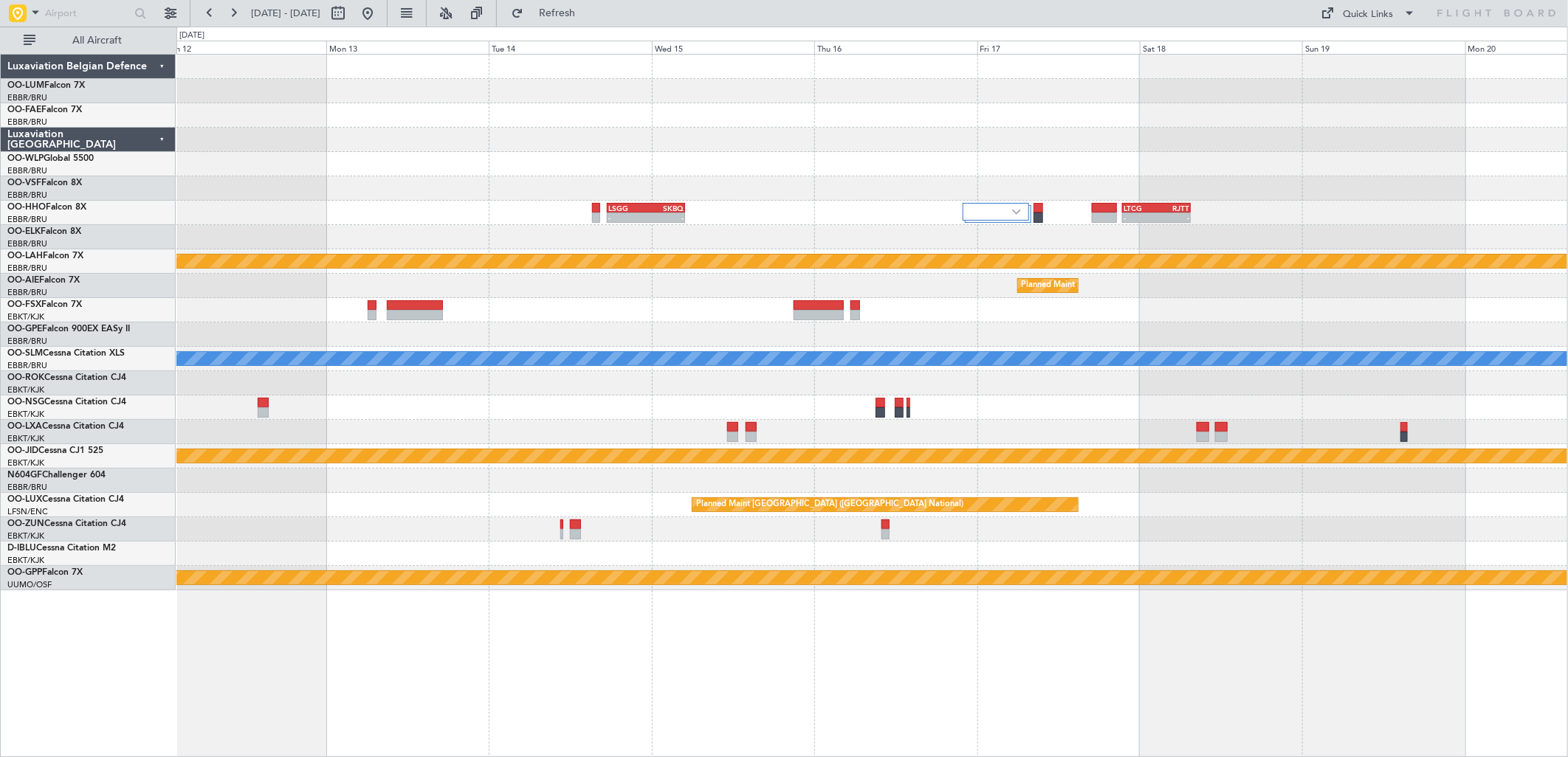
click at [162, 303] on div "- - LSGG 17:30 Z SKBQ 05:00 Z - - LTCG 21:30 Z RJTT 07:35 Z Planned Maint Alton…" at bounding box center [784, 391] width 1568 height 731
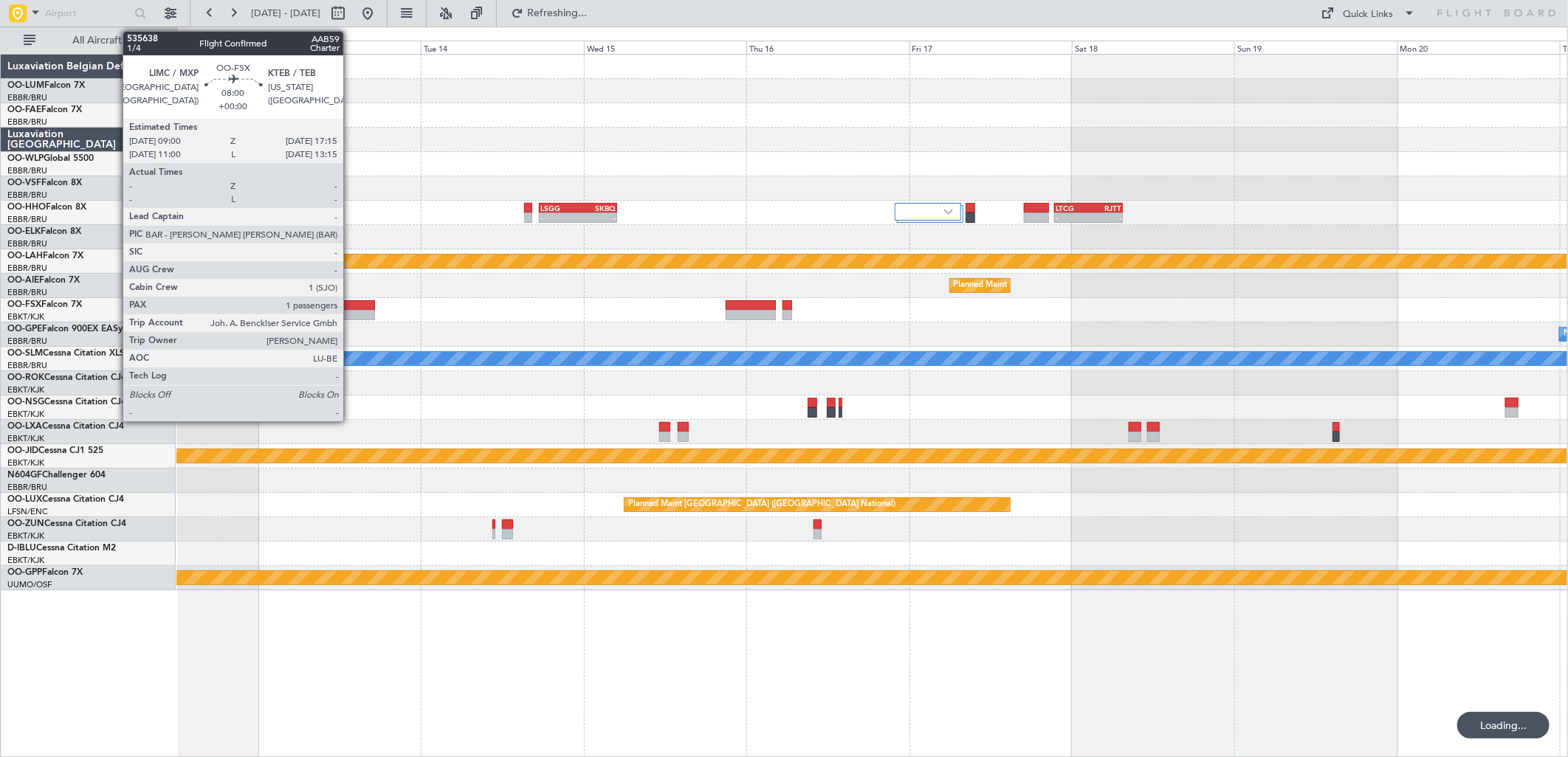
click at [351, 309] on div at bounding box center [347, 306] width 56 height 11
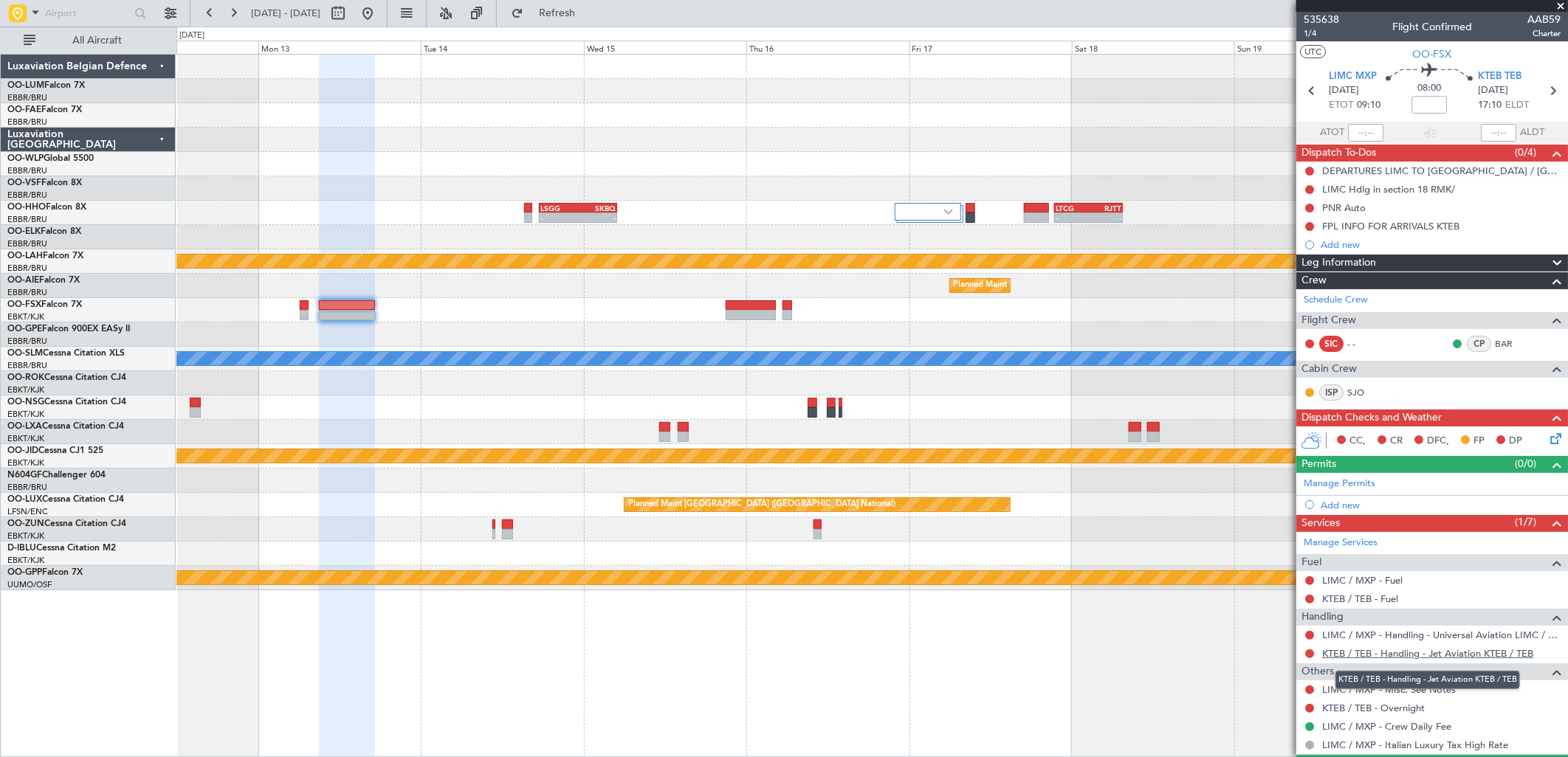
click at [1423, 654] on link "KTEB / TEB - Handling - Jet Aviation KTEB / TEB" at bounding box center [1428, 653] width 211 height 13
click at [379, 14] on button at bounding box center [367, 13] width 23 height 23
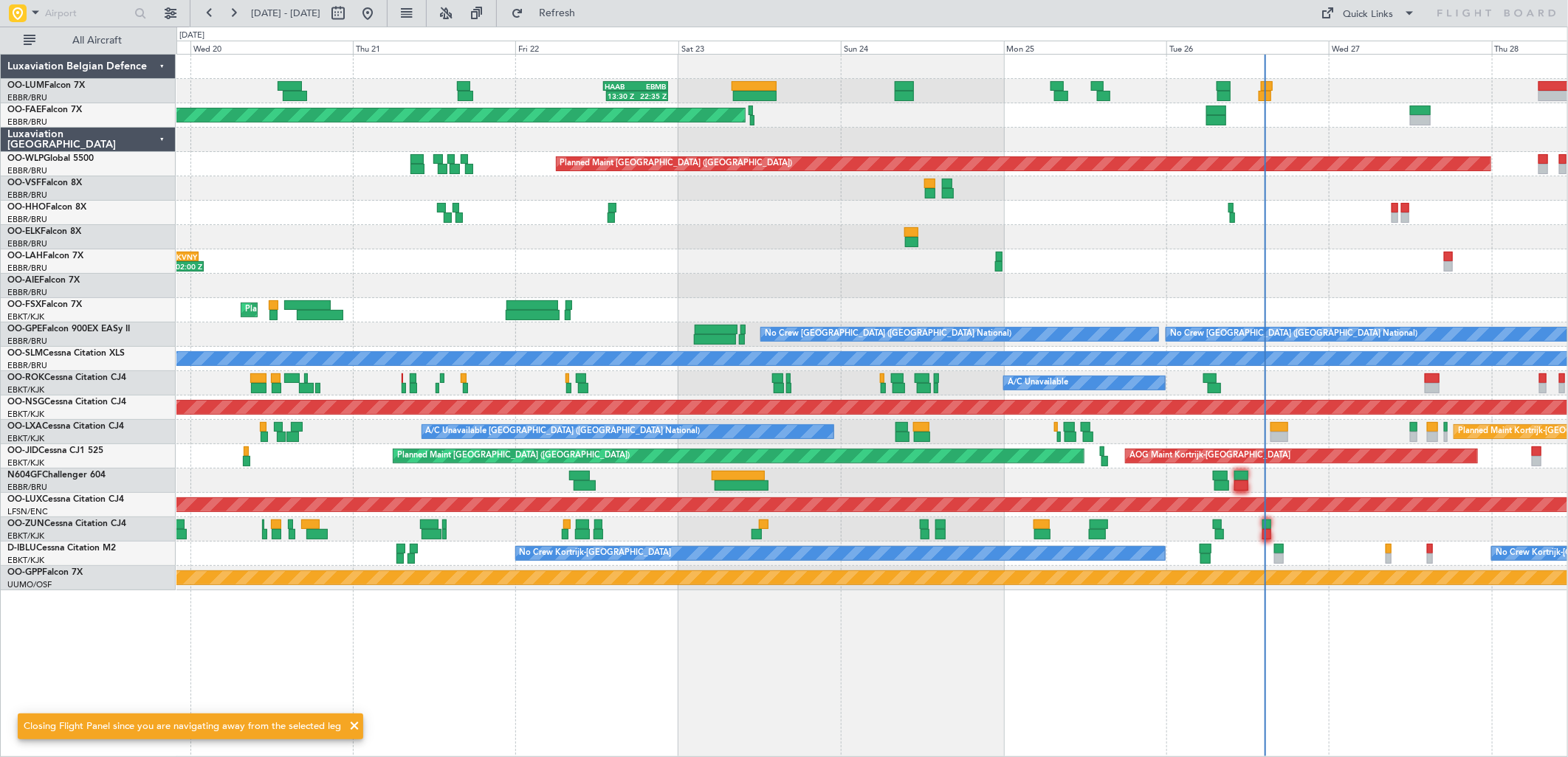
click at [315, 320] on div "13:30 Z 22:35 Z HAAB 13:00 Z EBMB 22:30 Z Planned Maint Brussels (Brussels Nati…" at bounding box center [872, 322] width 1391 height 535
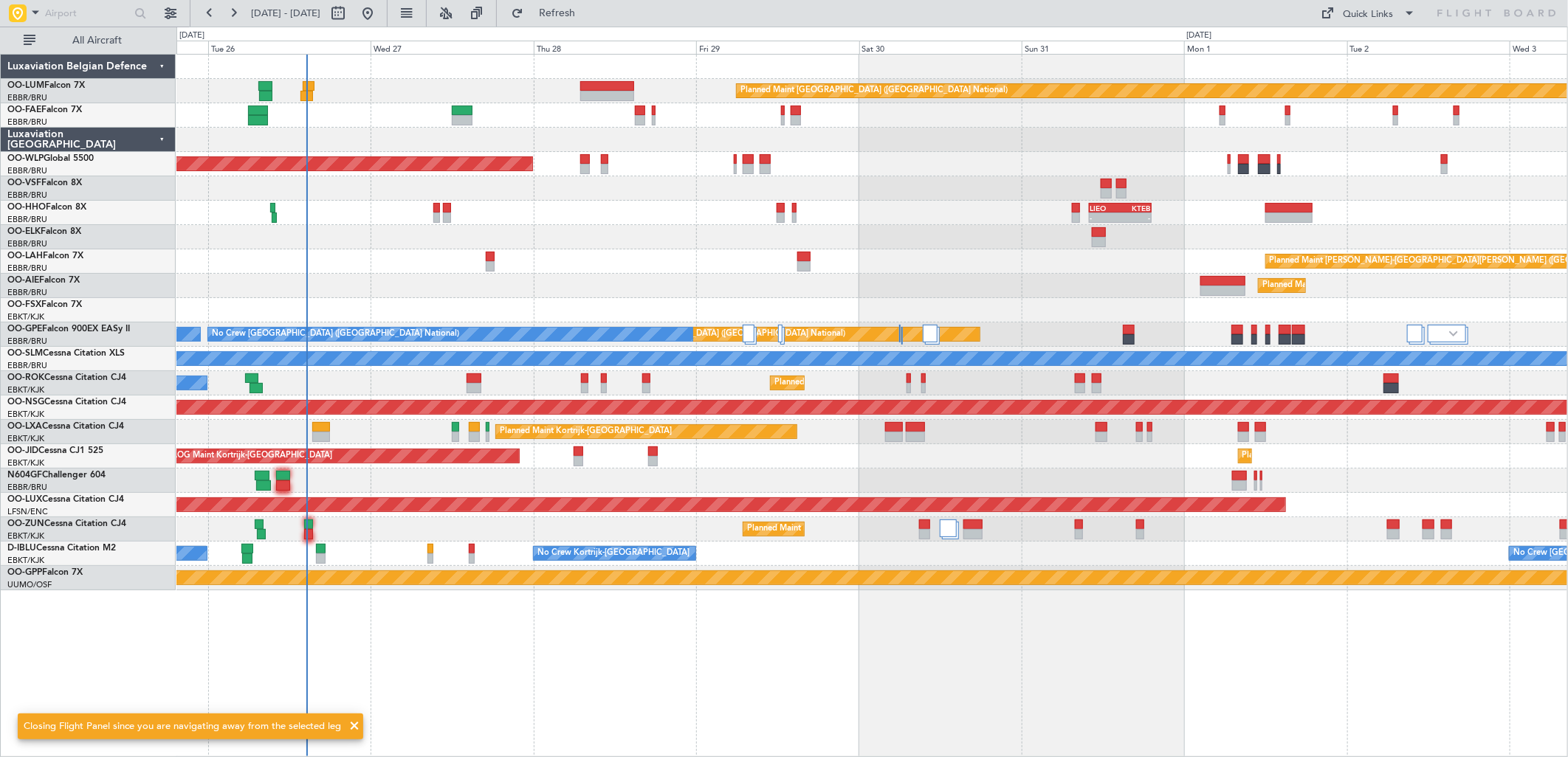
click at [433, 330] on div "Planned Maint Brussels (Brussels National) Owner Melsbroek Air Base Owner Melsb…" at bounding box center [872, 322] width 1391 height 535
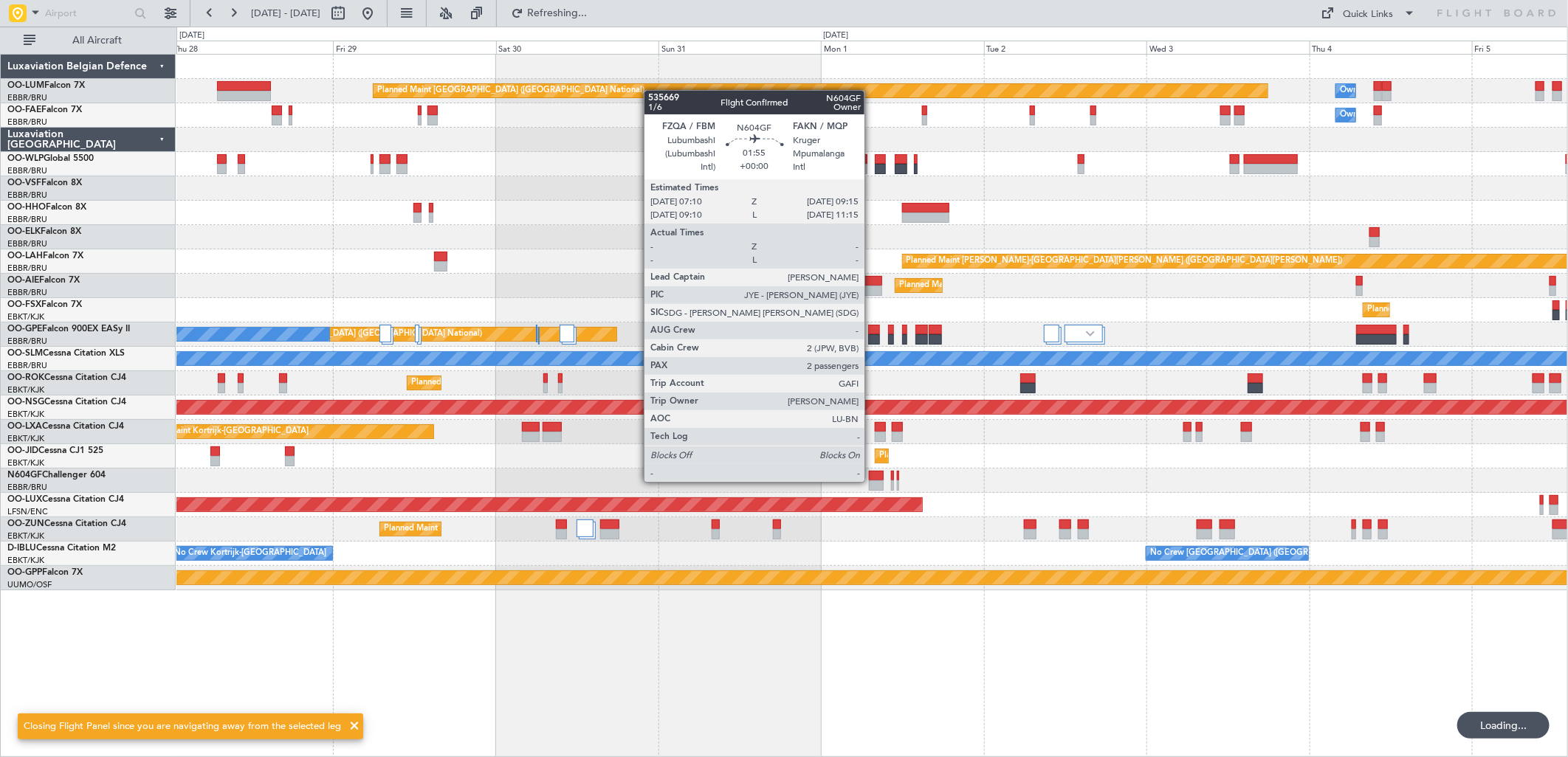
click at [872, 481] on div at bounding box center [877, 486] width 15 height 11
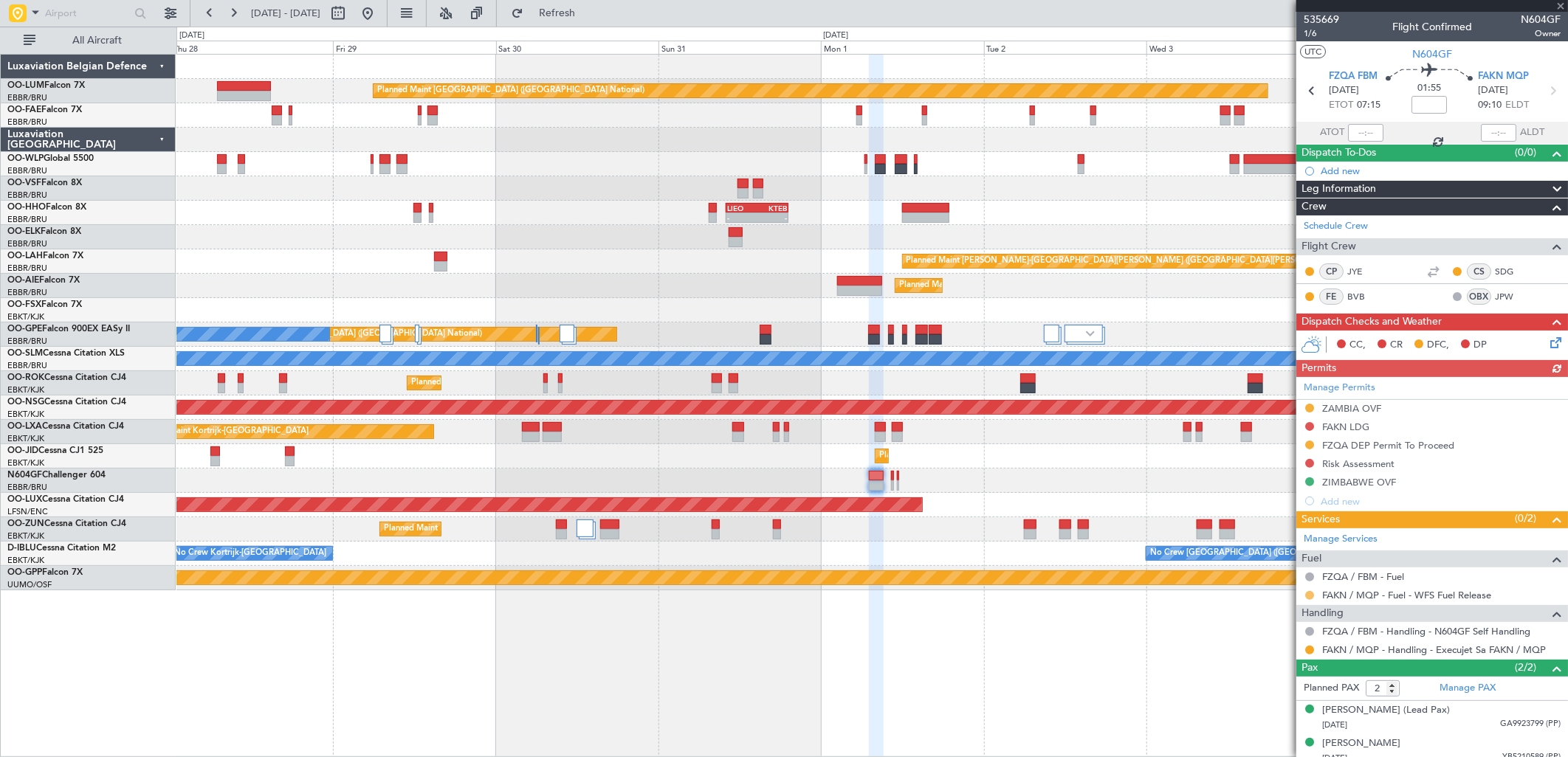
click at [1308, 594] on button at bounding box center [1310, 596] width 9 height 9
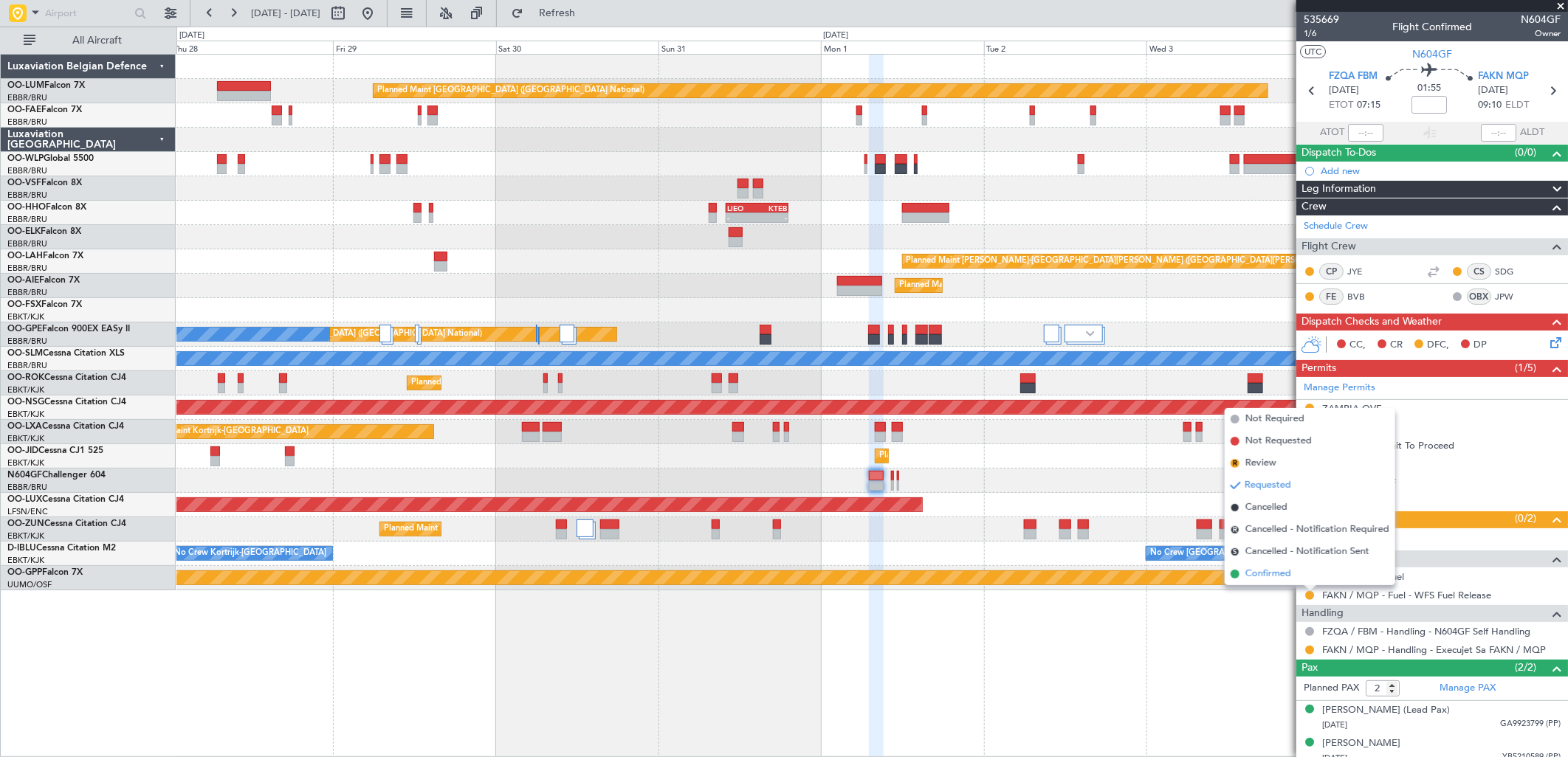
click at [1262, 574] on span "Confirmed" at bounding box center [1268, 575] width 46 height 15
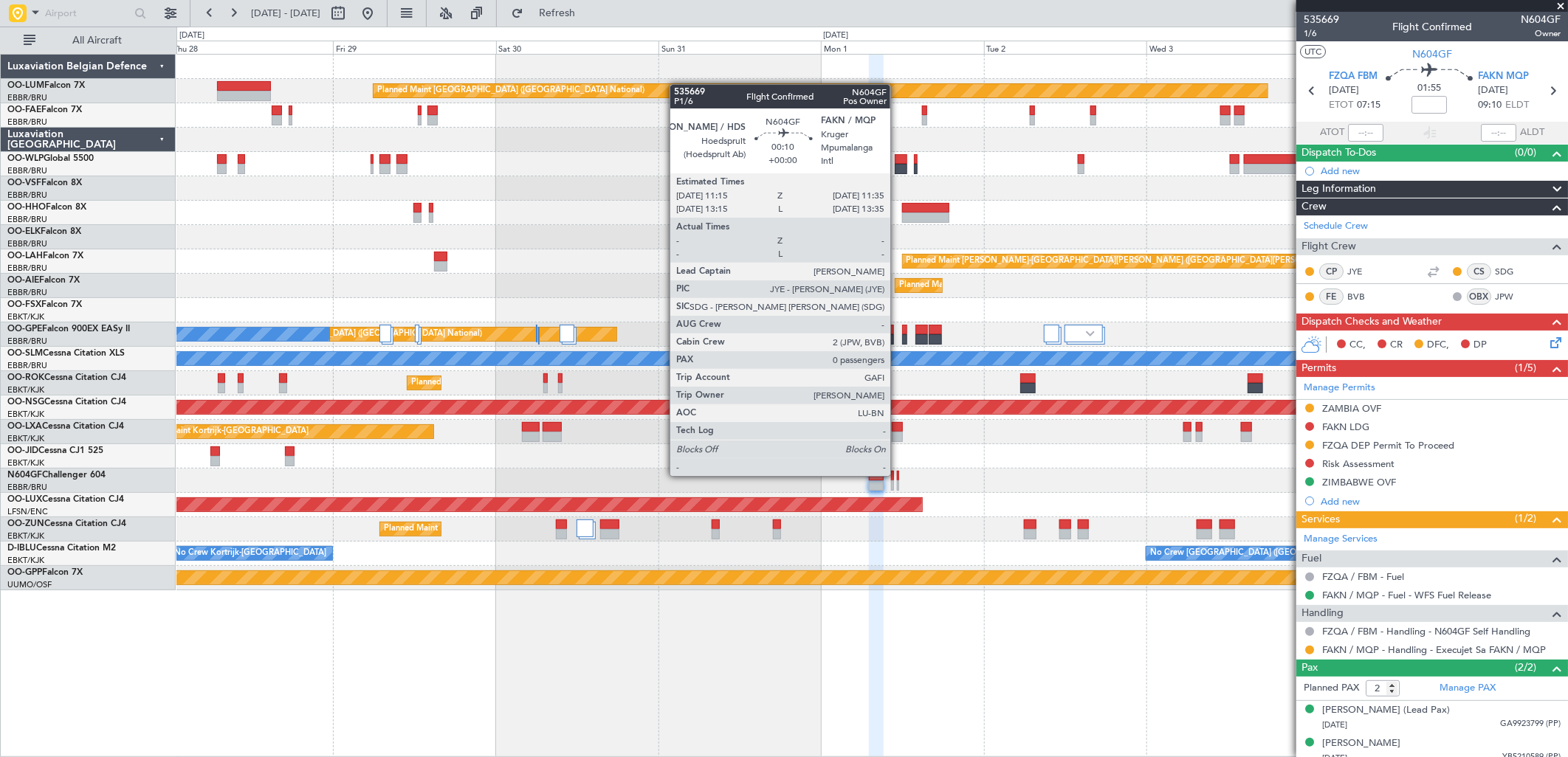
click at [898, 475] on div at bounding box center [899, 476] width 3 height 11
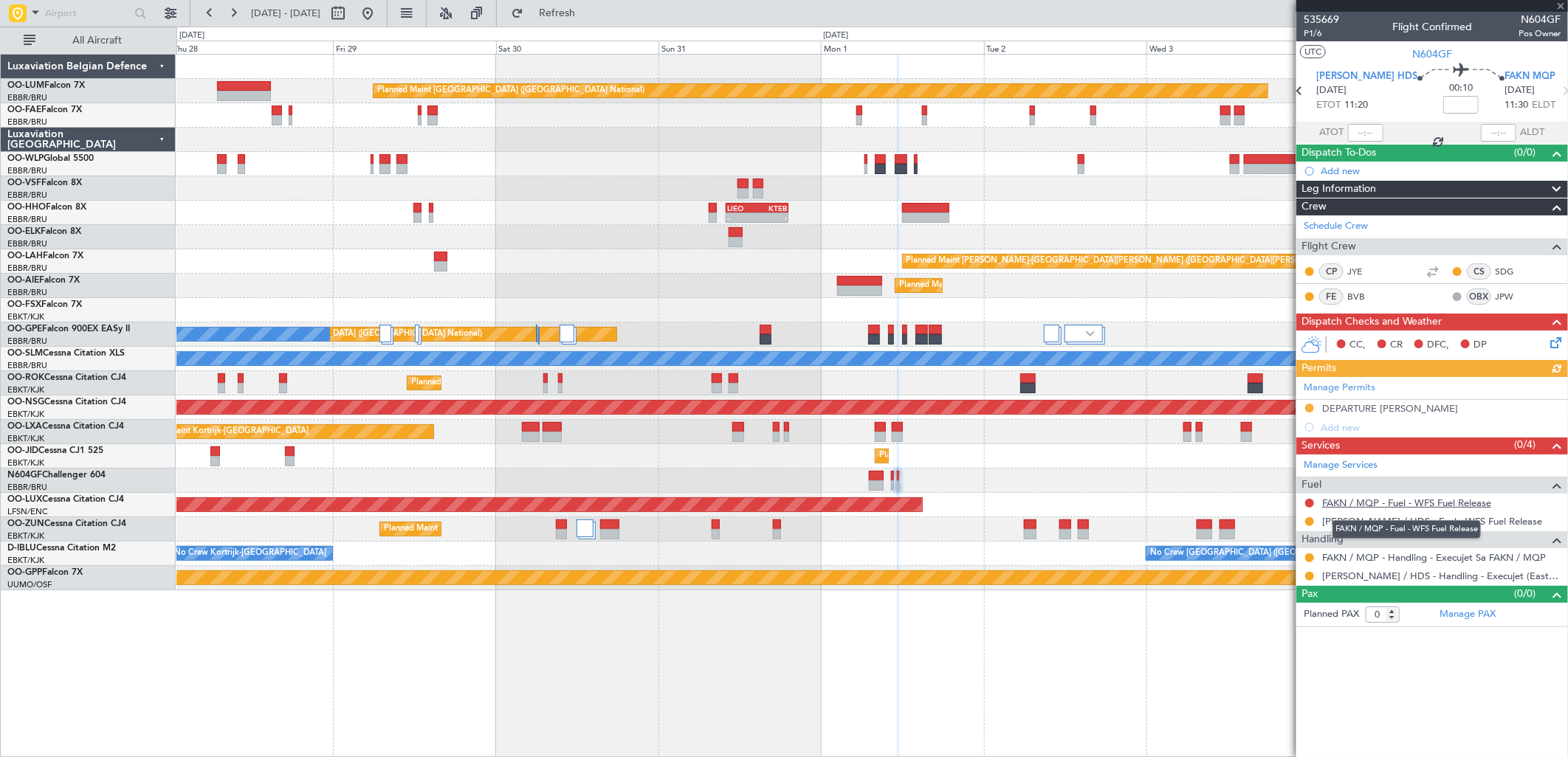
click at [1346, 505] on link "FAKN / MQP - Fuel - WFS Fuel Release" at bounding box center [1406, 502] width 169 height 13
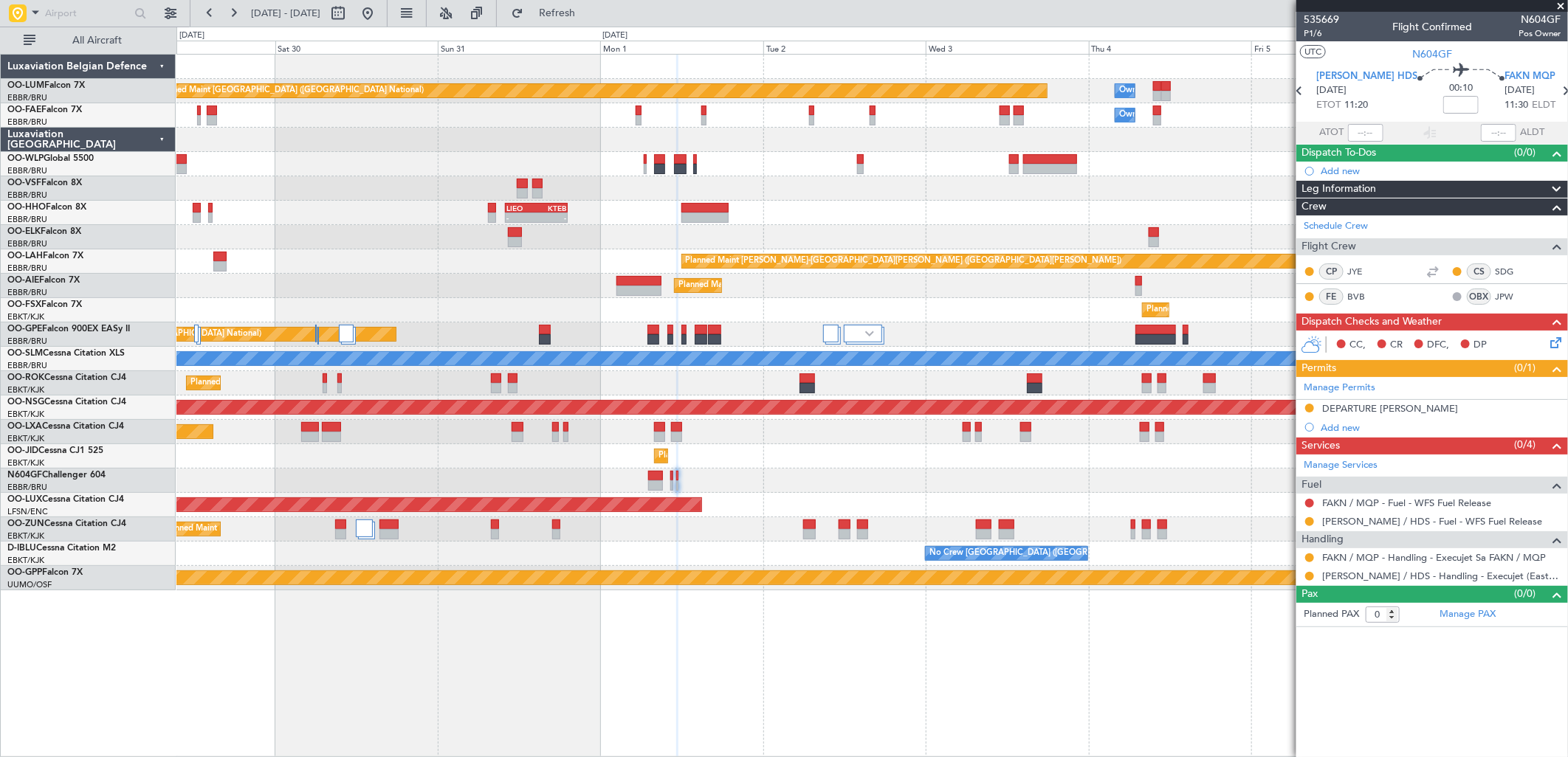
click at [480, 488] on div "Planned Maint Brussels (Brussels National) Owner Melsbroek Air Base Owner Melsb…" at bounding box center [872, 322] width 1391 height 535
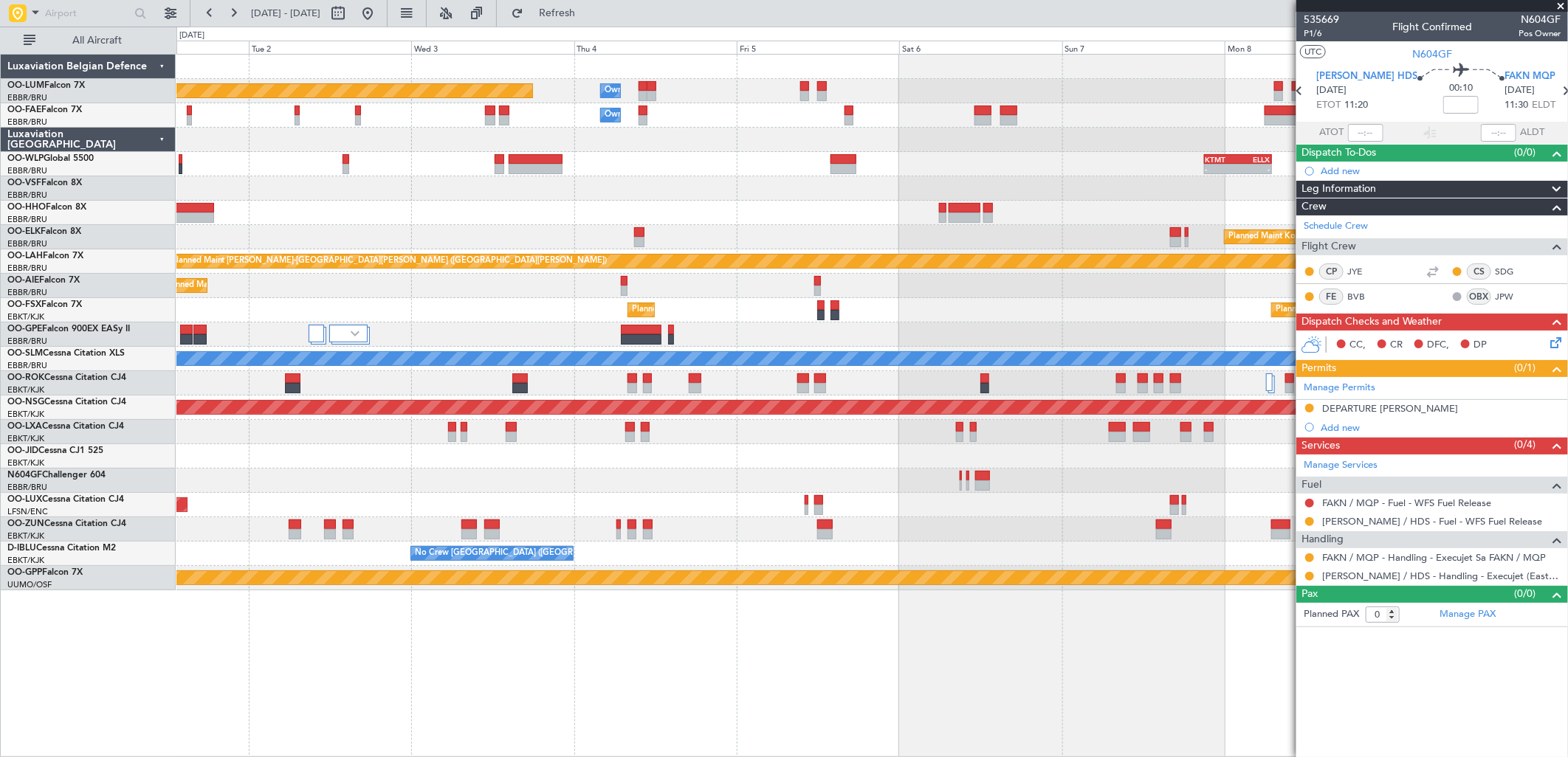
click at [860, 484] on div at bounding box center [872, 481] width 1391 height 24
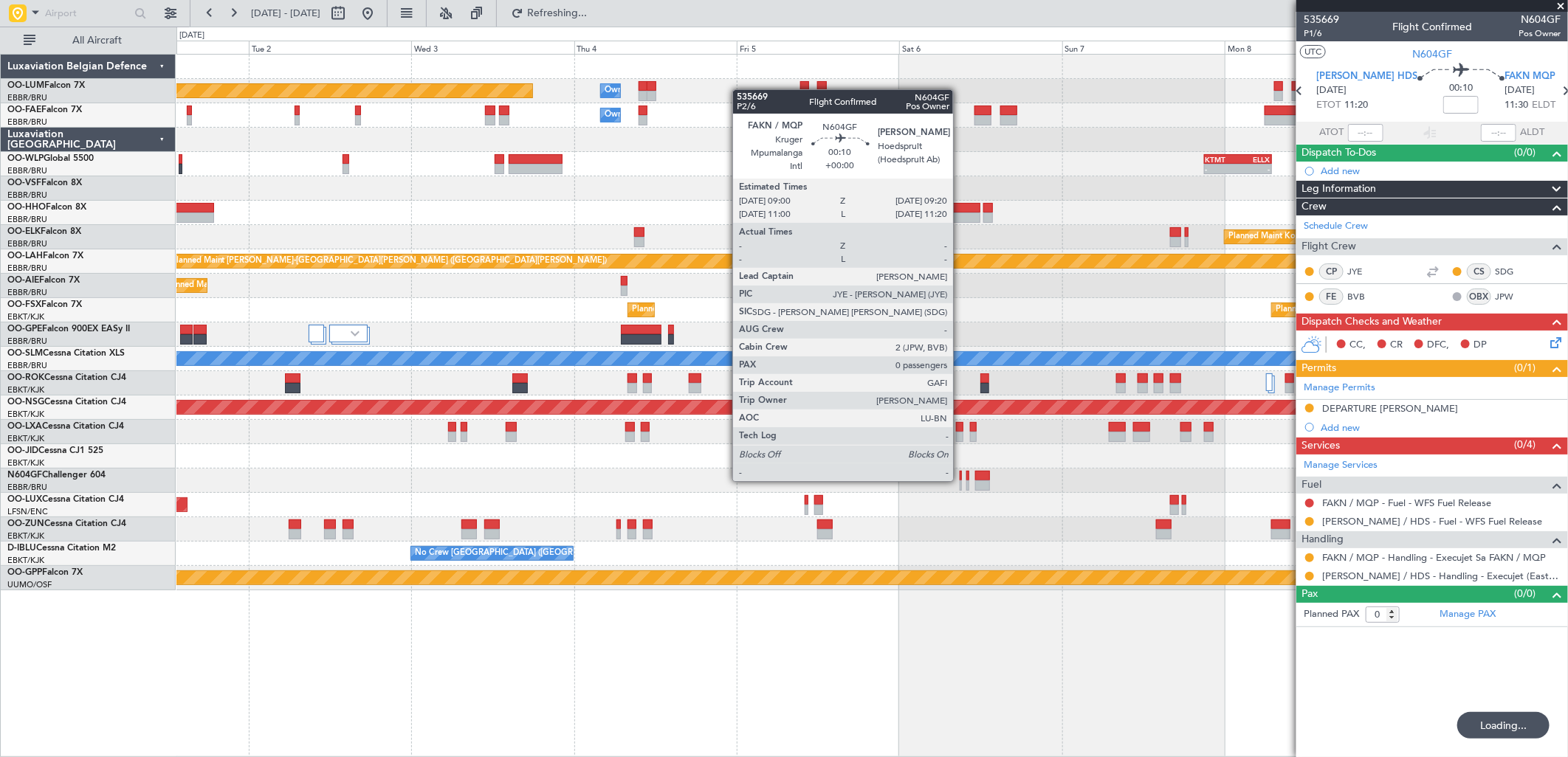
click at [960, 481] on div at bounding box center [962, 486] width 3 height 11
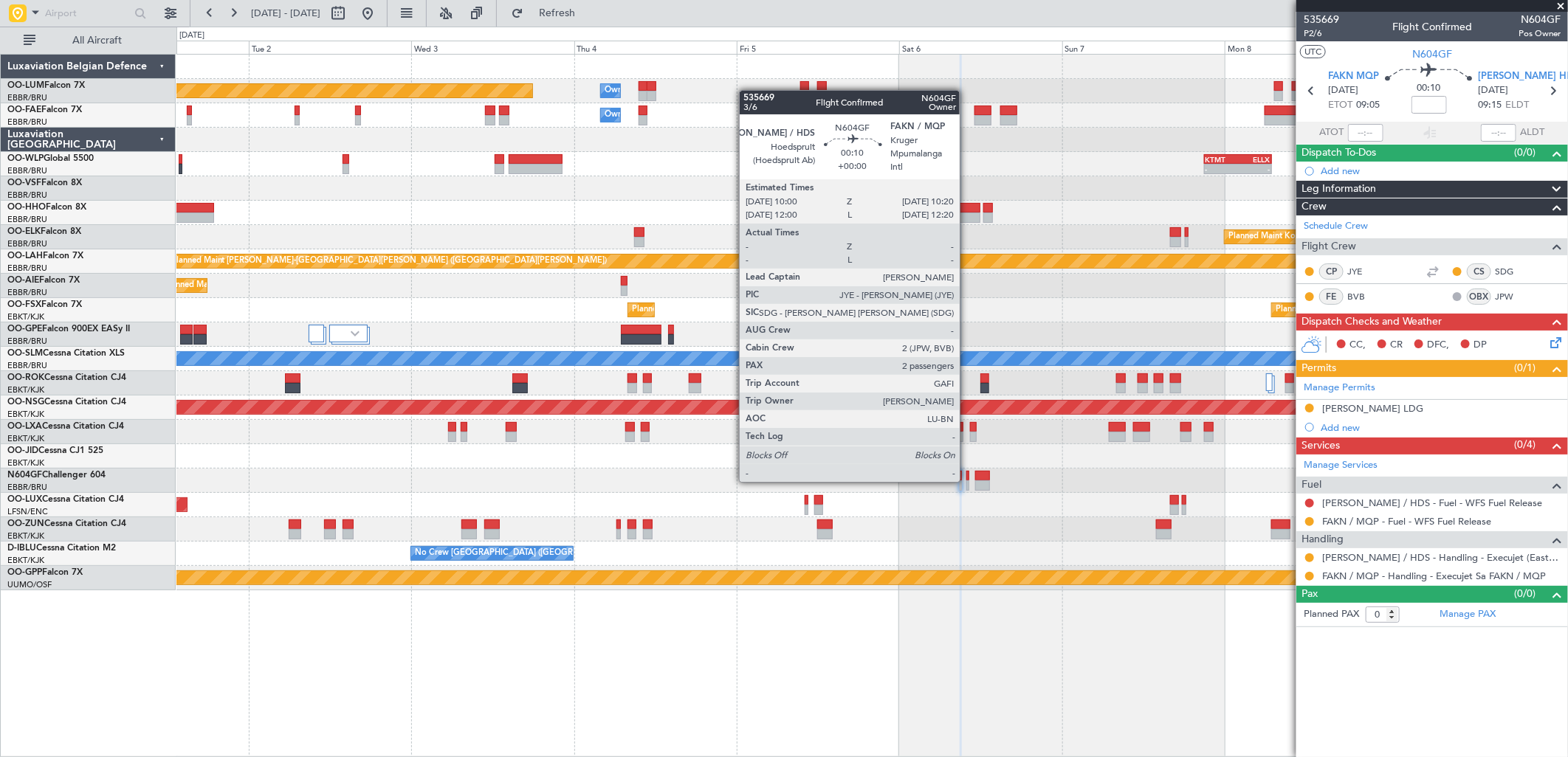
click at [967, 481] on div at bounding box center [968, 486] width 3 height 11
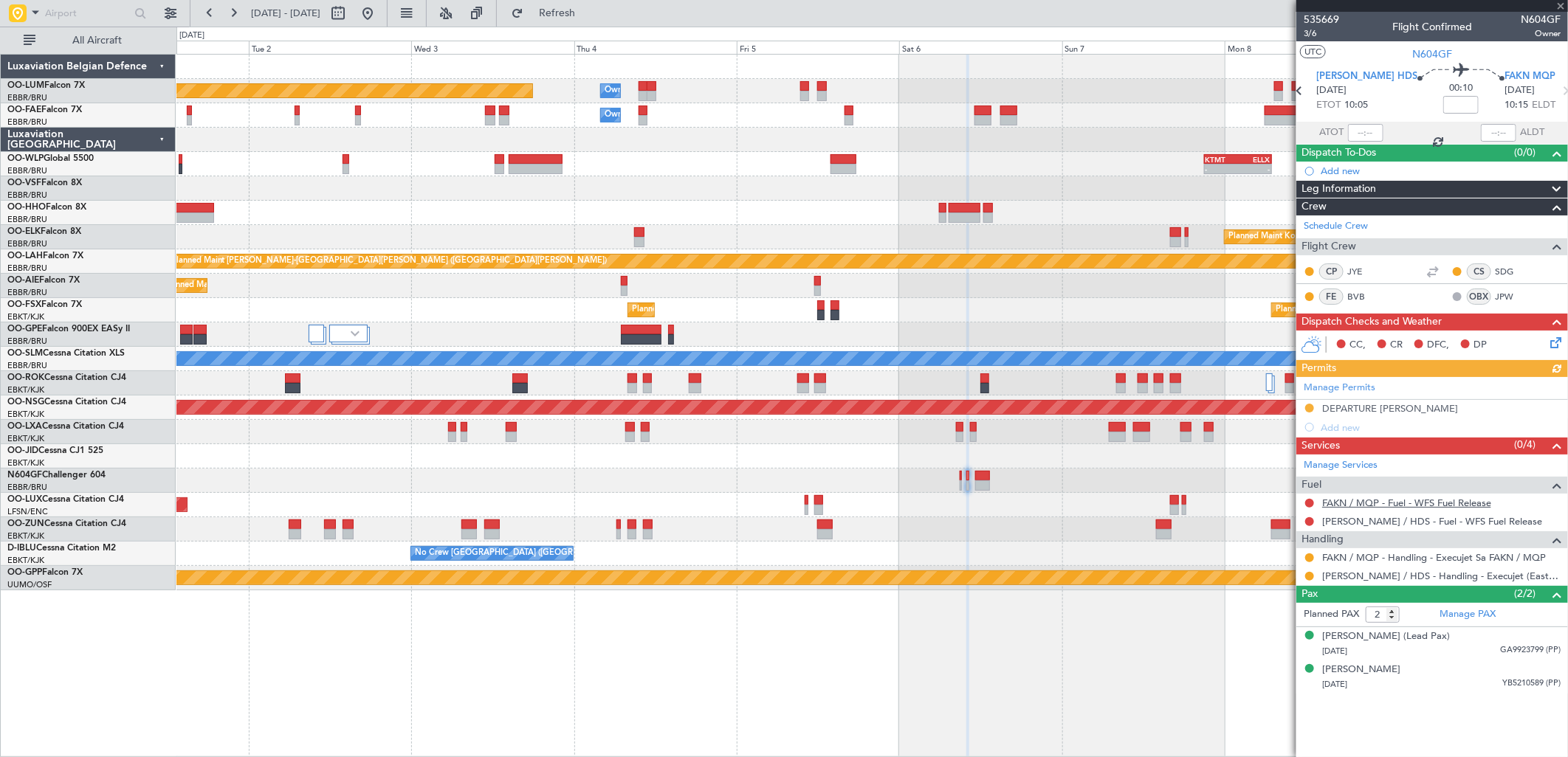
click at [1340, 500] on link "FAKN / MQP - Fuel - WFS Fuel Release" at bounding box center [1406, 502] width 169 height 13
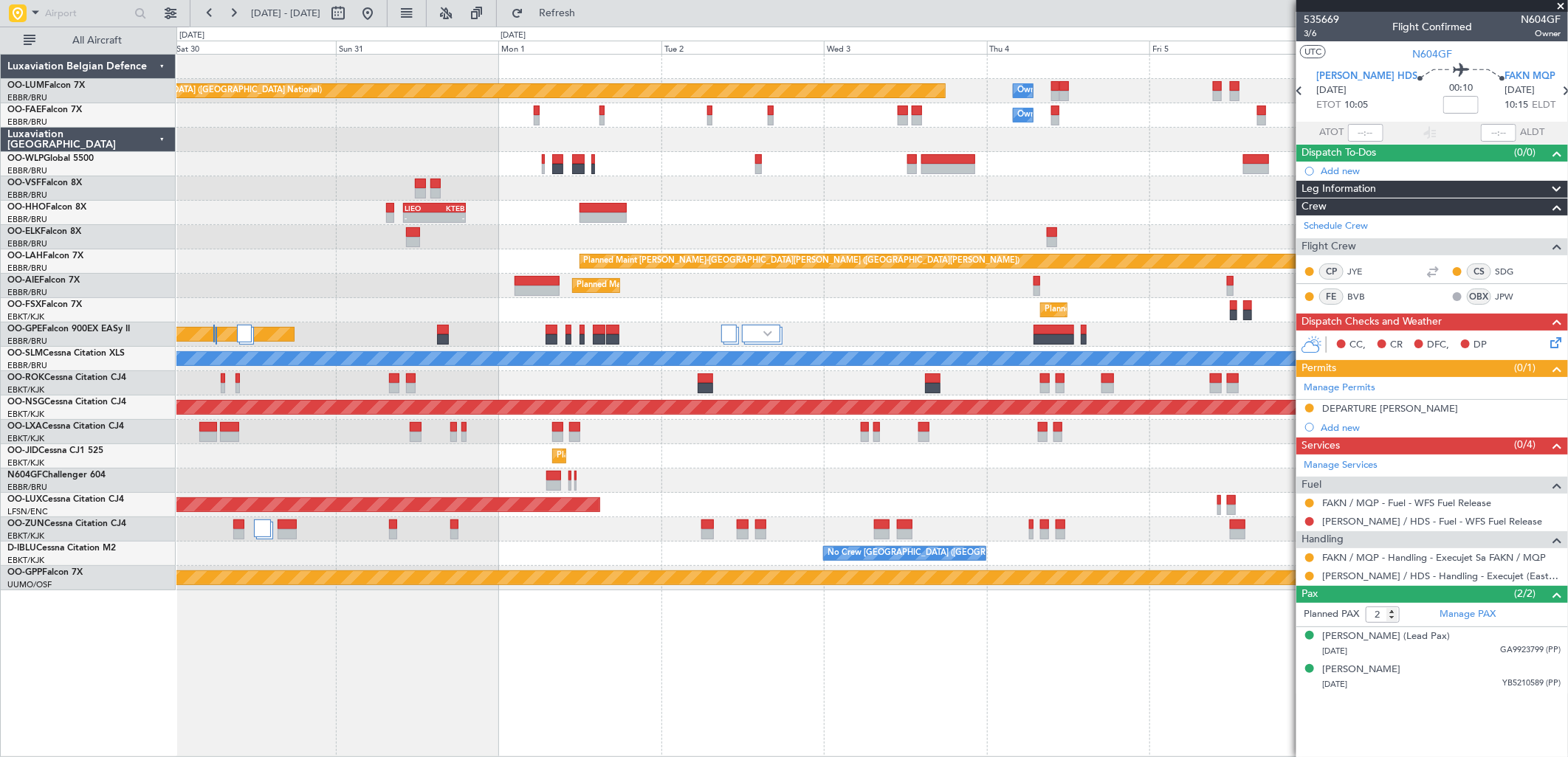
click at [779, 476] on div at bounding box center [872, 481] width 1391 height 24
click at [566, 478] on div at bounding box center [872, 481] width 1391 height 24
click at [567, 478] on div at bounding box center [872, 481] width 1391 height 24
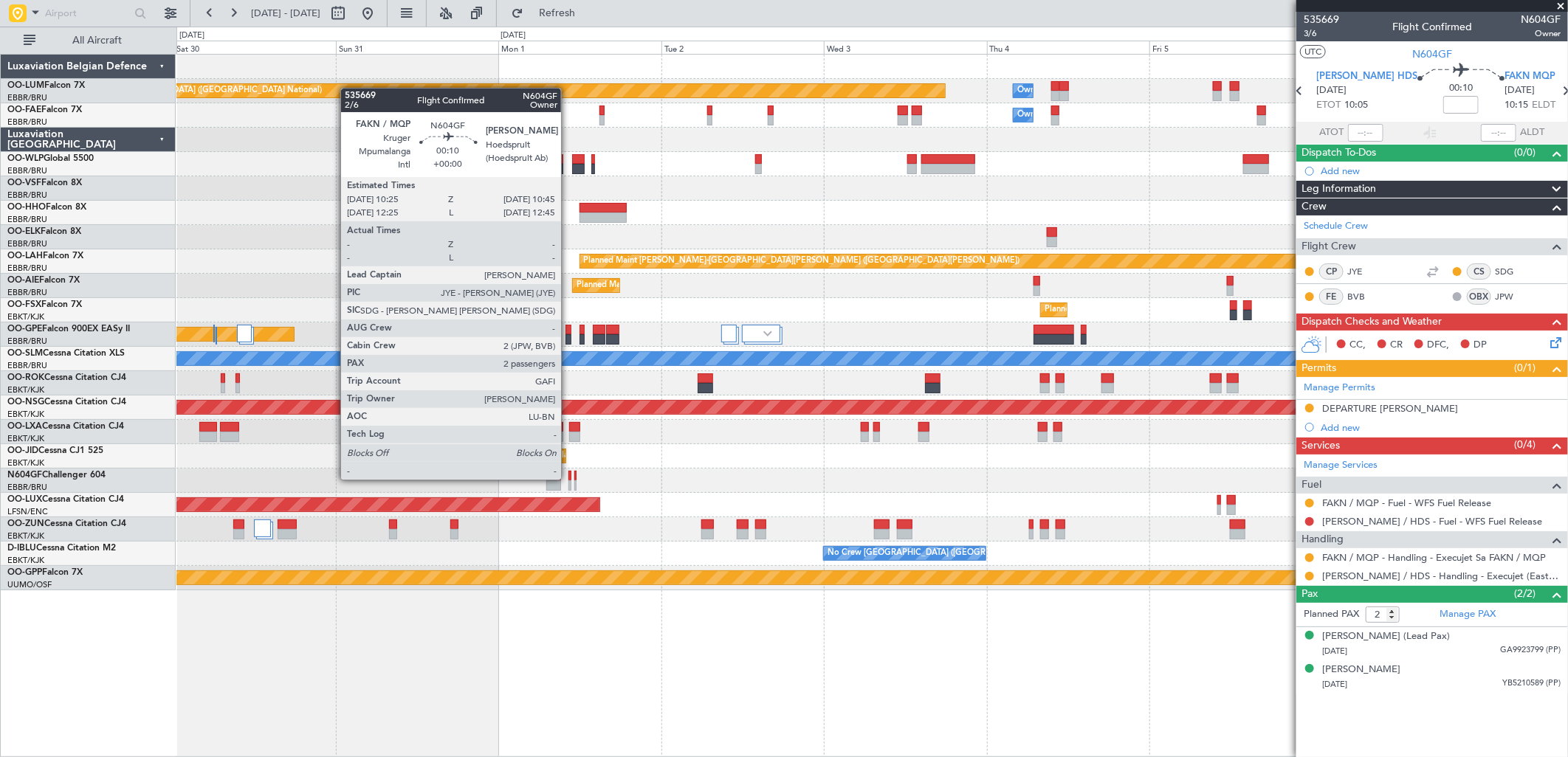
click at [569, 478] on div at bounding box center [570, 476] width 3 height 11
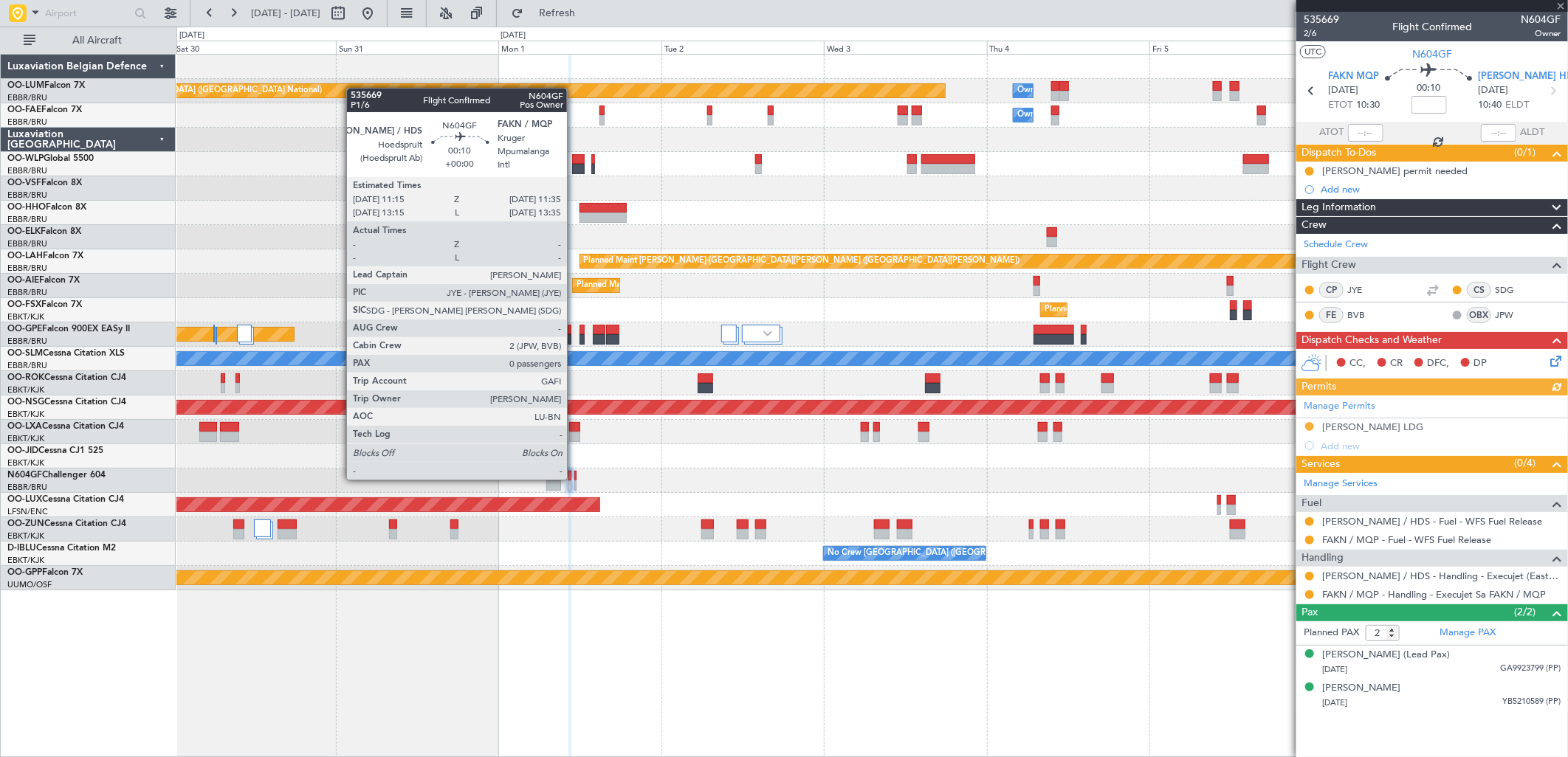
click at [575, 478] on div at bounding box center [576, 476] width 3 height 11
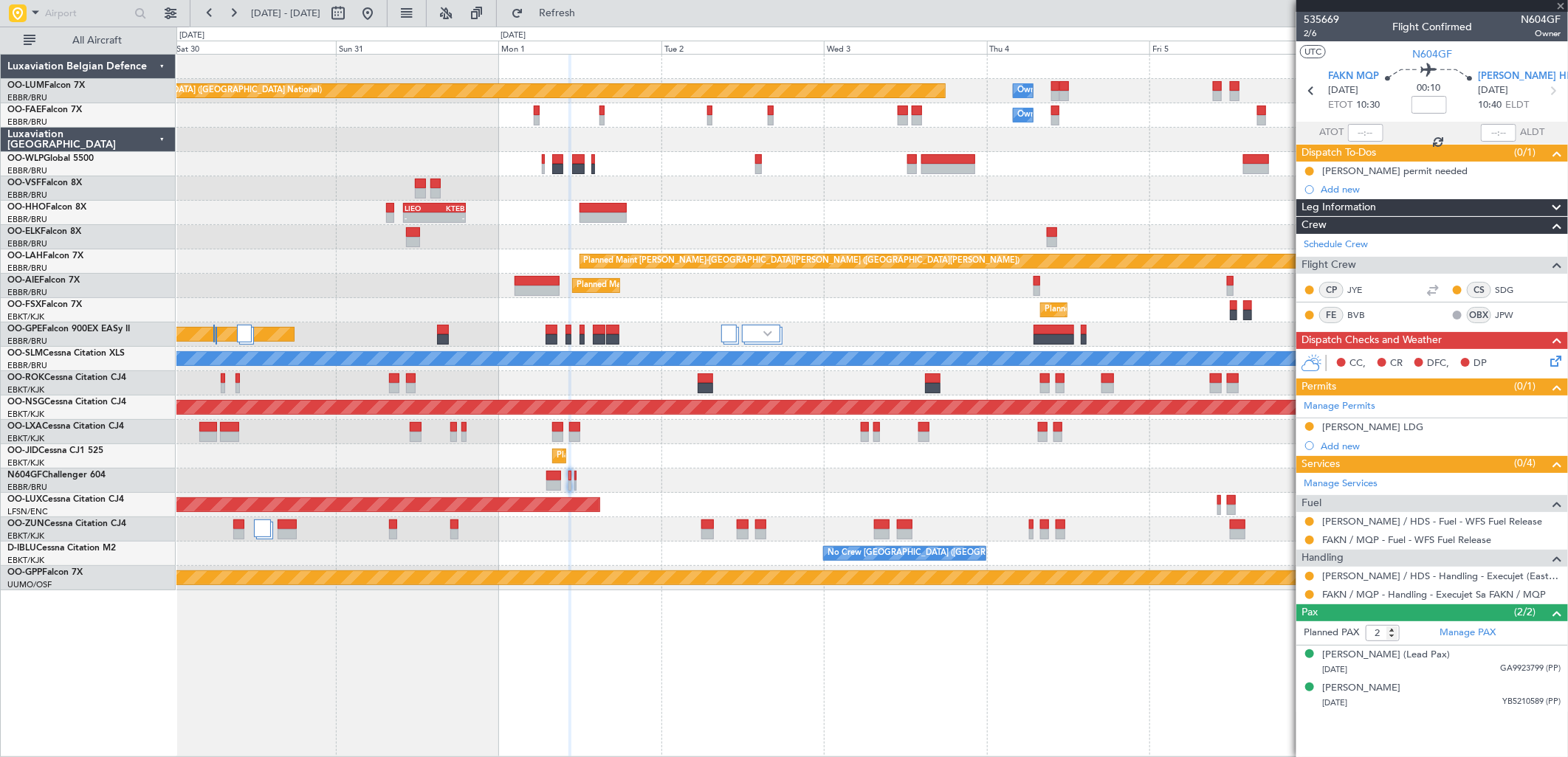
type input "0"
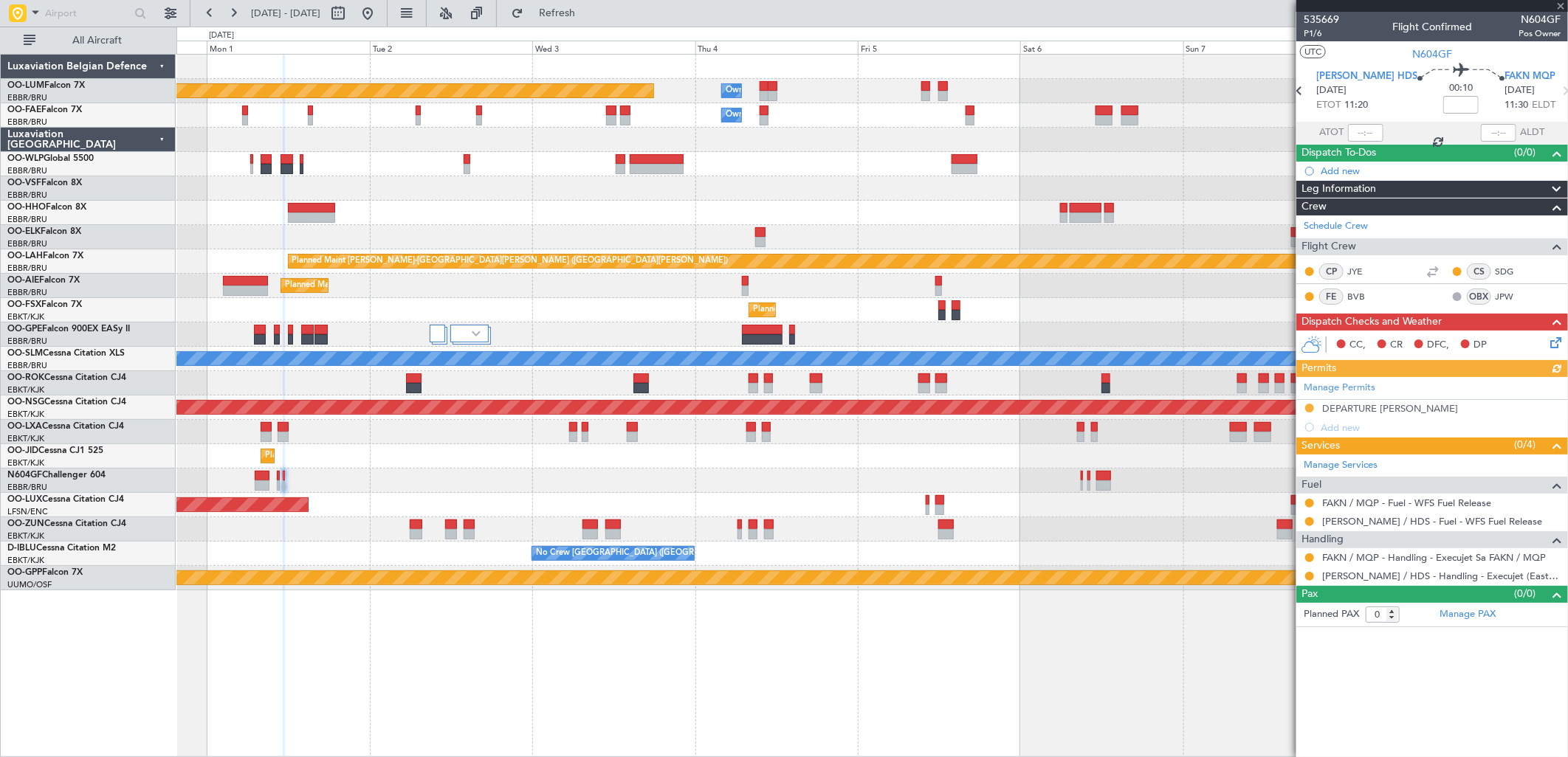
click at [384, 443] on div "Planned Maint Brussels (Brussels National) Owner Melsbroek Air Base Owner Melsb…" at bounding box center [872, 322] width 1391 height 535
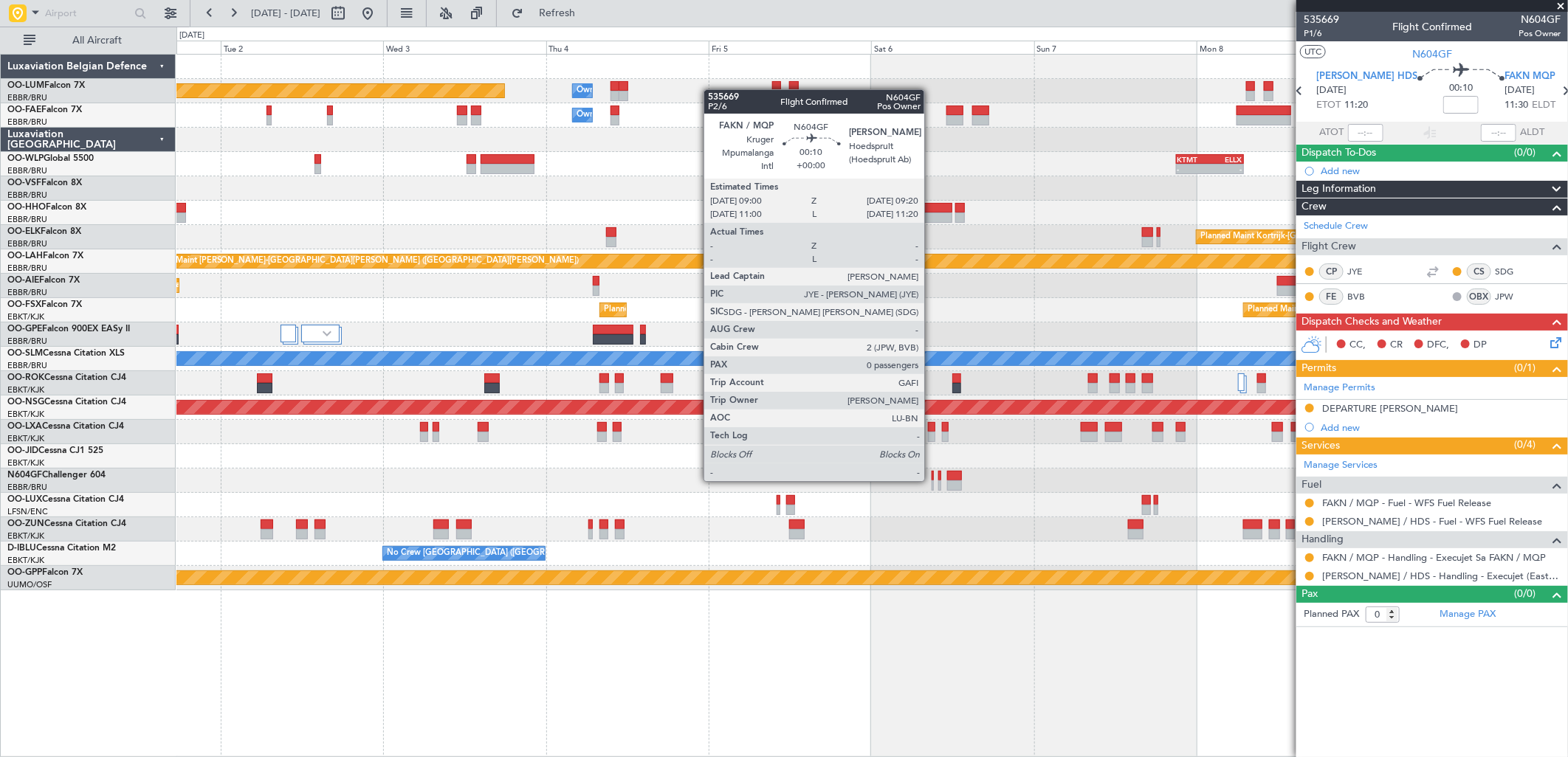
click at [932, 481] on div at bounding box center [933, 486] width 3 height 11
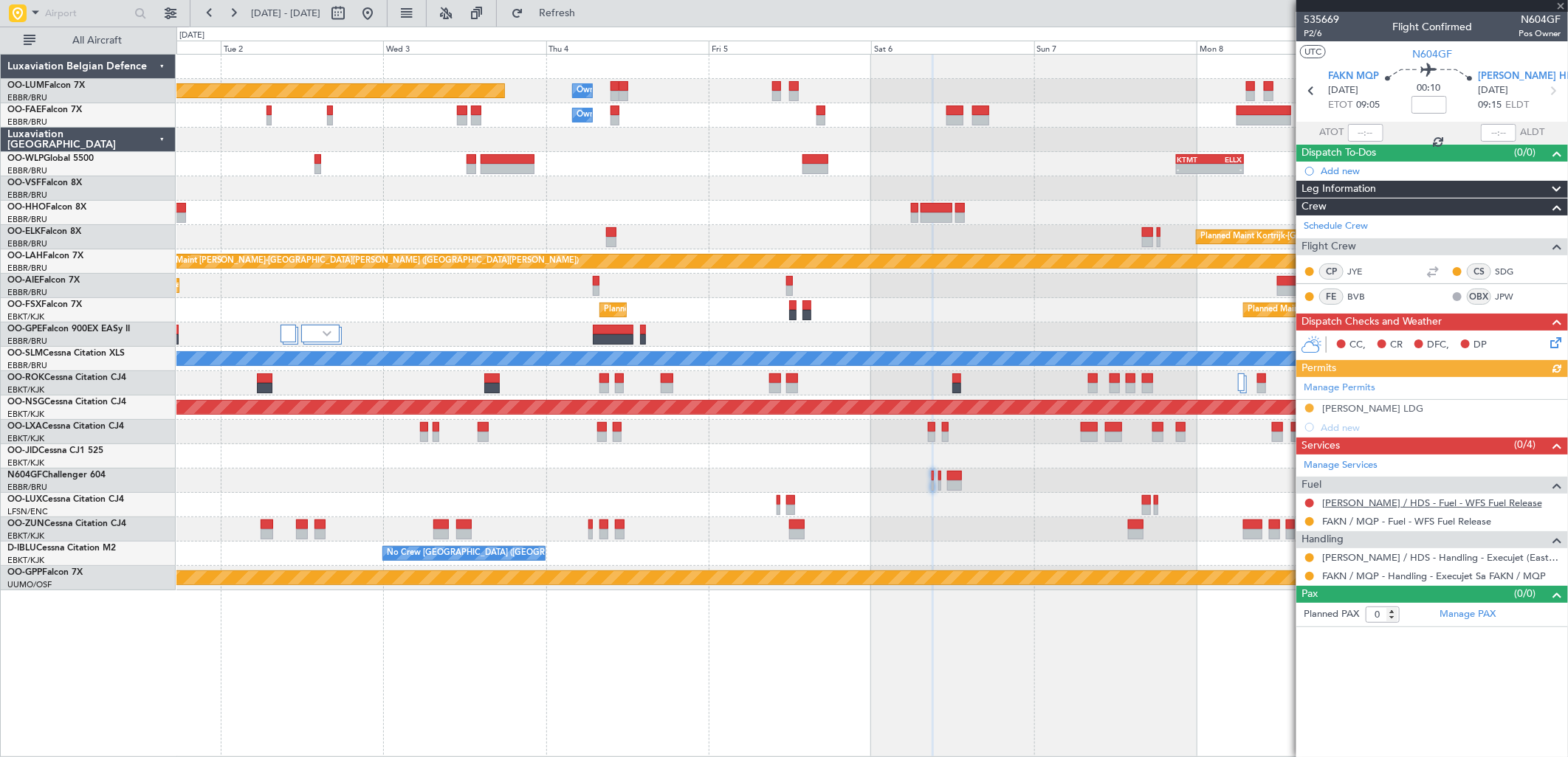
click at [1364, 505] on link "FAHS / HDS - Fuel - WFS Fuel Release" at bounding box center [1432, 502] width 220 height 13
click at [268, 291] on div "Planned Maint Brussels (Brussels National) Owner Melsbroek Air Base Owner Melsb…" at bounding box center [872, 322] width 1391 height 535
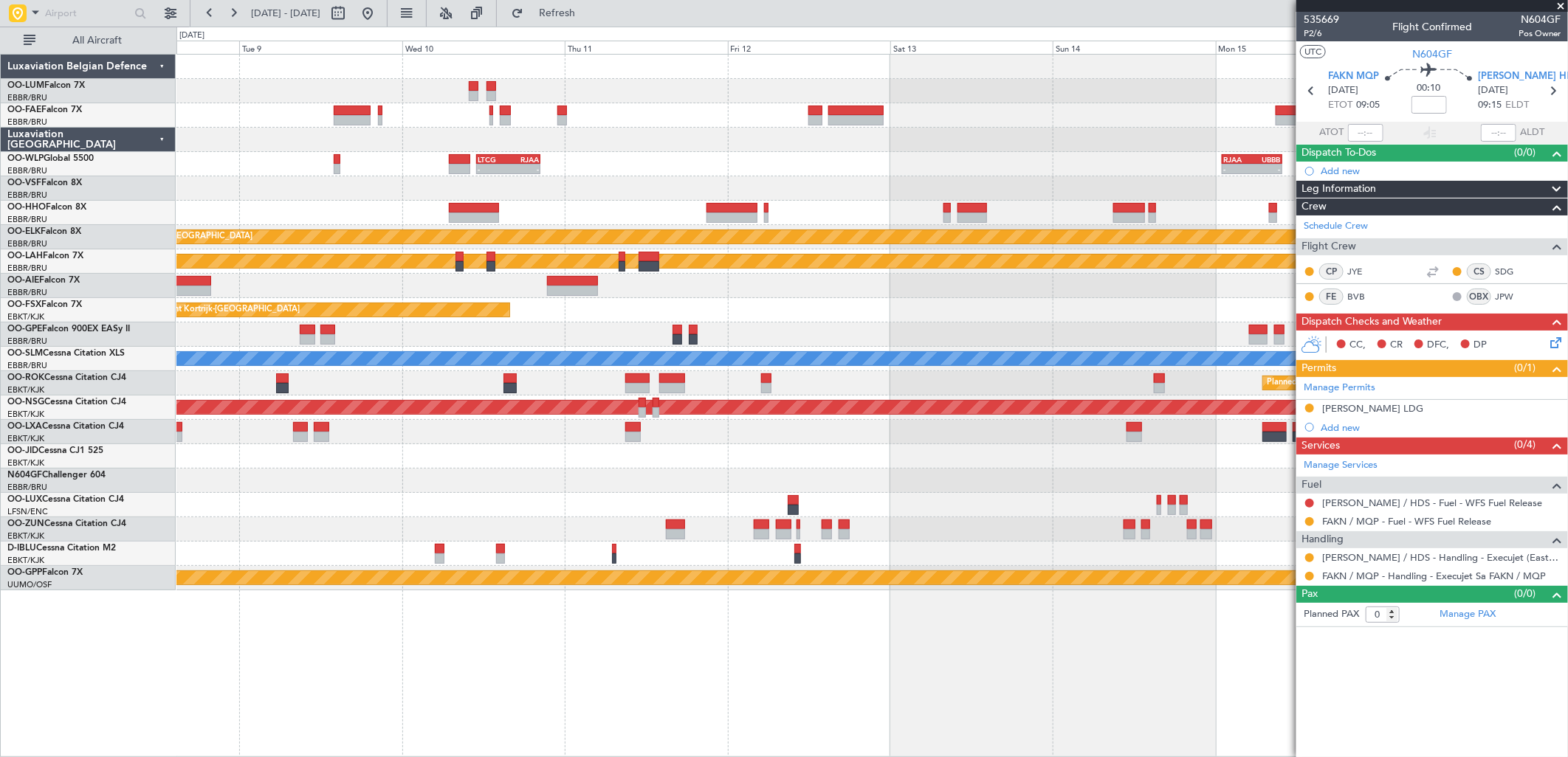
click at [146, 300] on div "- - LTCG 11:00 Z RJAA 20:25 Z - - RJAA 01:00 Z UBBB 09:50 Z - - KTMT 21:00 Z EL…" at bounding box center [784, 391] width 1568 height 731
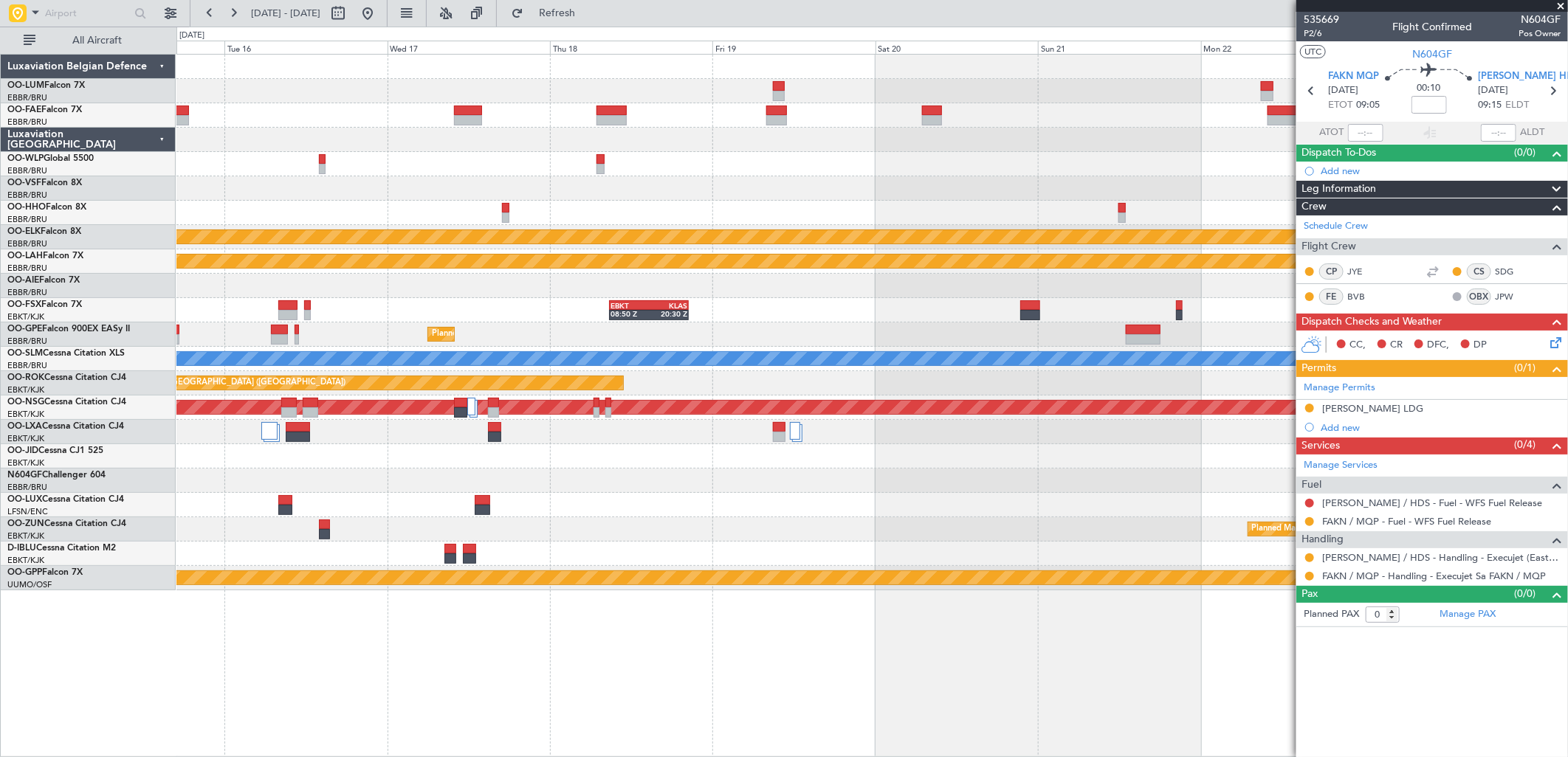
click at [101, 146] on div "RJAA 01:00 Z UBBB 09:50 Z - - Planned Maint Kortrijk-Wevelgem Planned Maint Alt…" at bounding box center [784, 391] width 1568 height 731
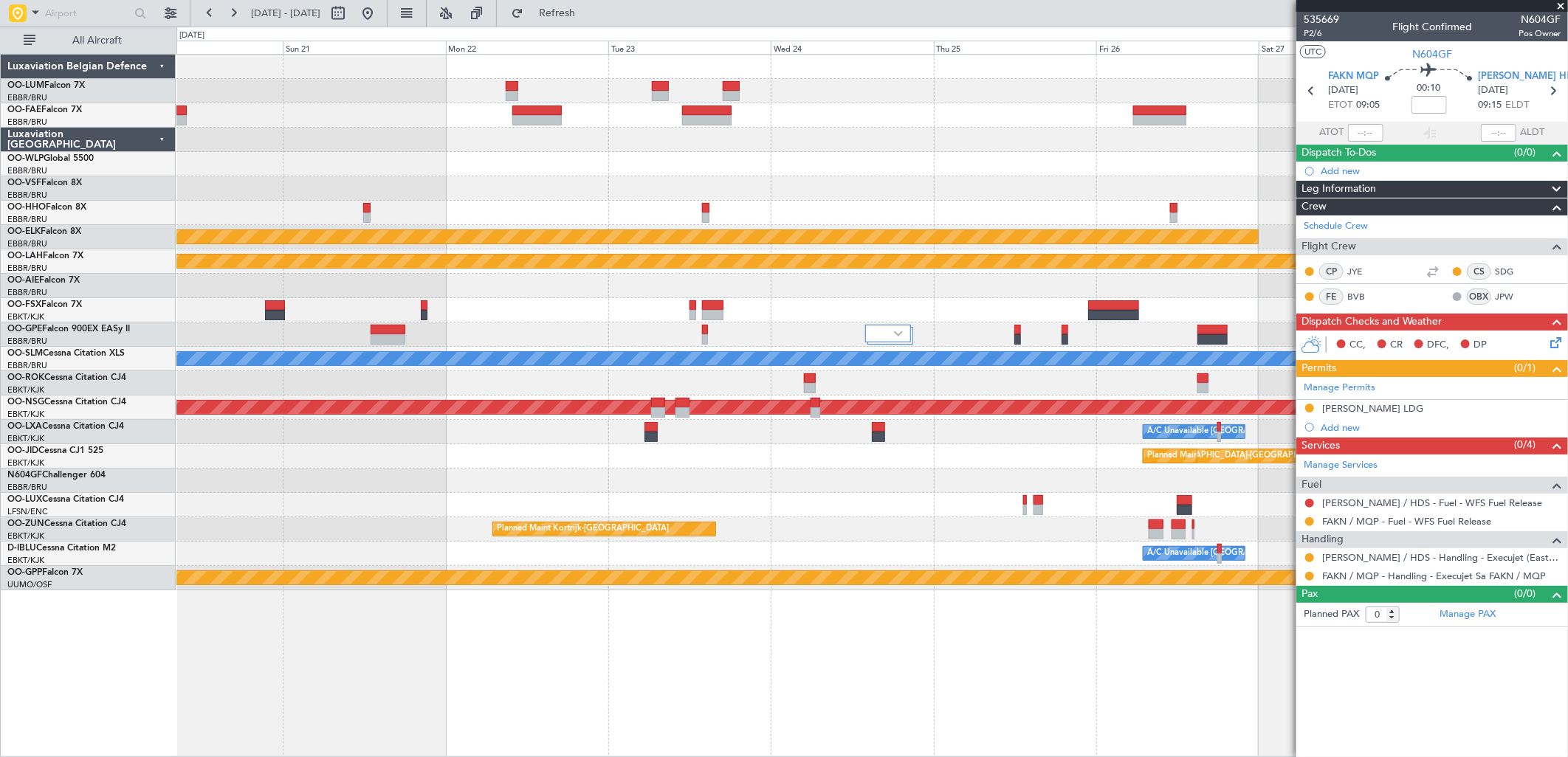
click at [135, 131] on div "Owner Melsbroek Air Base Owner Melsbroek Air Base Planned Maint Kortrijk-Wevelg…" at bounding box center [784, 391] width 1568 height 731
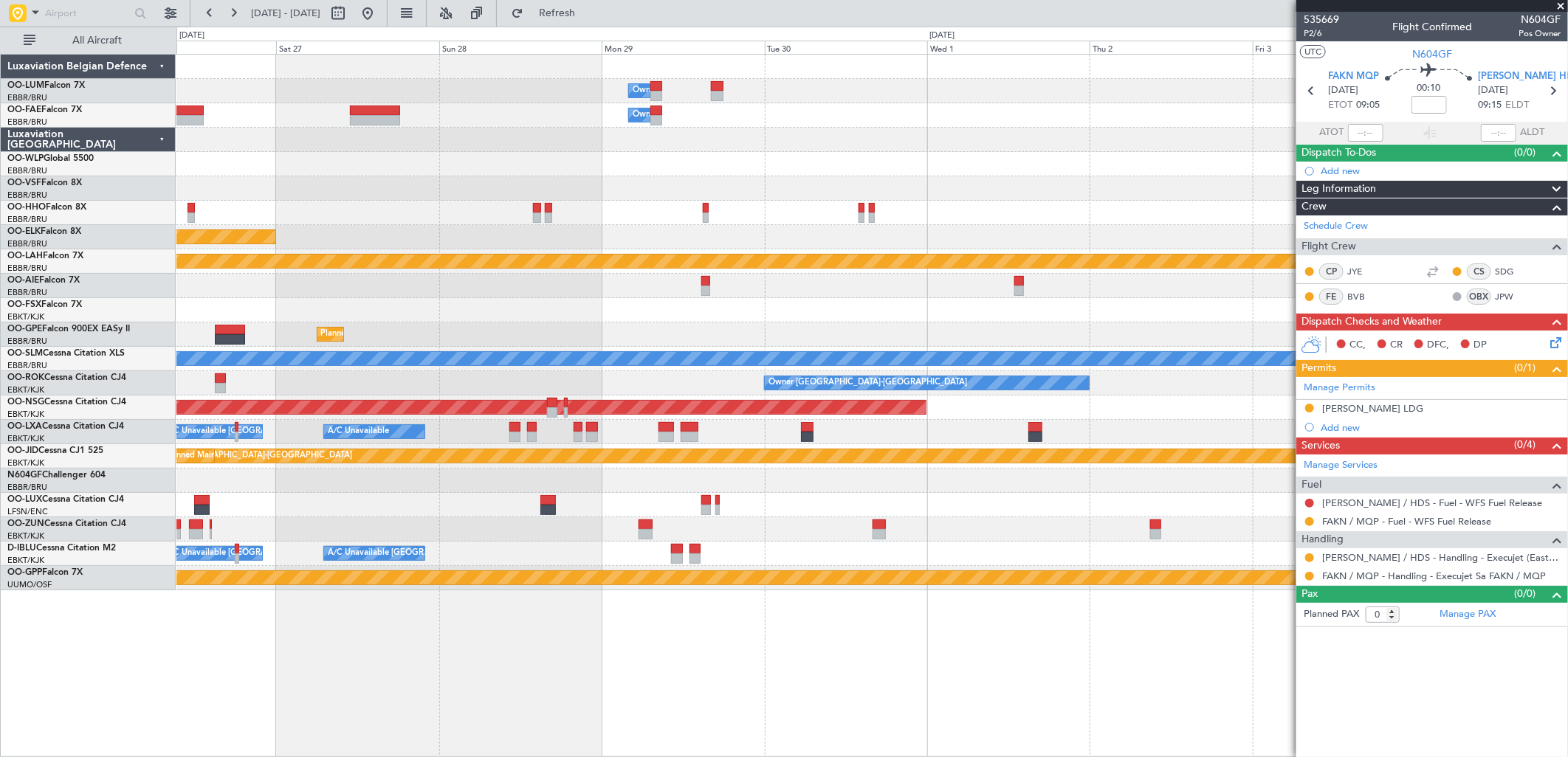
click at [205, 118] on div "Owner Melsbroek Air Base Owner Melsbroek Air Base Planned Maint Kortrijk-Wevelg…" at bounding box center [872, 322] width 1391 height 535
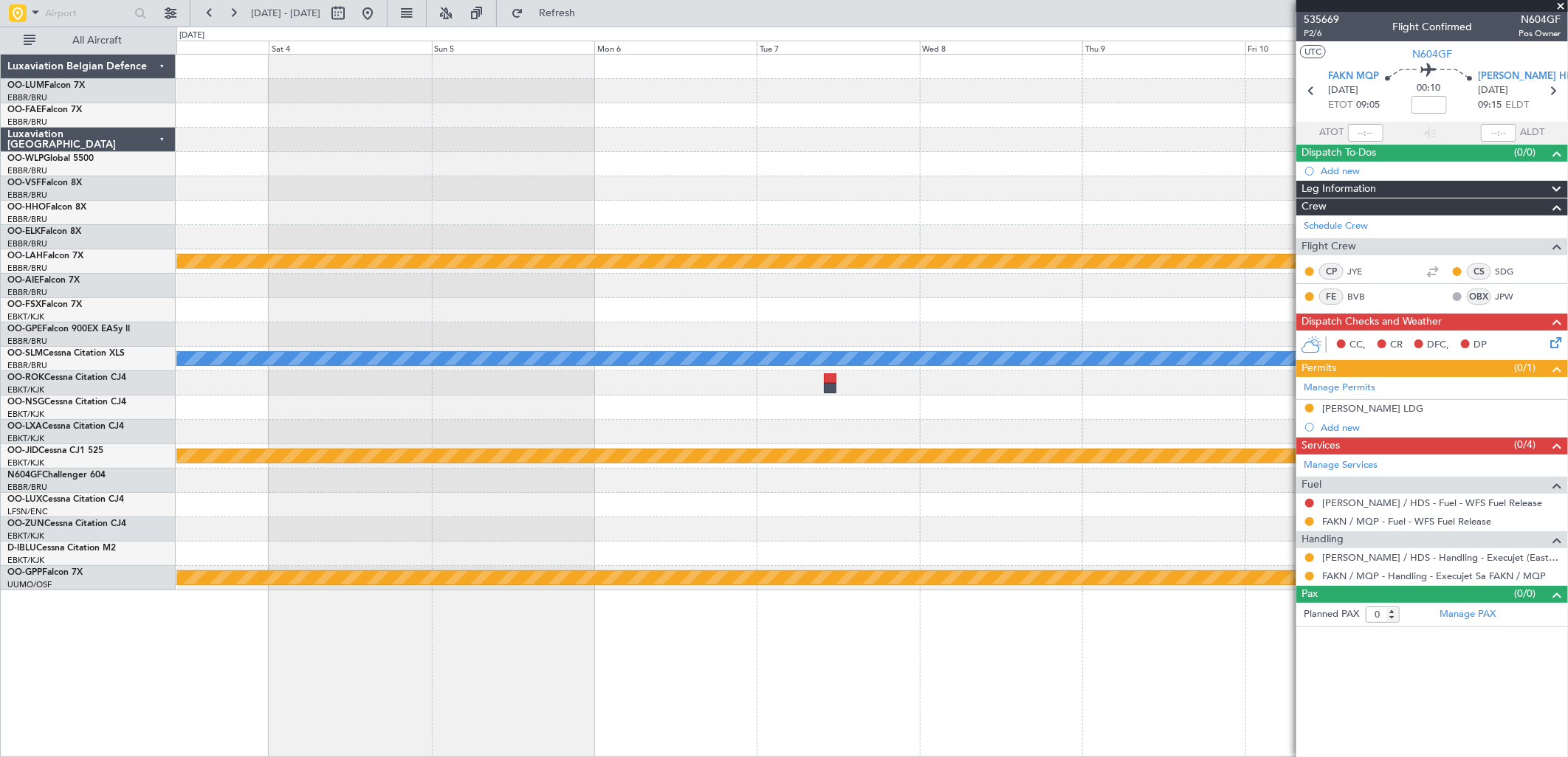
click at [252, 143] on div at bounding box center [872, 140] width 1391 height 24
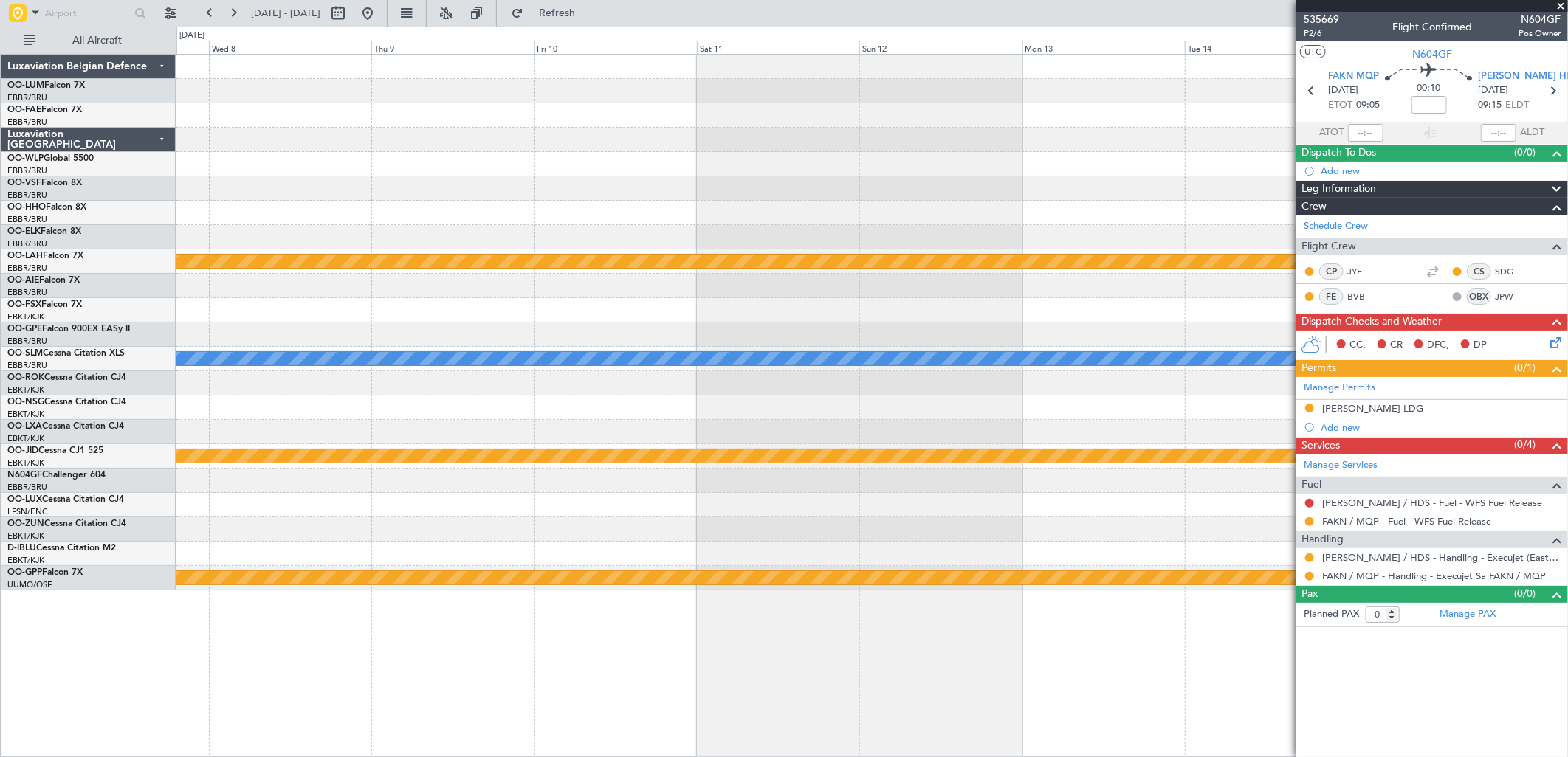
click at [295, 165] on div at bounding box center [872, 164] width 1391 height 24
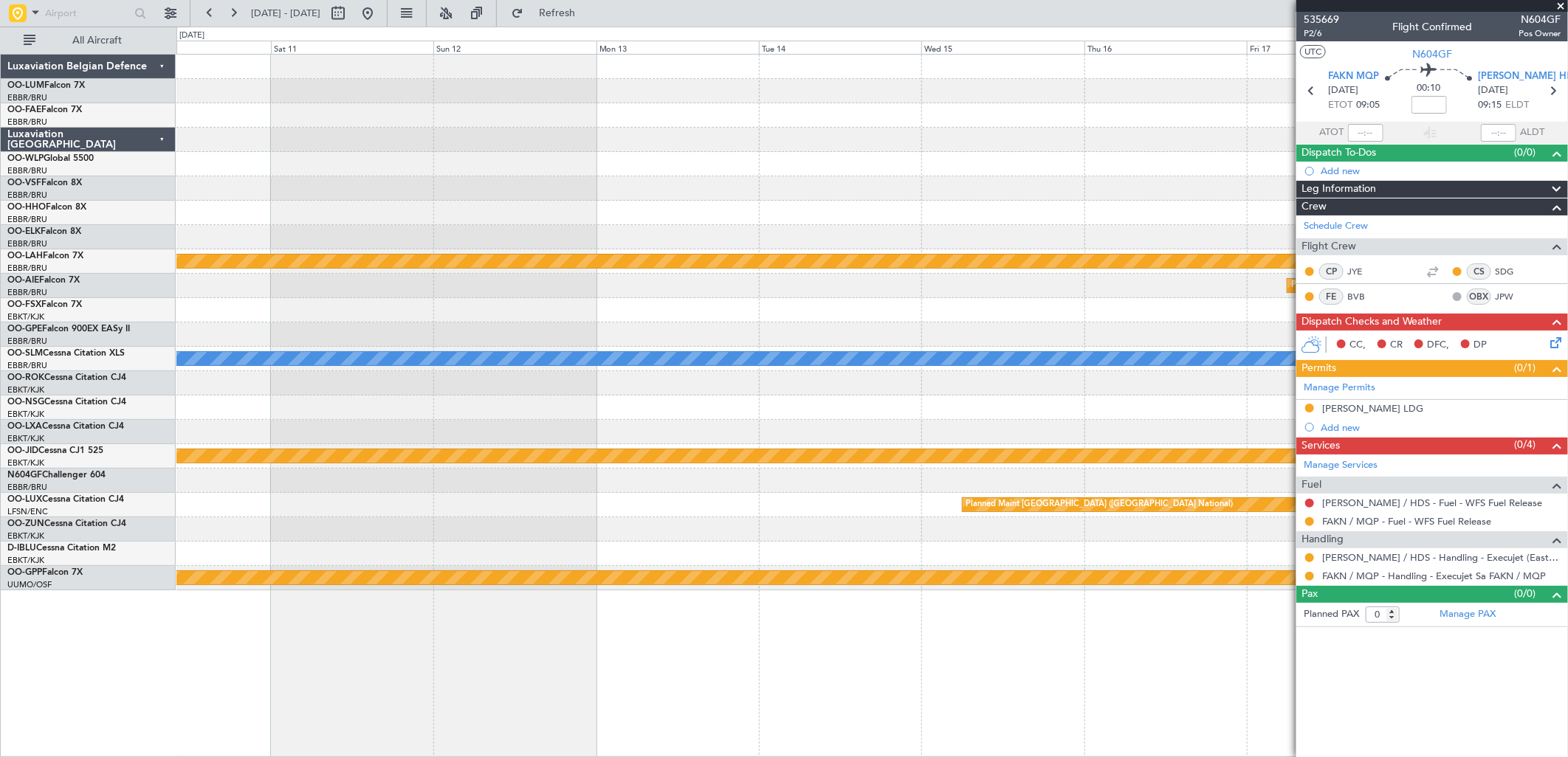
click at [503, 182] on div at bounding box center [872, 188] width 1391 height 24
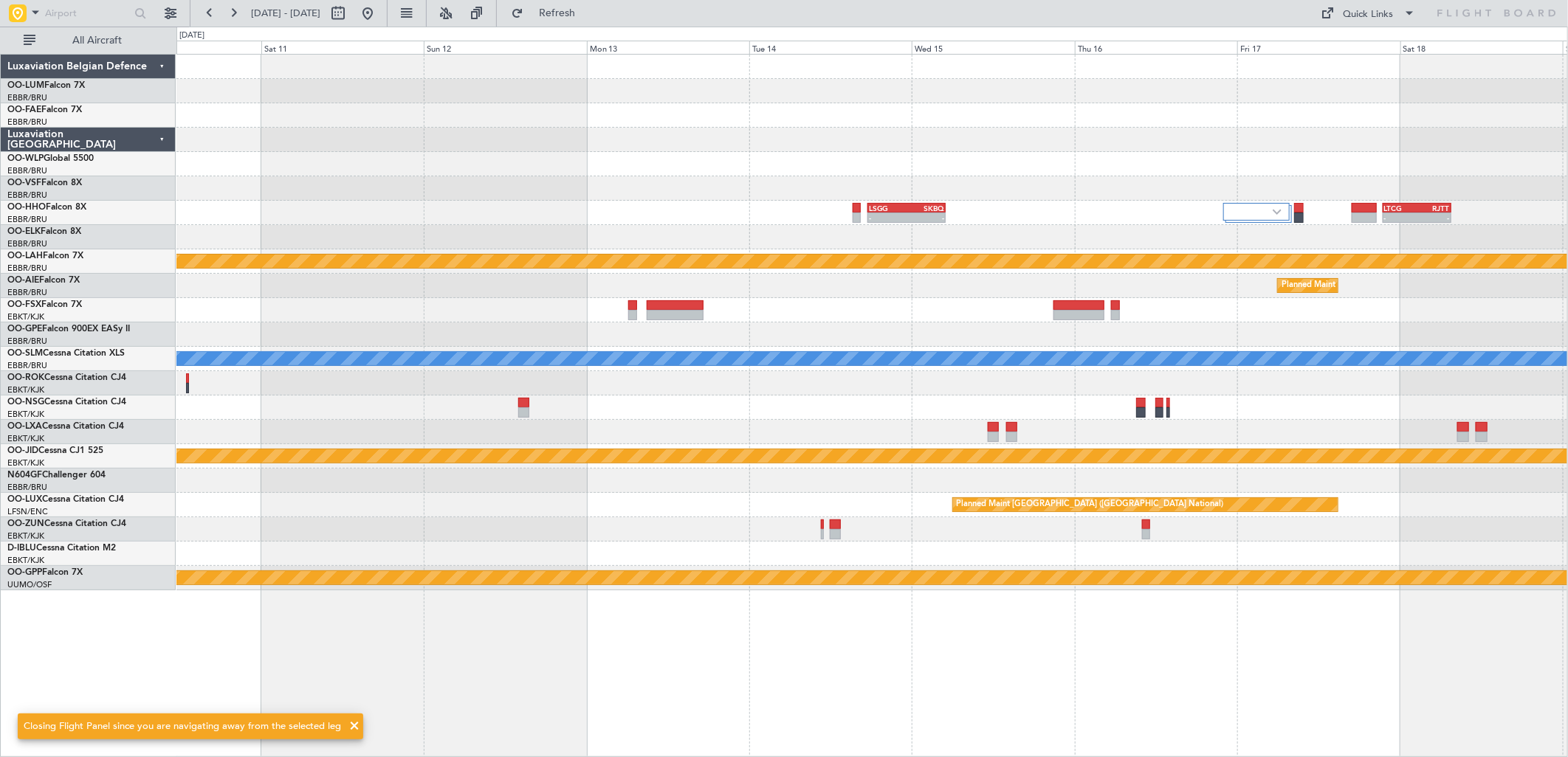
click at [698, 315] on div at bounding box center [675, 315] width 56 height 11
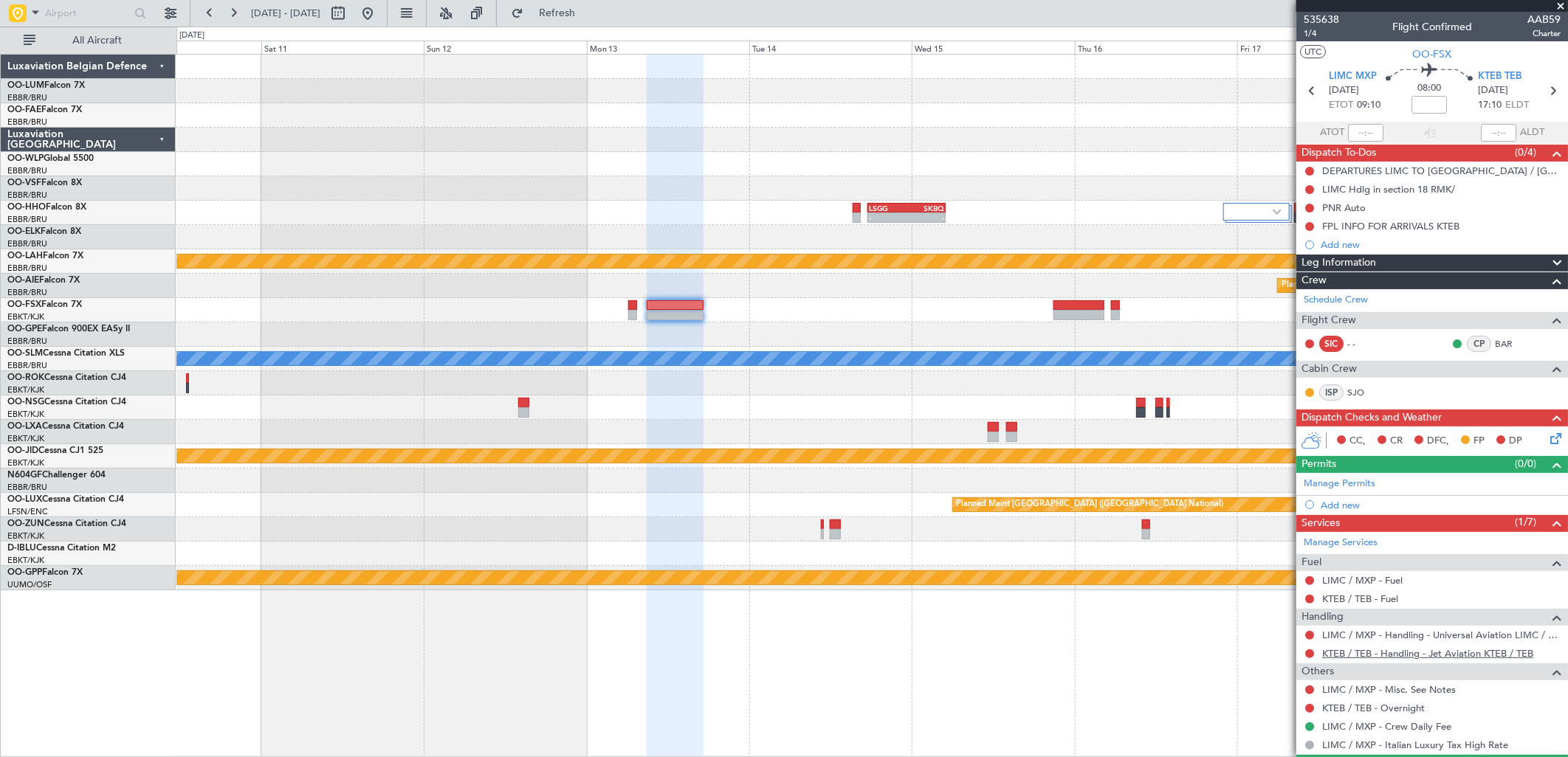
click at [1345, 654] on link "KTEB / TEB - Handling - Jet Aviation KTEB / TEB" at bounding box center [1428, 653] width 211 height 13
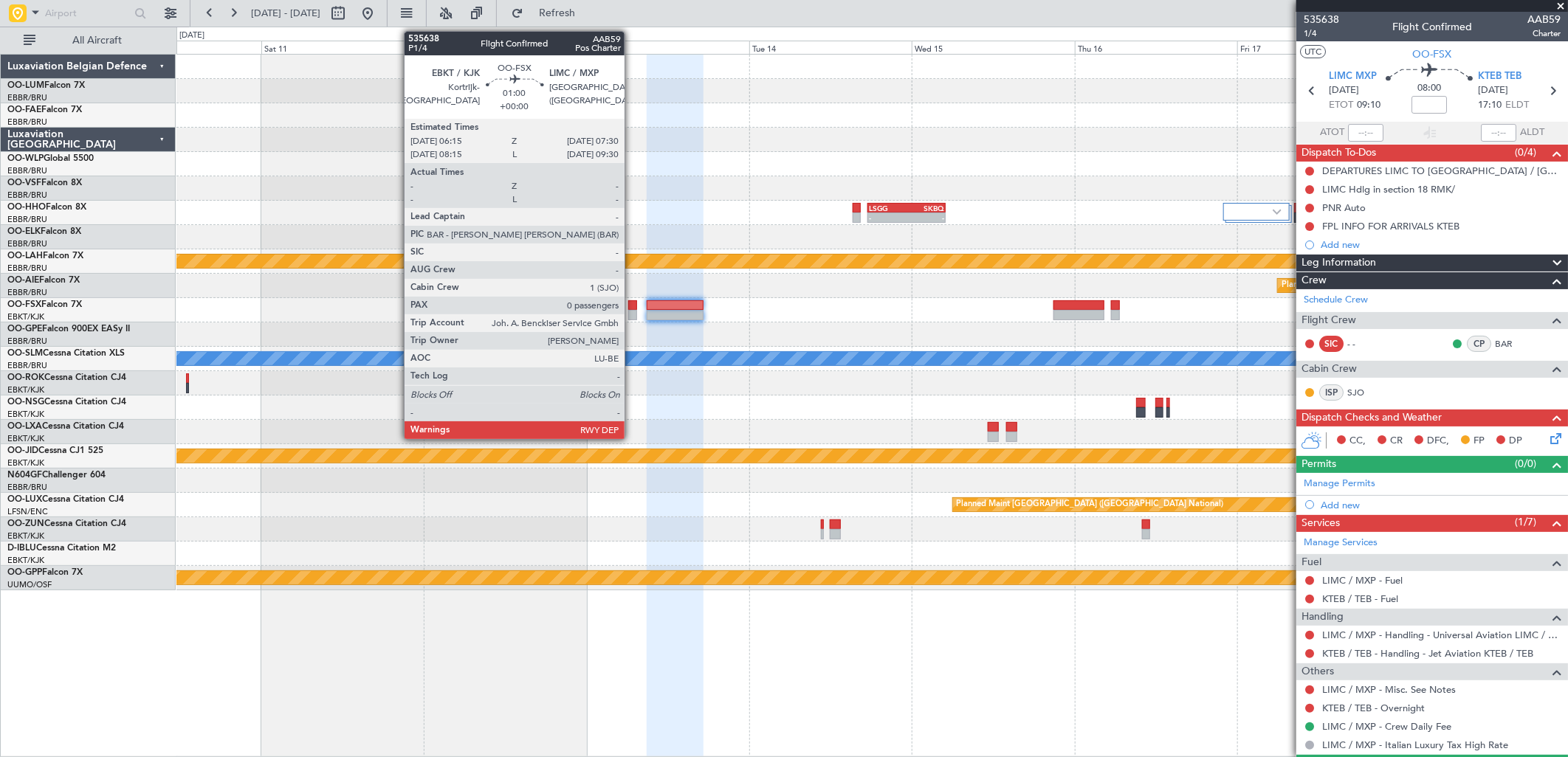
click at [632, 306] on div at bounding box center [633, 306] width 9 height 11
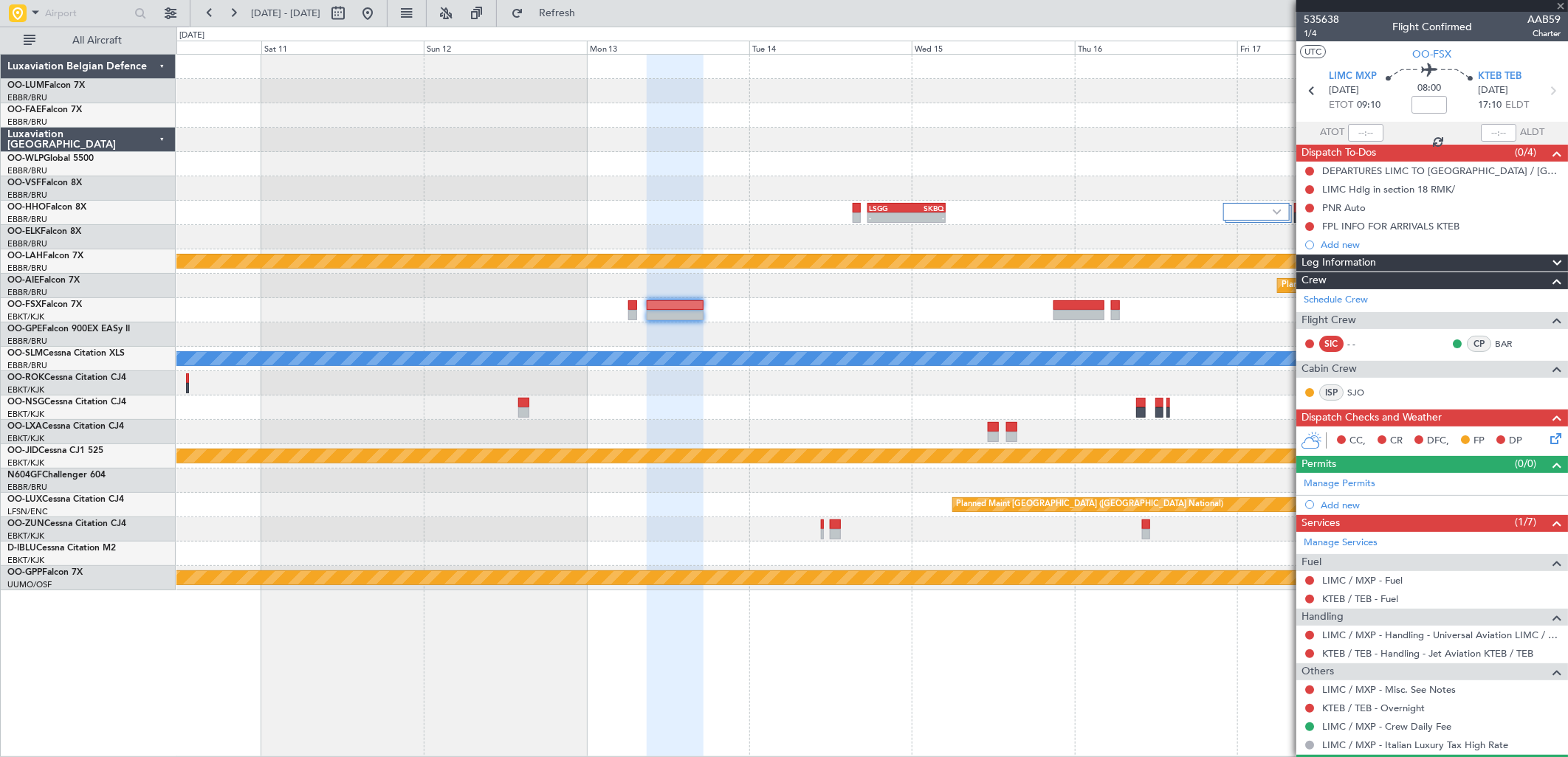
type input "0"
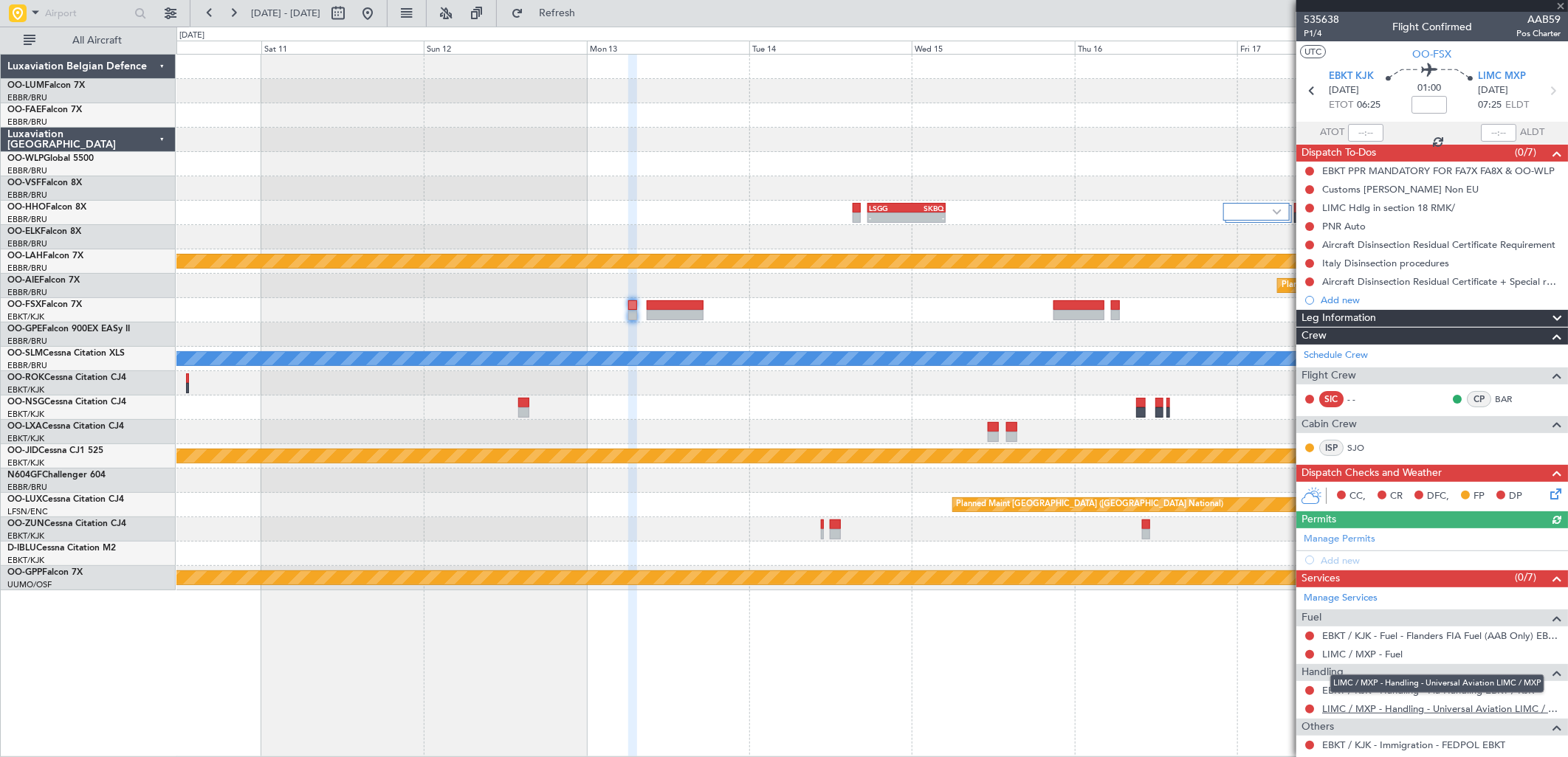
click at [1366, 704] on link "LIMC / MXP - Handling - Universal Aviation LIMC / MXP" at bounding box center [1441, 709] width 238 height 13
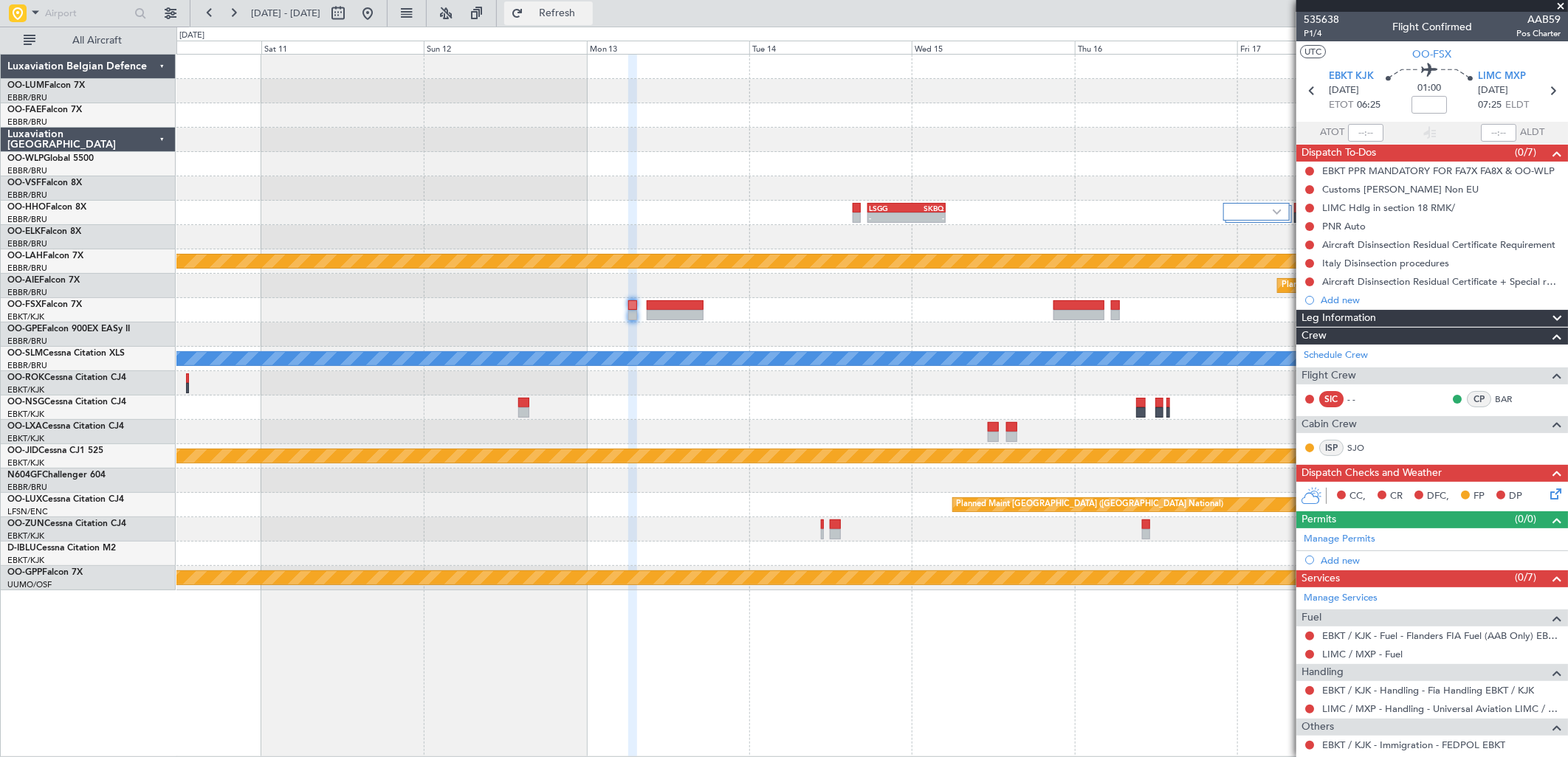
click at [586, 18] on span "Refresh" at bounding box center [557, 14] width 62 height 11
click at [379, 19] on button at bounding box center [367, 13] width 23 height 23
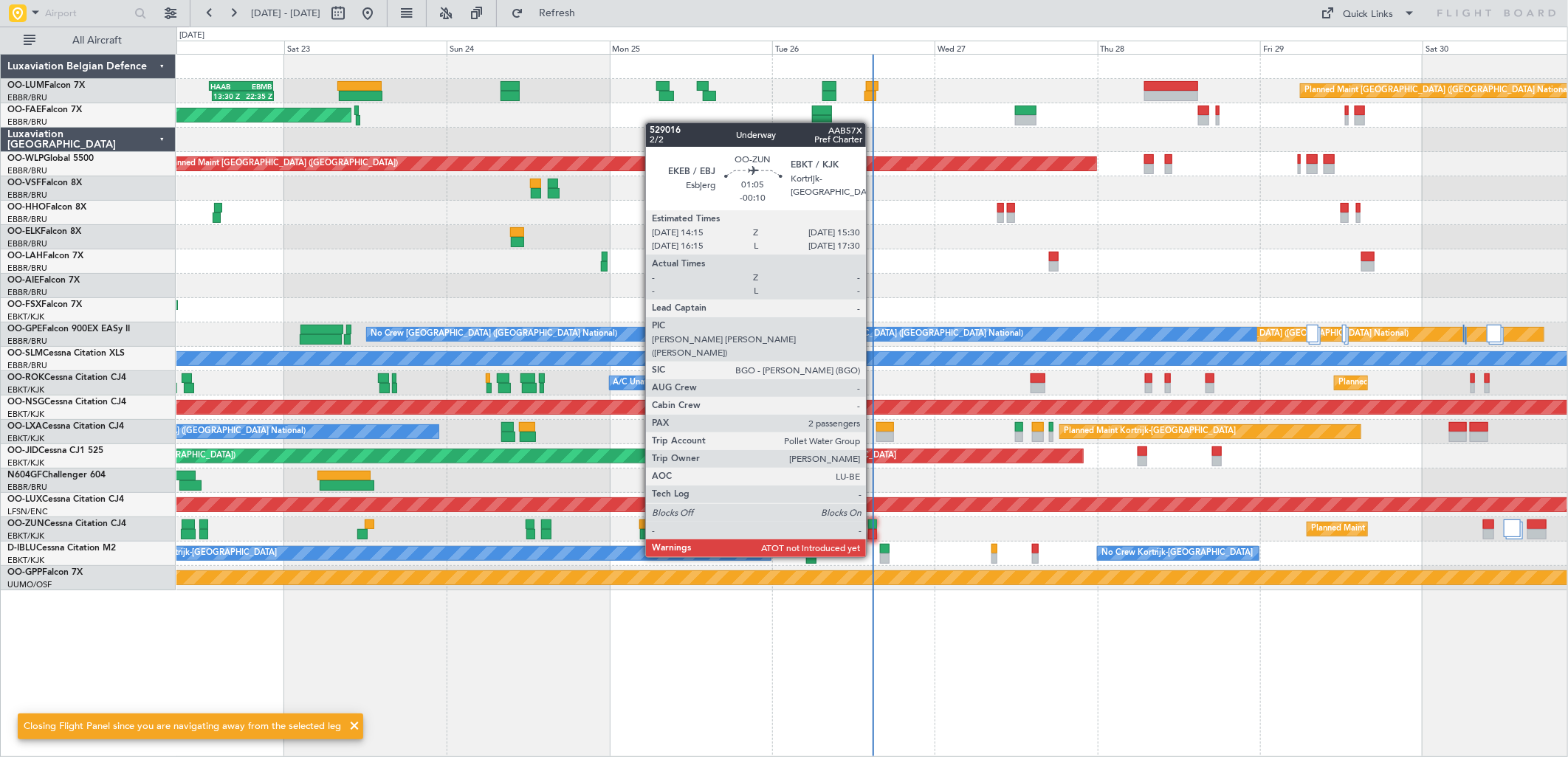
click at [874, 529] on div at bounding box center [873, 535] width 9 height 11
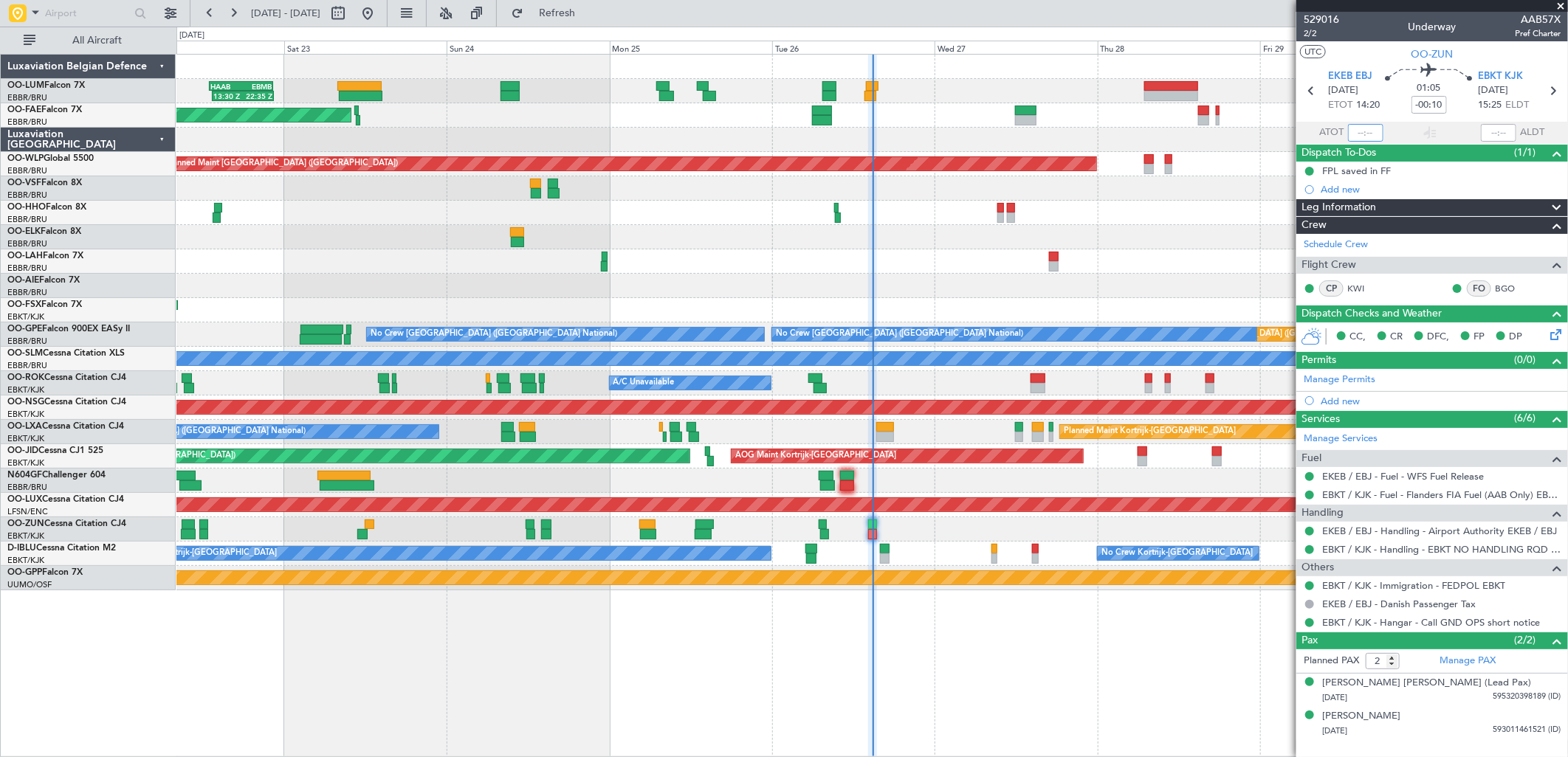
click at [1366, 131] on input "text" at bounding box center [1365, 133] width 35 height 18
type input "14:26"
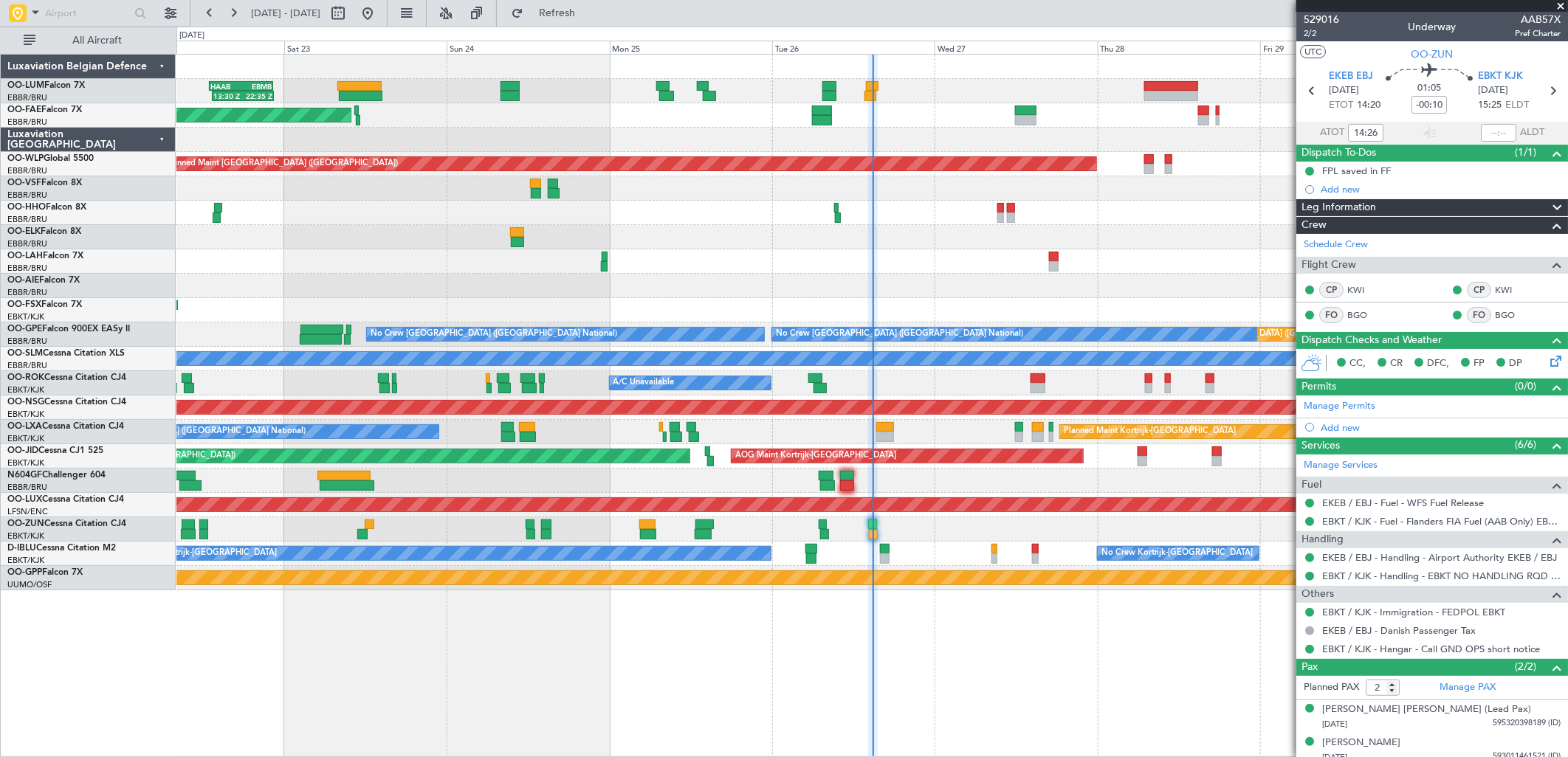
click at [271, 233] on div at bounding box center [872, 237] width 1391 height 24
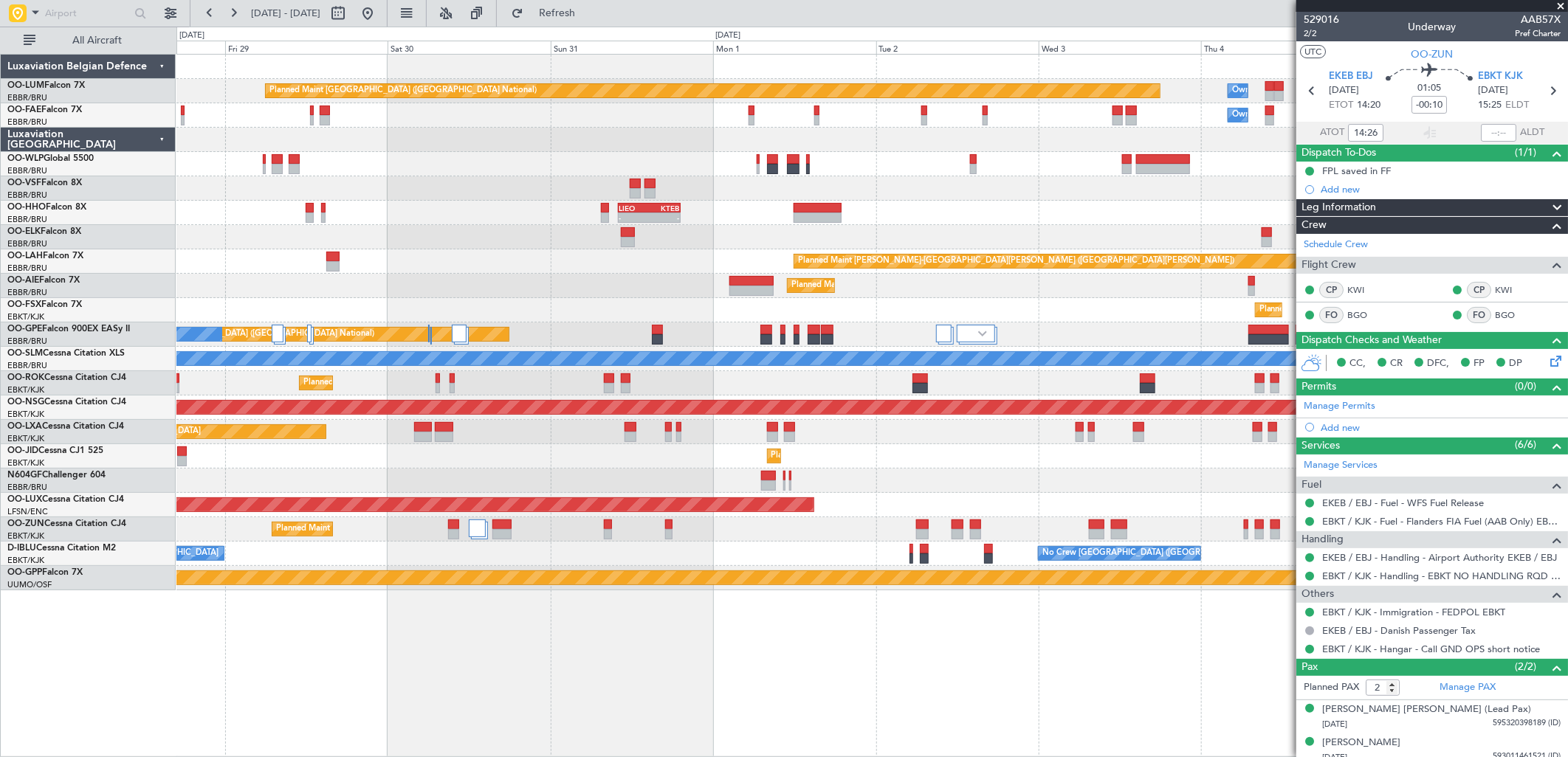
click at [83, 333] on div "Planned Maint Brussels (Brussels National) Owner Melsbroek Air Base Owner Melsb…" at bounding box center [784, 391] width 1568 height 731
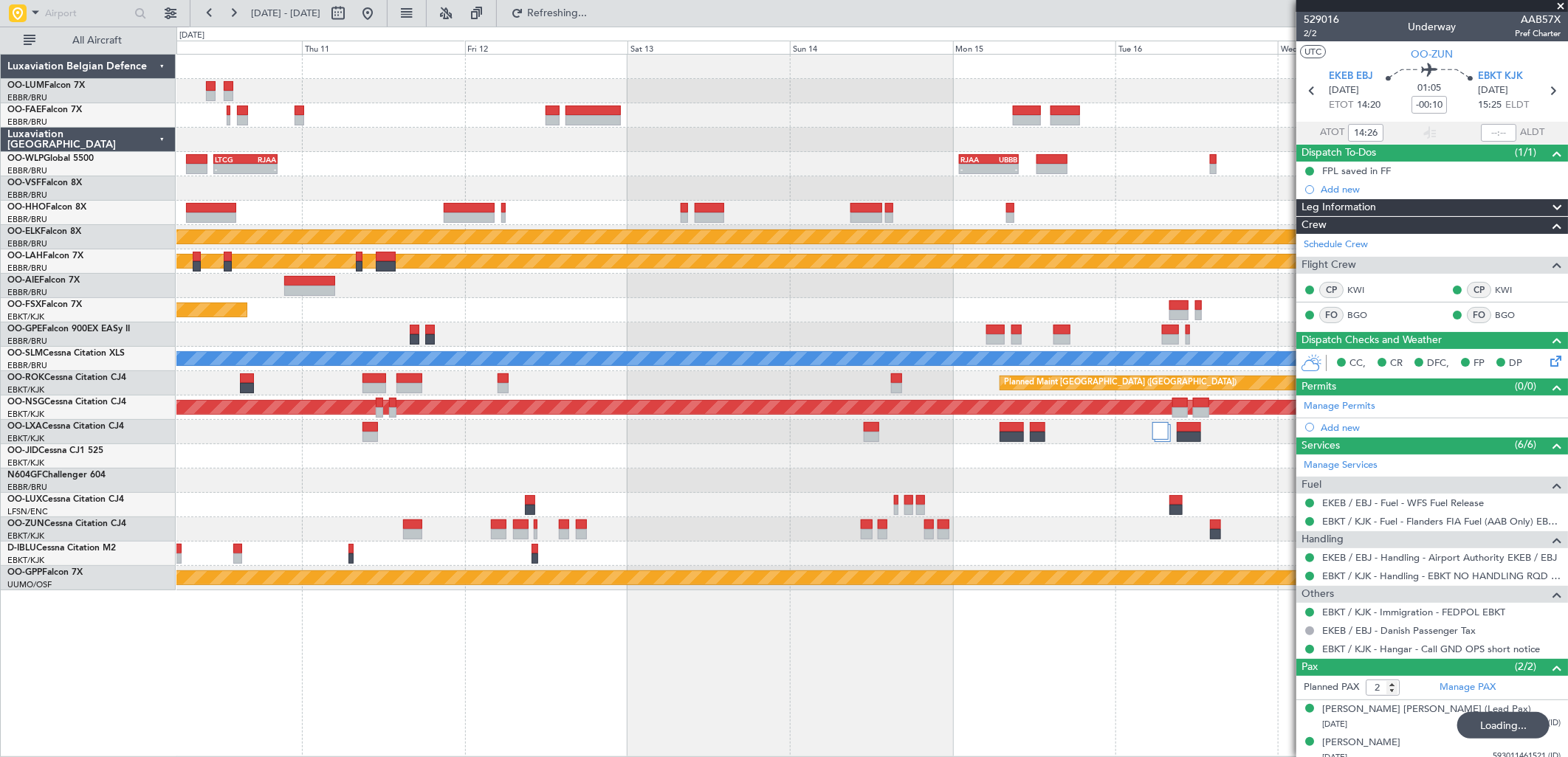
click at [428, 312] on div "- - LTCG 11:00 Z RJAA 20:25 Z - - RJAA 01:00 Z UBBB 09:50 Z KTMT 21:00 Z ELLX 0…" at bounding box center [872, 322] width 1391 height 535
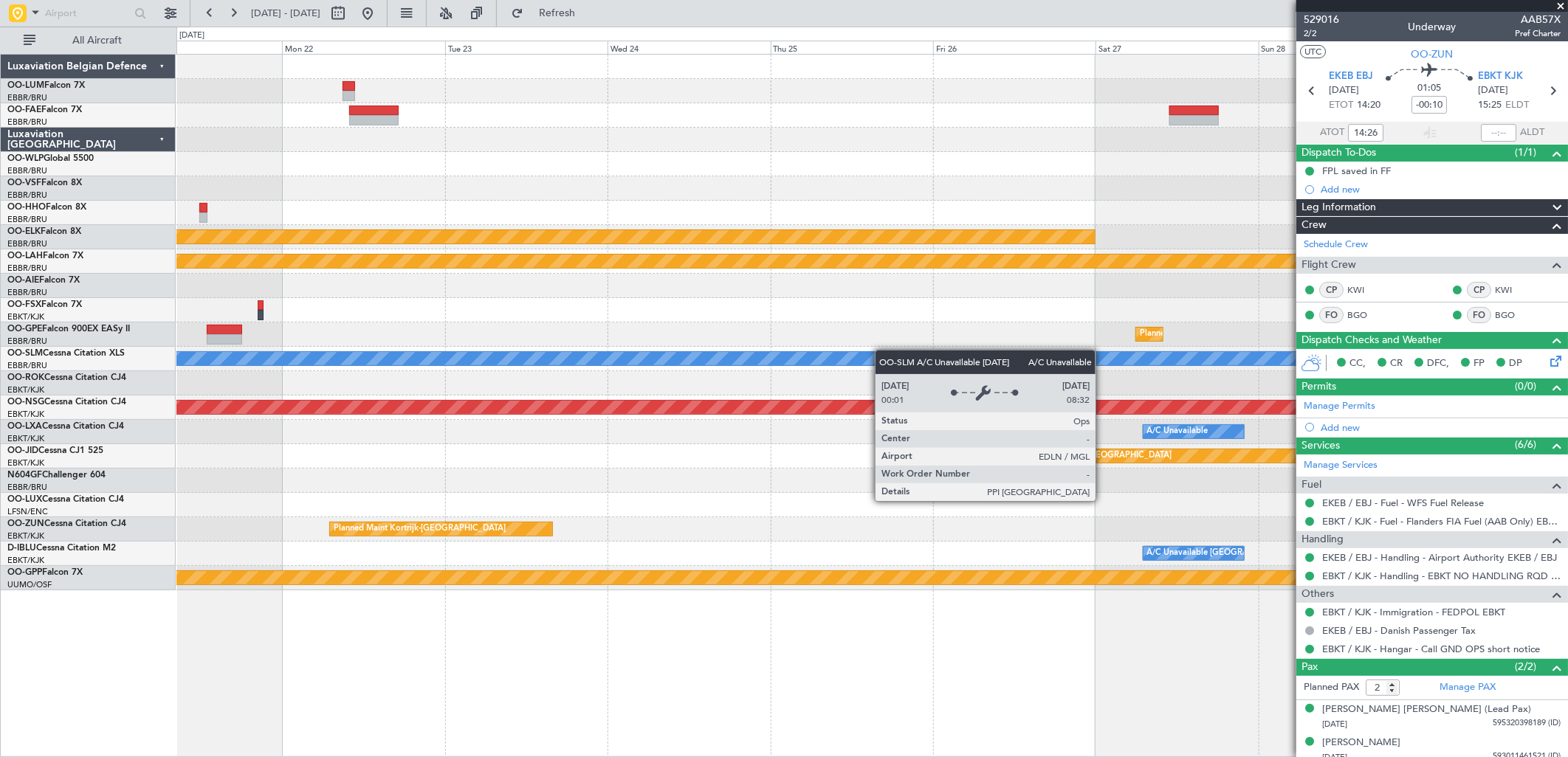
click at [305, 365] on div "Planned Maint Kortrijk-Wevelgem Planned Maint Alton-st Louis (St Louis Regl) Pl…" at bounding box center [872, 322] width 1391 height 535
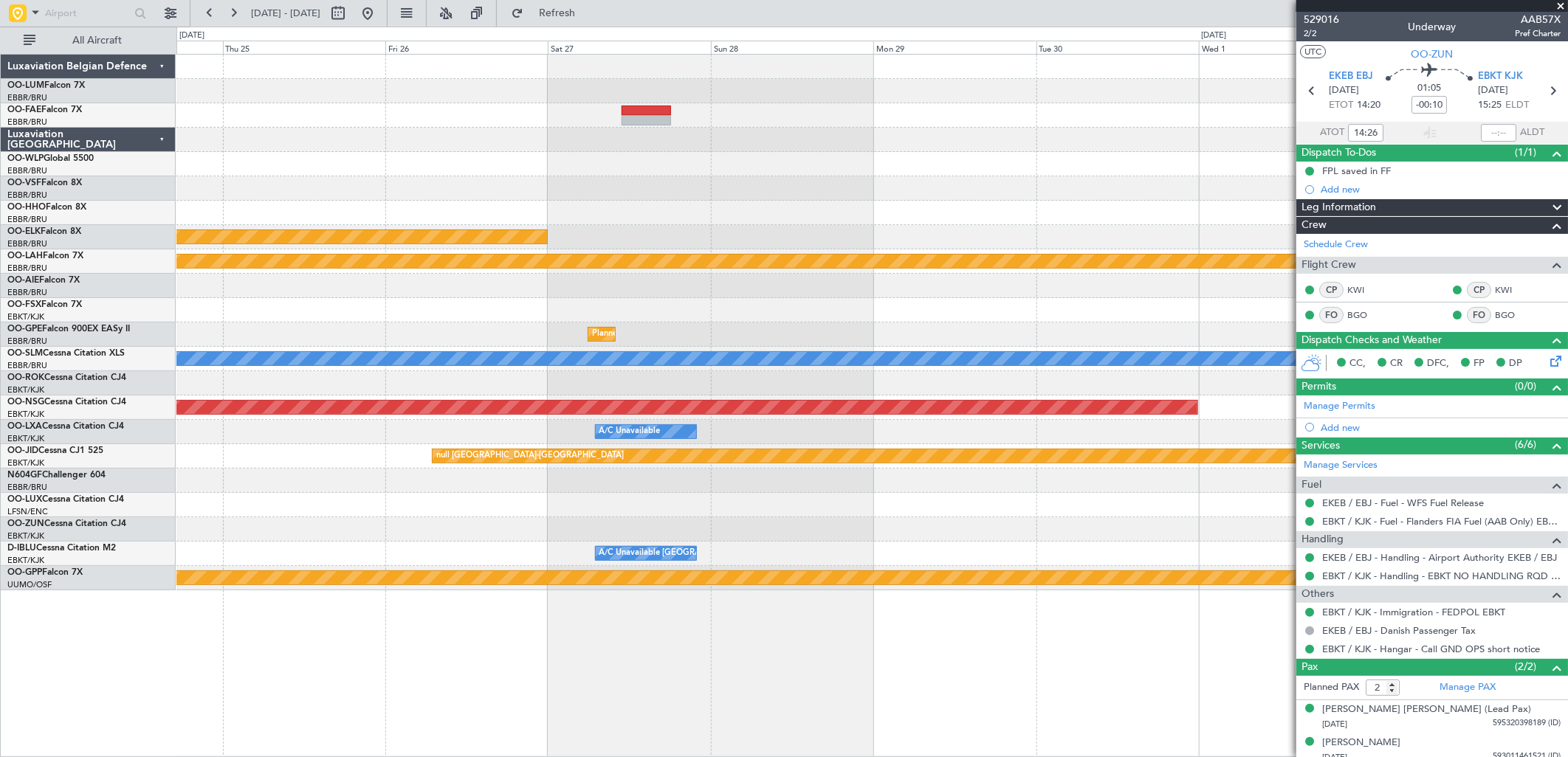
click at [319, 354] on div "Planned Maint Kortrijk-Wevelgem Planned Maint Alton-st Louis (St Louis Regl) Pl…" at bounding box center [872, 322] width 1391 height 535
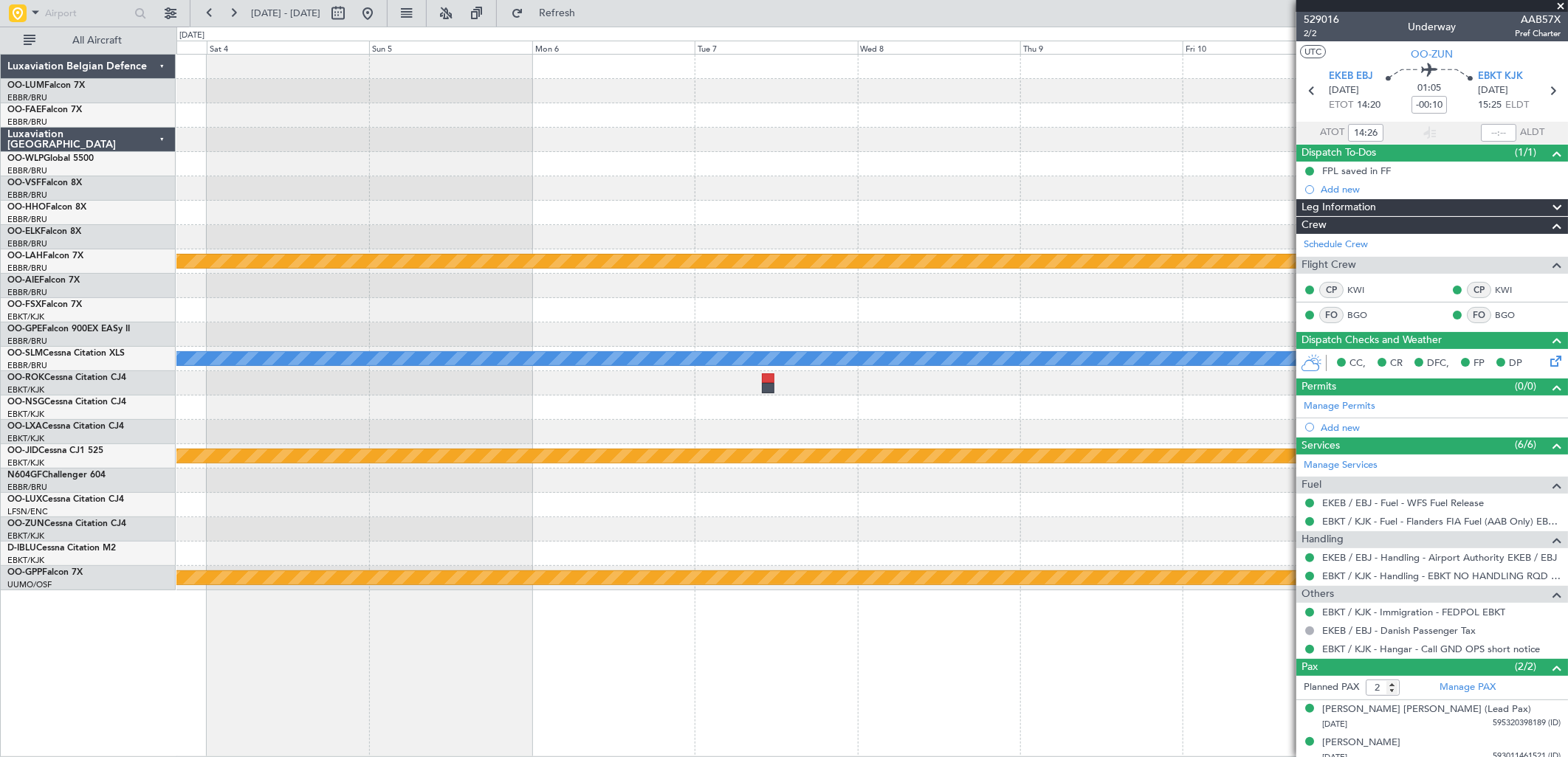
click at [328, 337] on div "Planned Maint Alton-st Louis (St Louis Regl) A/C Unavailable Monchengladbach nu…" at bounding box center [872, 322] width 1391 height 535
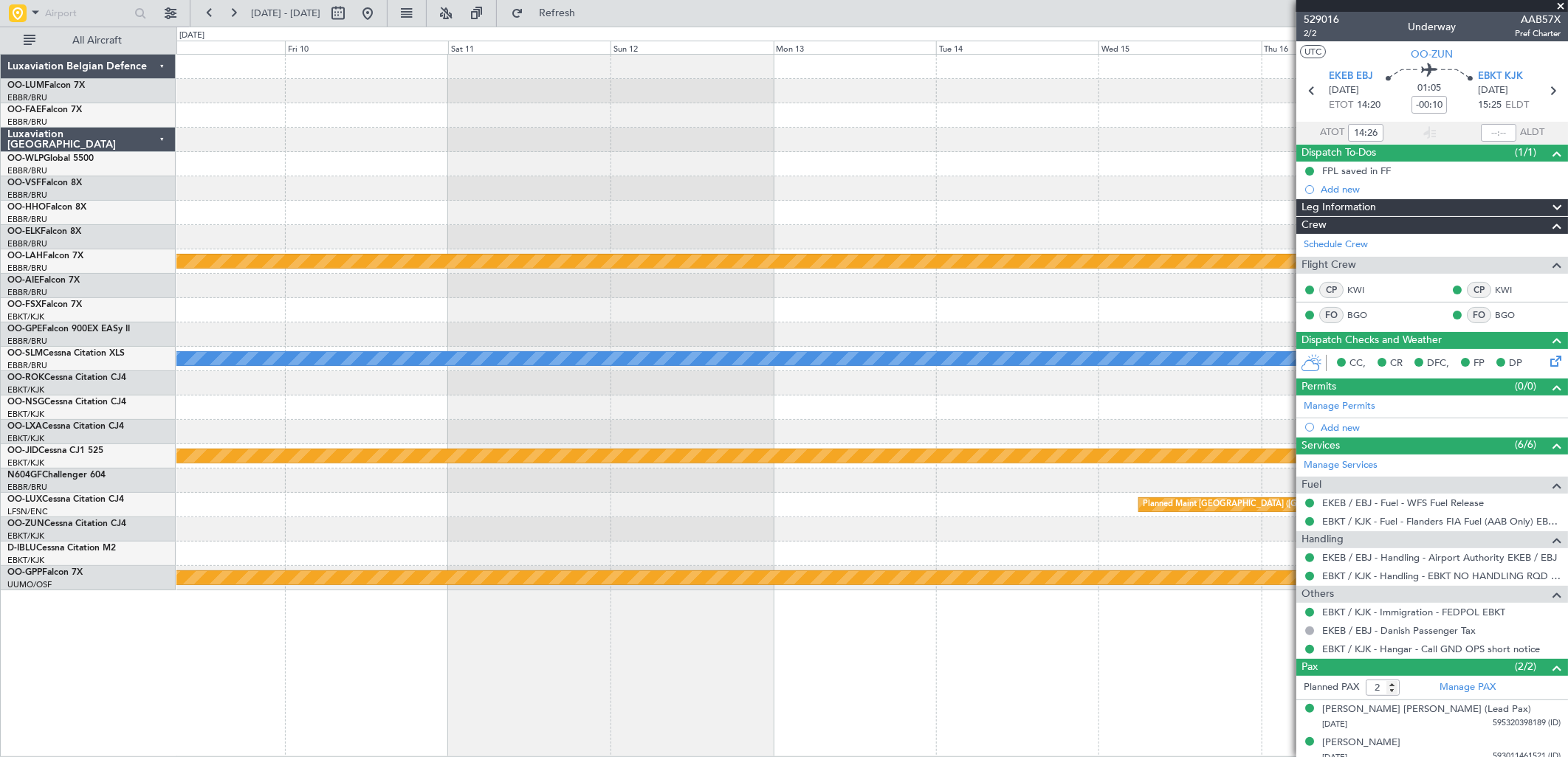
click at [307, 305] on div "Planned Maint Alton-st Louis (St Louis Regl) Planned Maint Brussels (Brussels N…" at bounding box center [872, 322] width 1391 height 535
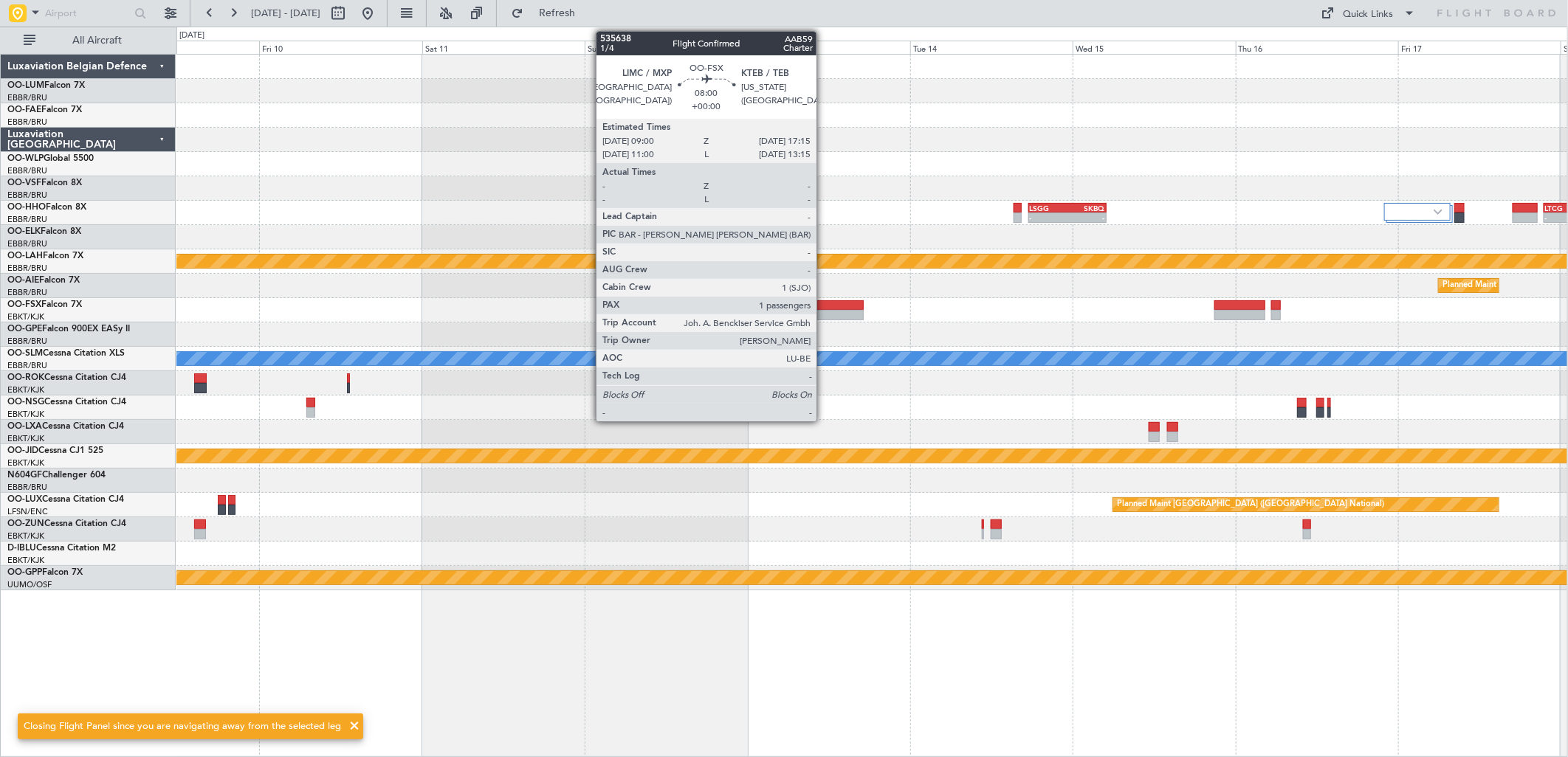
click at [824, 309] on div at bounding box center [835, 306] width 56 height 11
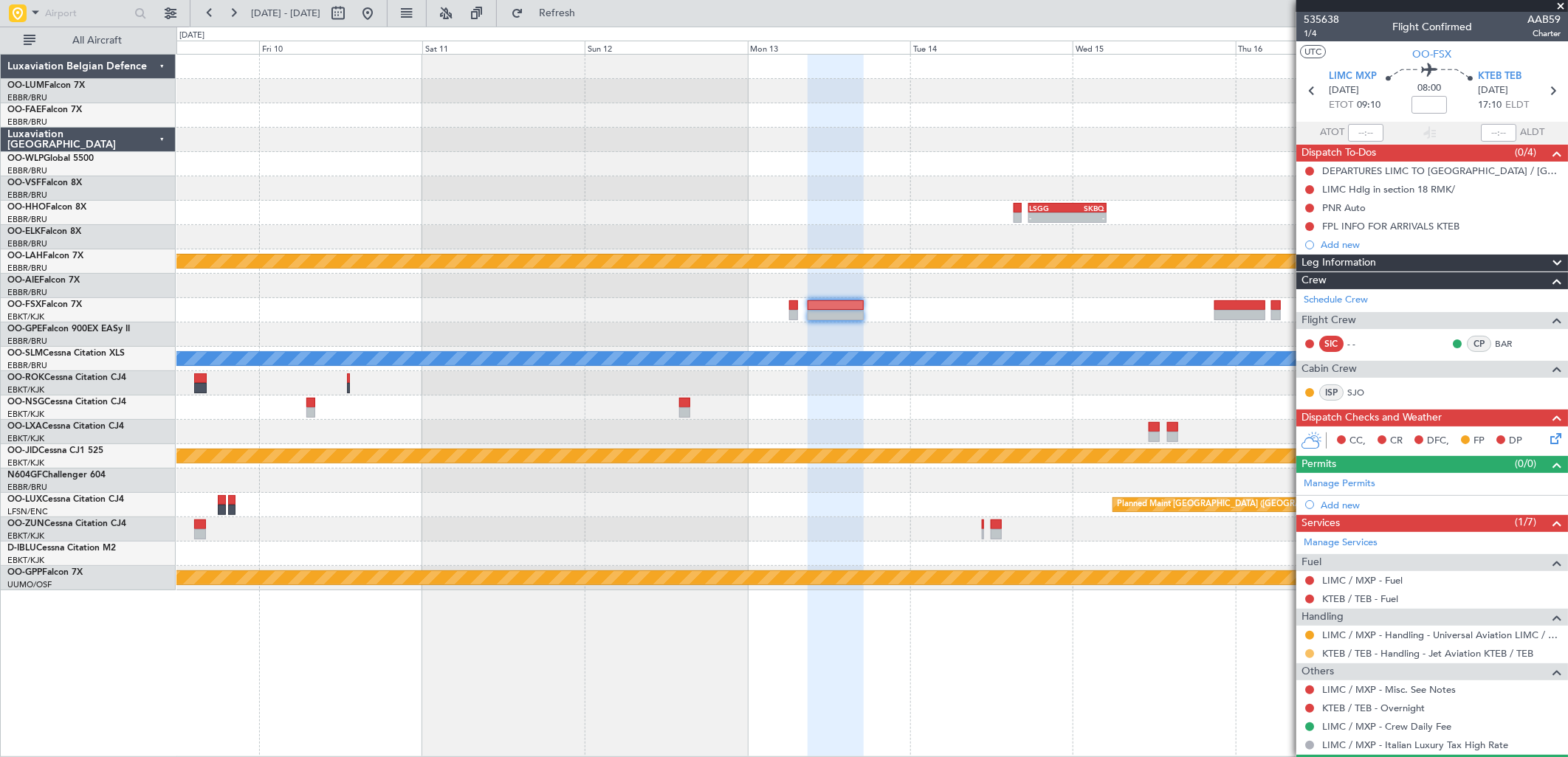
click at [1305, 654] on button at bounding box center [1310, 654] width 9 height 9
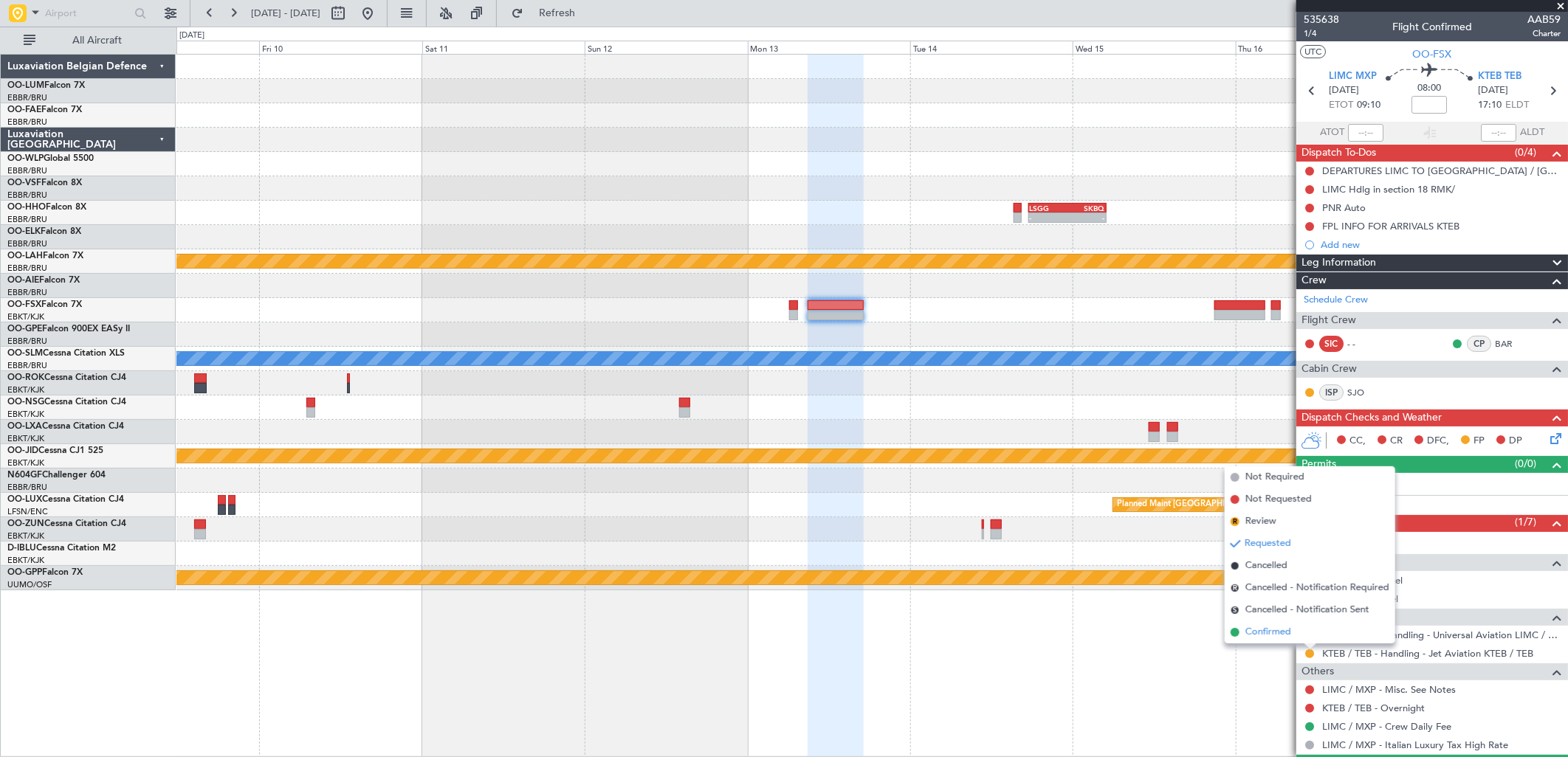
click at [1266, 632] on span "Confirmed" at bounding box center [1268, 632] width 46 height 15
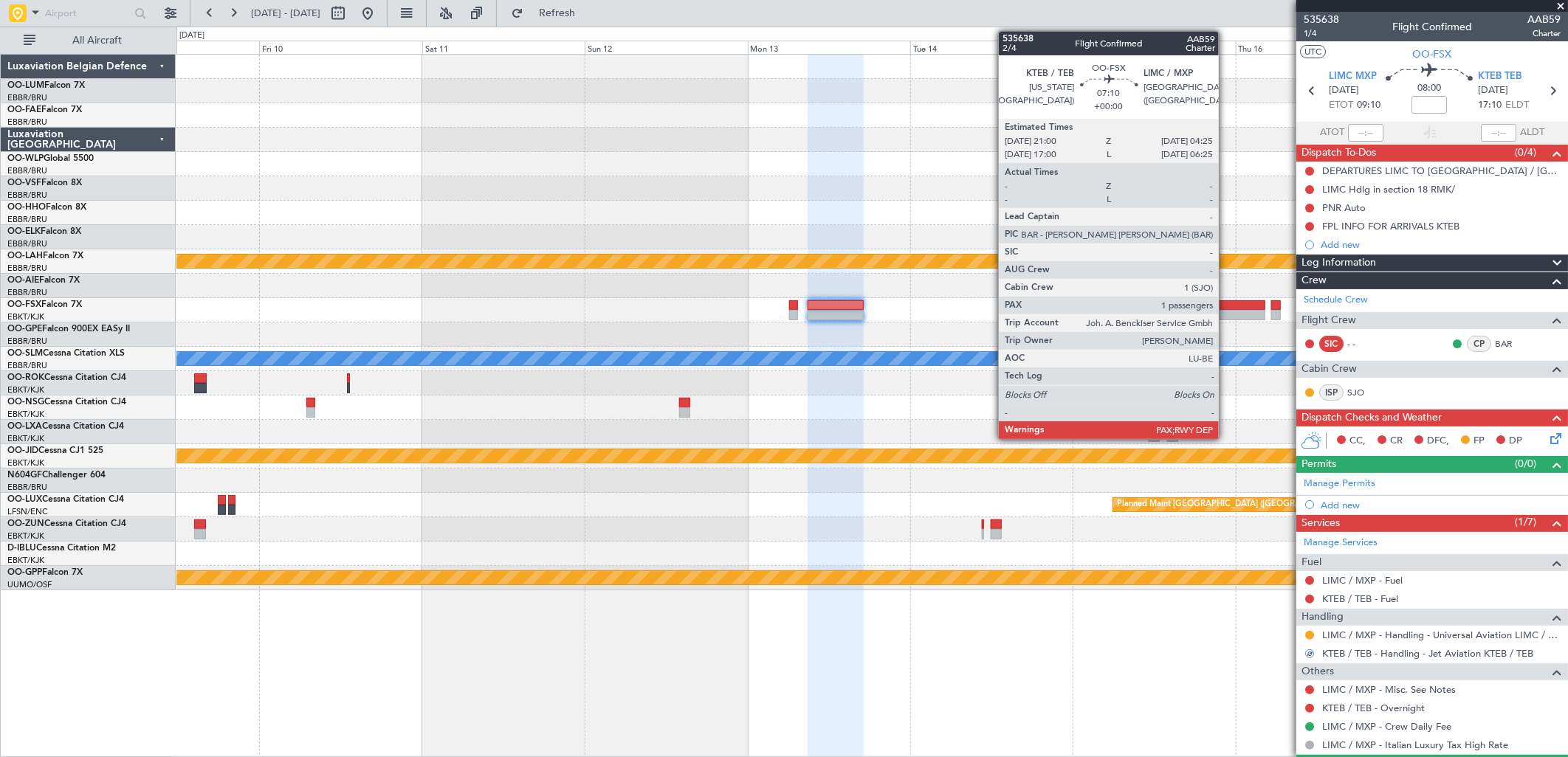
click at [1226, 309] on div at bounding box center [1240, 306] width 51 height 11
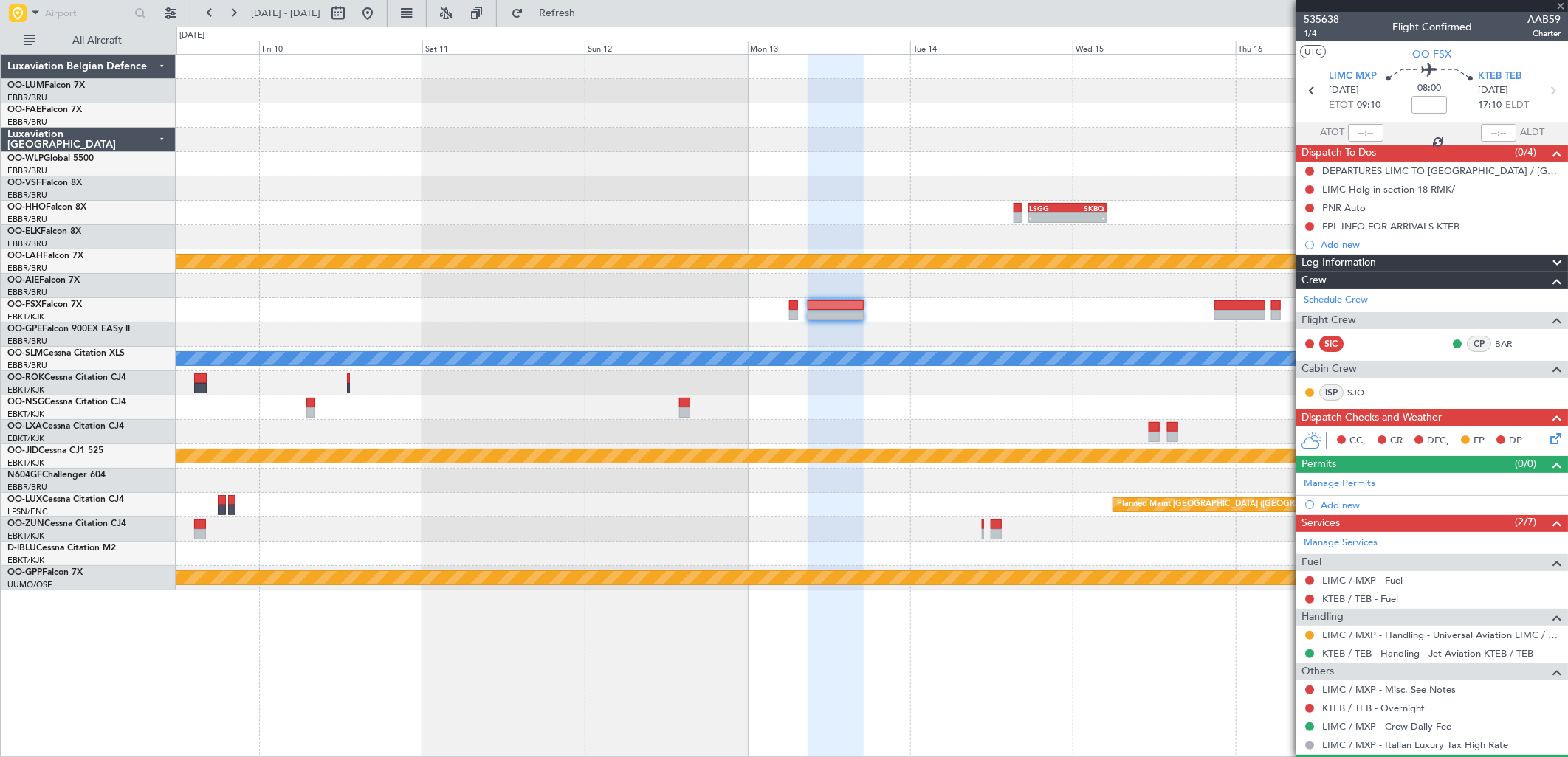
type input "4"
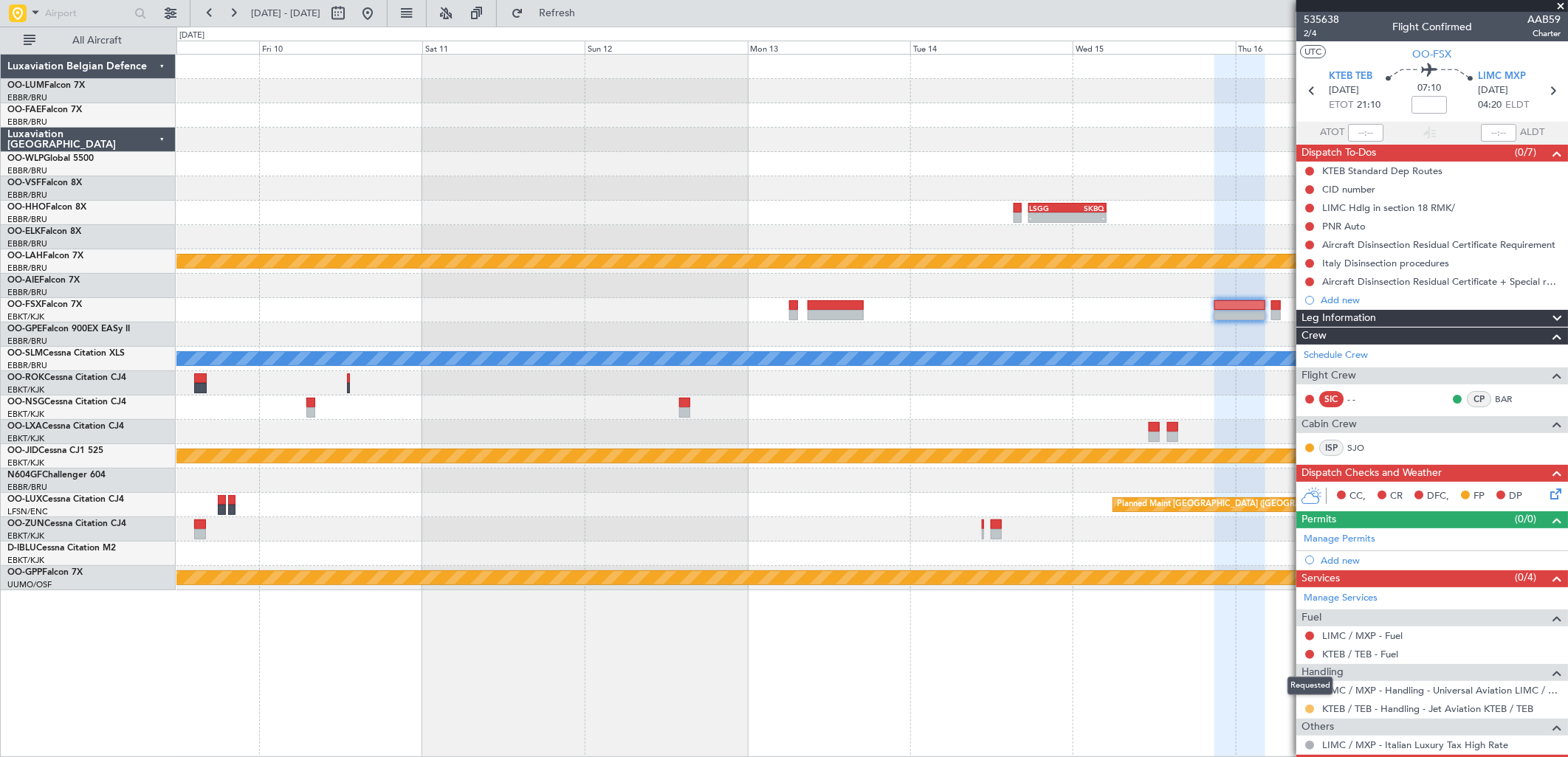
click at [1312, 711] on button at bounding box center [1310, 709] width 9 height 9
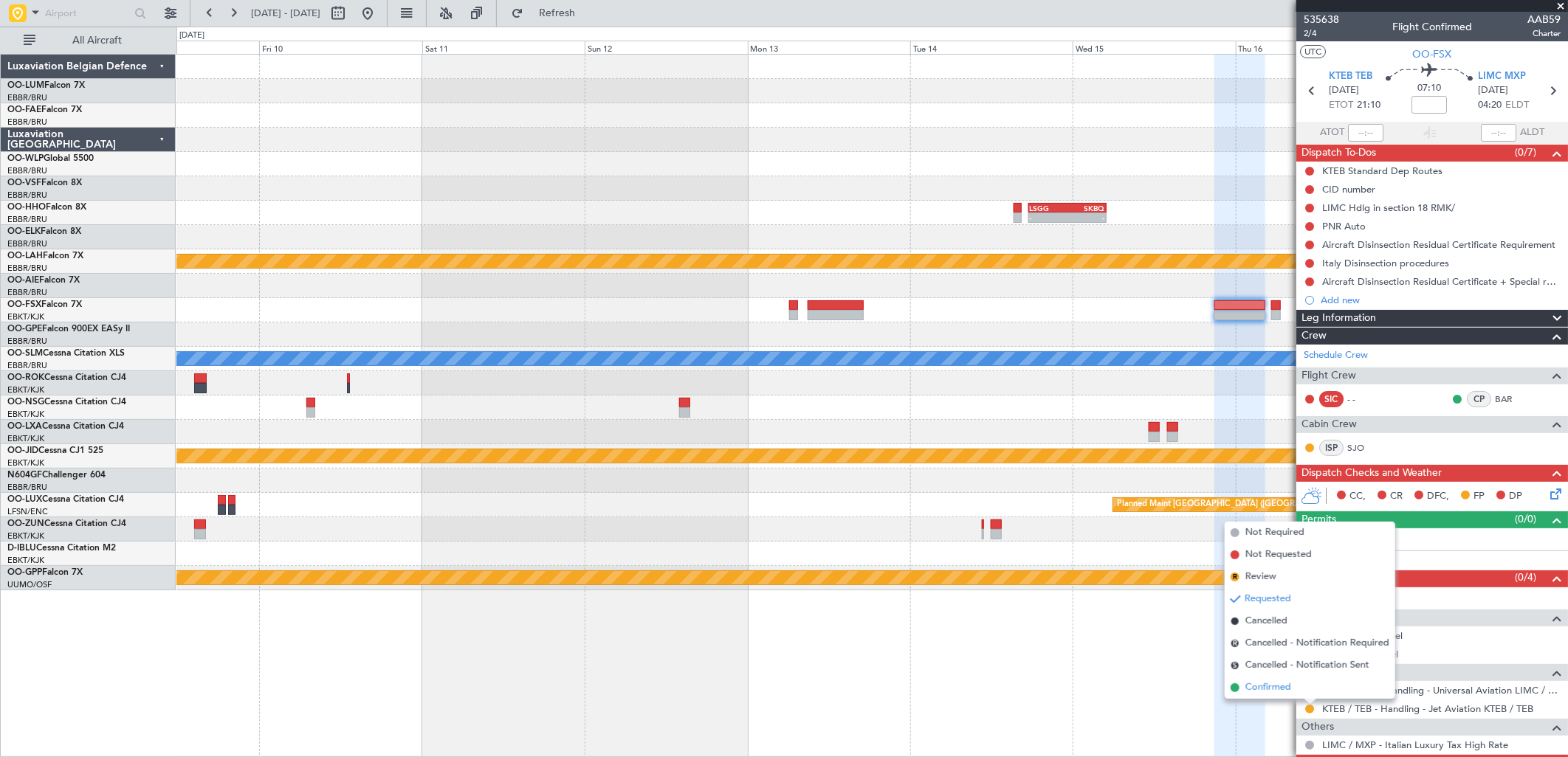
click at [1250, 688] on span "Confirmed" at bounding box center [1268, 688] width 46 height 15
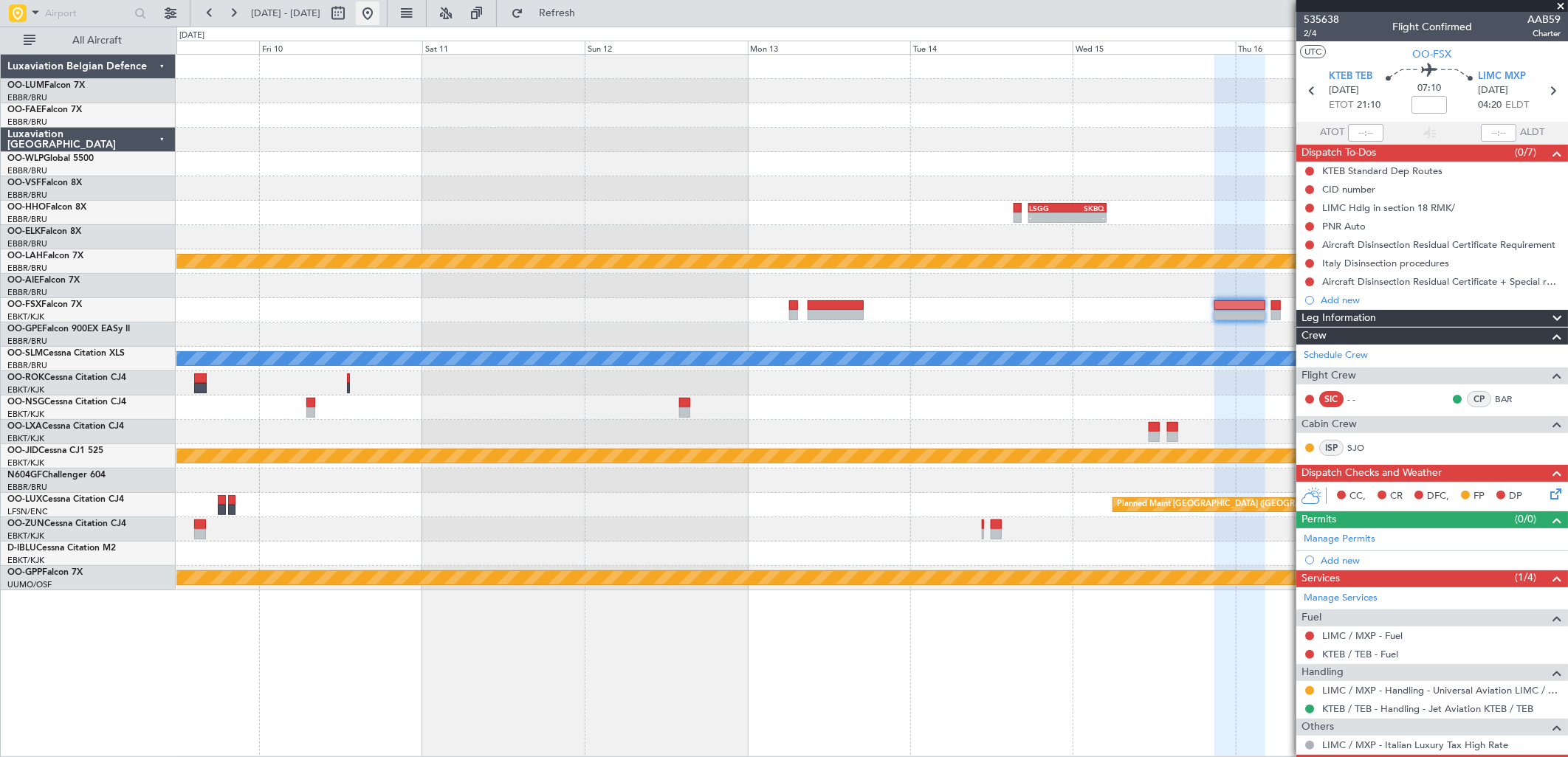
click at [379, 3] on button at bounding box center [367, 13] width 23 height 23
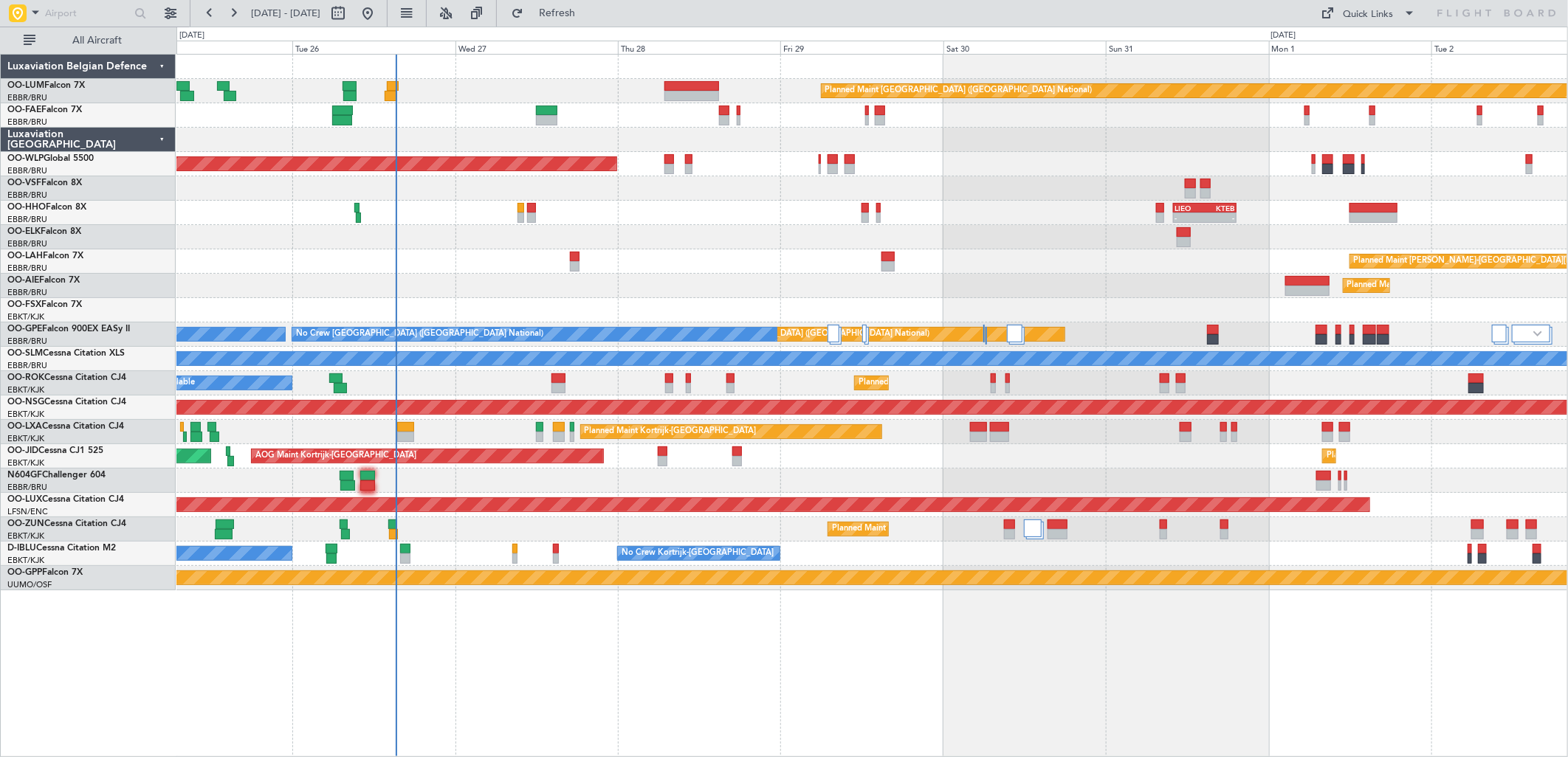
click at [666, 213] on div "Planned Maint Brussels (Brussels National) Owner Melsbroek Air Base Owner Melsb…" at bounding box center [872, 322] width 1391 height 535
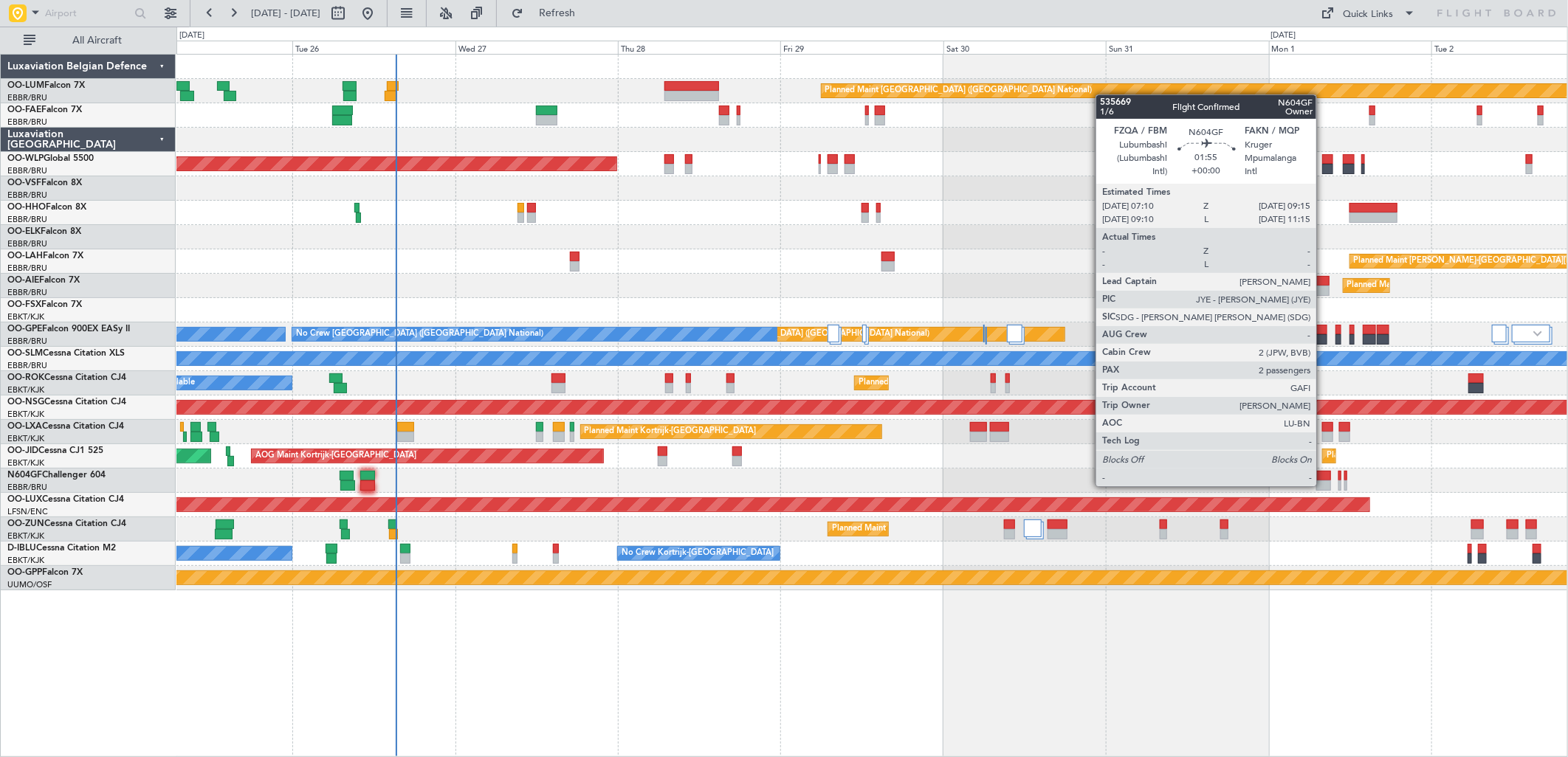
click at [1324, 485] on div at bounding box center [1324, 486] width 15 height 11
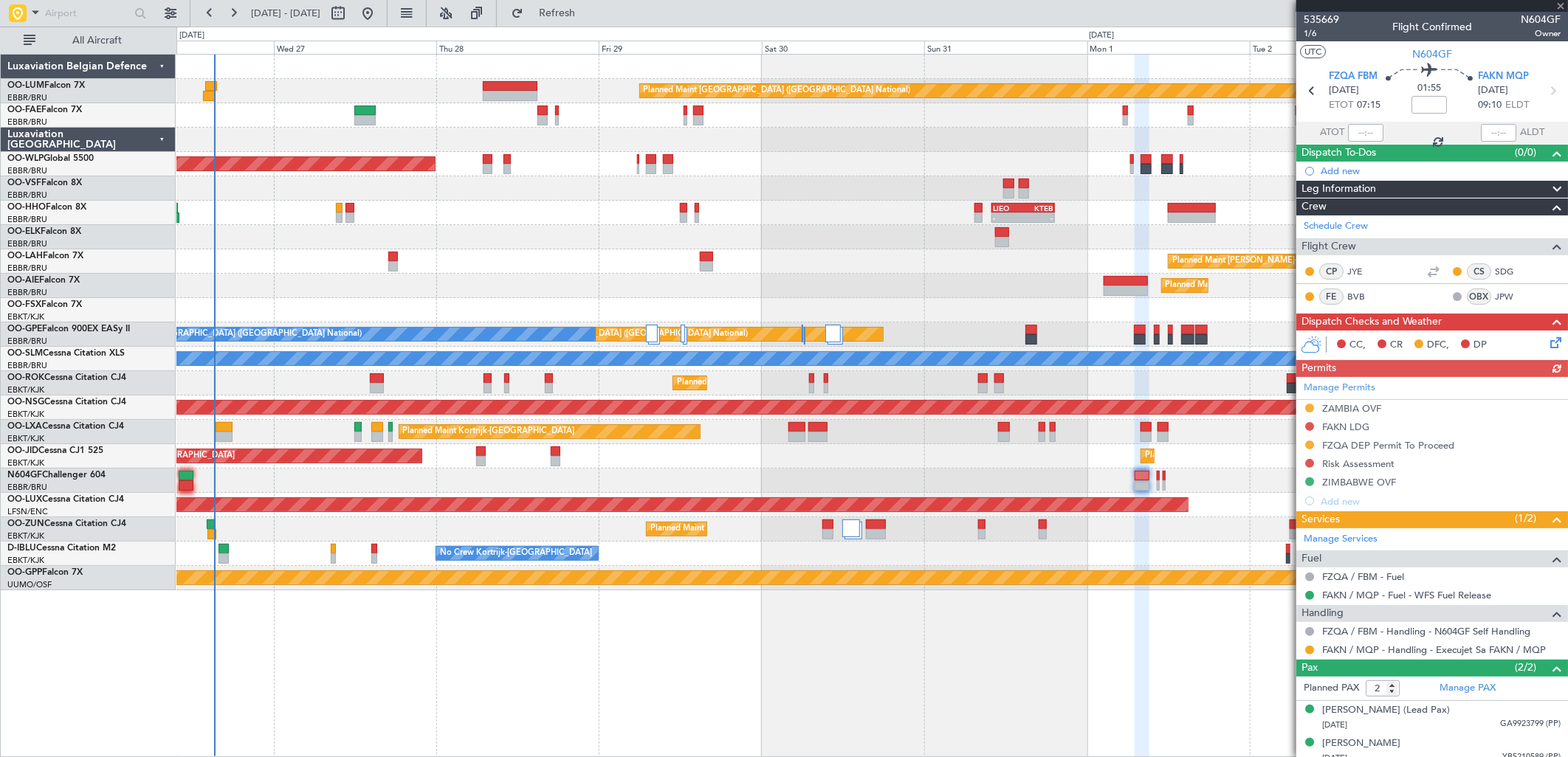
click at [893, 439] on div "Planned Maint Brussels (Brussels National) Owner Melsbroek Air Base Owner Melsb…" at bounding box center [872, 322] width 1391 height 535
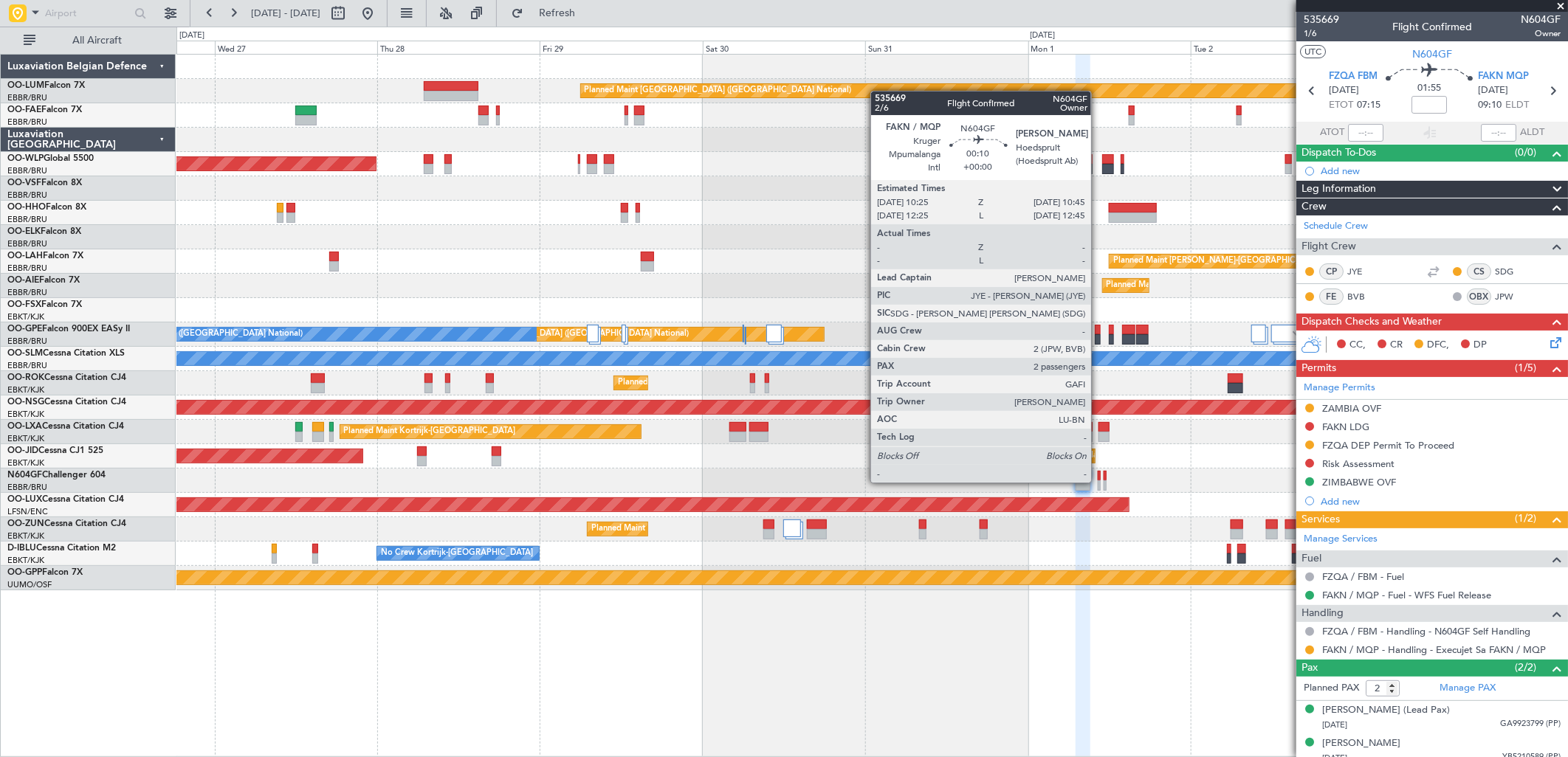
click at [1098, 481] on div at bounding box center [1099, 486] width 3 height 11
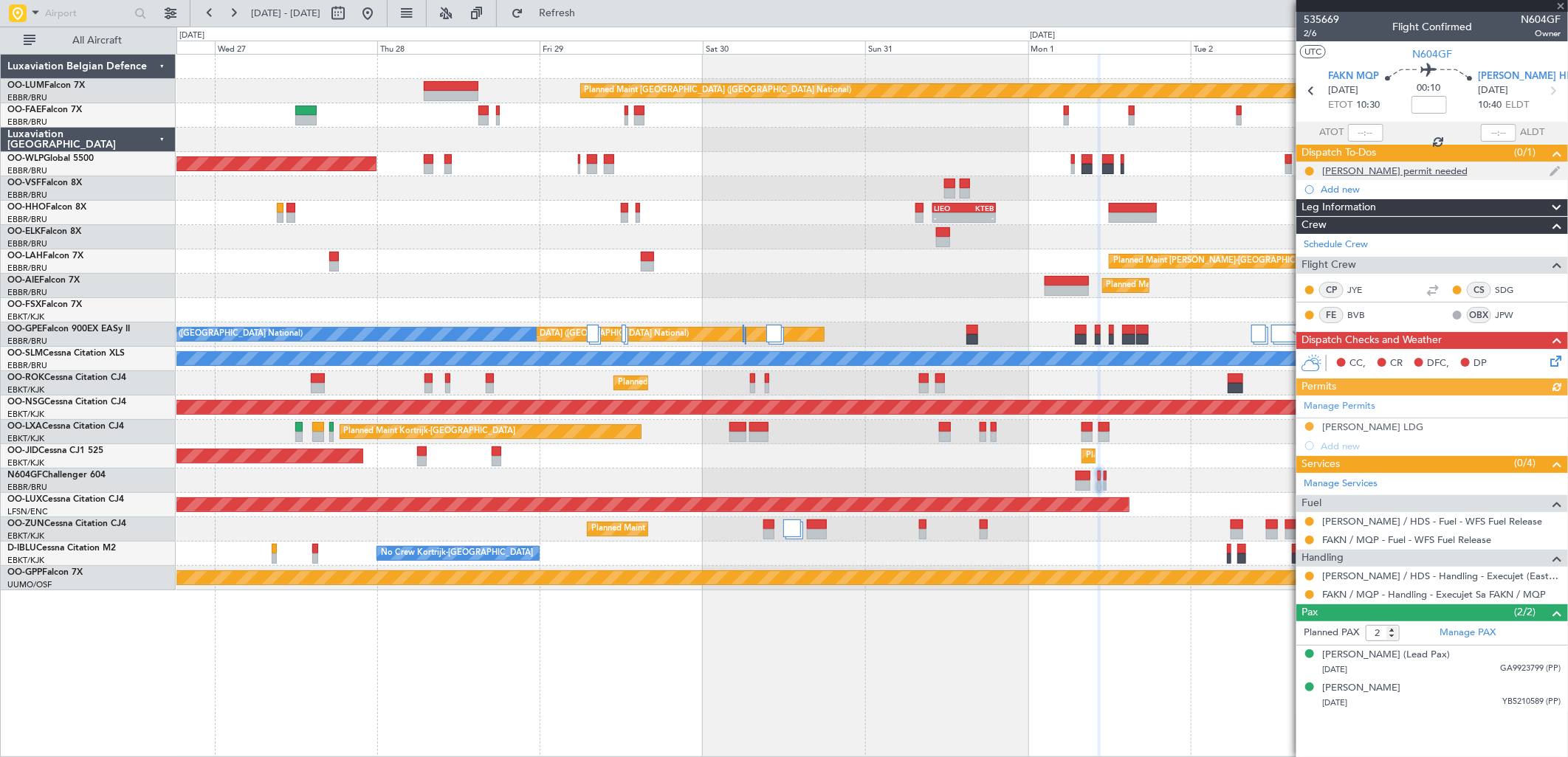
click at [1382, 171] on div "[PERSON_NAME] permit needed" at bounding box center [1395, 170] width 146 height 13
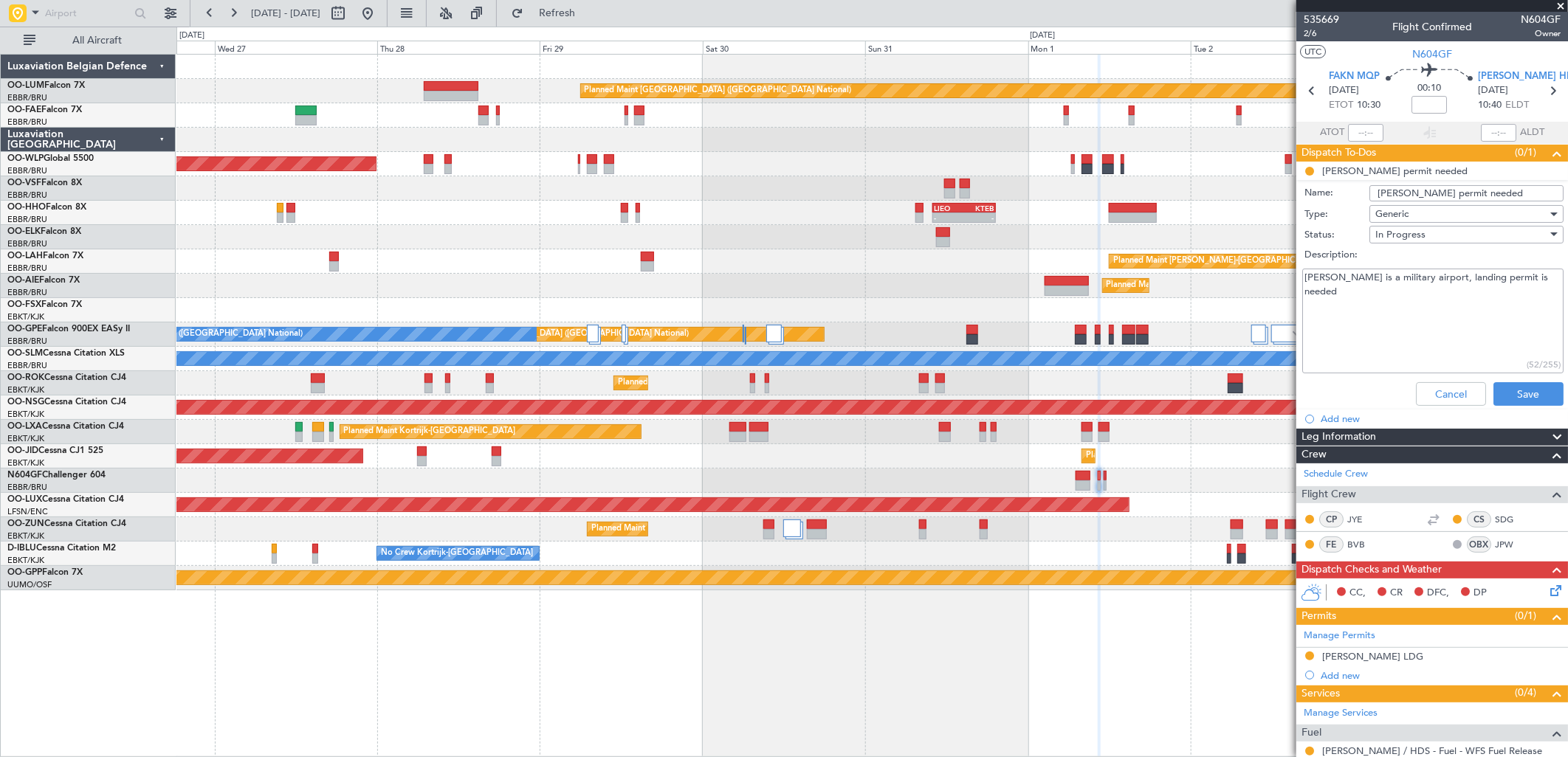
click at [1530, 282] on textarea "FAHS is a military airport, landing permit is needed" at bounding box center [1433, 321] width 261 height 106
type textarea "FAHS is a military airport, landing permit is needed see fleagged mail document…"
click at [1507, 384] on button "Save" at bounding box center [1528, 394] width 70 height 23
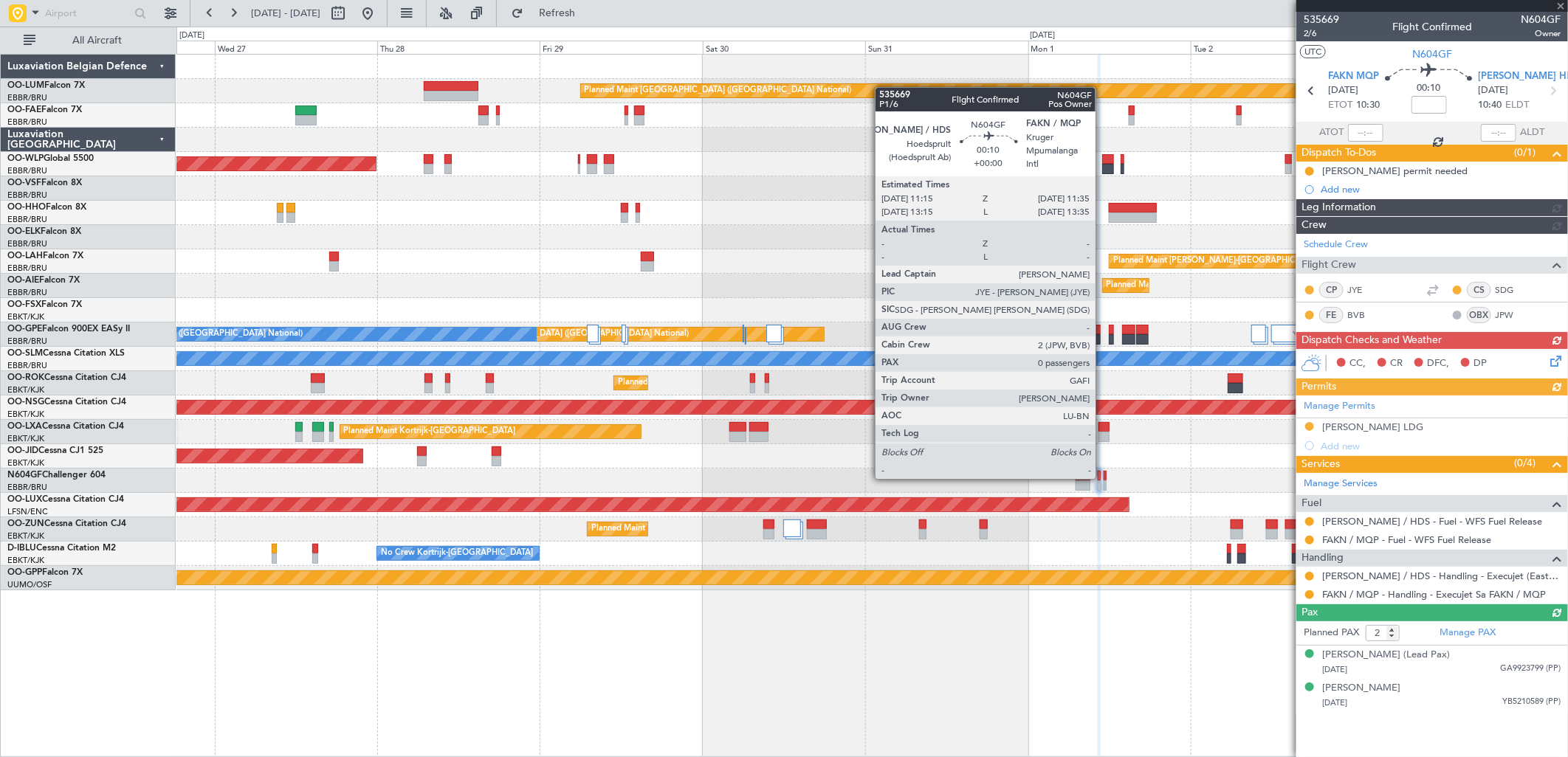
click at [1104, 478] on div at bounding box center [1105, 476] width 3 height 11
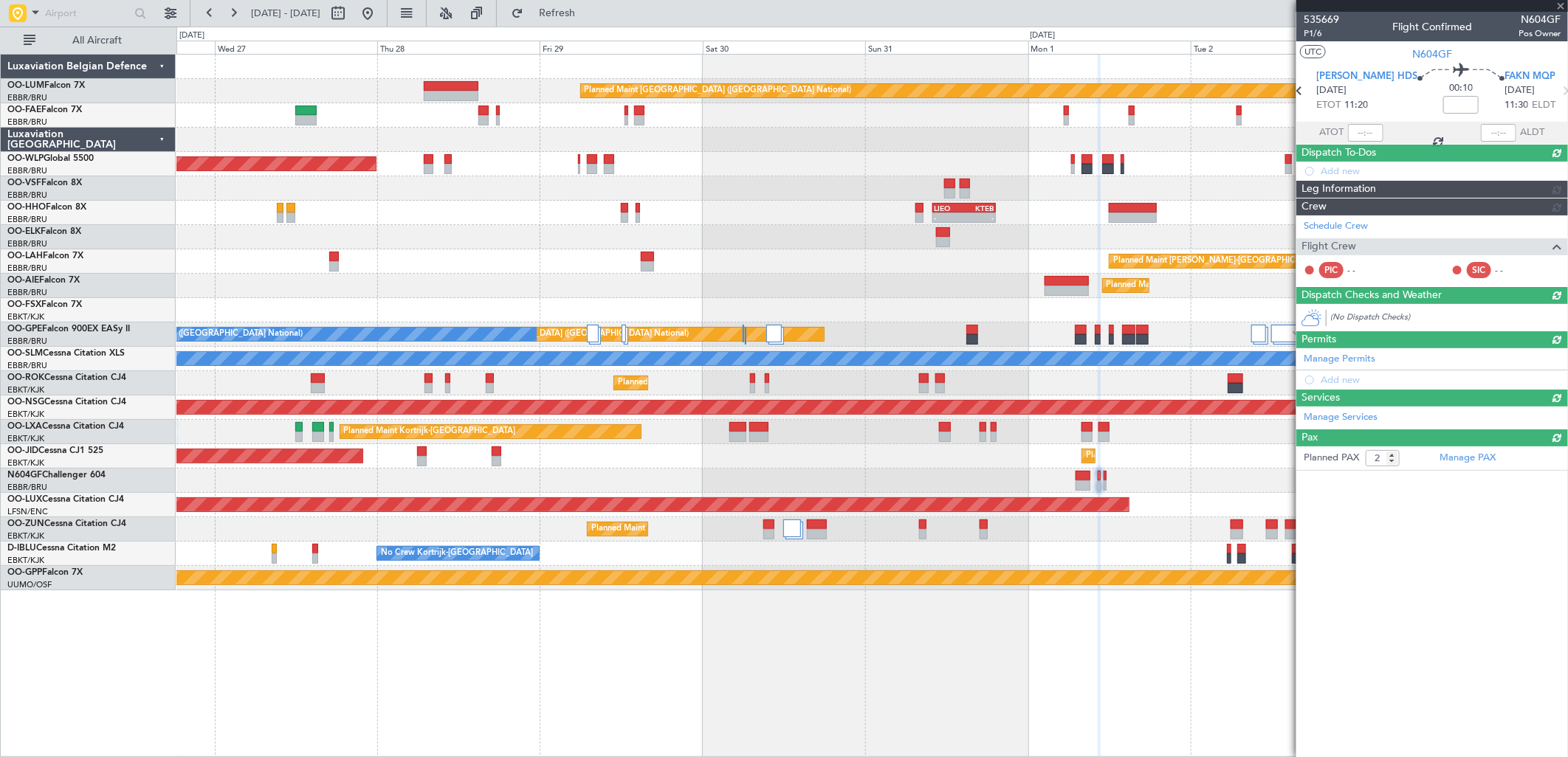
type input "0"
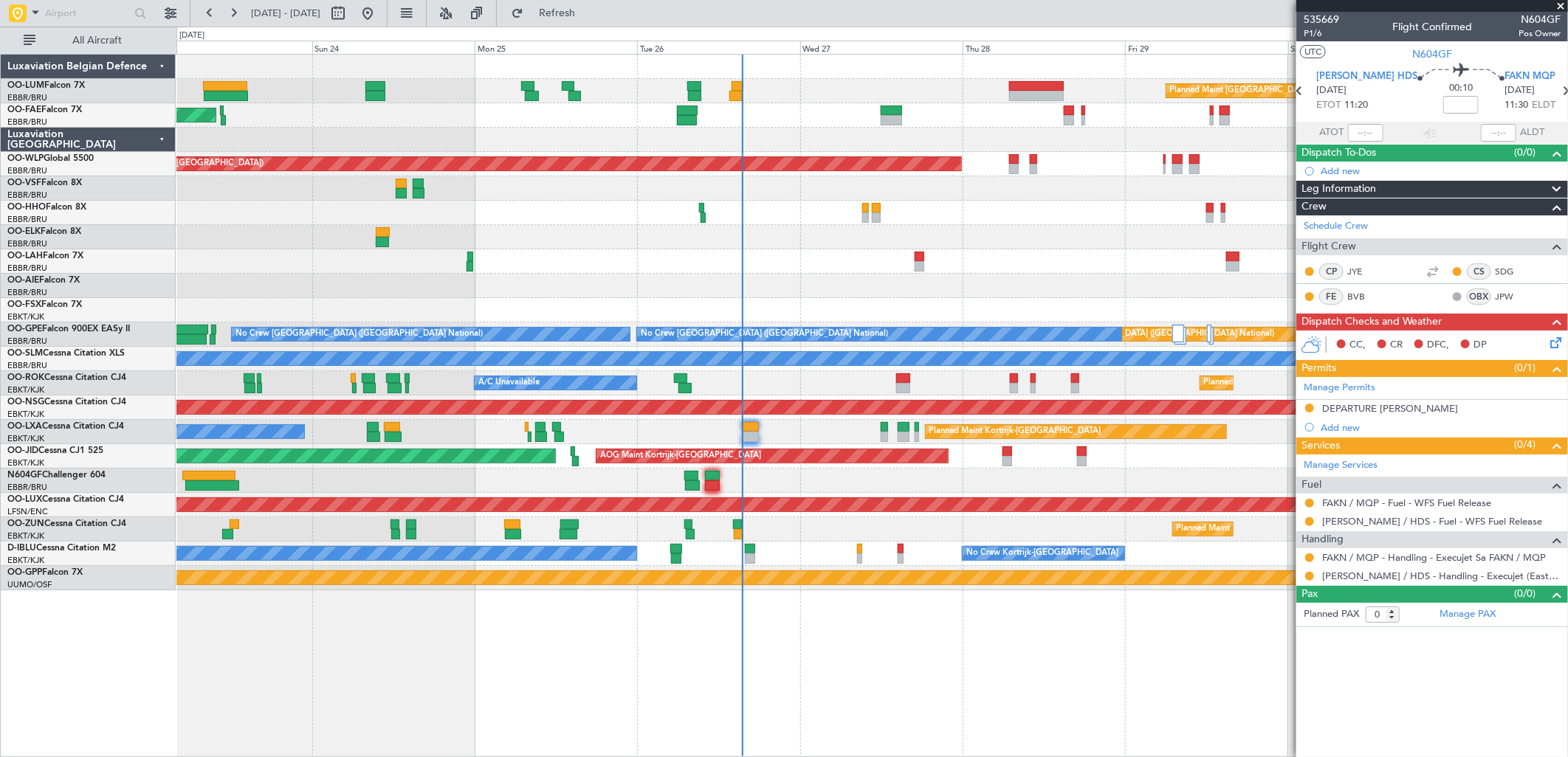
click at [913, 201] on div "Planned Maint Brussels (Brussels National) 13:30 Z 22:35 Z HAAB 13:00 Z EBMB 22…" at bounding box center [872, 322] width 1391 height 535
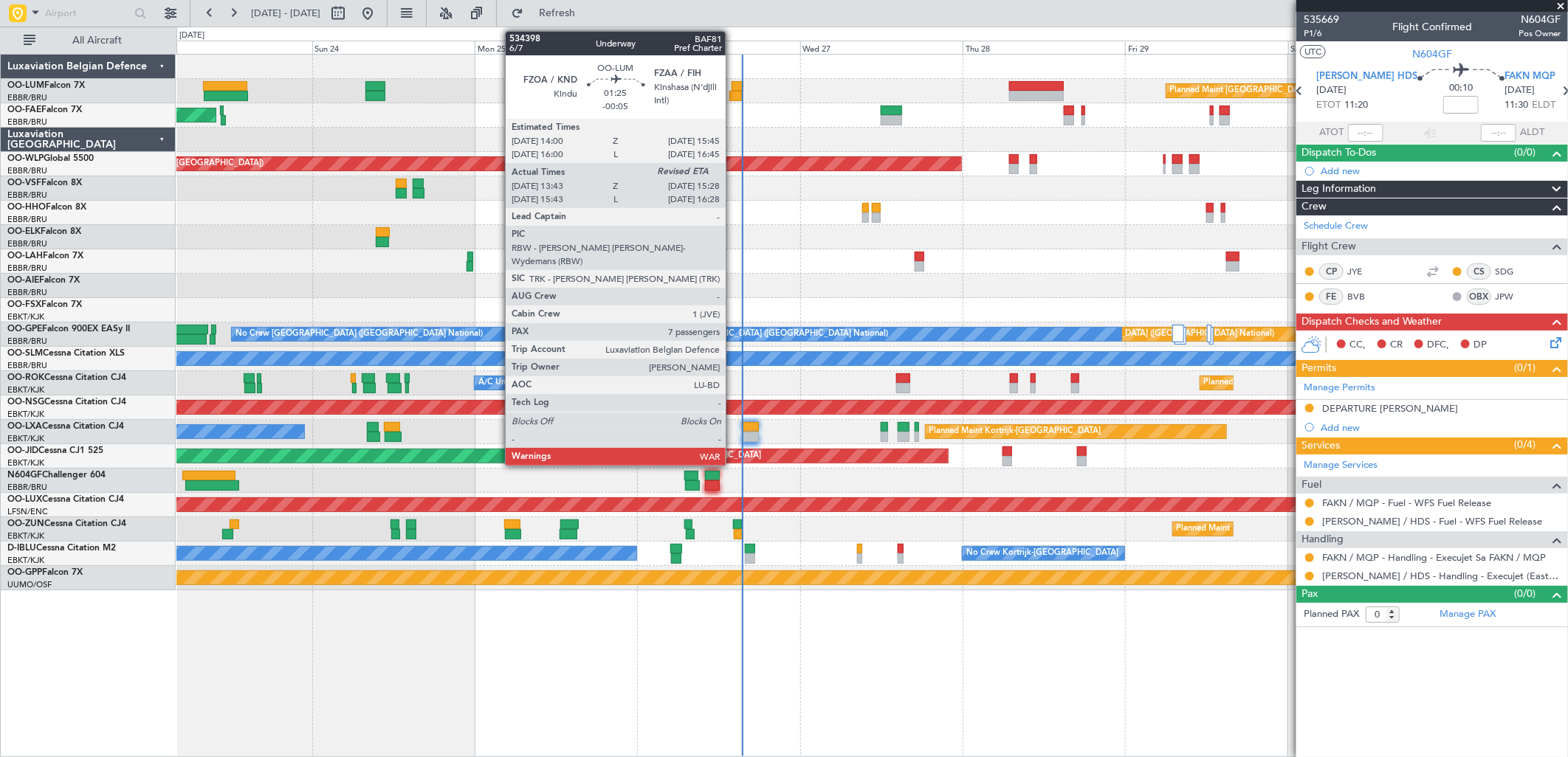
click at [733, 92] on div at bounding box center [736, 96] width 13 height 11
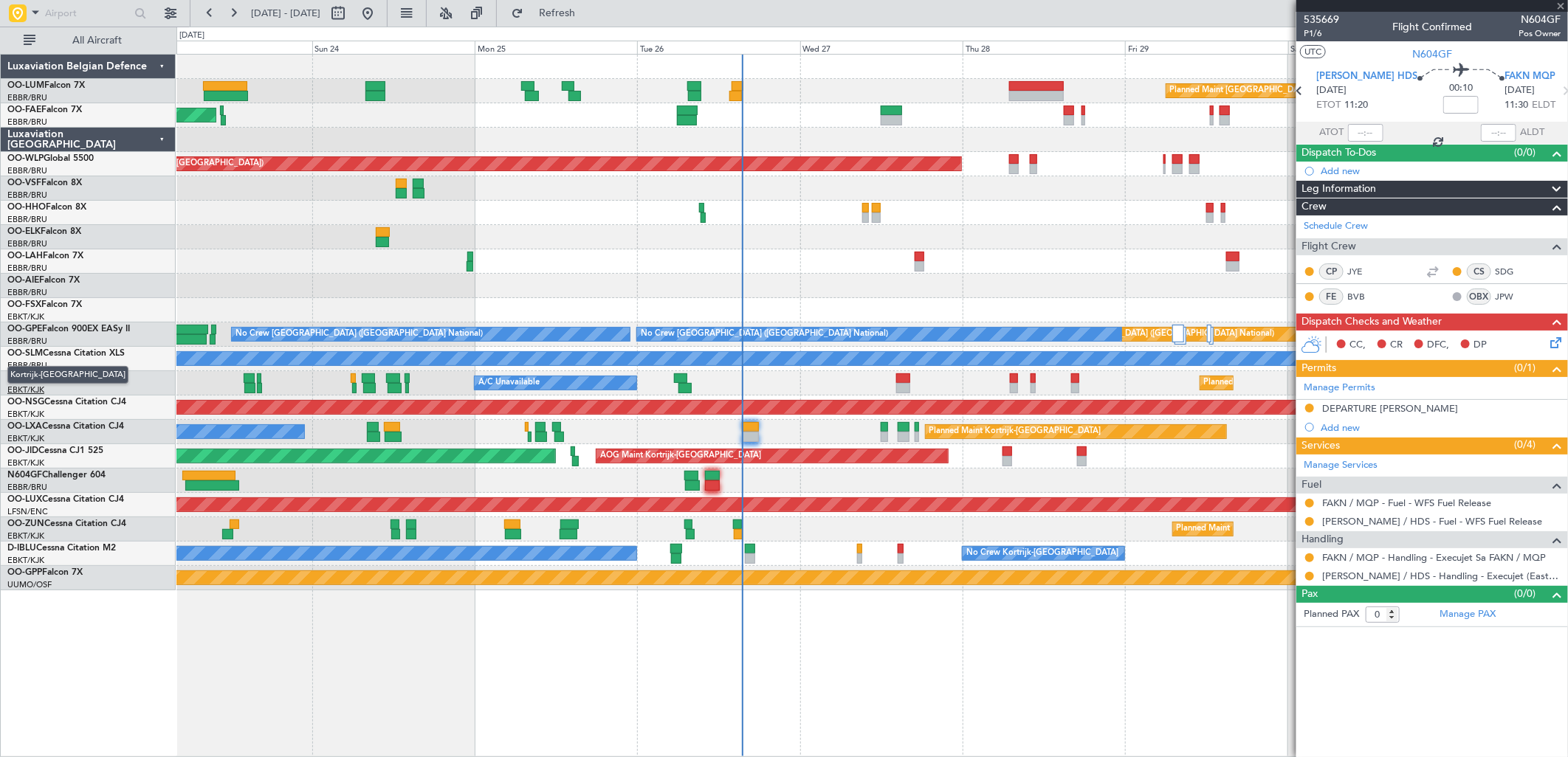
type input "-00:05"
type input "13:53"
type input "7"
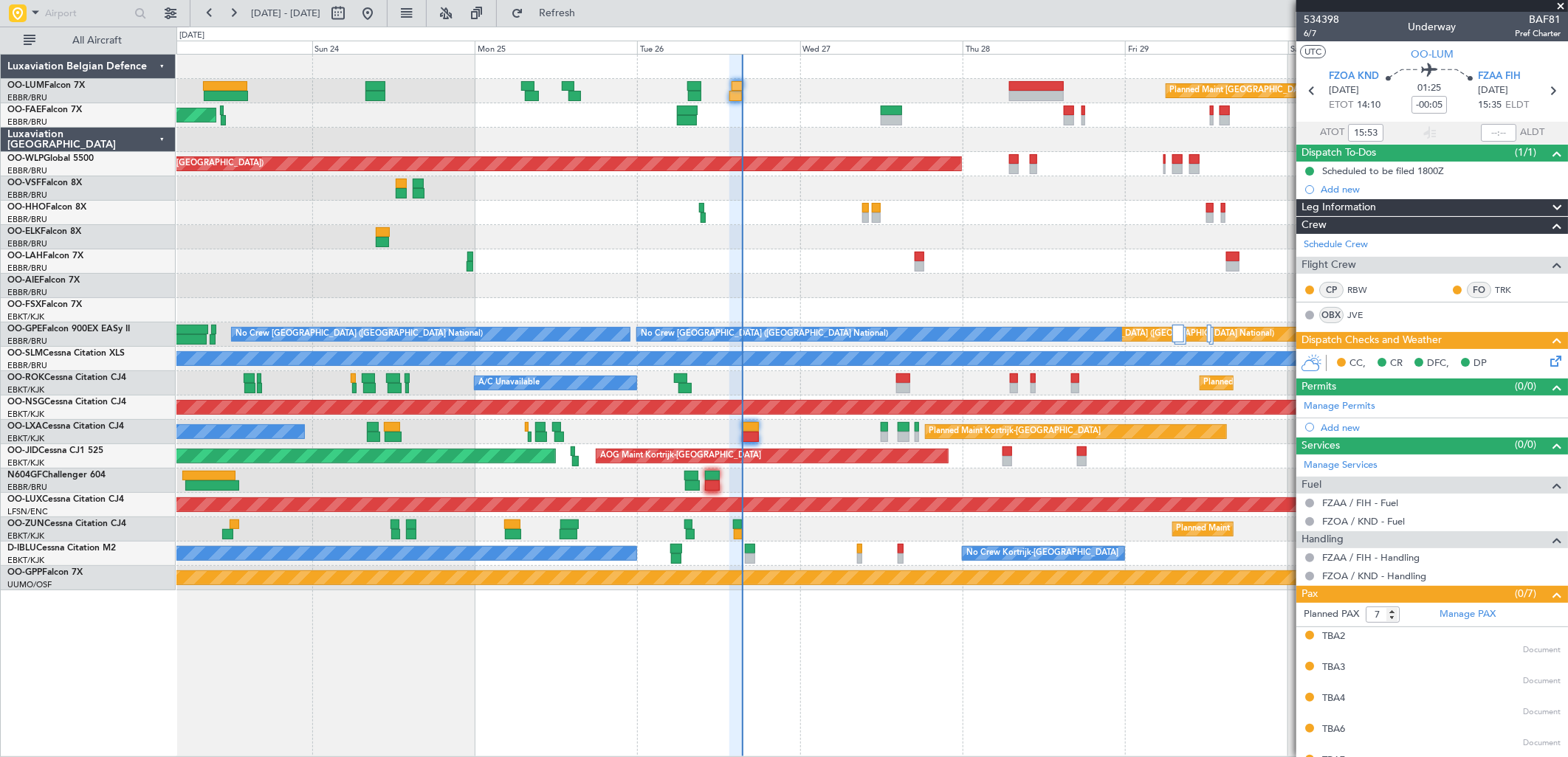
type input "13:53"
click at [1490, 134] on input "text" at bounding box center [1498, 133] width 35 height 18
type input "15:22"
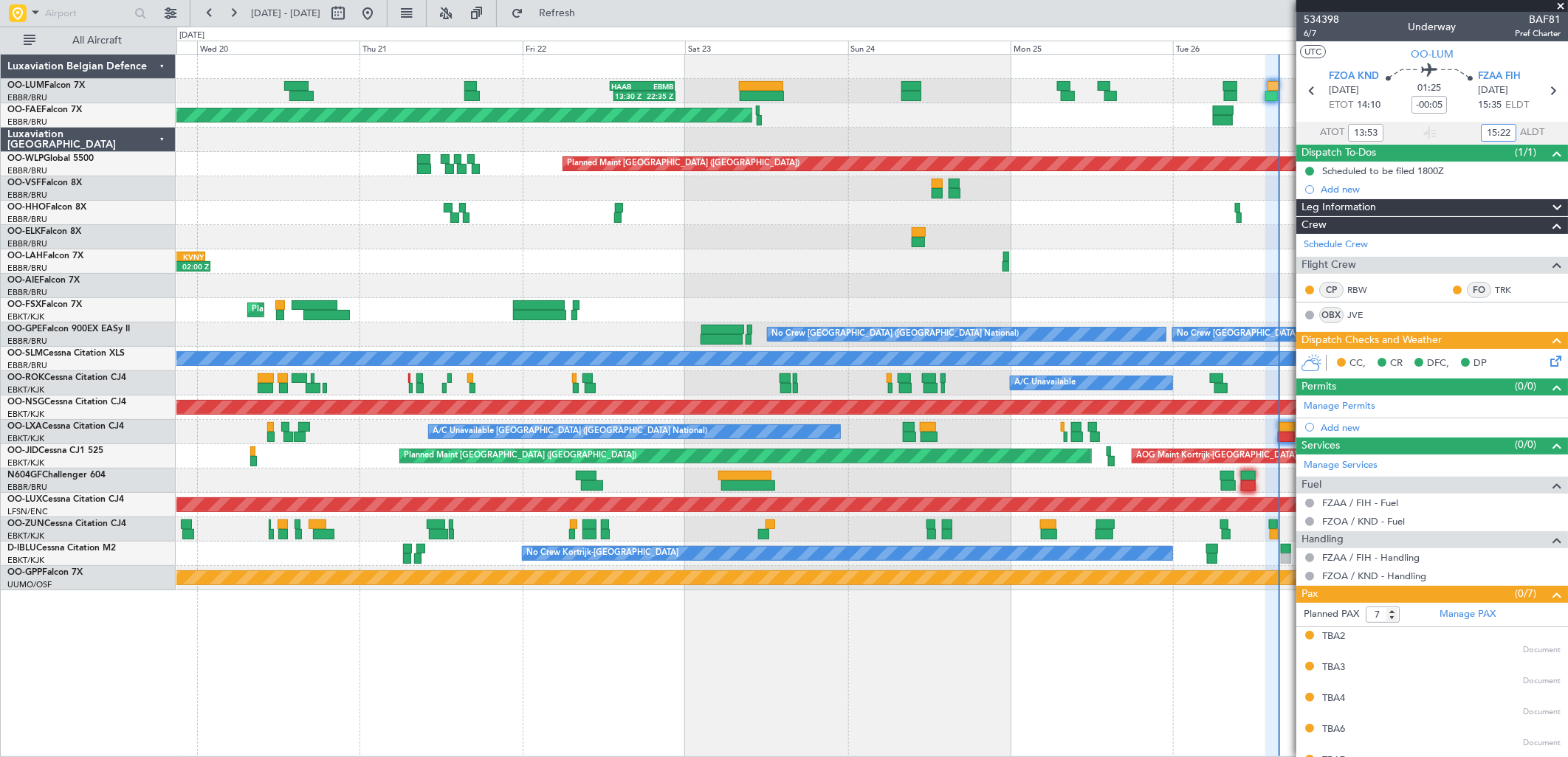
click at [1089, 255] on div "13:30 Z 22:35 Z HAAB 13:00 Z EBMB 22:30 Z Planned Maint Brussels (Brussels Nati…" at bounding box center [872, 322] width 1391 height 535
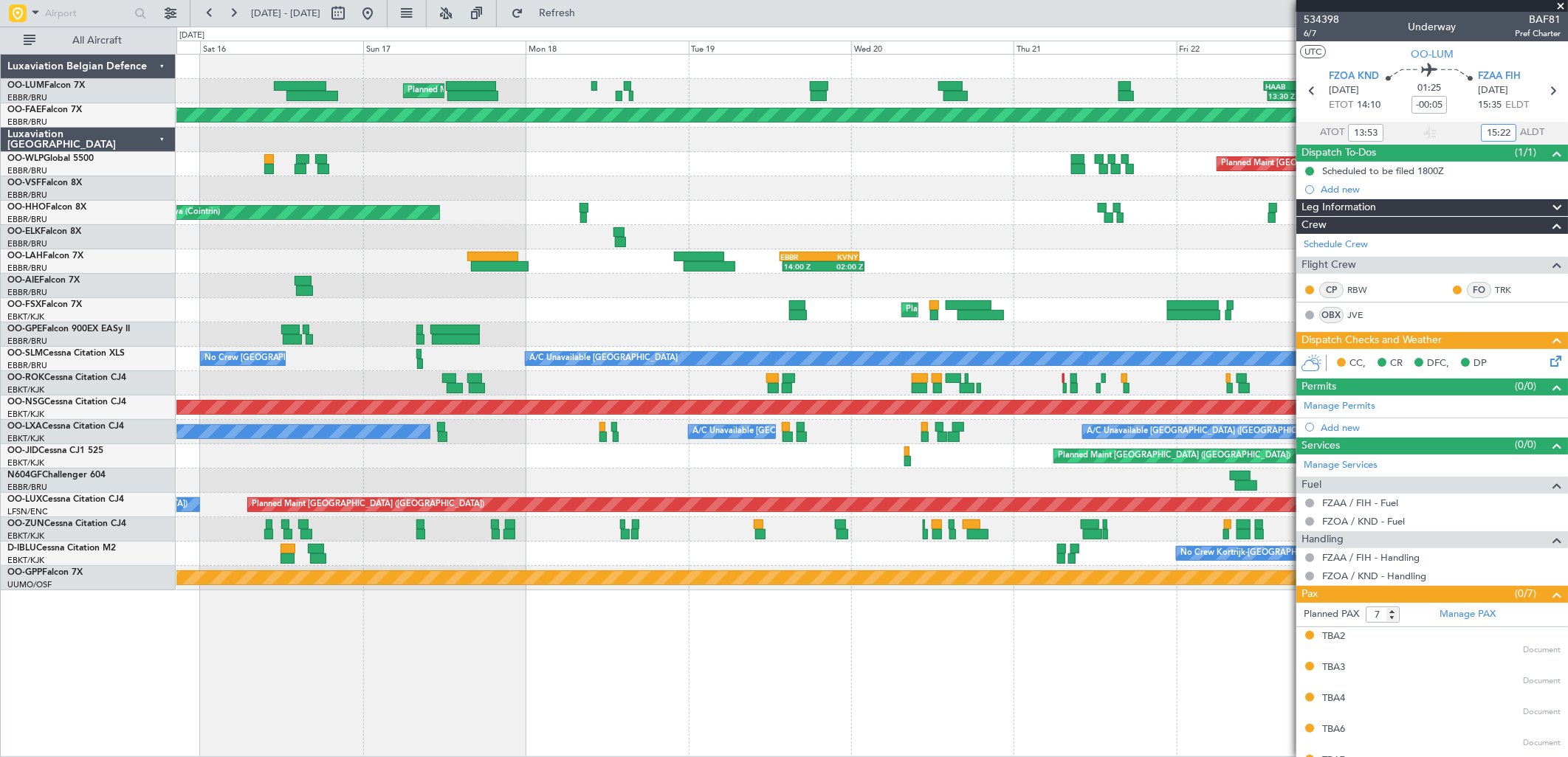
click at [1093, 236] on div "13:30 Z 22:35 Z HAAB 13:00 Z EBMB 22:30 Z Planned Maint Brussels (Brussels Nati…" at bounding box center [872, 322] width 1391 height 535
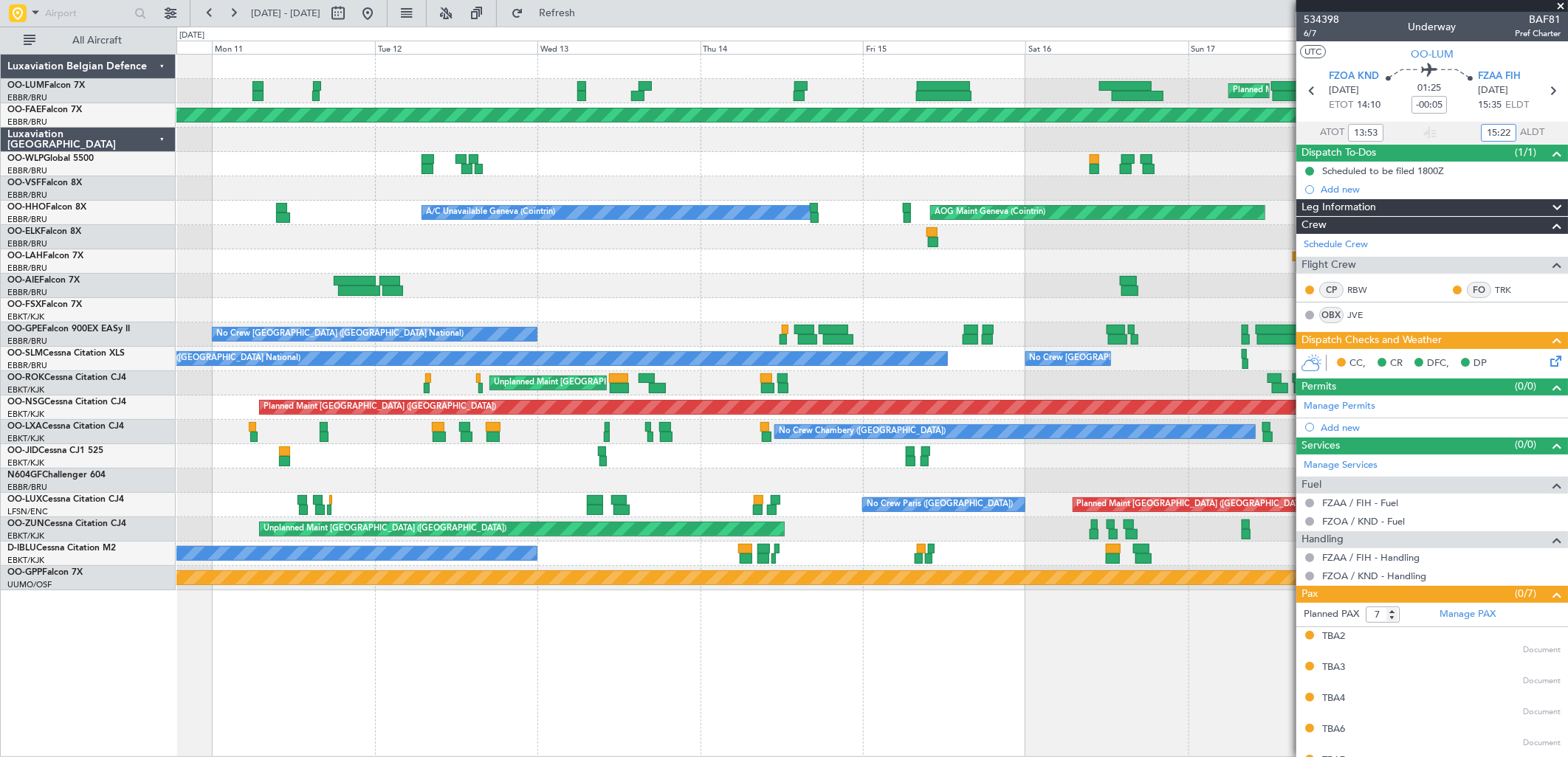
click at [919, 276] on div "Planned Maint Brussels (Brussels National) Unplanned Maint Brussels (Brussels N…" at bounding box center [872, 322] width 1391 height 535
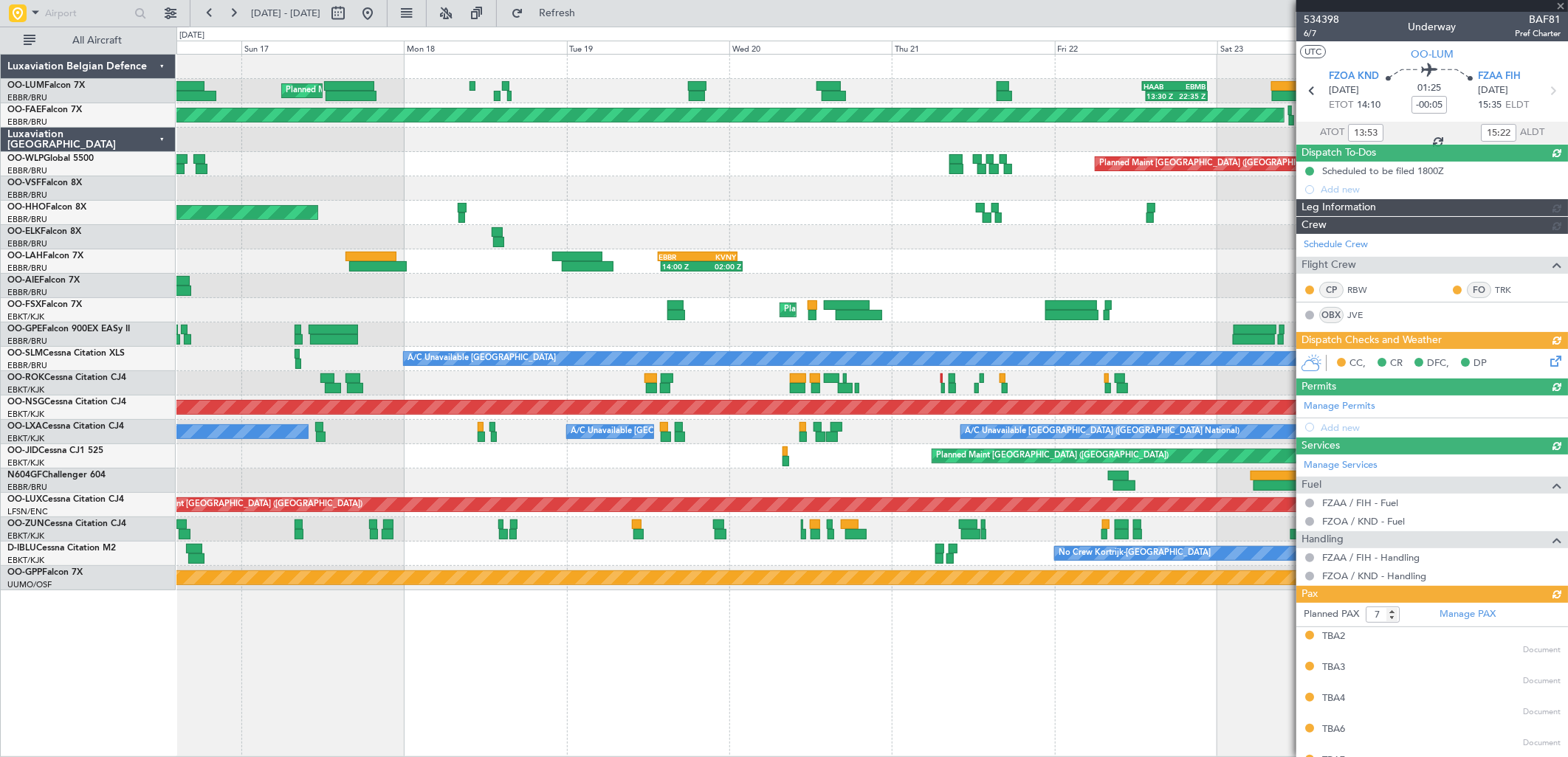
click at [276, 252] on div "Planned Maint Brussels (Brussels National) HAAB 13:00 Z EBMB 22:30 Z 13:30 Z 22…" at bounding box center [872, 322] width 1391 height 535
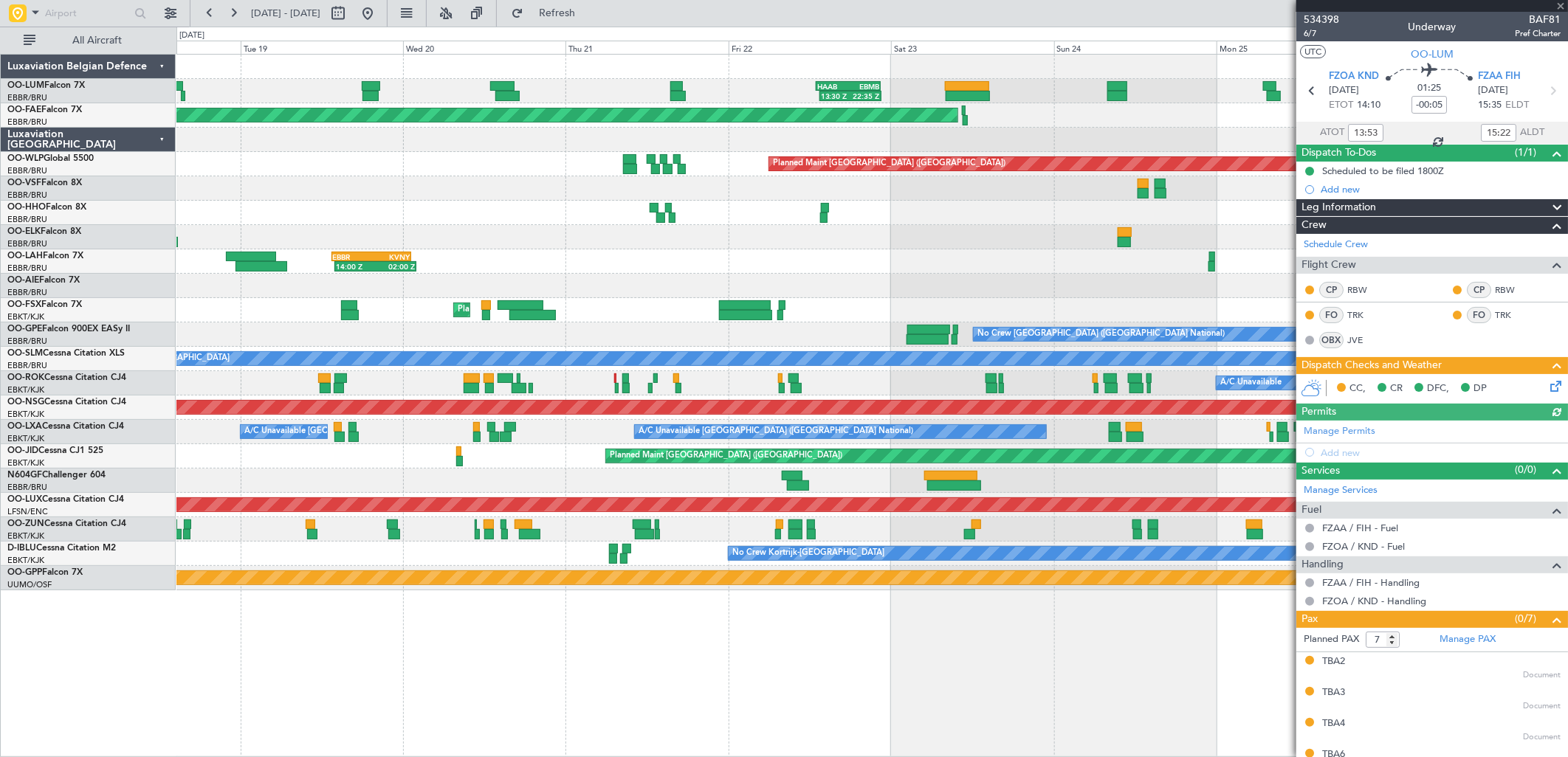
click at [618, 246] on div at bounding box center [872, 237] width 1391 height 24
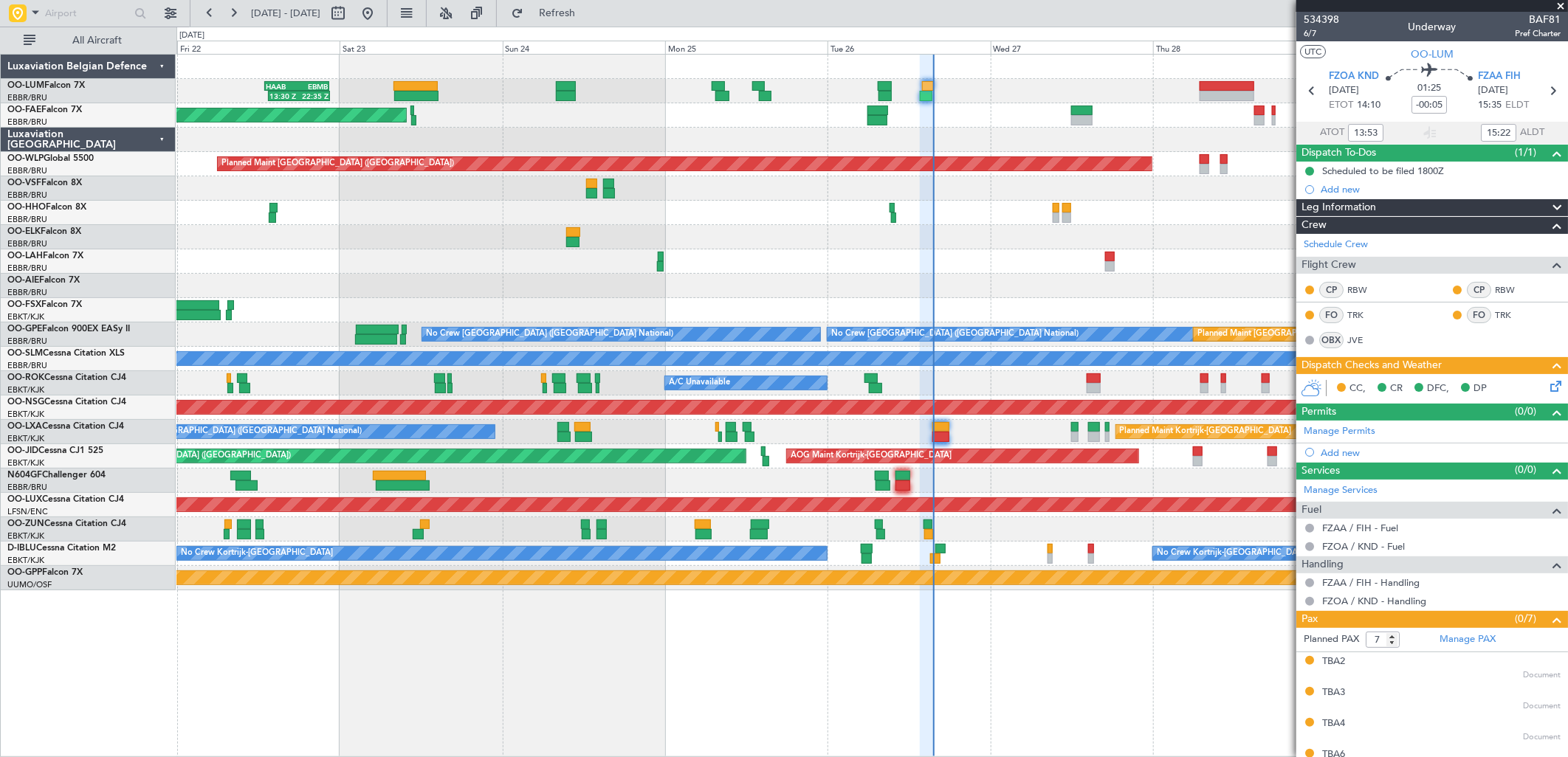
click at [380, 247] on div at bounding box center [872, 237] width 1391 height 24
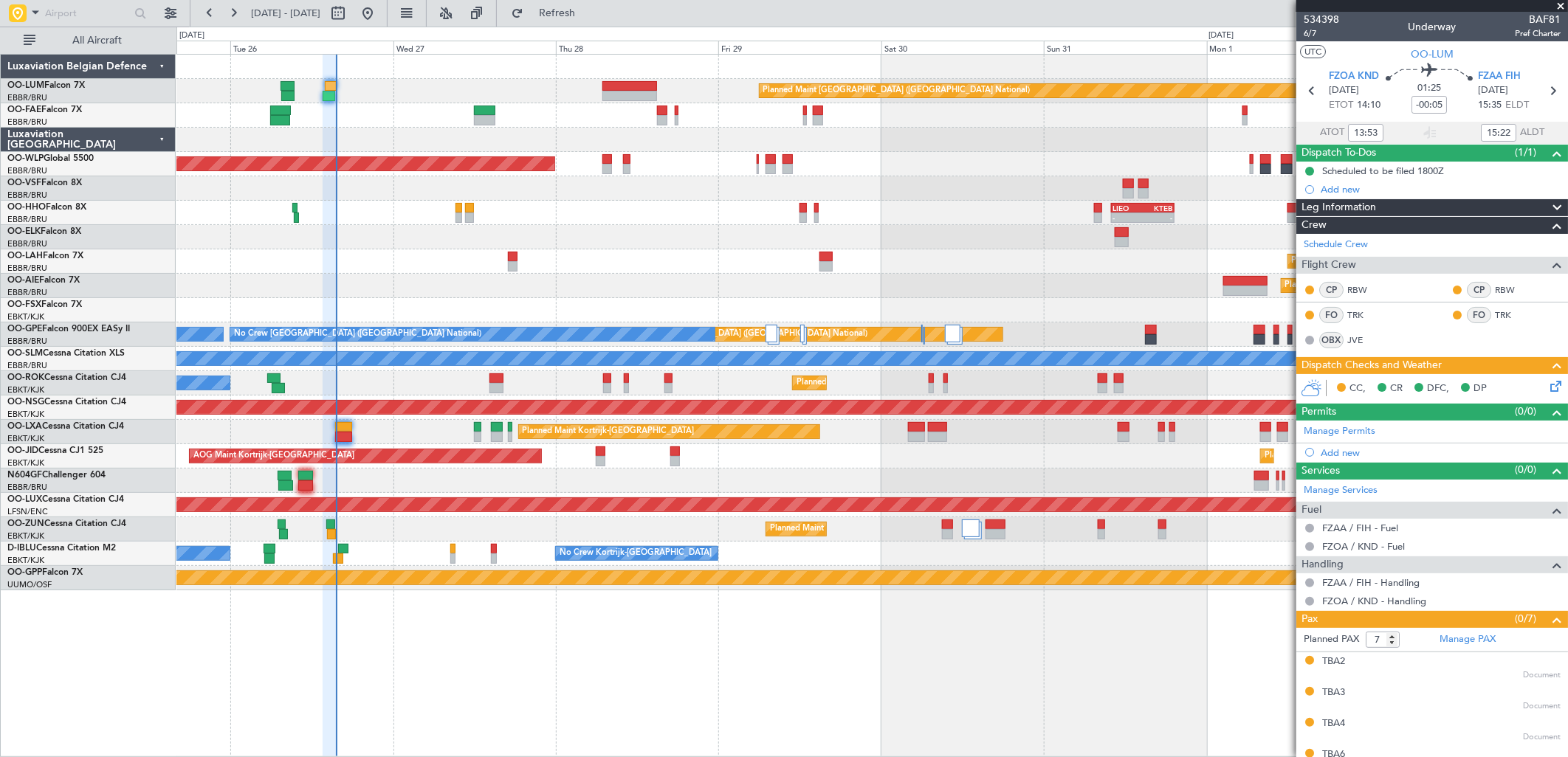
click at [492, 267] on div "Planned Maint Brussels (Brussels National) Owner Melsbroek Air Base Owner Melsb…" at bounding box center [872, 322] width 1391 height 535
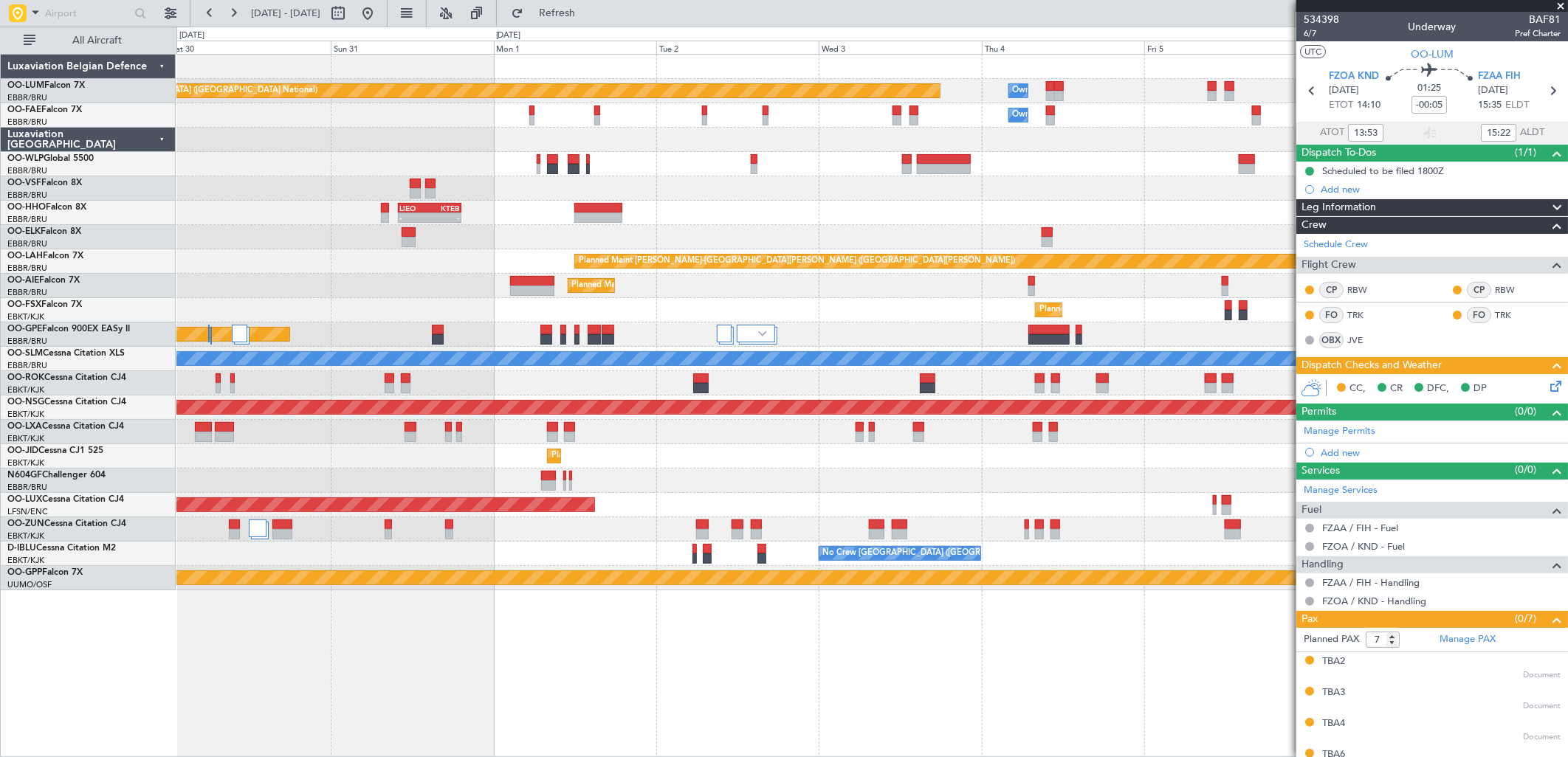
click at [373, 260] on div "Planned Maint [PERSON_NAME]-[GEOGRAPHIC_DATA][PERSON_NAME] ([GEOGRAPHIC_DATA][P…" at bounding box center [872, 261] width 1391 height 24
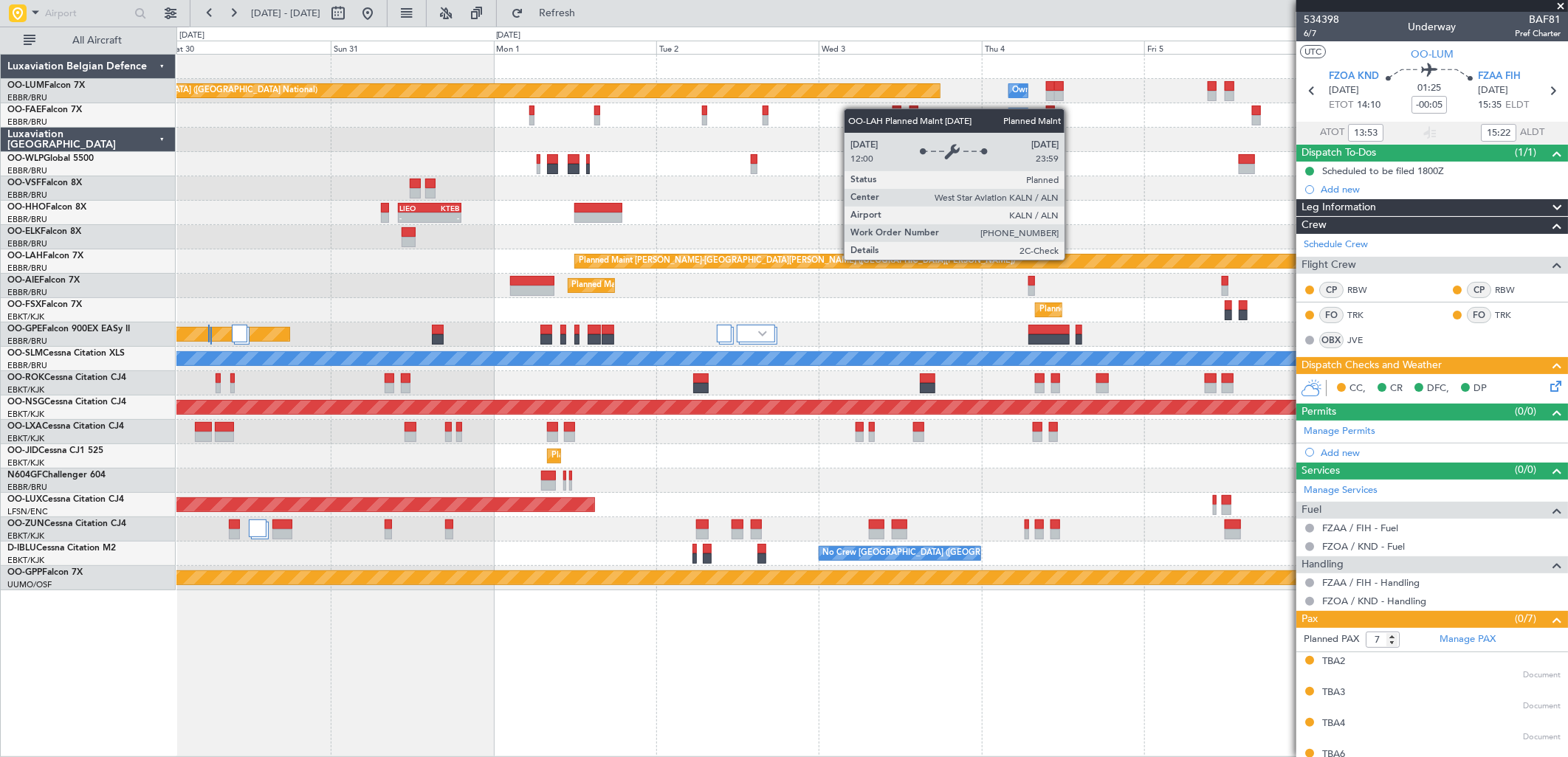
click at [482, 276] on div "Planned Maint Brussels (Brussels National) Owner Melsbroek Air Base Owner Melsb…" at bounding box center [872, 322] width 1391 height 535
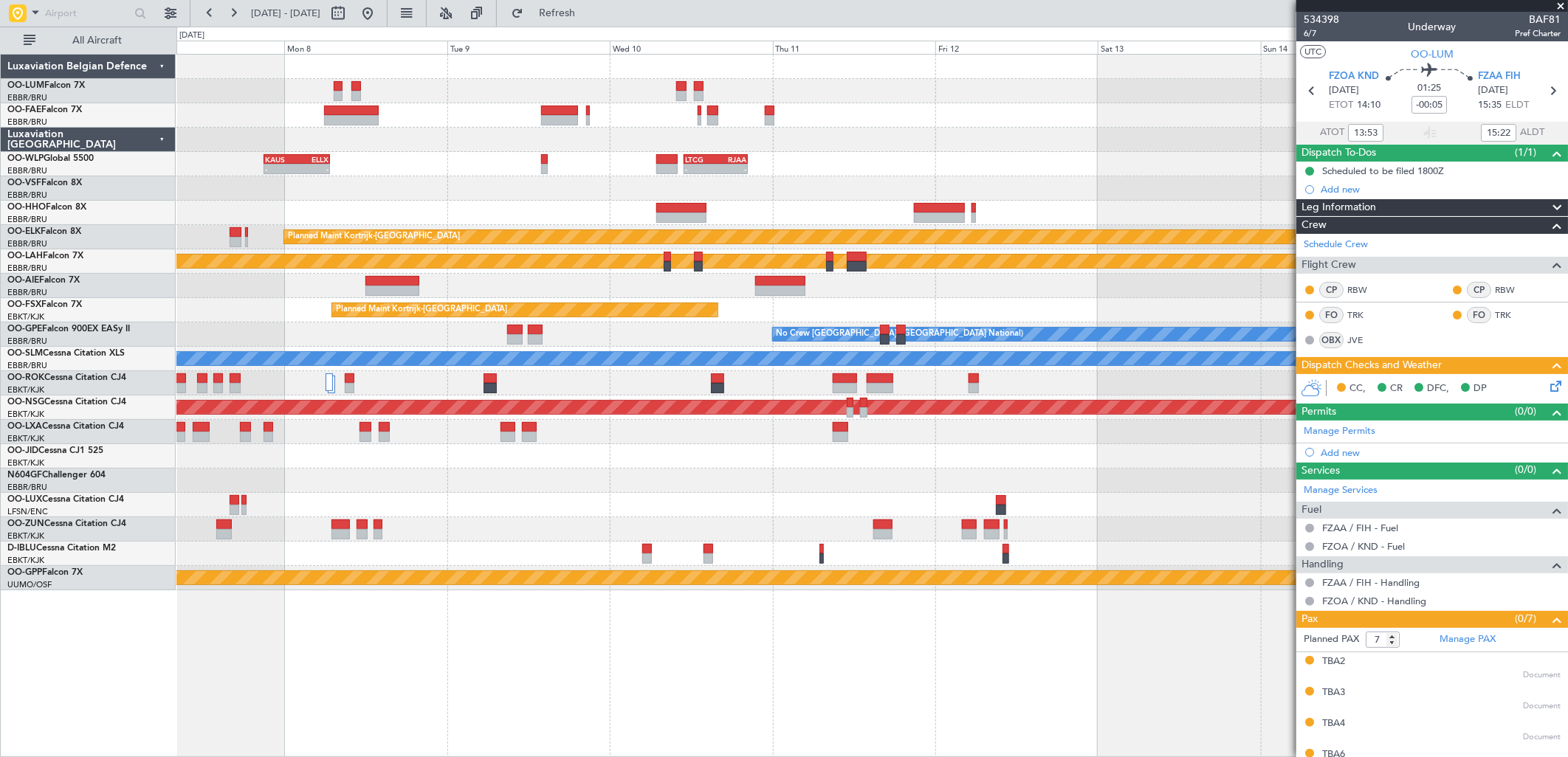
click at [233, 277] on div "- - KAUS 21:00 Z ELLX 06:45 Z - - LTCG 11:00 Z RJAA 20:25 Z Planned Maint Kortr…" at bounding box center [872, 322] width 1391 height 535
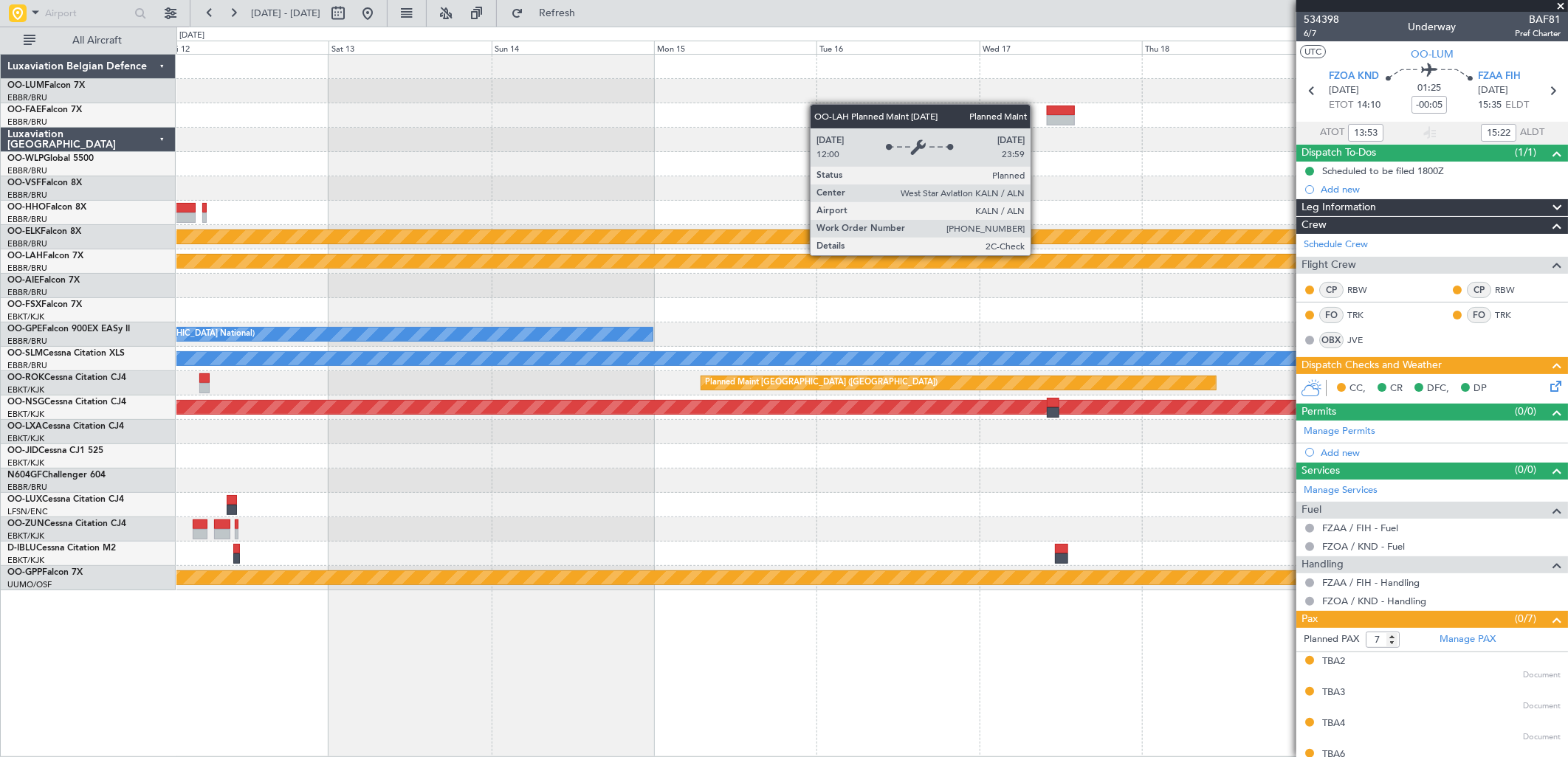
click at [197, 260] on div "Planned Maint [PERSON_NAME]-[GEOGRAPHIC_DATA][PERSON_NAME] ([GEOGRAPHIC_DATA][P…" at bounding box center [872, 261] width 4170 height 14
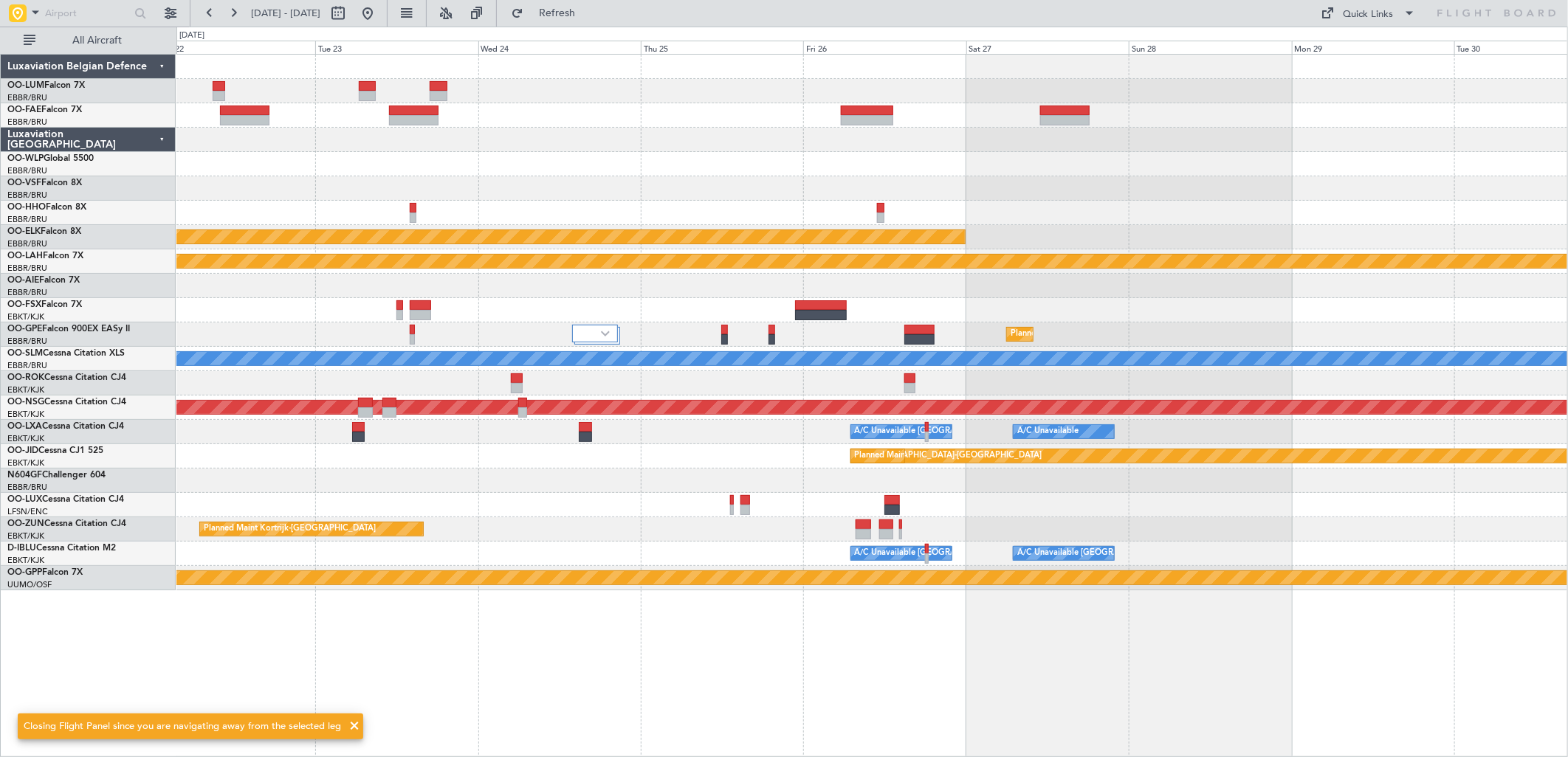
click at [385, 300] on div "Planned Maint Kortrijk-Wevelgem Planned Maint Alton-st Louis (St Louis Regl) Pl…" at bounding box center [872, 322] width 1391 height 535
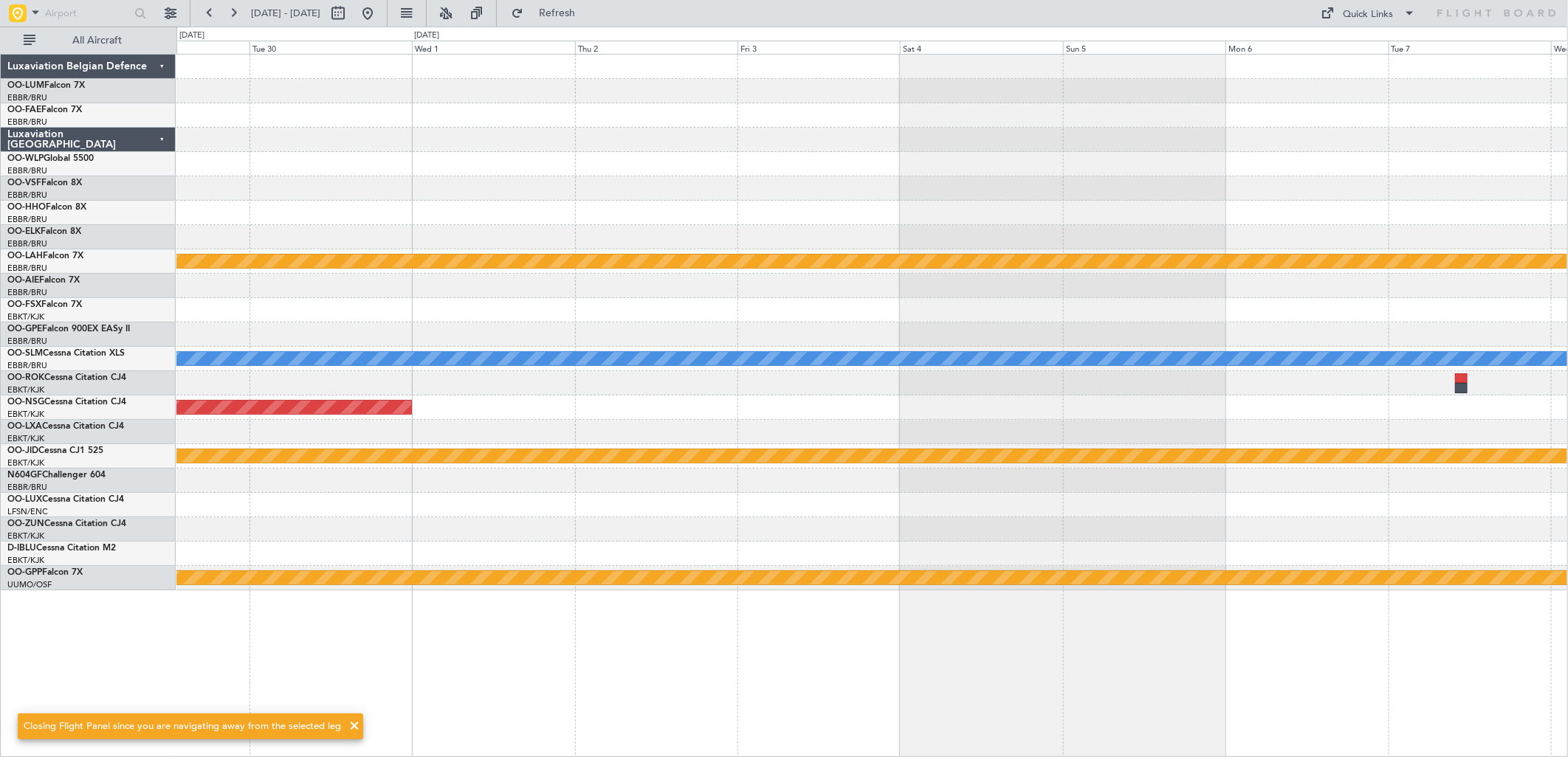
click at [195, 318] on div at bounding box center [872, 310] width 1391 height 24
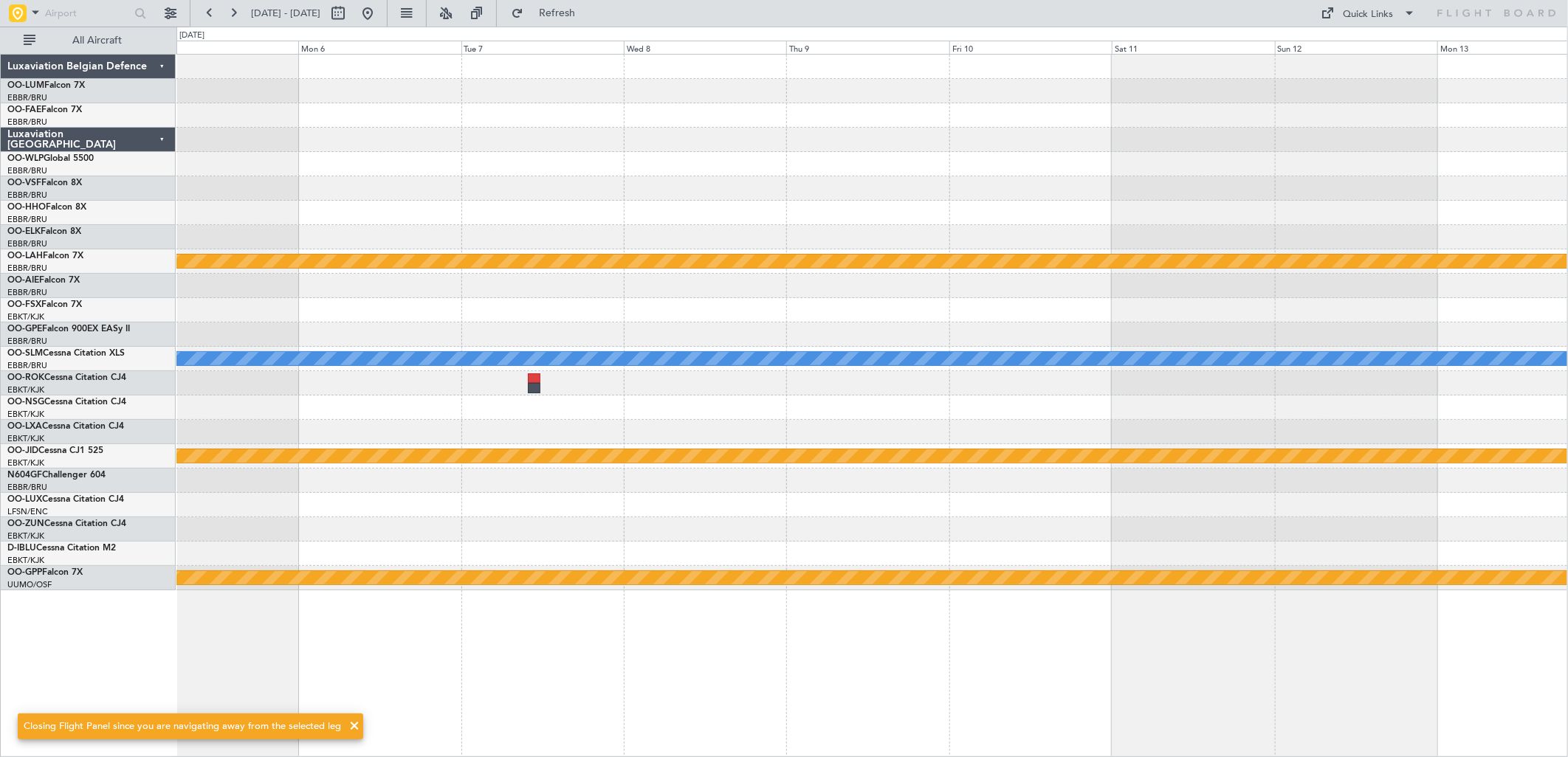
click at [362, 320] on div at bounding box center [872, 310] width 1391 height 24
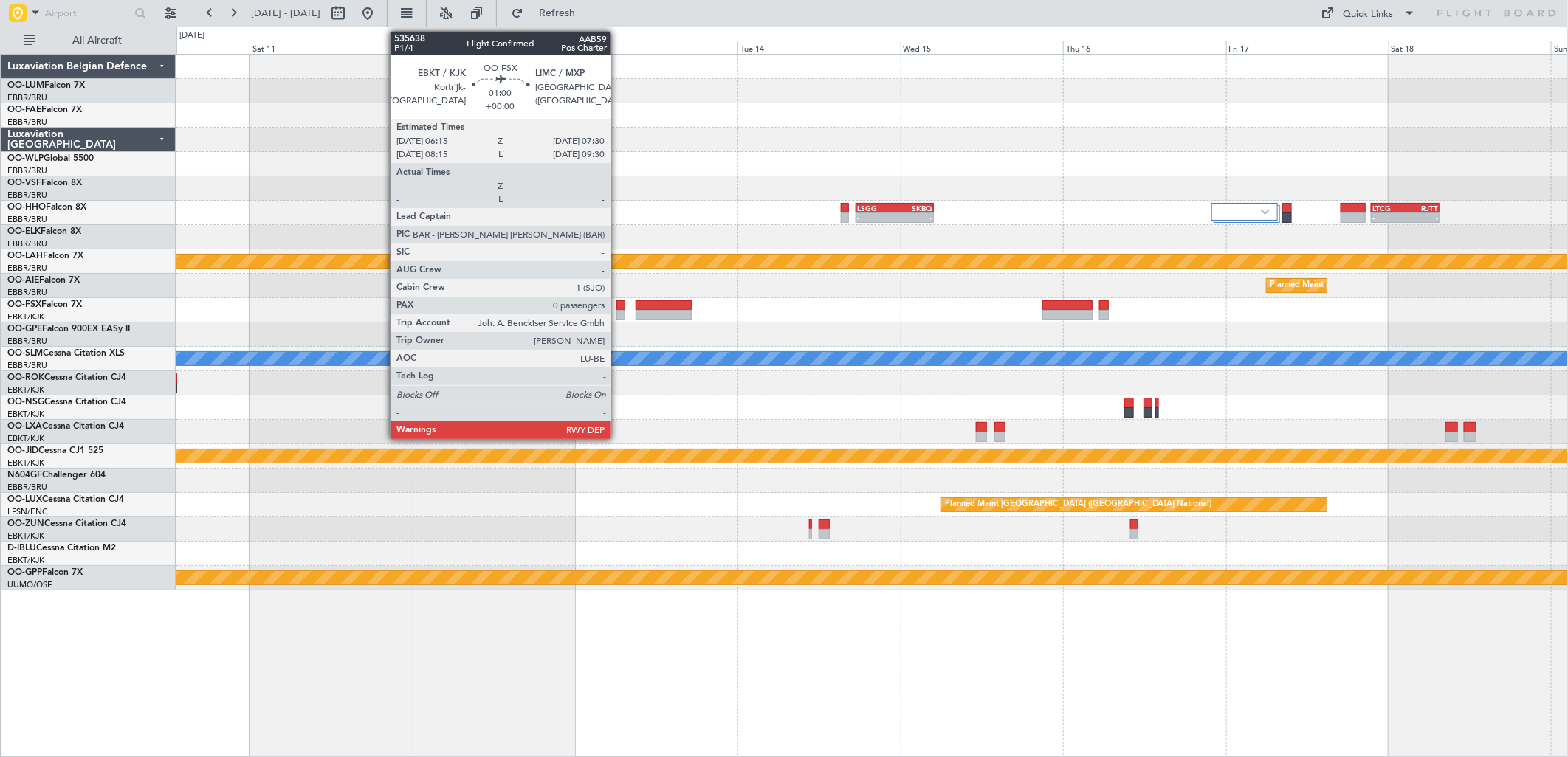
click at [618, 310] on div at bounding box center [621, 315] width 9 height 11
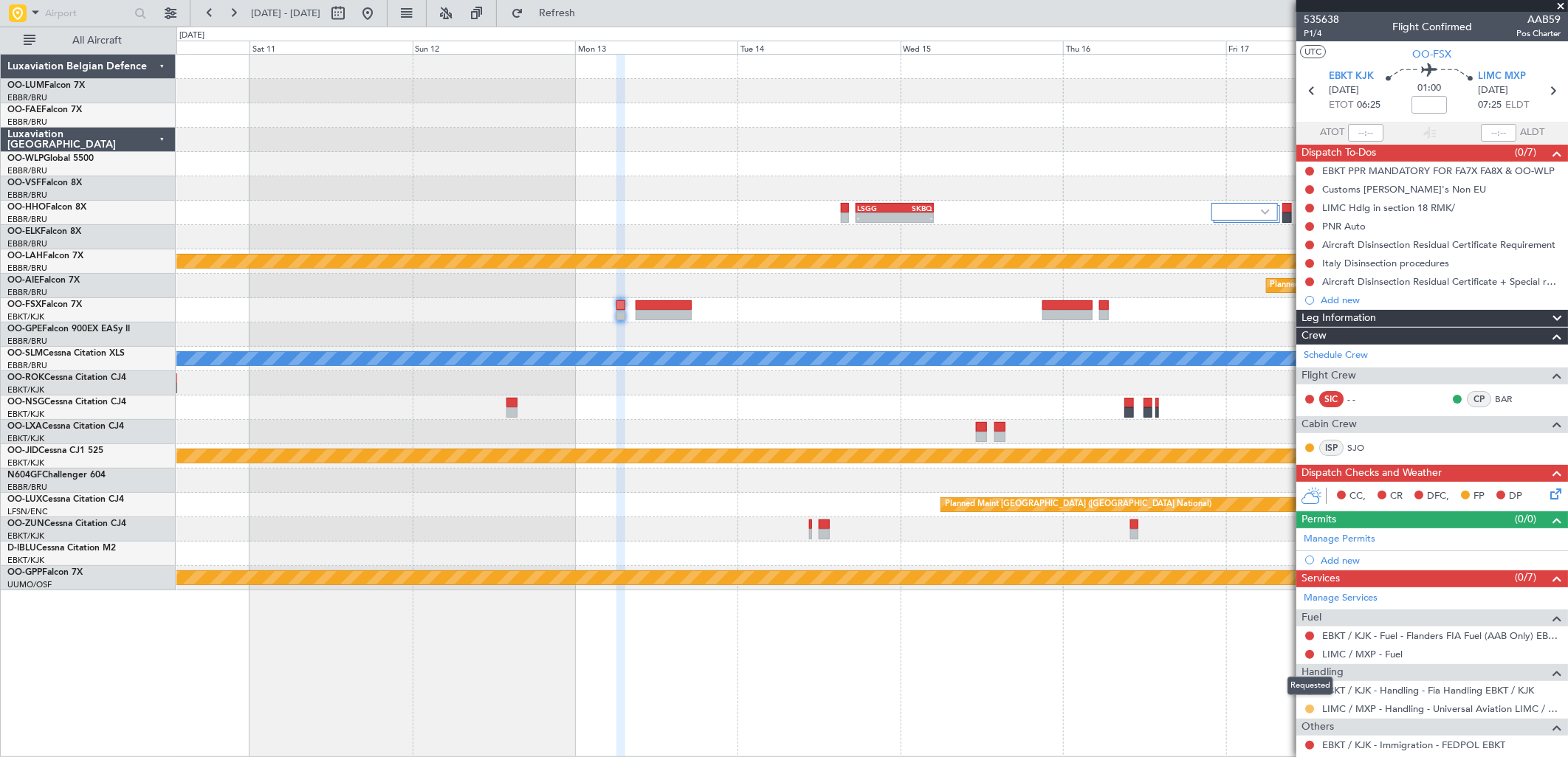
click at [1310, 710] on button at bounding box center [1310, 709] width 9 height 9
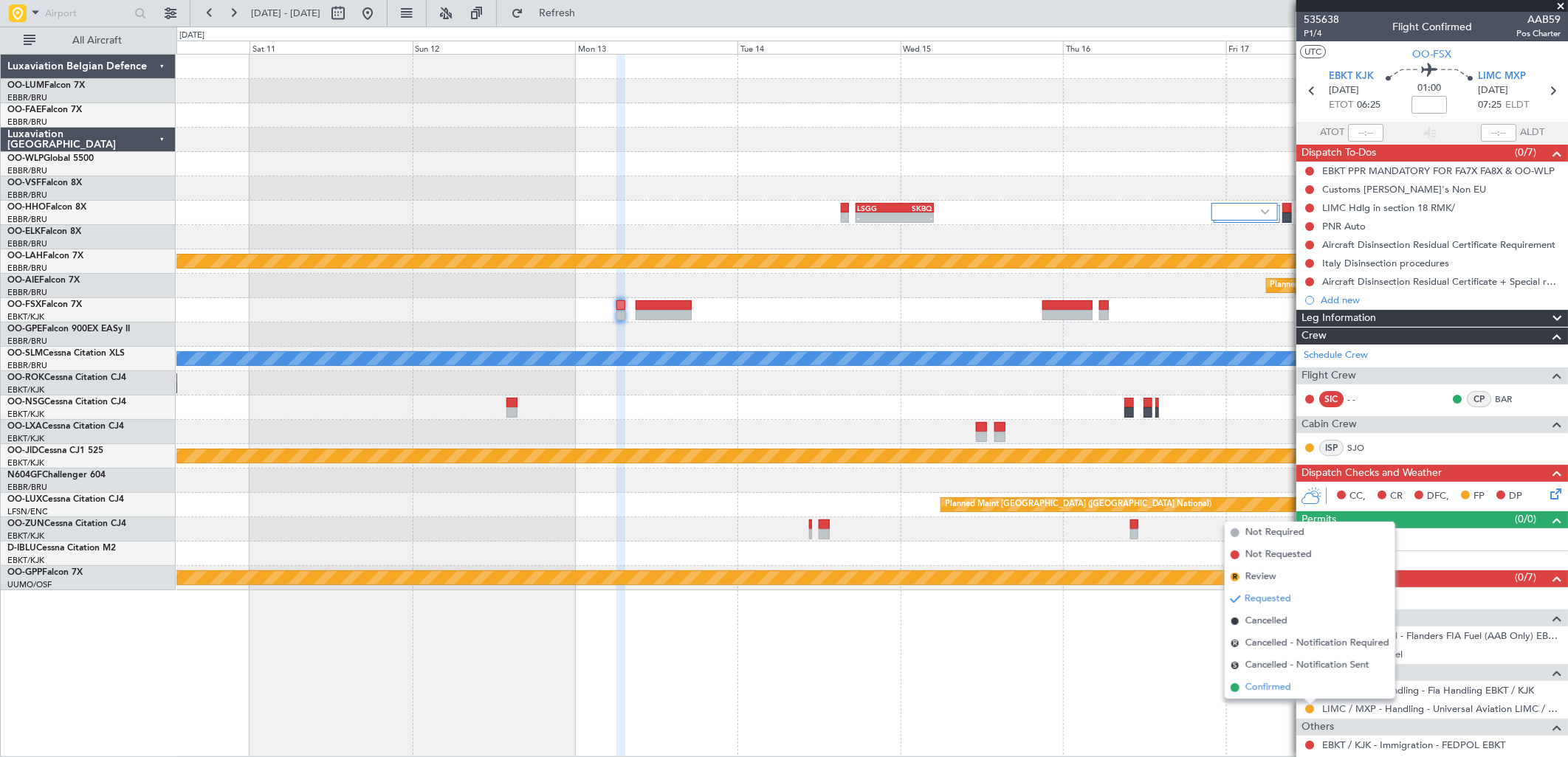
click at [1271, 690] on span "Confirmed" at bounding box center [1268, 688] width 46 height 15
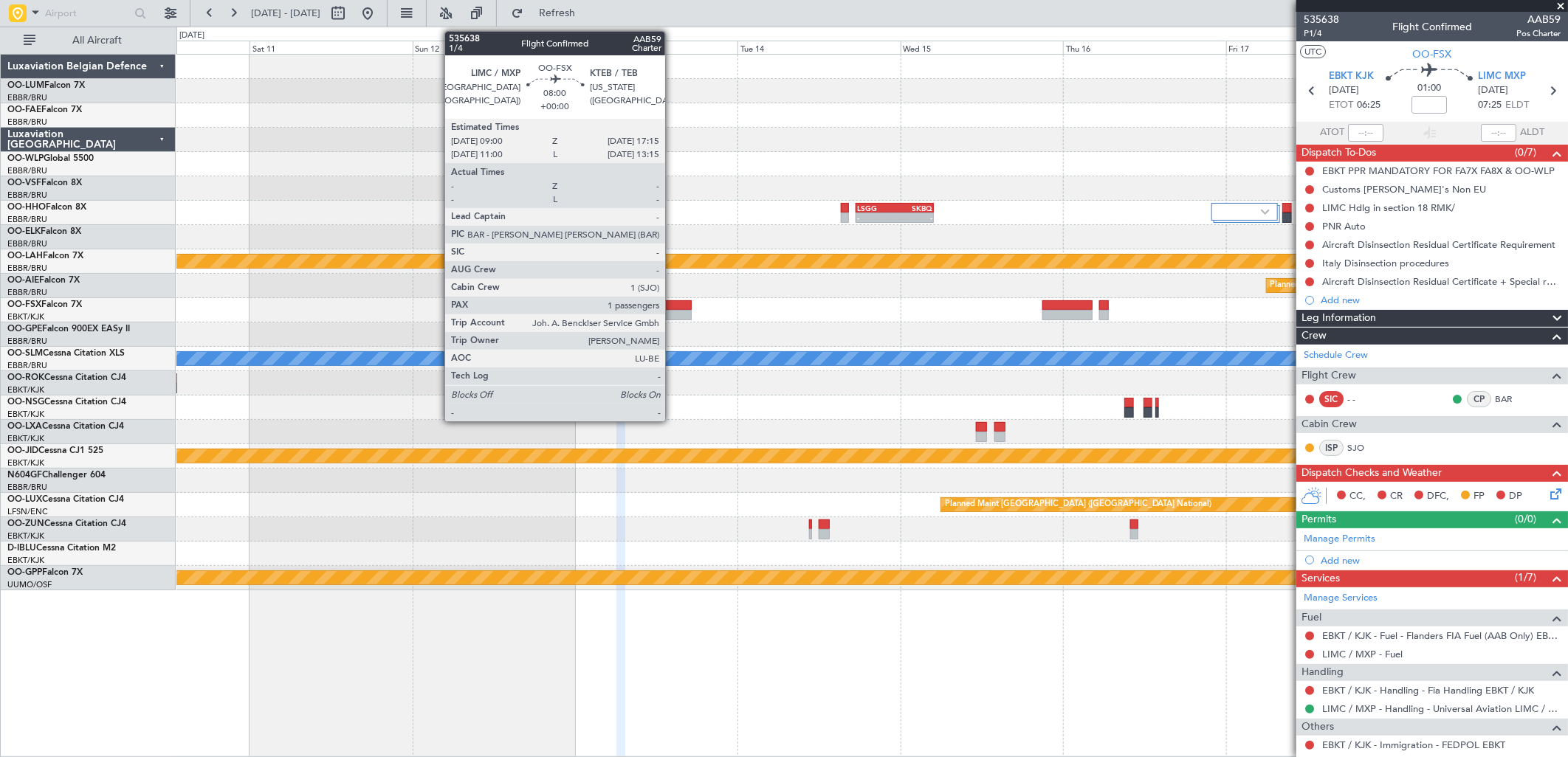
click at [672, 312] on div at bounding box center [663, 315] width 56 height 11
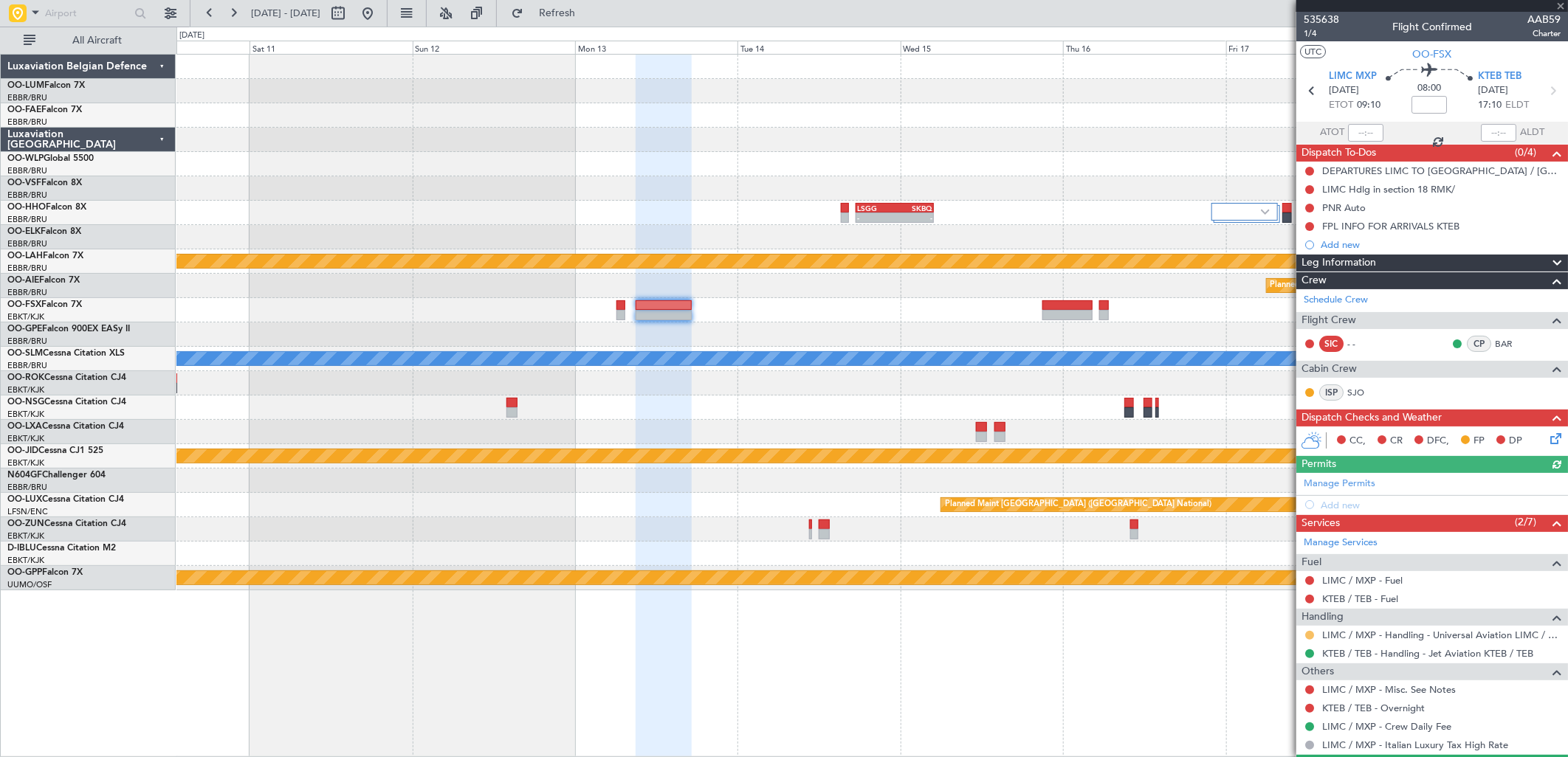
click at [1308, 635] on button at bounding box center [1310, 635] width 9 height 9
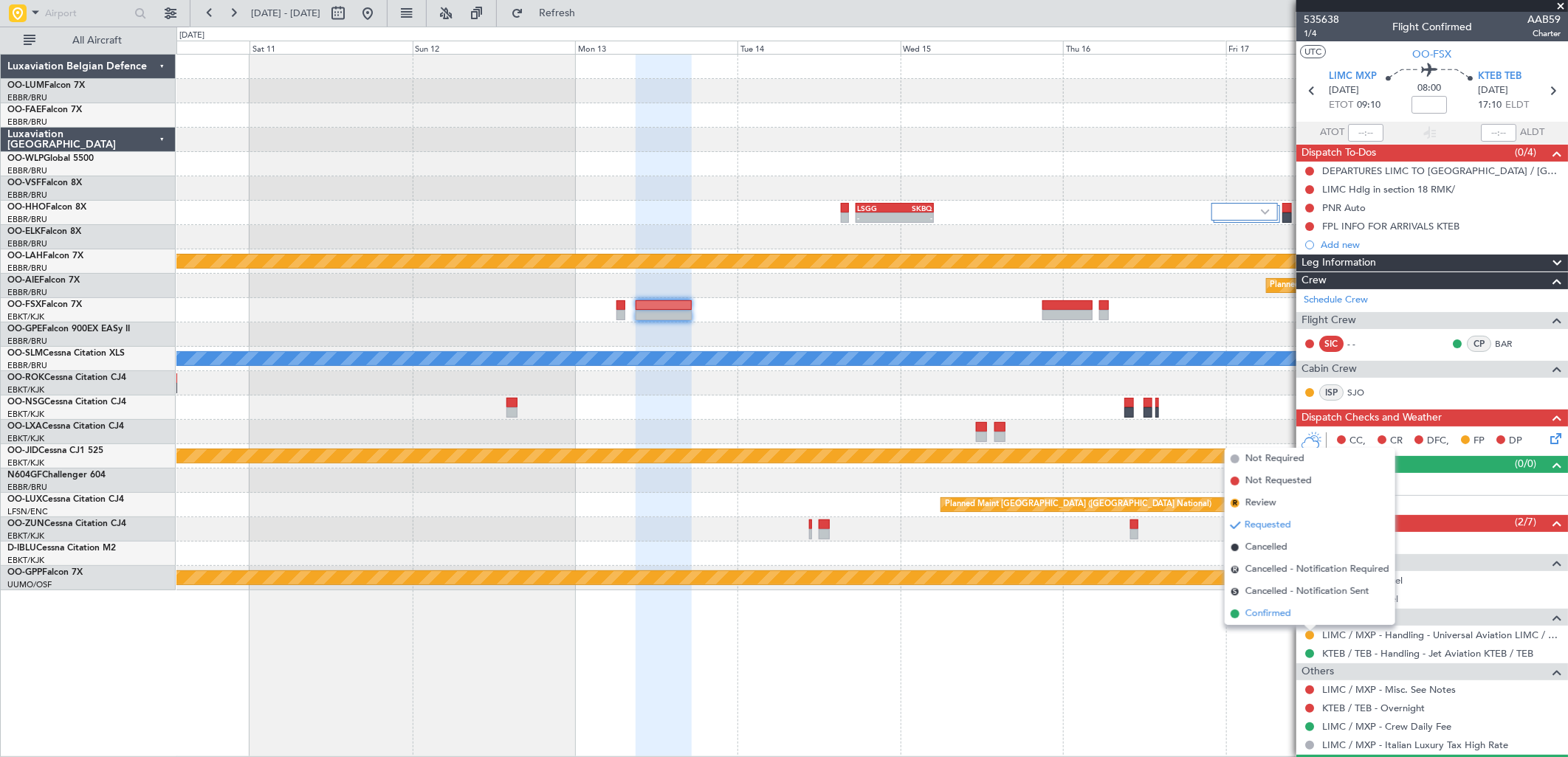
click at [1248, 617] on span "Confirmed" at bounding box center [1268, 614] width 46 height 15
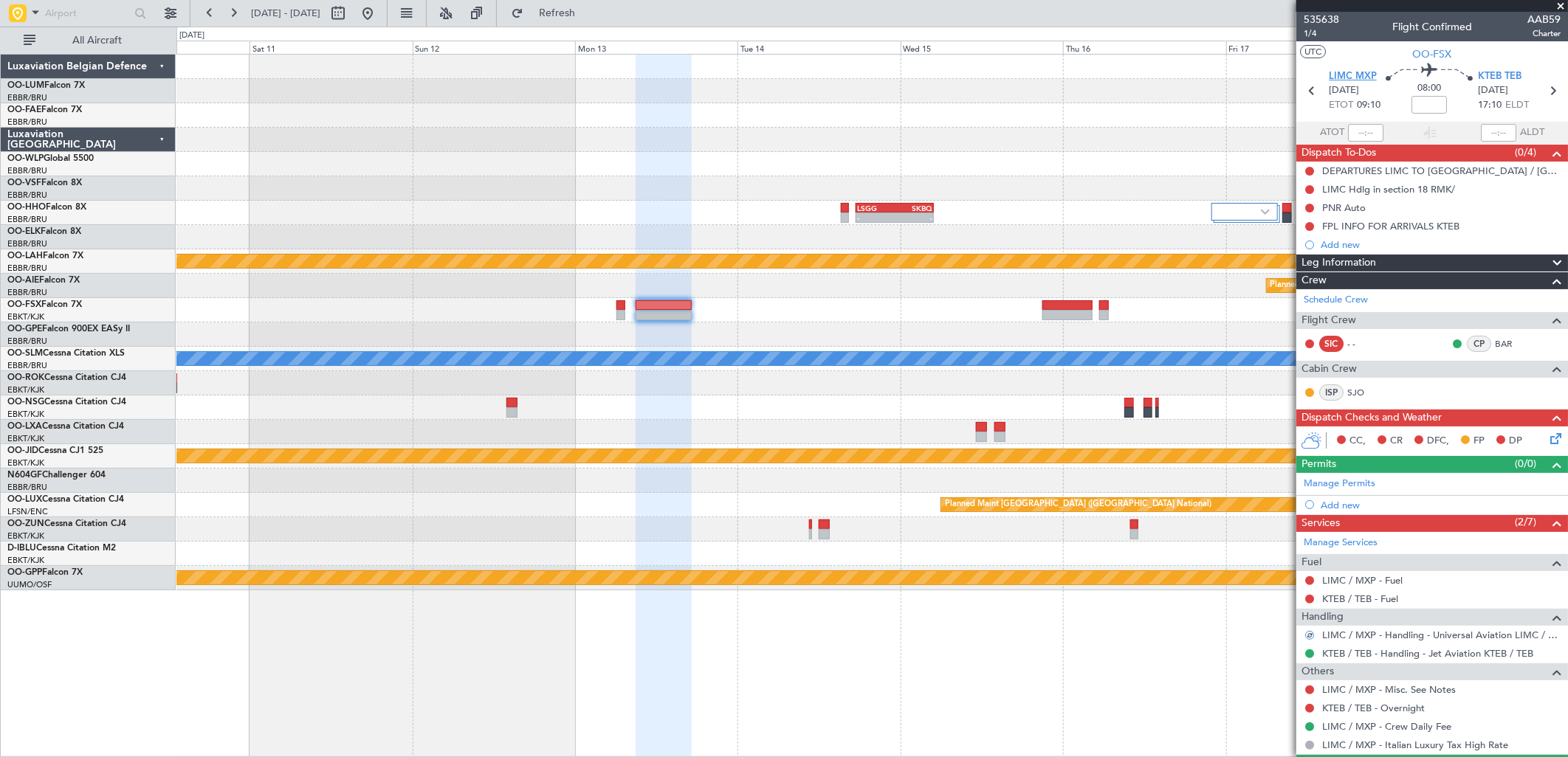
click at [1333, 75] on span "LIMC MXP" at bounding box center [1353, 77] width 48 height 15
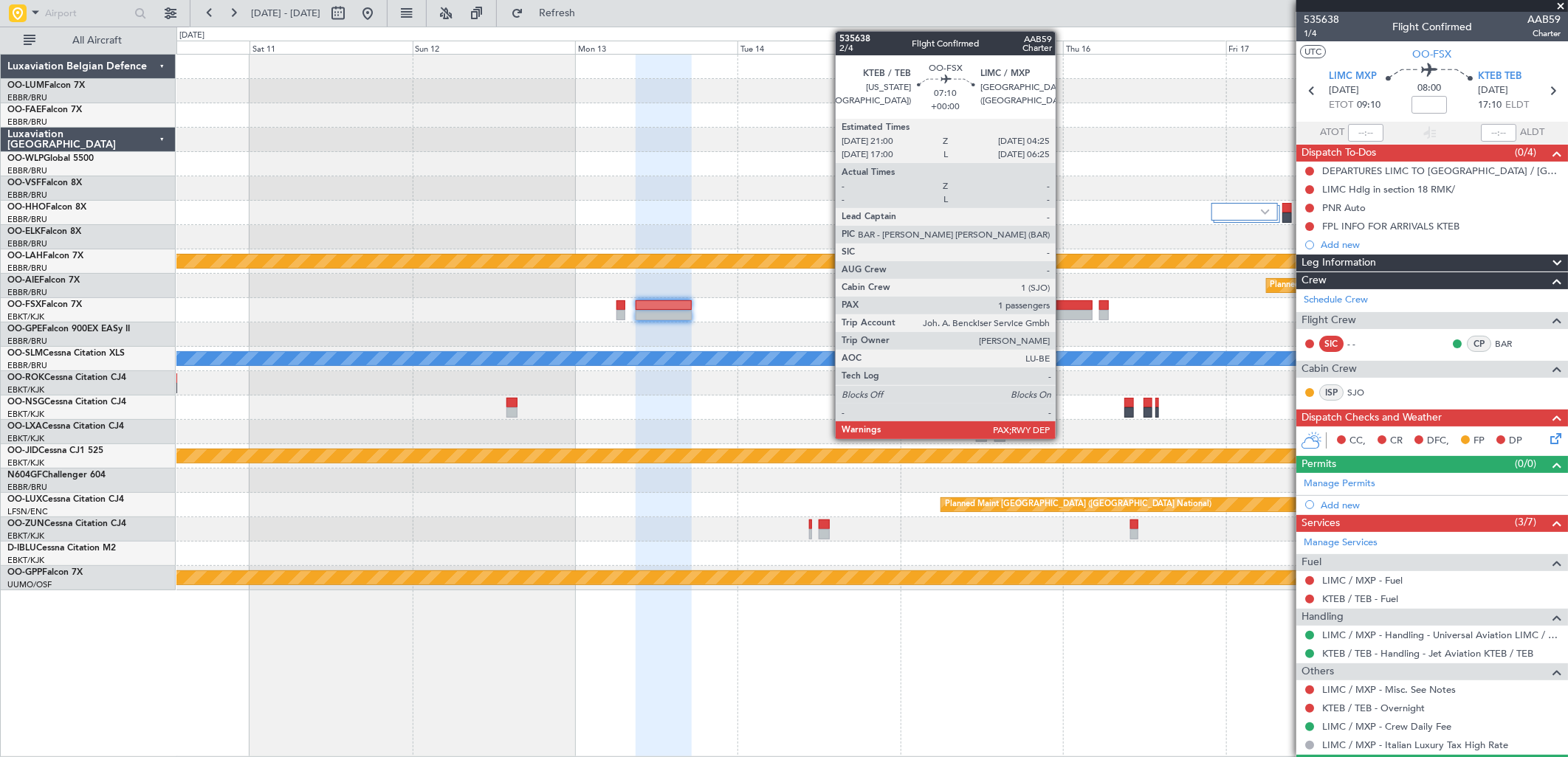
click at [1063, 300] on div at bounding box center [1068, 306] width 51 height 11
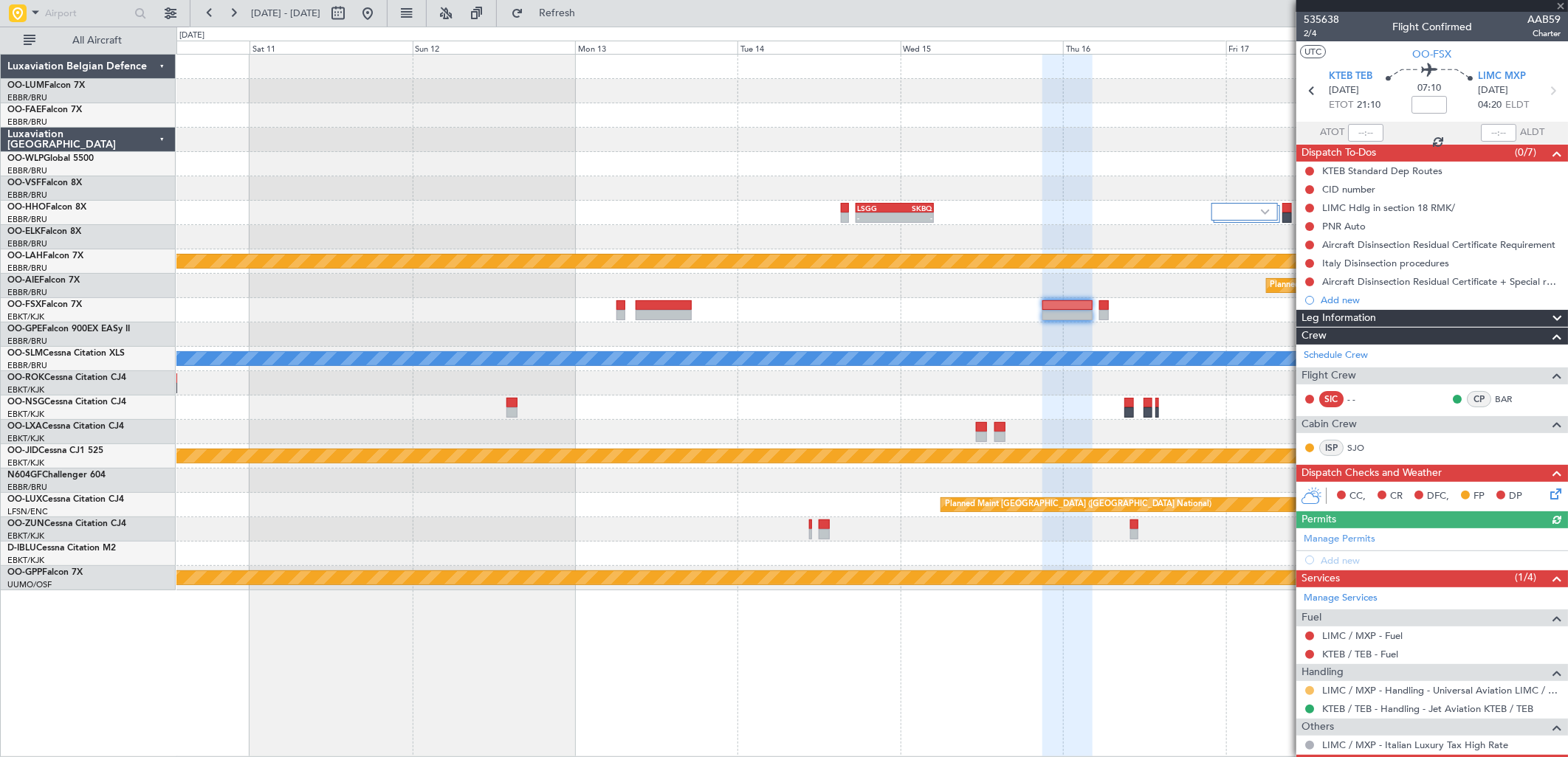
click at [1307, 692] on button at bounding box center [1310, 691] width 9 height 9
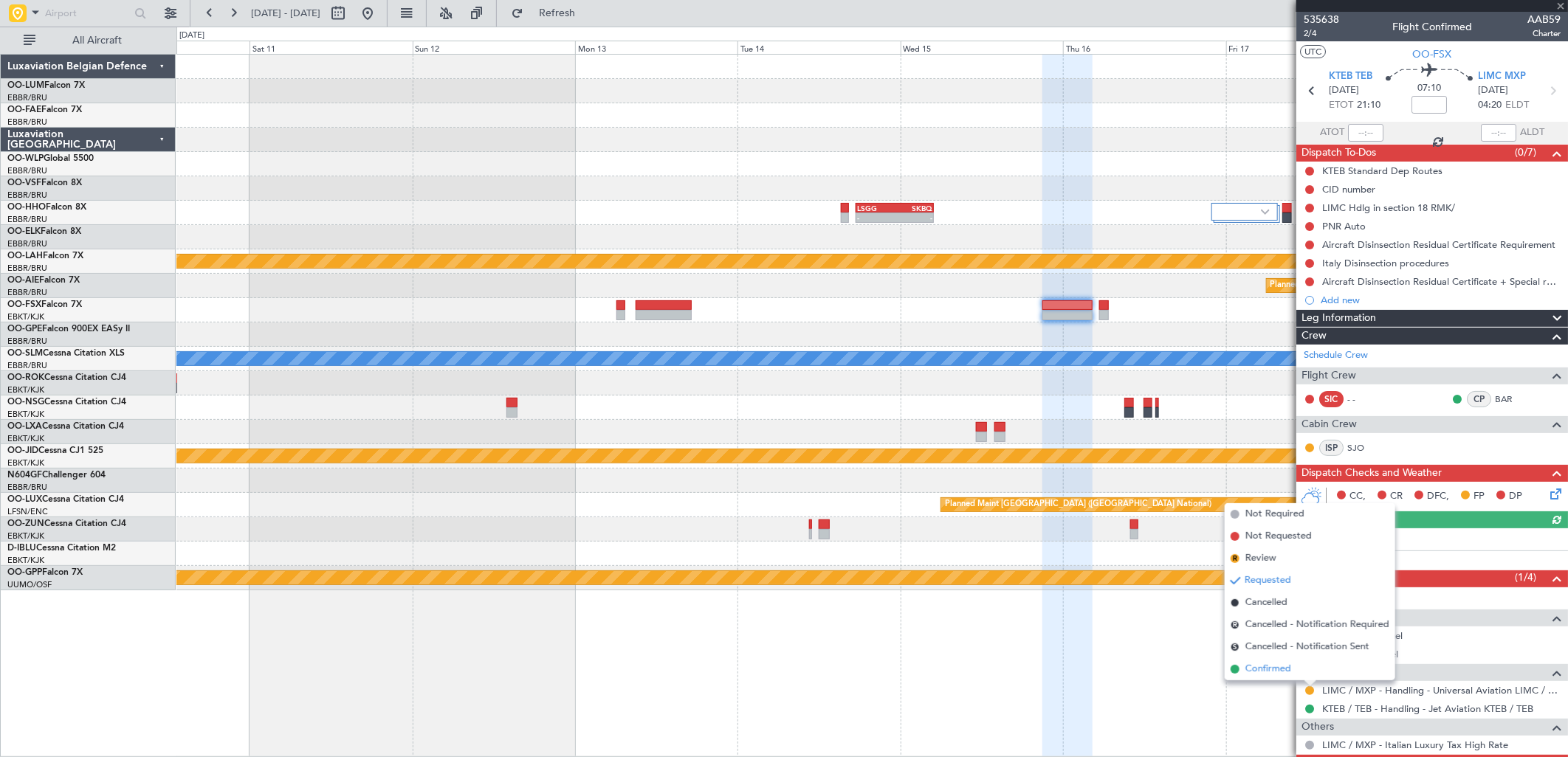
click at [1296, 667] on li "Confirmed" at bounding box center [1310, 669] width 171 height 22
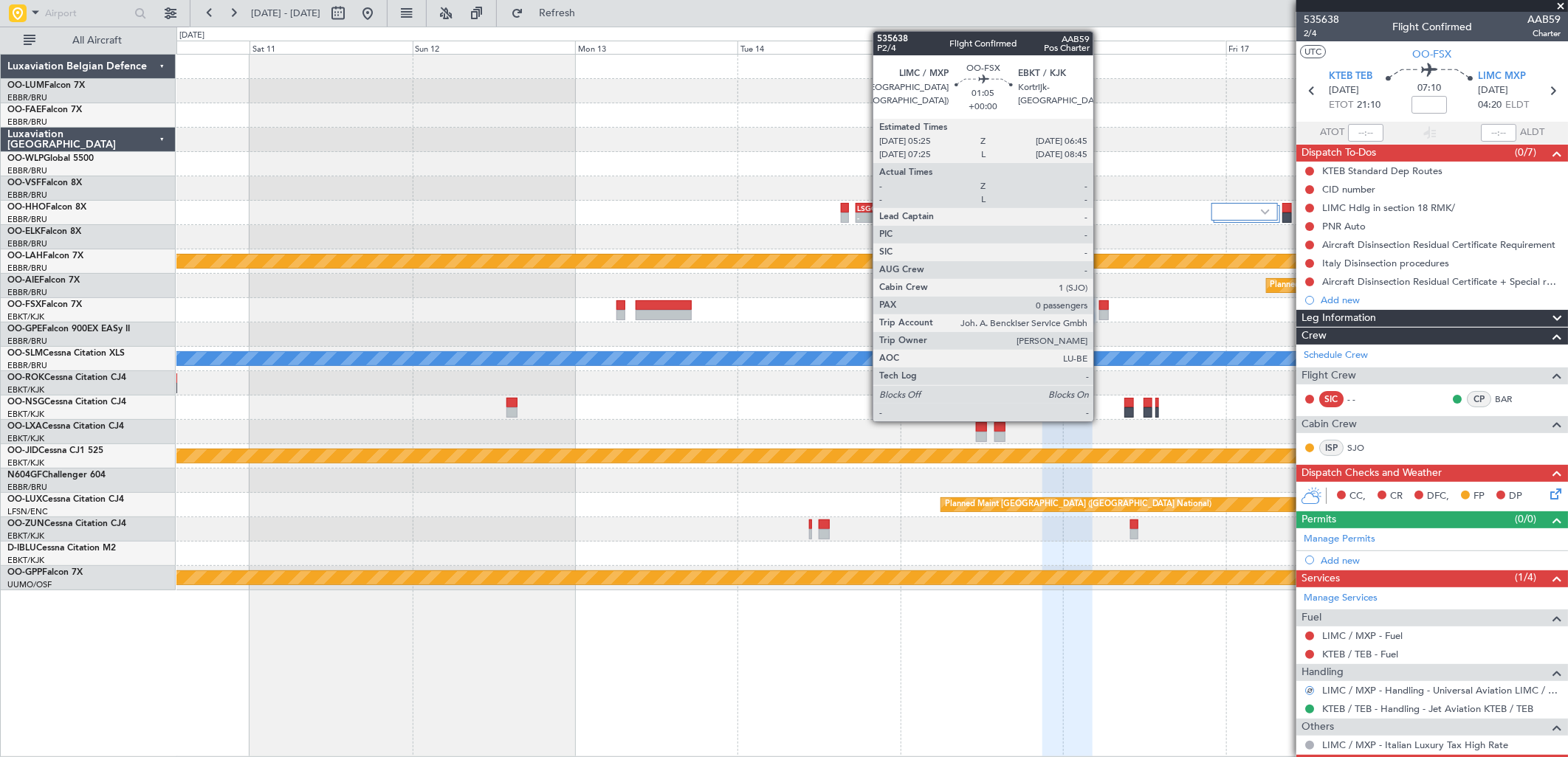
click at [1101, 315] on div at bounding box center [1104, 315] width 10 height 11
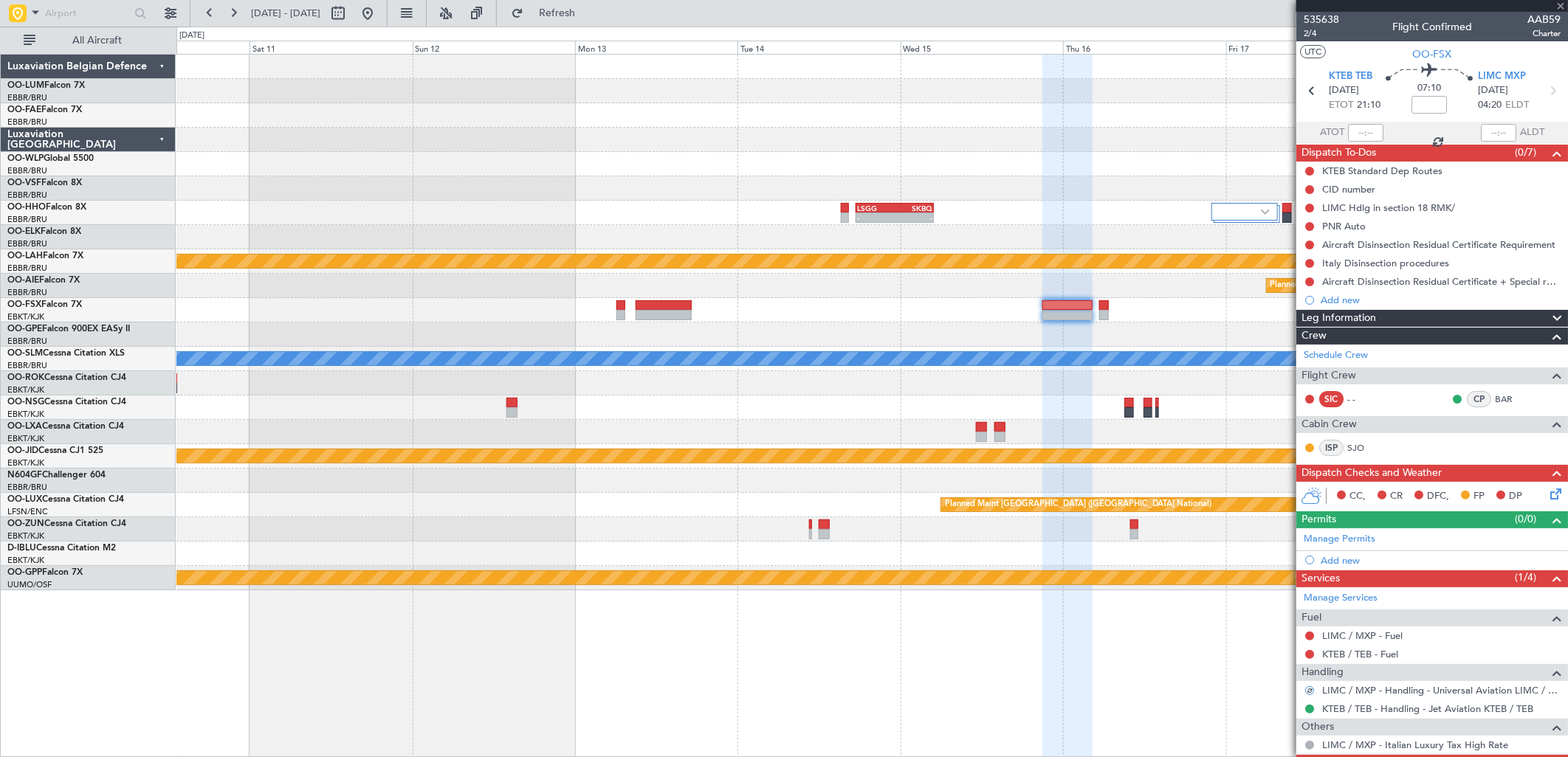
type input "0"
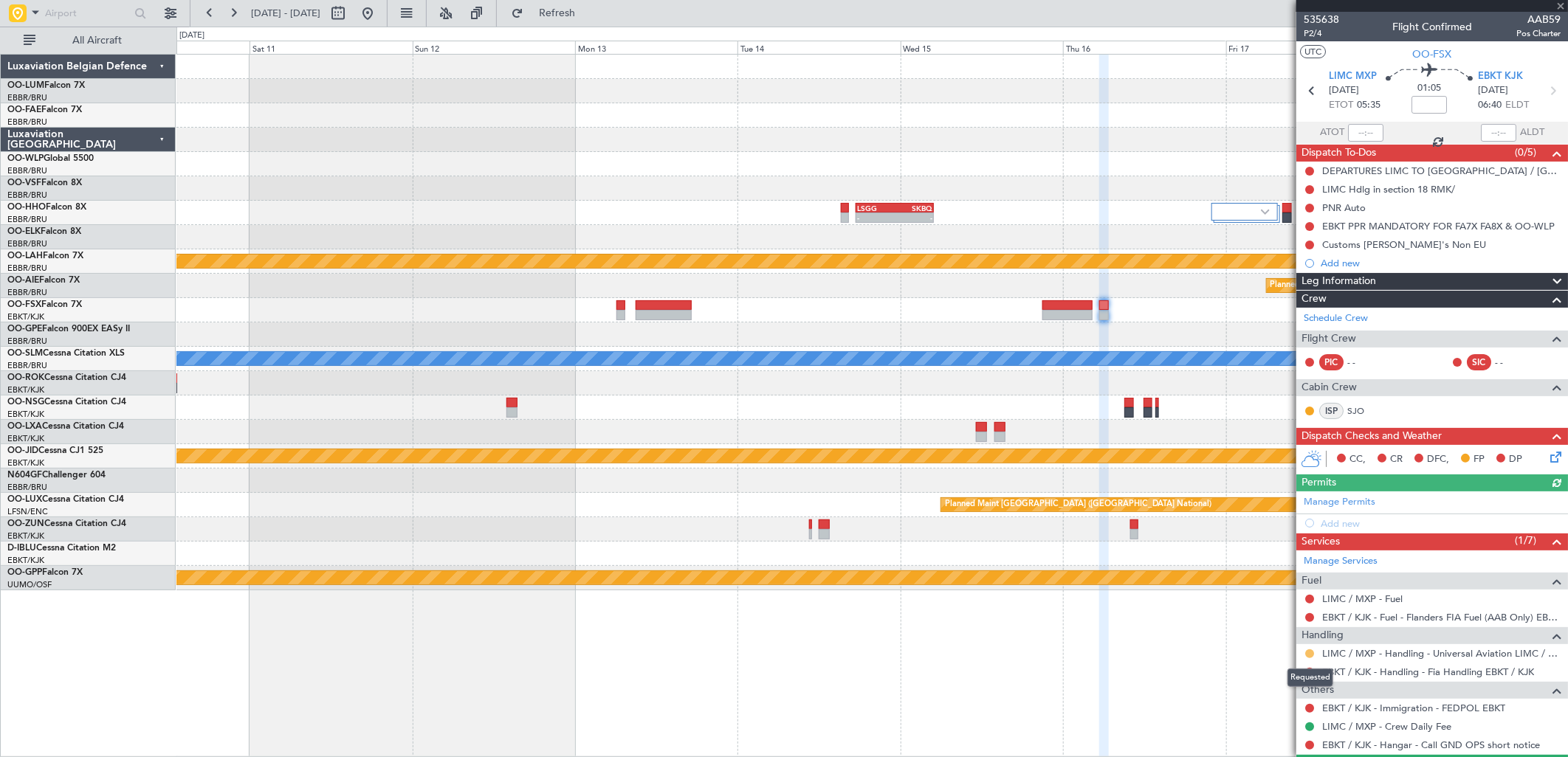
click at [1310, 651] on button at bounding box center [1310, 654] width 9 height 9
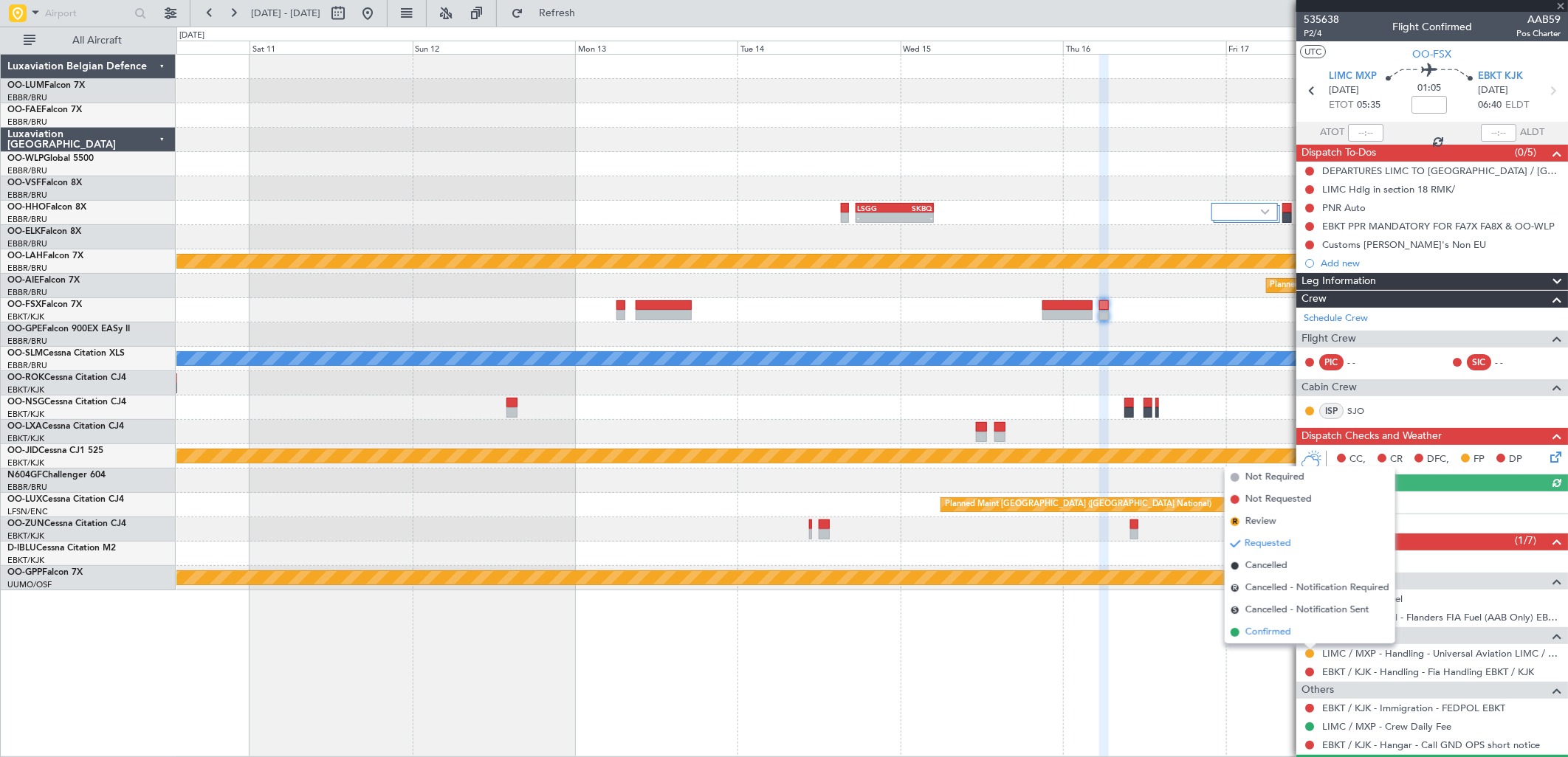
click at [1264, 632] on span "Confirmed" at bounding box center [1268, 632] width 46 height 15
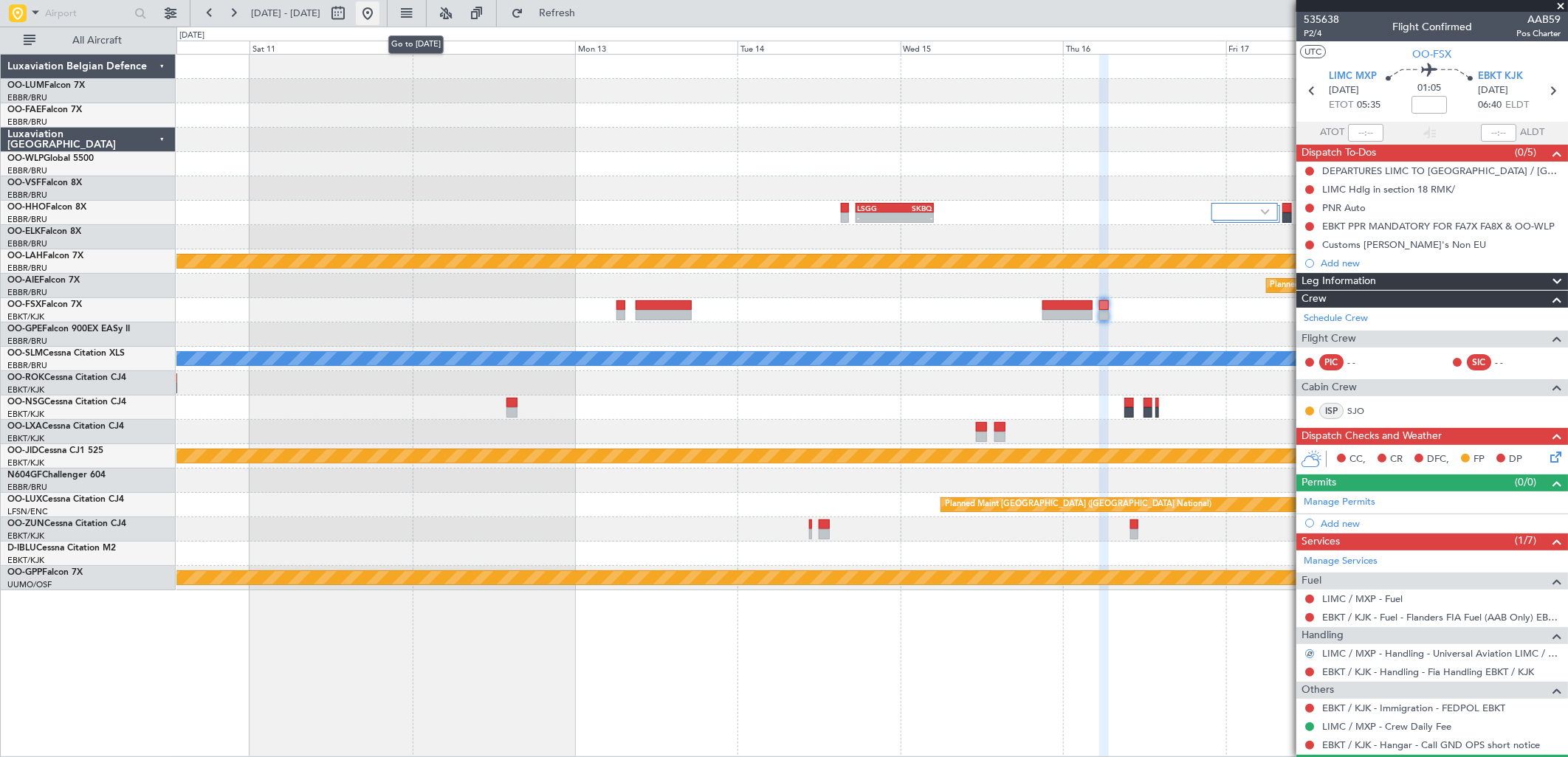
click at [379, 16] on button at bounding box center [367, 13] width 23 height 23
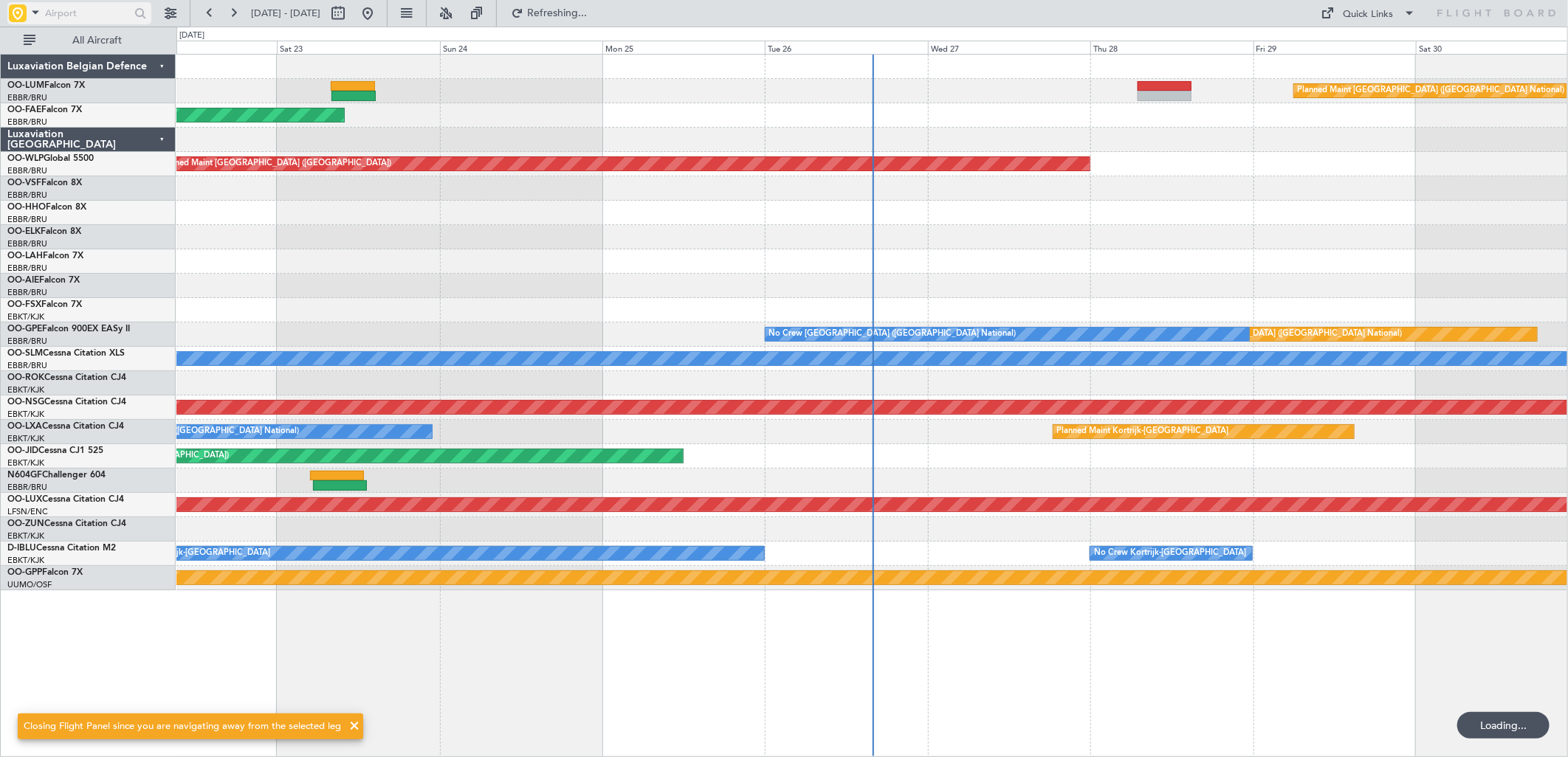
click at [62, 9] on input "text" at bounding box center [87, 13] width 85 height 22
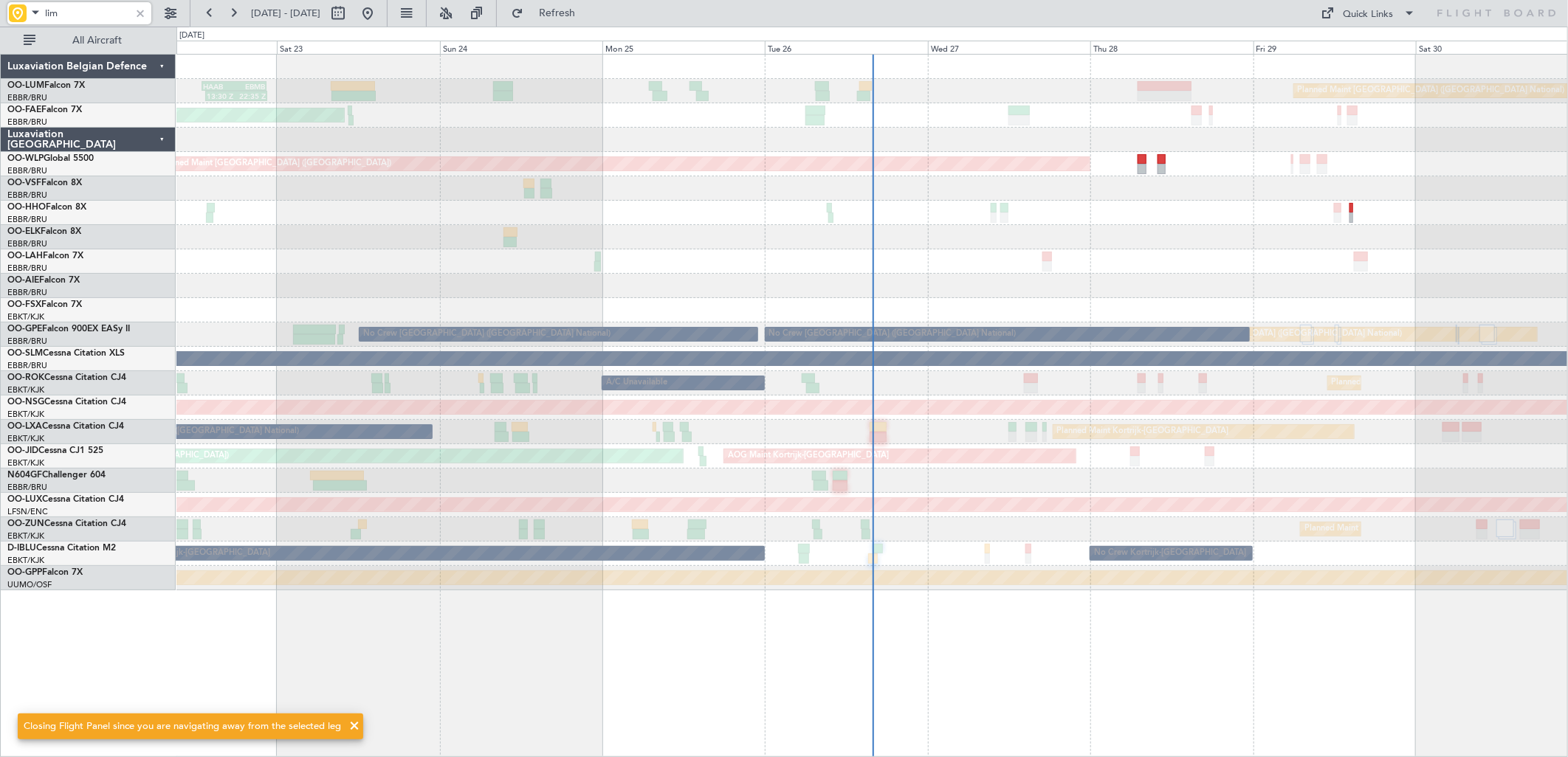
type input "limc"
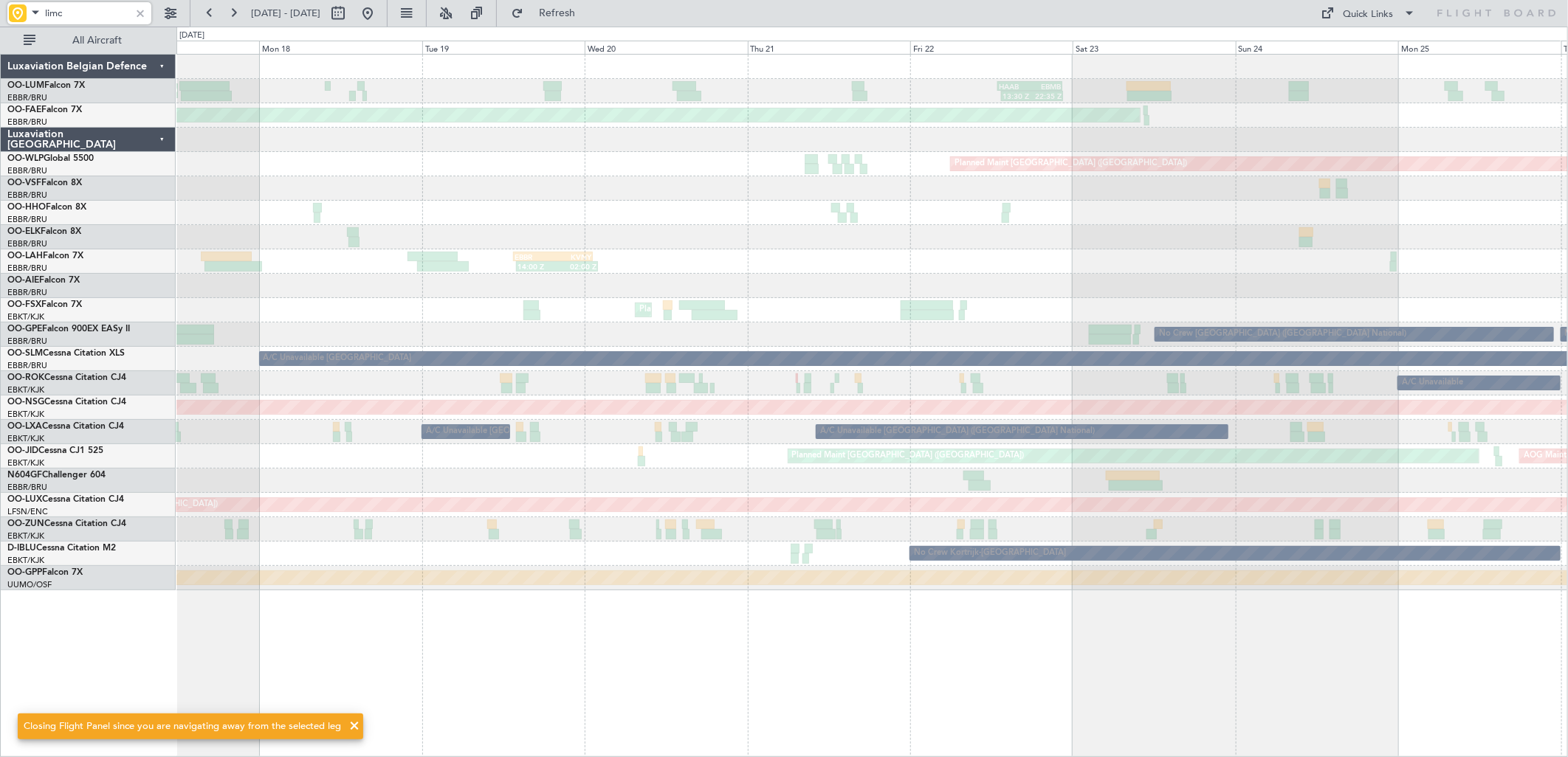
click at [1128, 215] on div "AOG Maint Geneva (Cointrin)" at bounding box center [872, 213] width 1391 height 24
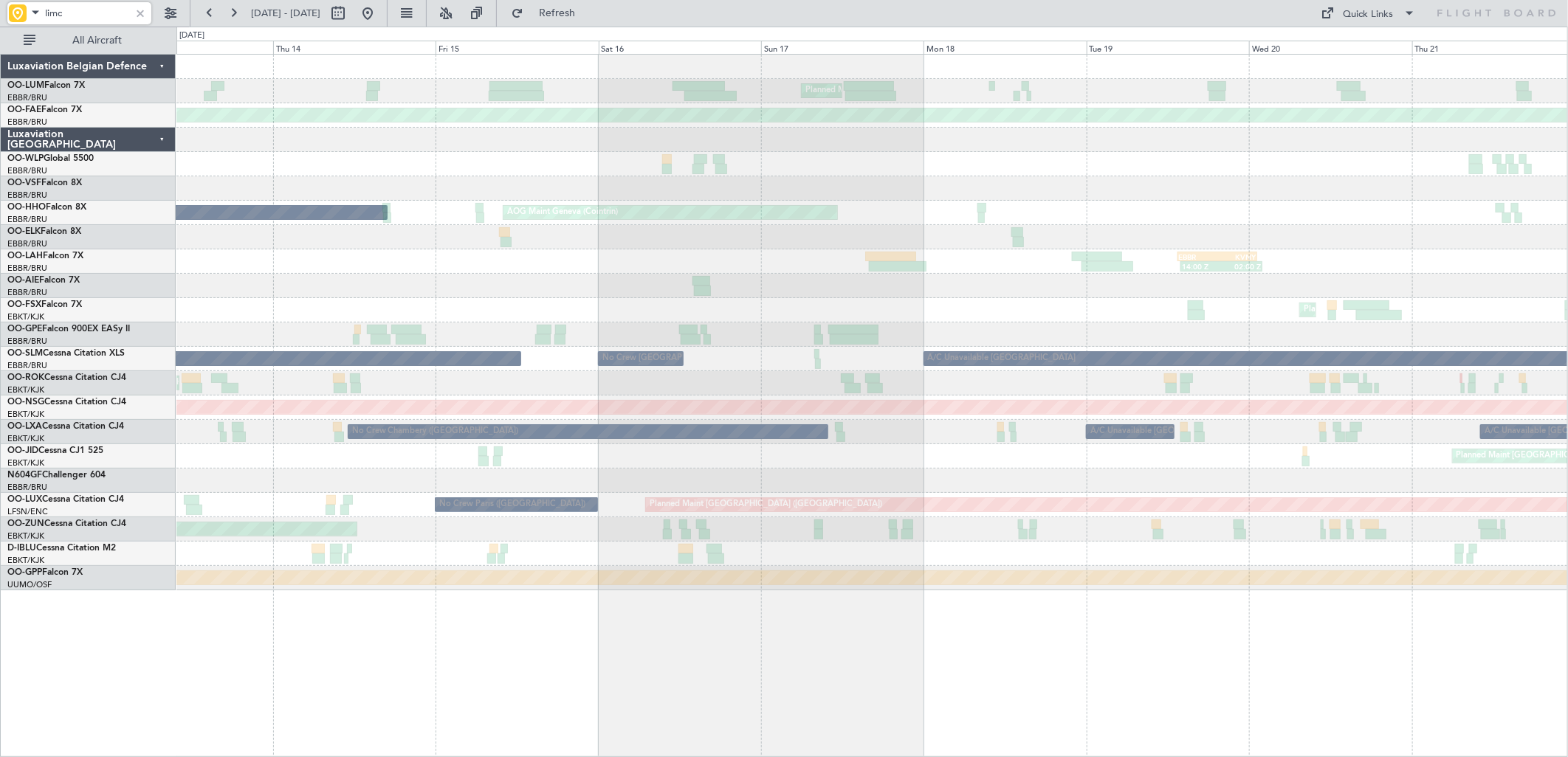
click at [1201, 207] on div "AOG Maint Geneva (Cointrin) A/C Unavailable Geneva (Cointrin)" at bounding box center [872, 213] width 1391 height 24
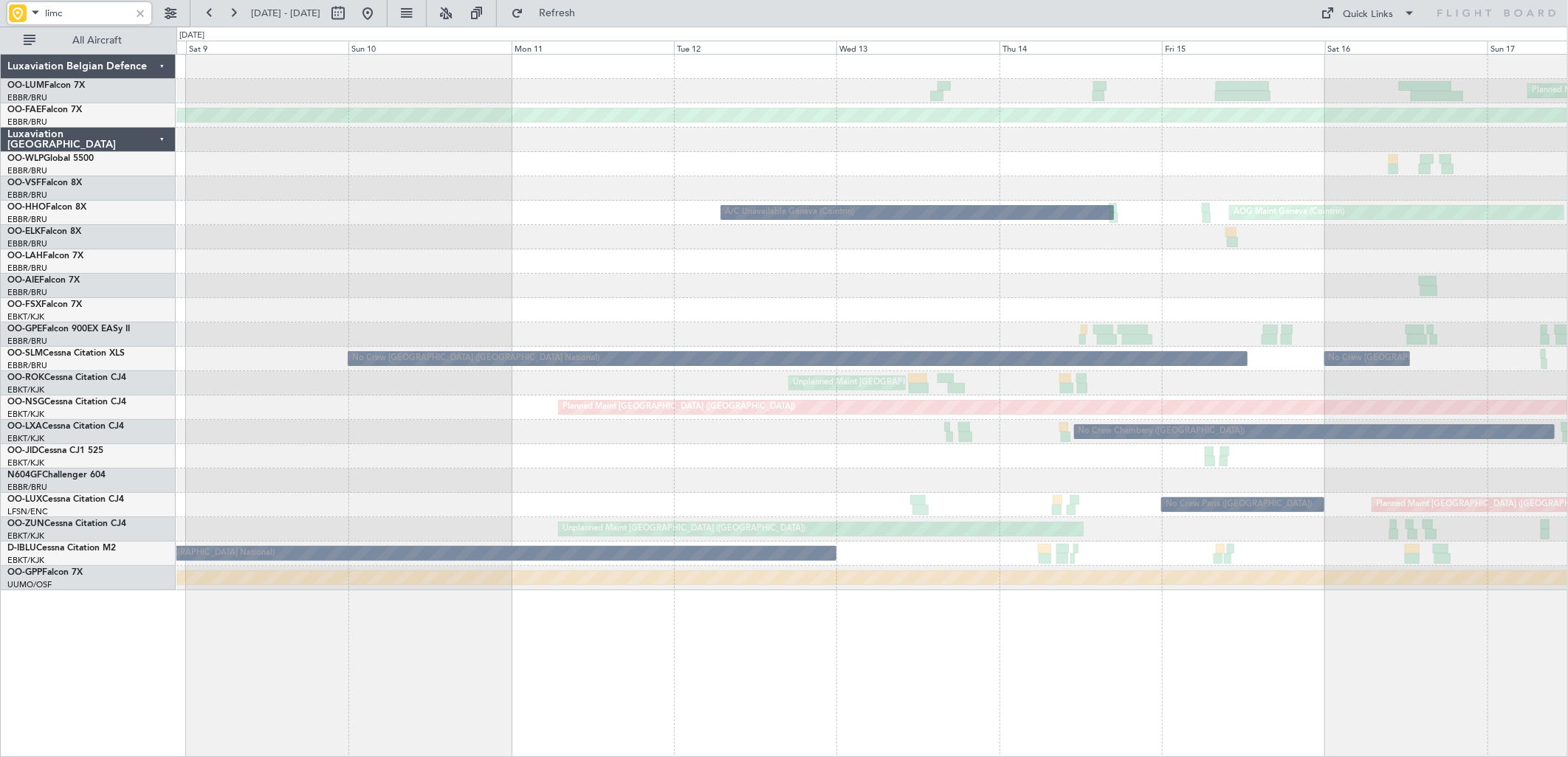
click at [1331, 241] on div at bounding box center [872, 237] width 1391 height 24
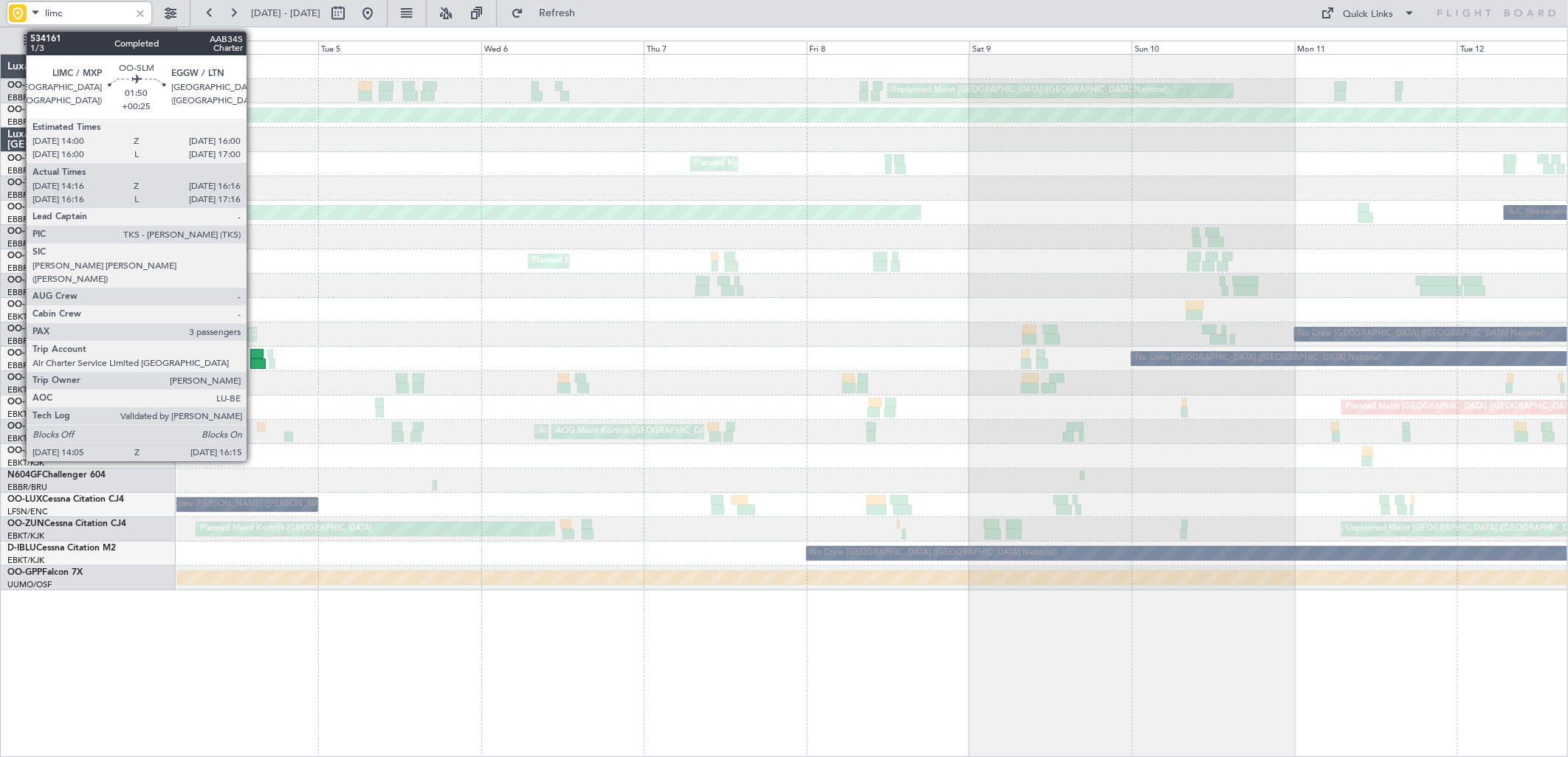
click at [254, 359] on div at bounding box center [258, 364] width 15 height 11
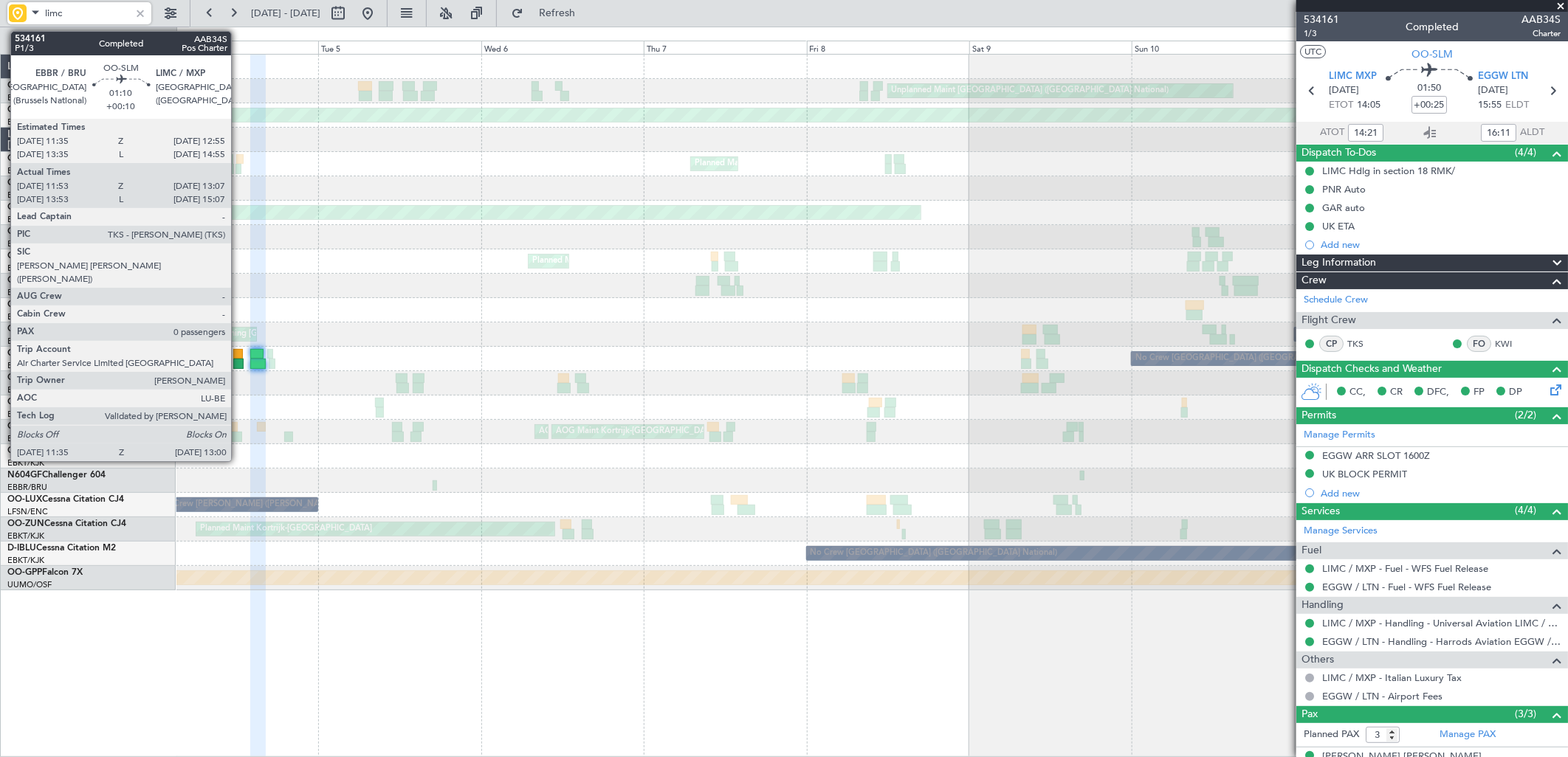
click at [238, 357] on div at bounding box center [238, 354] width 10 height 11
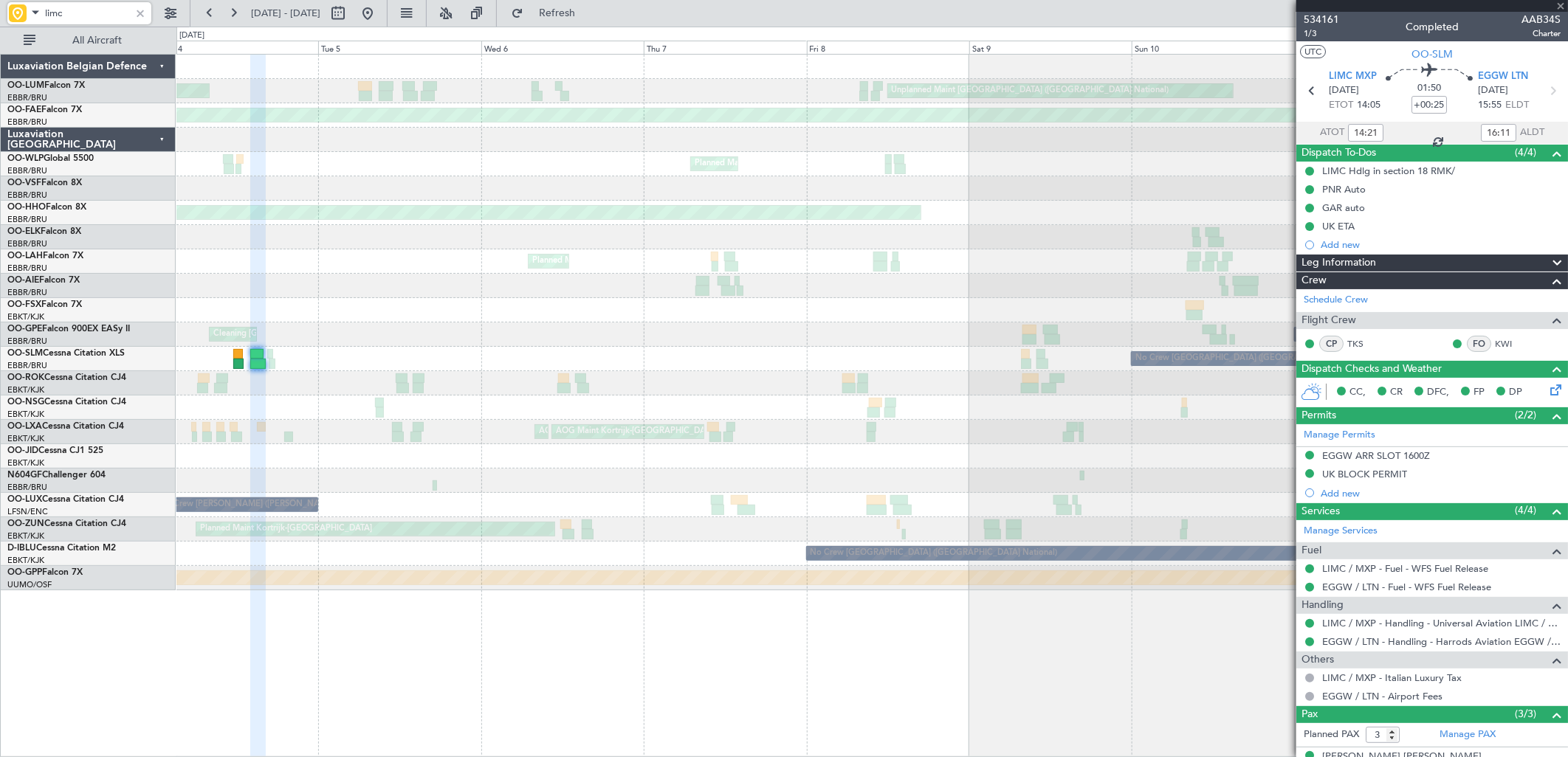
type input "+00:10"
type input "11:58"
type input "13:02"
type input "0"
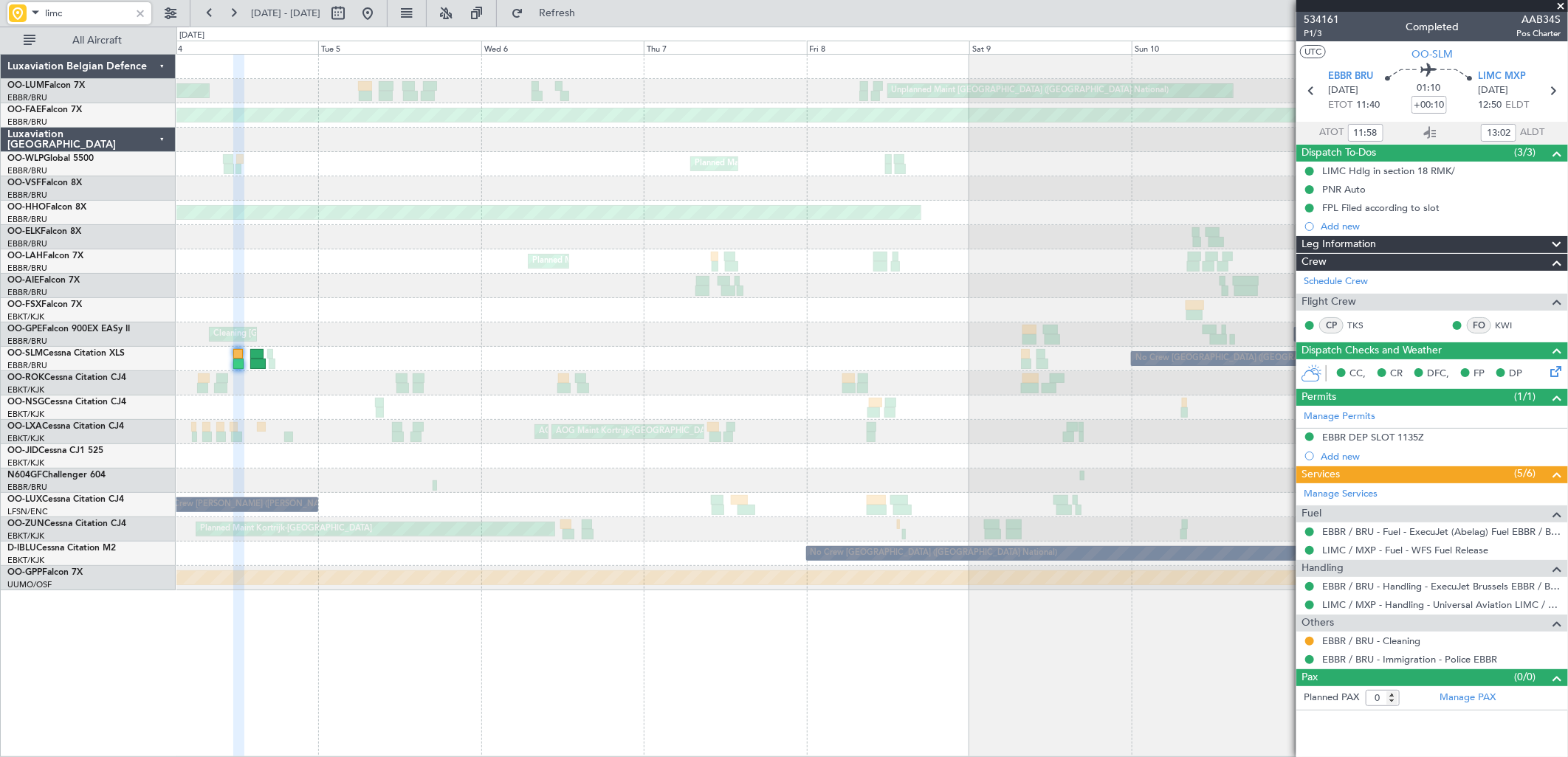
type input "limc"
